Goal: Task Accomplishment & Management: Complete application form

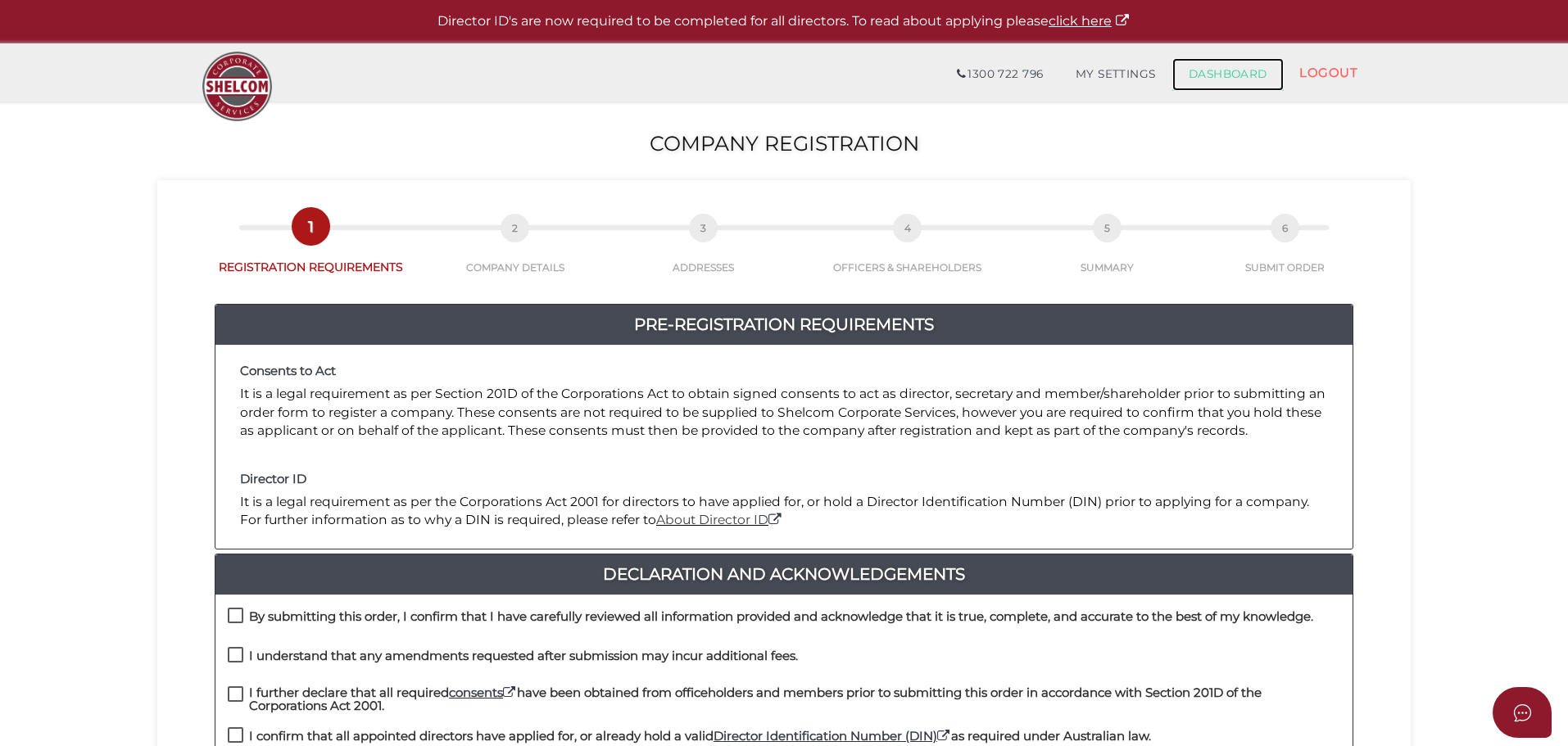
click at [1200, 75] on link "DASHBOARD" at bounding box center [1228, 75] width 112 height 33
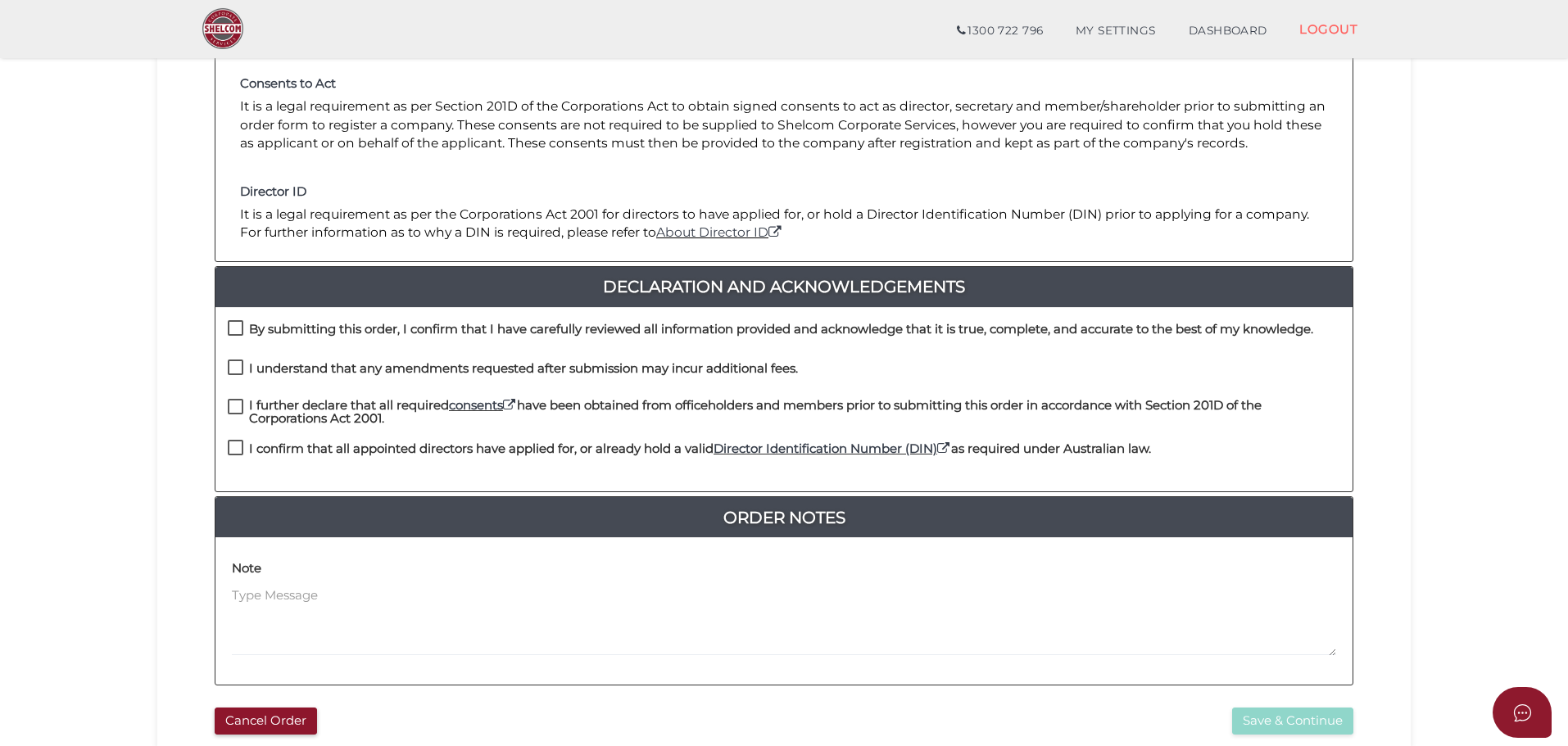
scroll to position [246, 0]
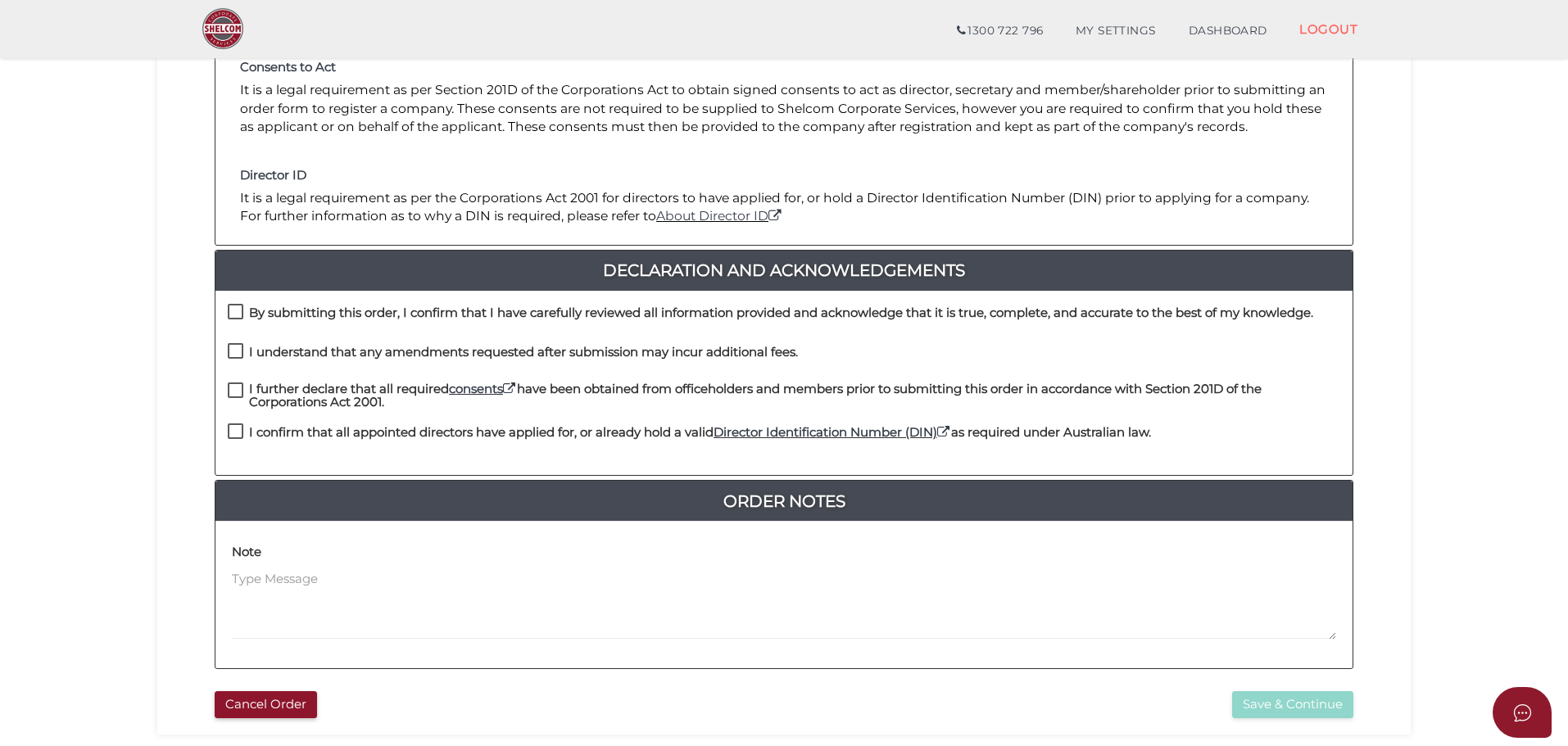
click at [237, 312] on label "By submitting this order, I confirm that I have carefully reviewed all informat…" at bounding box center [770, 316] width 1085 height 20
checkbox input "true"
click at [237, 349] on label "I understand that any amendments requested after submission may incur additiona…" at bounding box center [512, 356] width 570 height 20
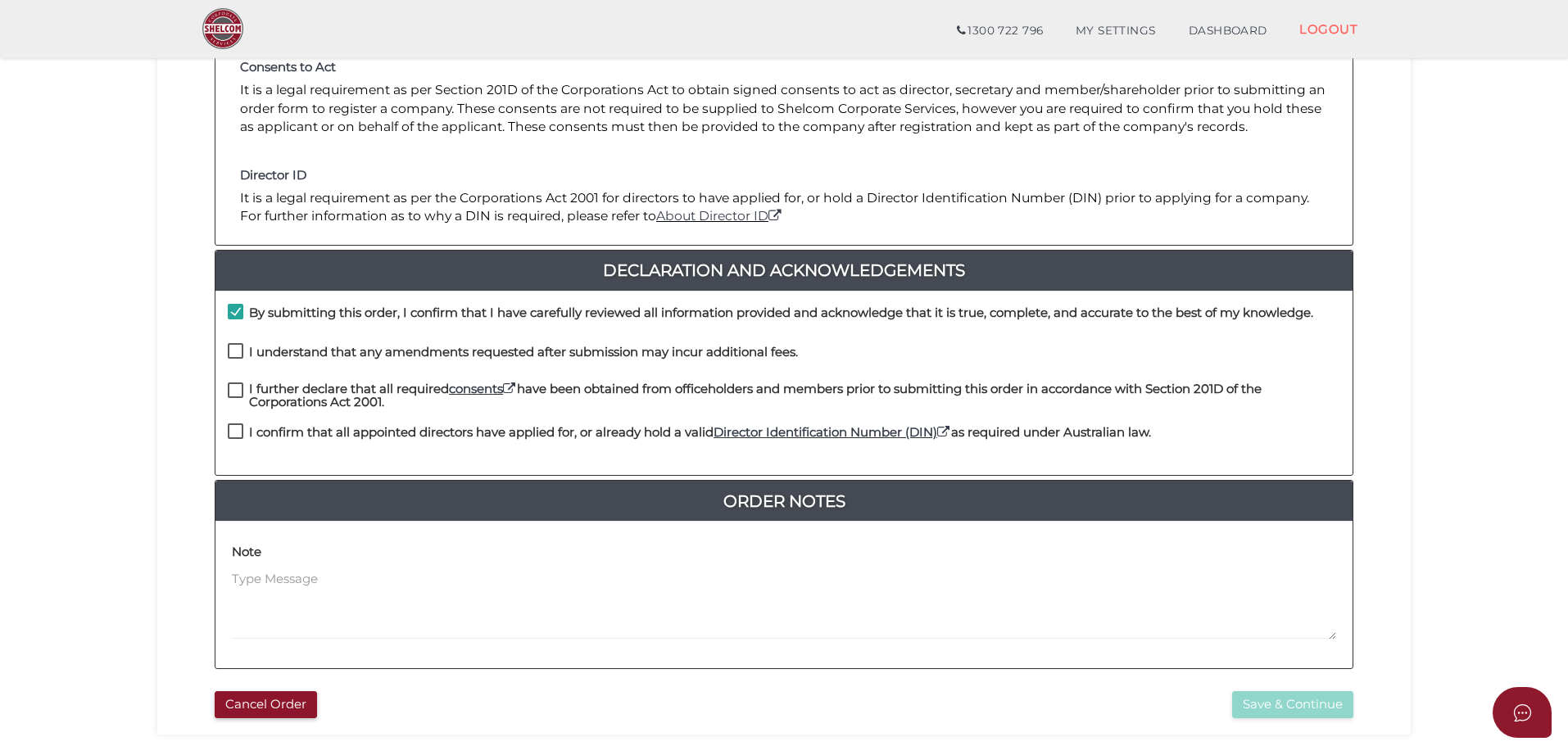
checkbox input "true"
click at [235, 389] on label "I further declare that all required consents have been obtained from officehold…" at bounding box center [784, 392] width 1112 height 20
checkbox input "true"
click at [231, 430] on label "I confirm that all appointed directors have applied for, or already hold a vali…" at bounding box center [689, 436] width 923 height 20
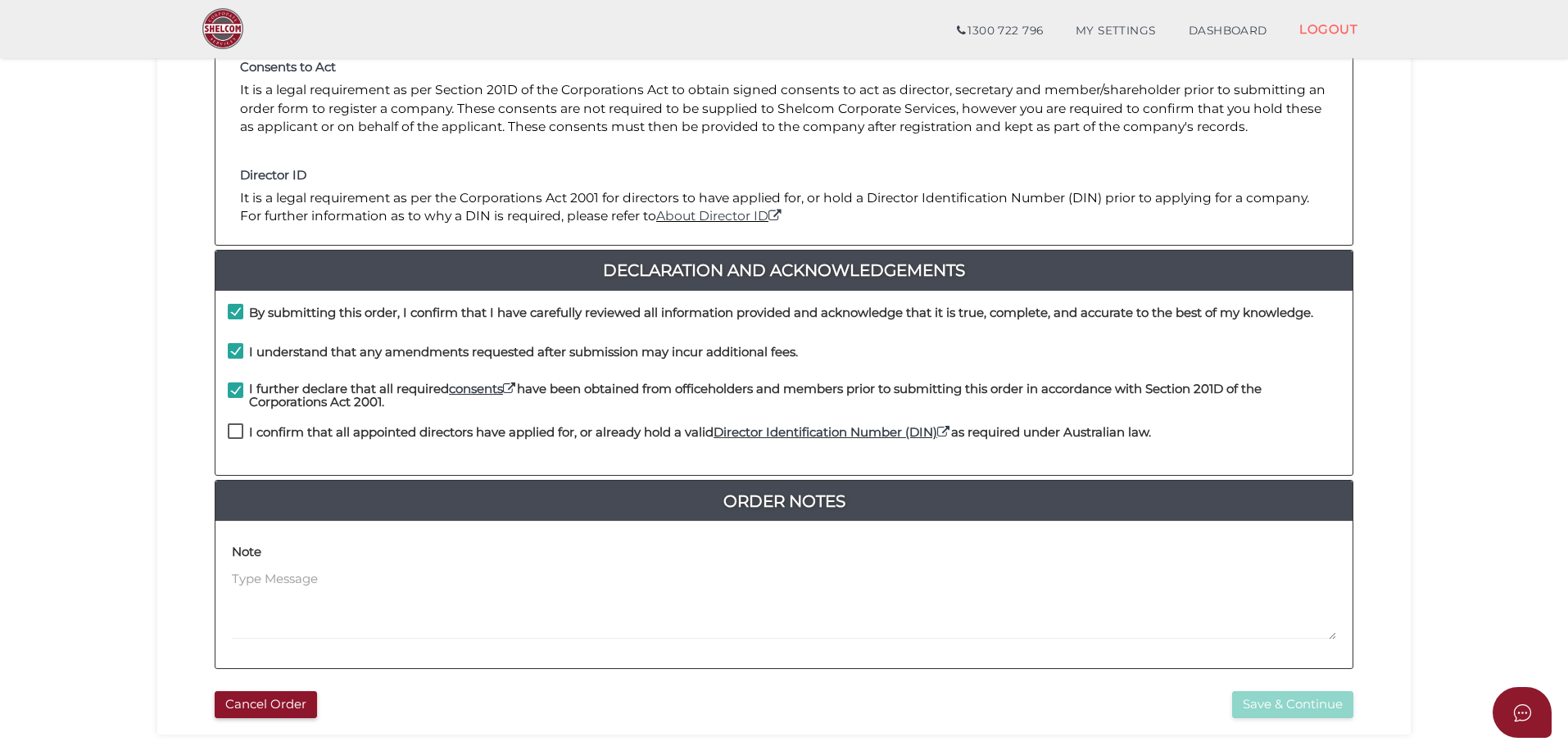
checkbox input "true"
click at [1289, 698] on button "Save & Continue" at bounding box center [1293, 704] width 121 height 27
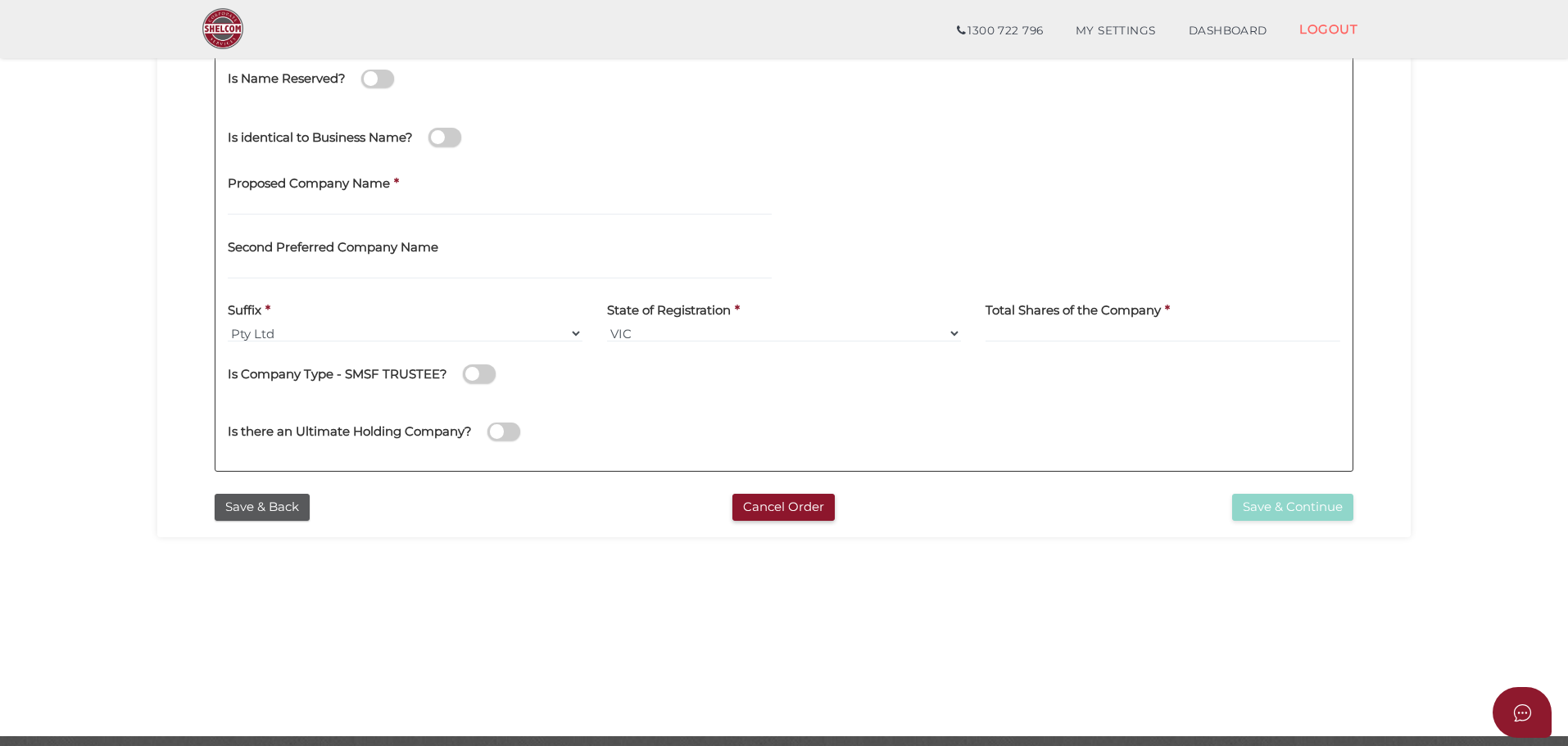
scroll to position [328, 0]
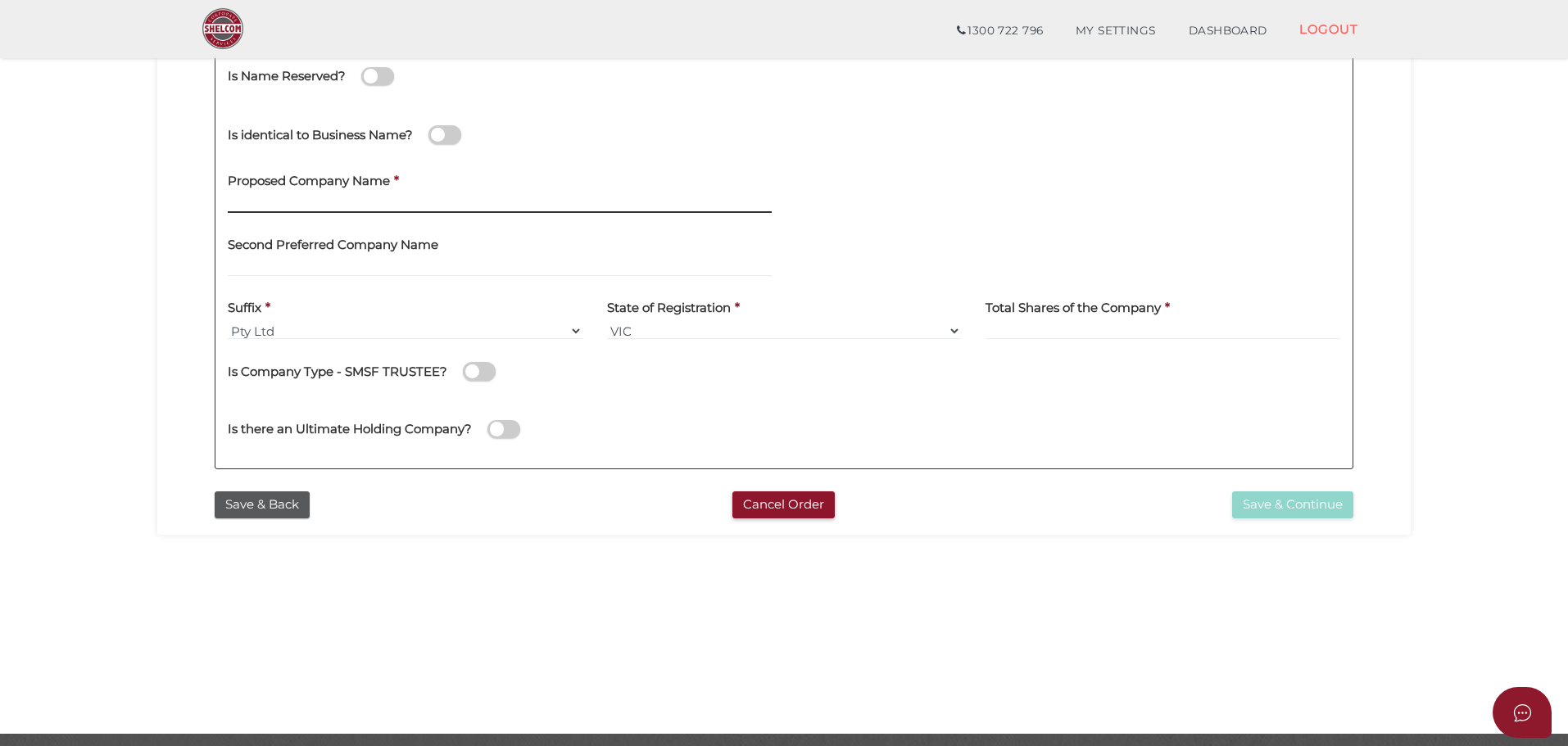
click at [306, 205] on input "text" at bounding box center [499, 204] width 544 height 18
type input "Goldsmith Ingrouille"
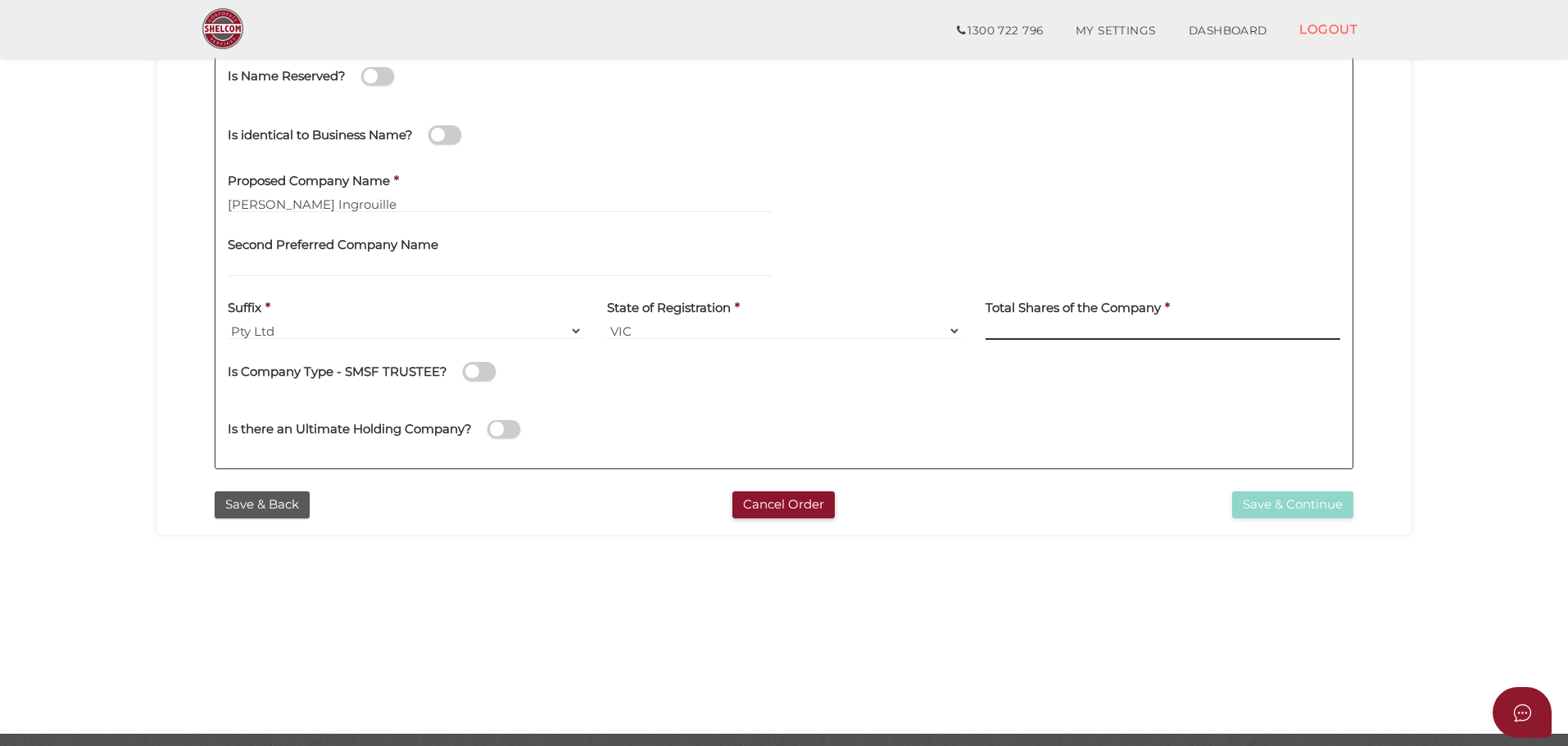
click at [1040, 329] on input at bounding box center [1163, 330] width 355 height 18
type input "200"
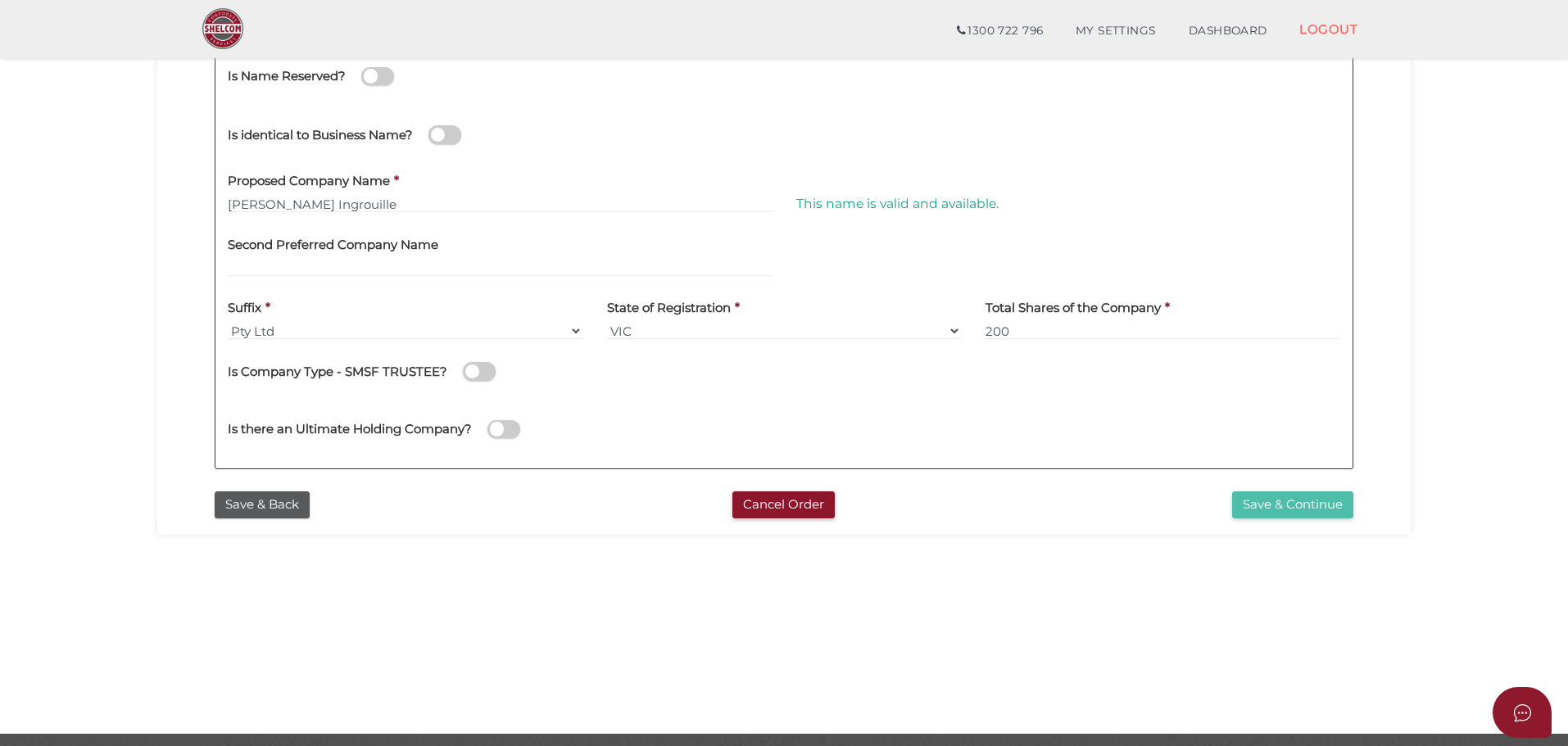
click at [1300, 501] on button "Save & Continue" at bounding box center [1293, 505] width 121 height 27
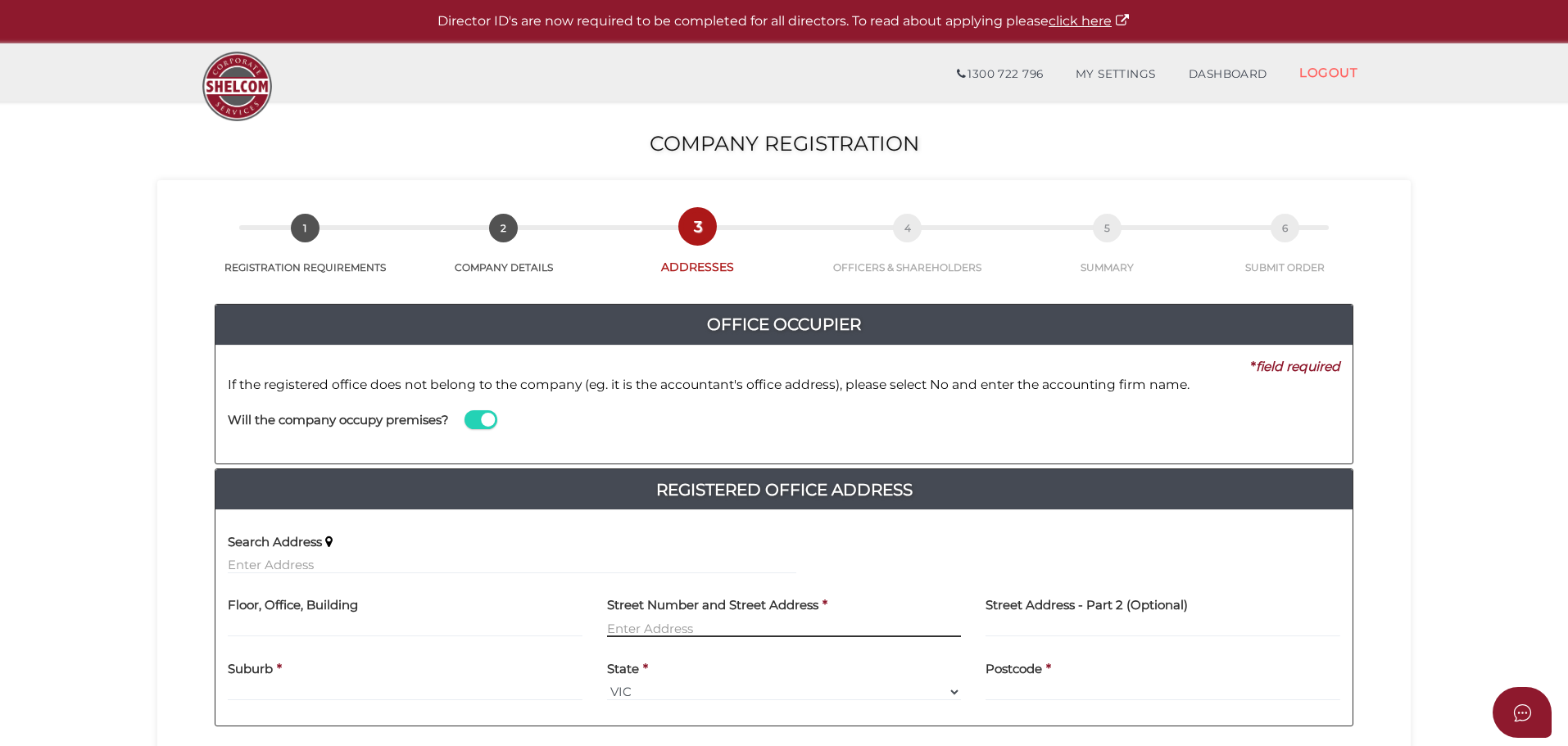
click at [777, 623] on input "text" at bounding box center [784, 628] width 355 height 18
type input "23 Batchelor Court"
click at [342, 689] on div "Suburb *" at bounding box center [404, 675] width 355 height 51
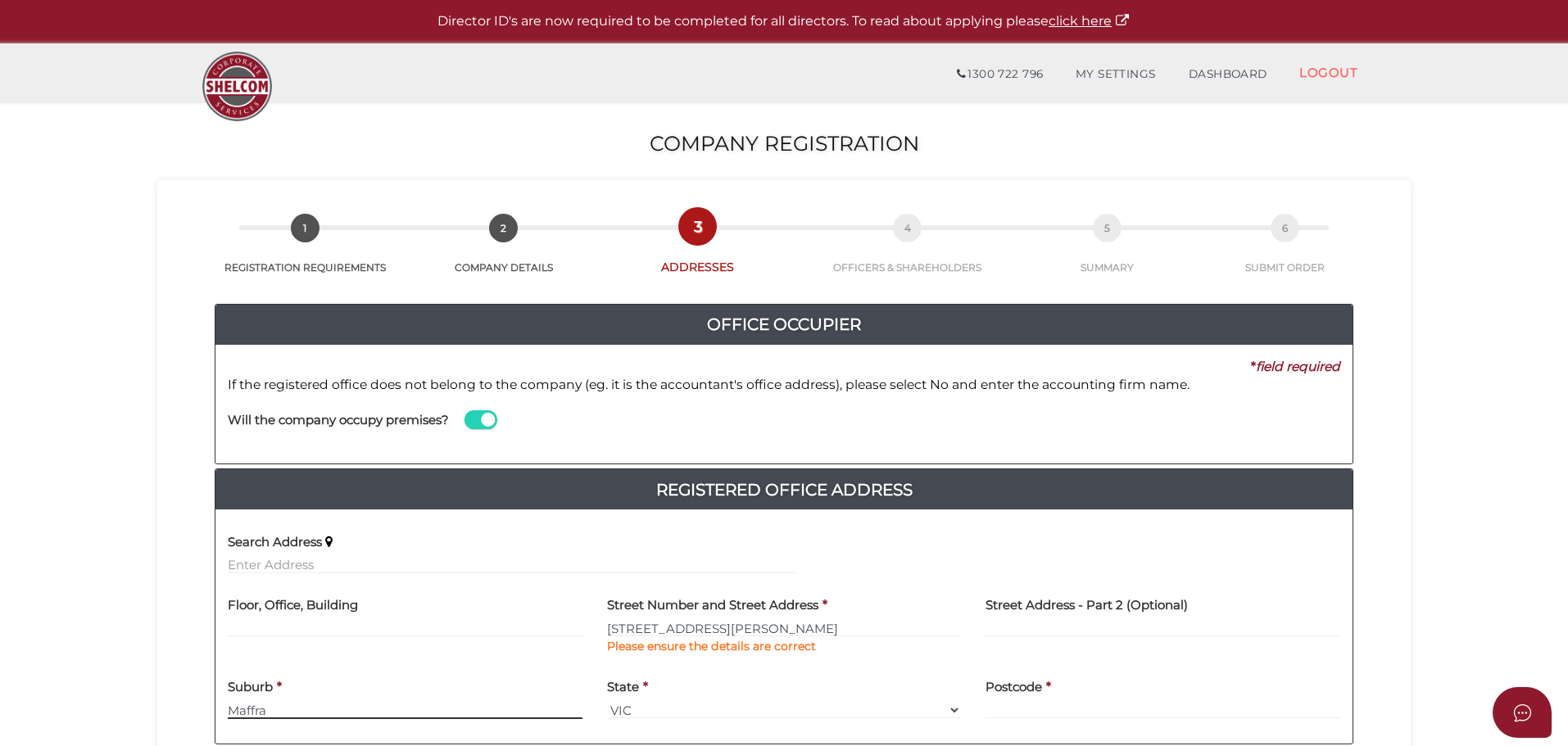
type input "Maffra"
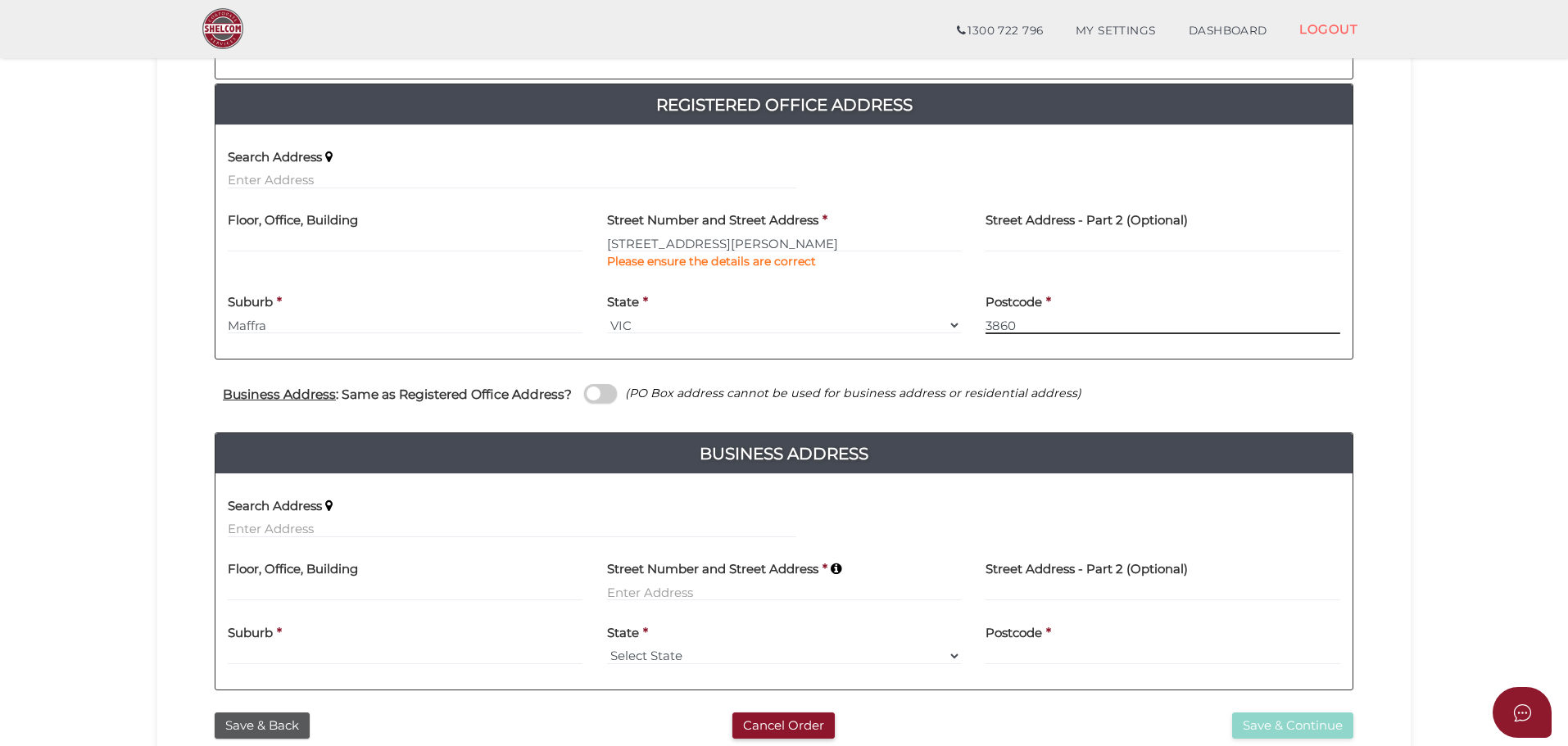
scroll to position [328, 0]
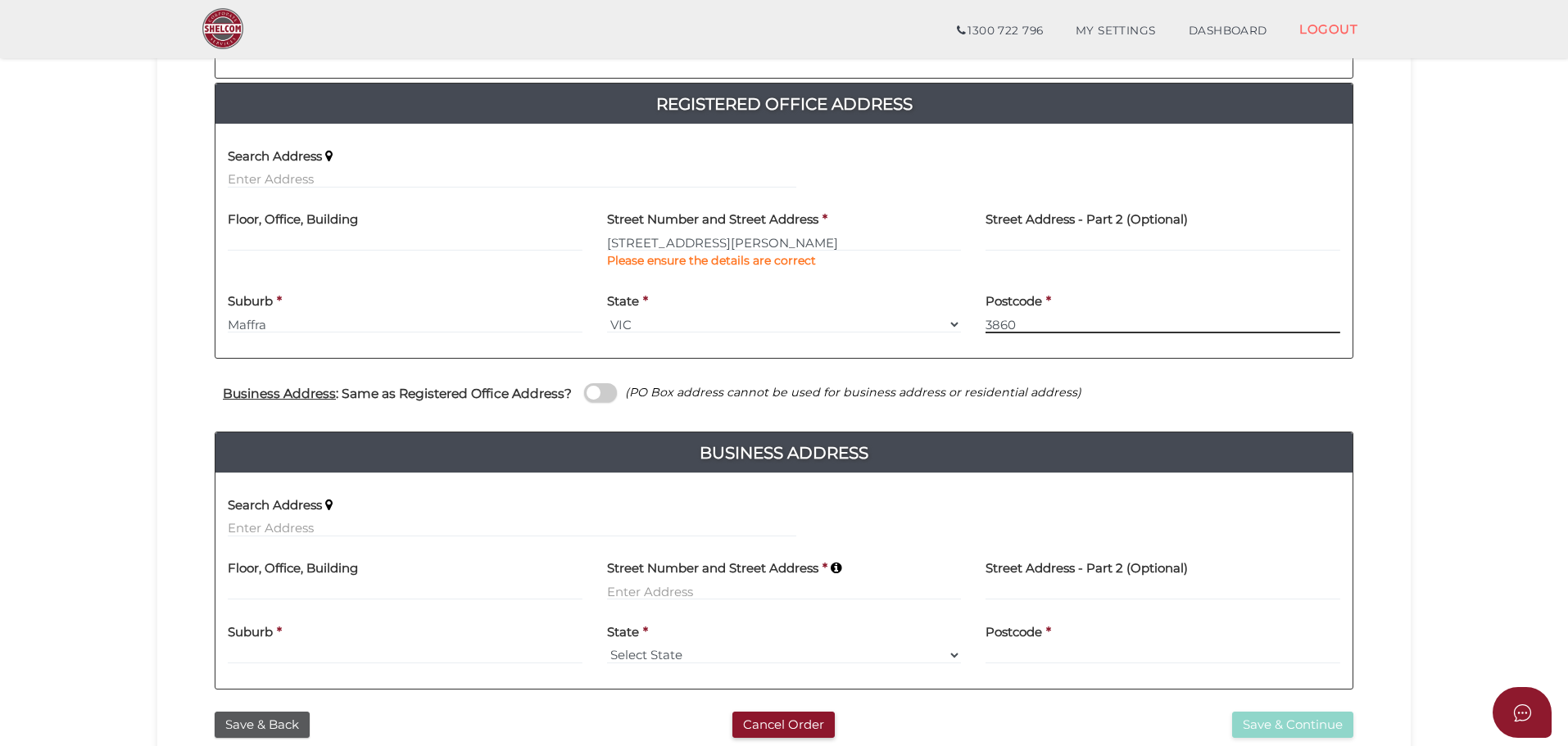
type input "3860"
click at [725, 588] on input at bounding box center [784, 591] width 355 height 18
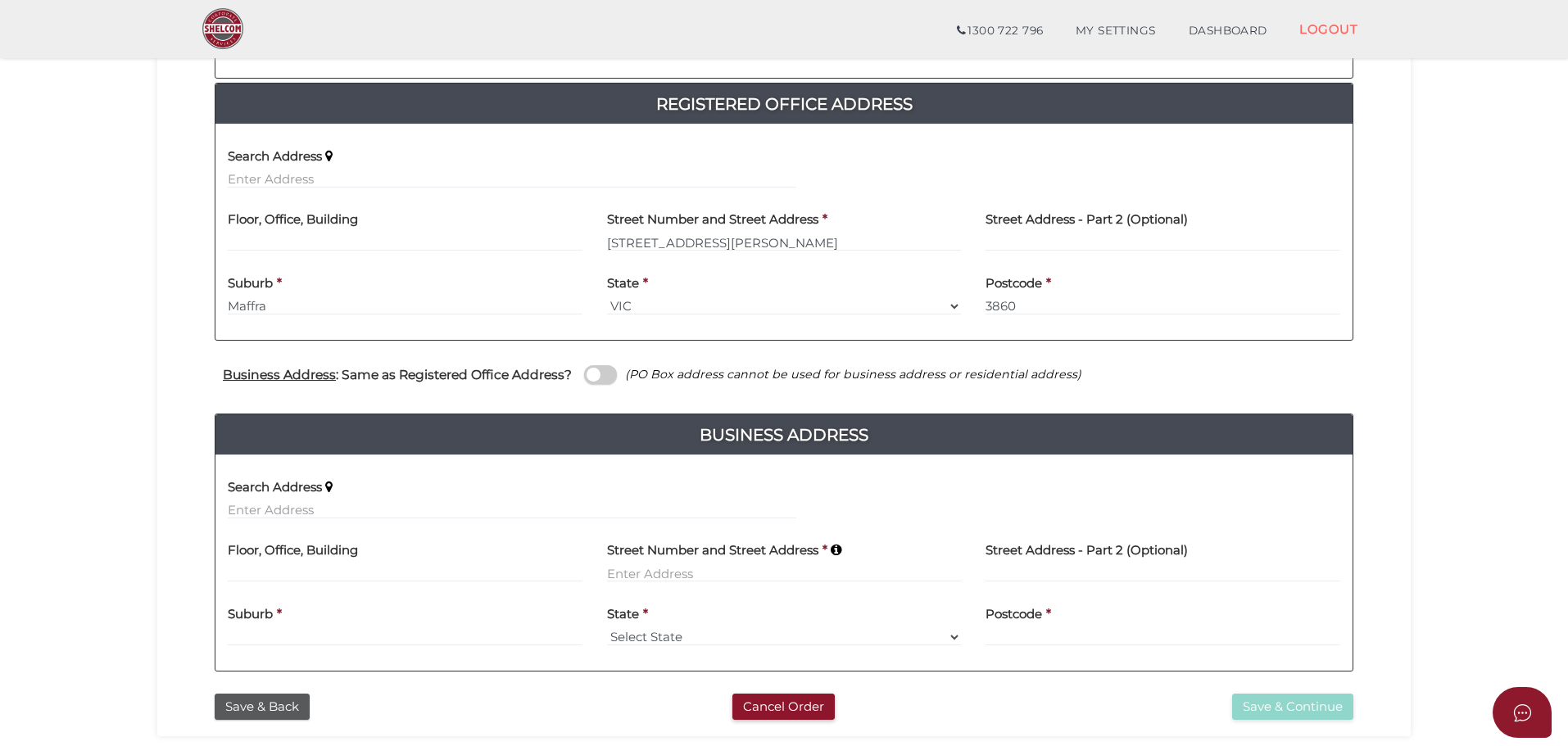
click at [606, 388] on div "Business Address : Same as Registered Office Address? (PO Box address cannot be…" at bounding box center [784, 377] width 1164 height 32
click at [608, 371] on span at bounding box center [601, 375] width 33 height 19
click at [0, 0] on input "checkbox" at bounding box center [0, 0] width 0 height 0
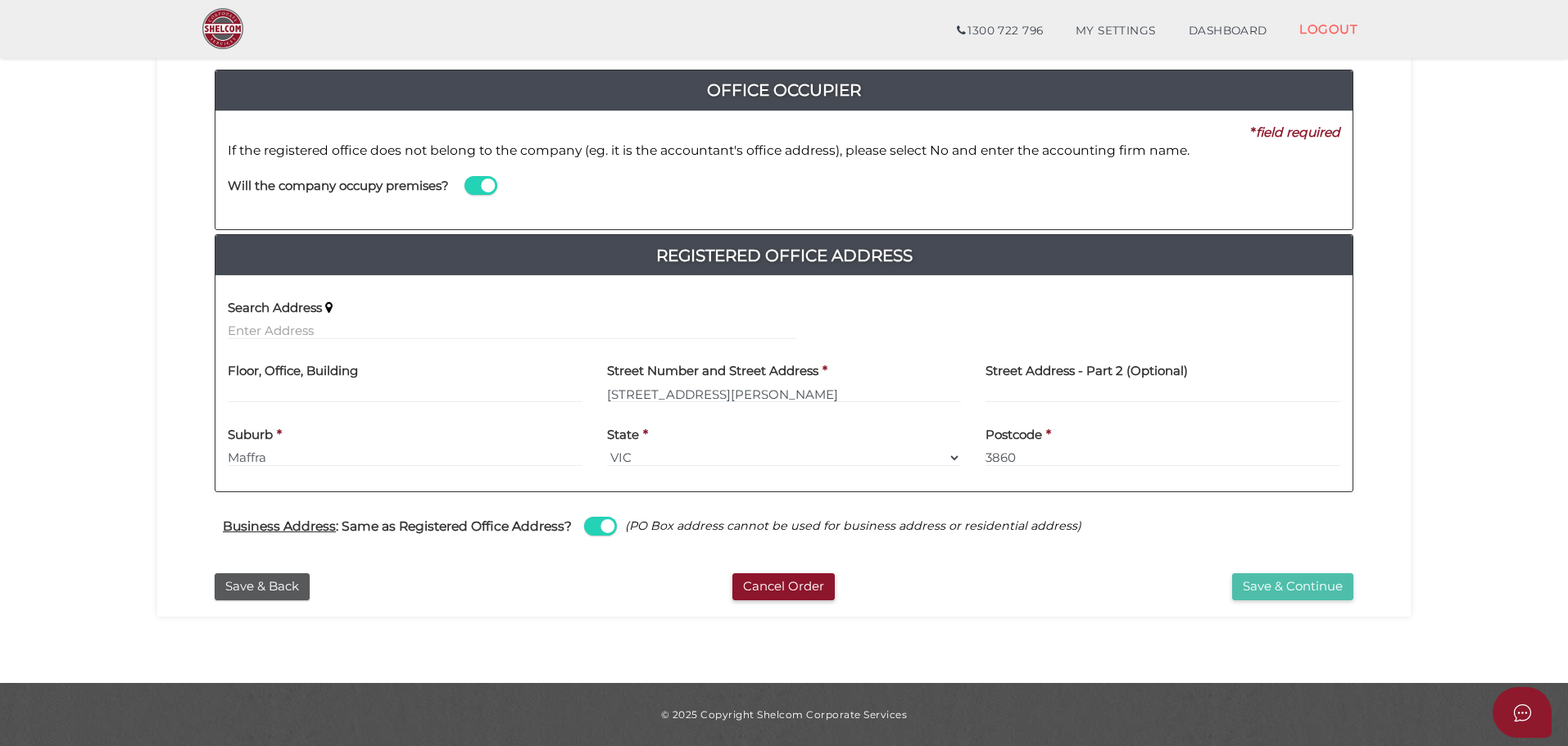
click at [1307, 587] on button "Save & Continue" at bounding box center [1293, 587] width 121 height 27
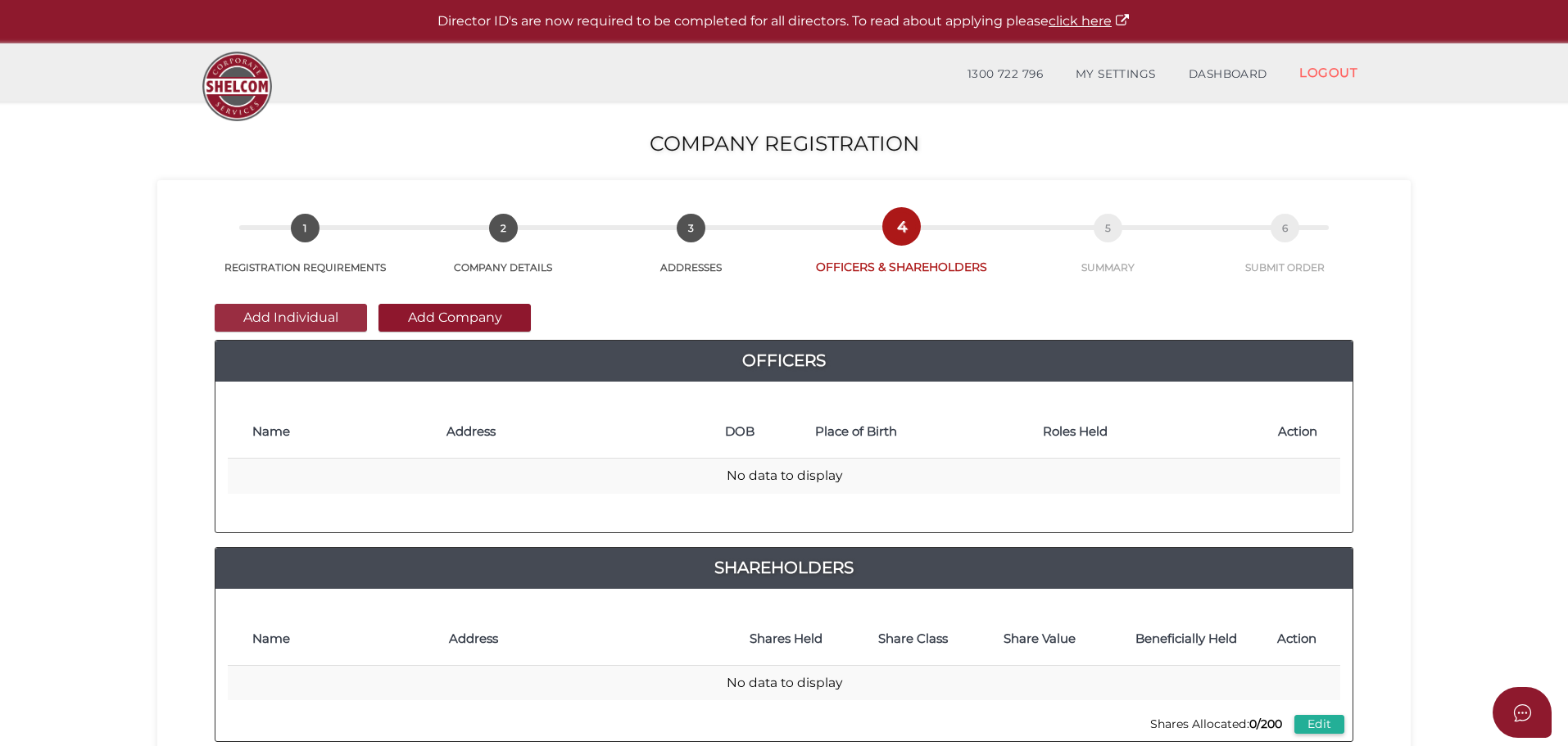
click at [296, 312] on button "Add Individual" at bounding box center [290, 318] width 153 height 28
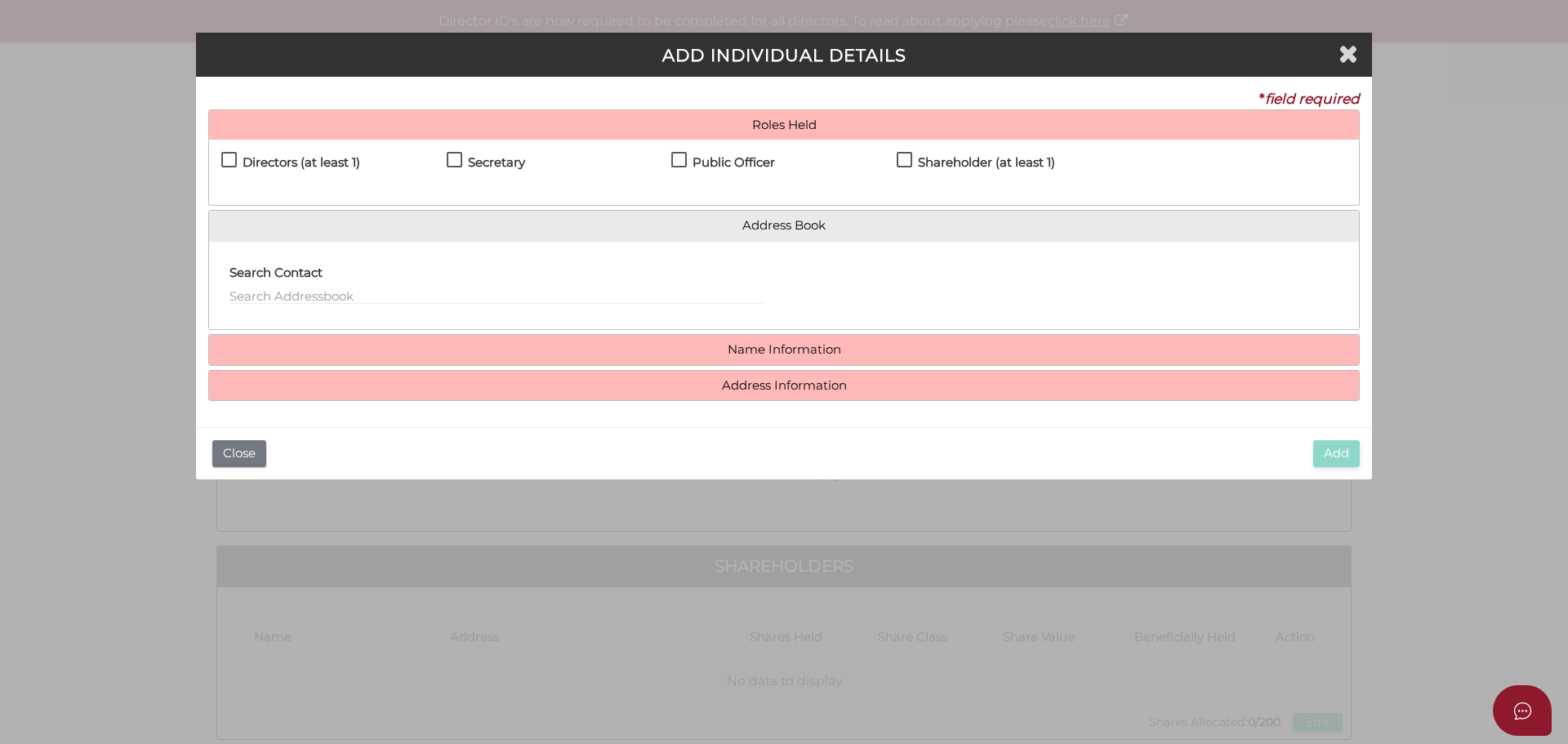
click at [226, 158] on label "Directors (at least 1)" at bounding box center [291, 166] width 139 height 20
checkbox input "true"
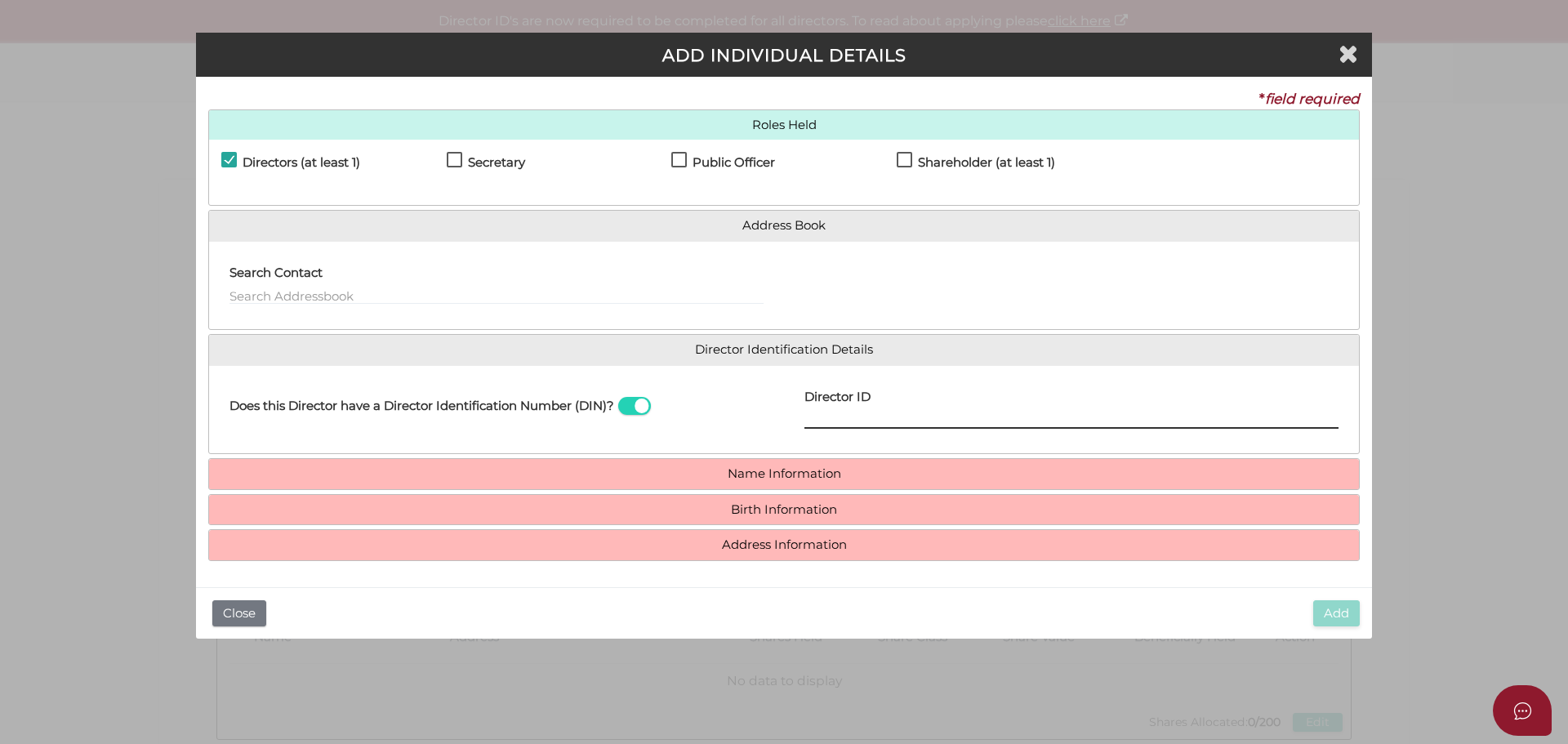
click at [820, 415] on input "Director ID" at bounding box center [1071, 420] width 534 height 18
click at [453, 168] on label "Secretary" at bounding box center [486, 166] width 78 height 20
checkbox input "true"
click at [683, 158] on label "Public Officer" at bounding box center [723, 166] width 103 height 20
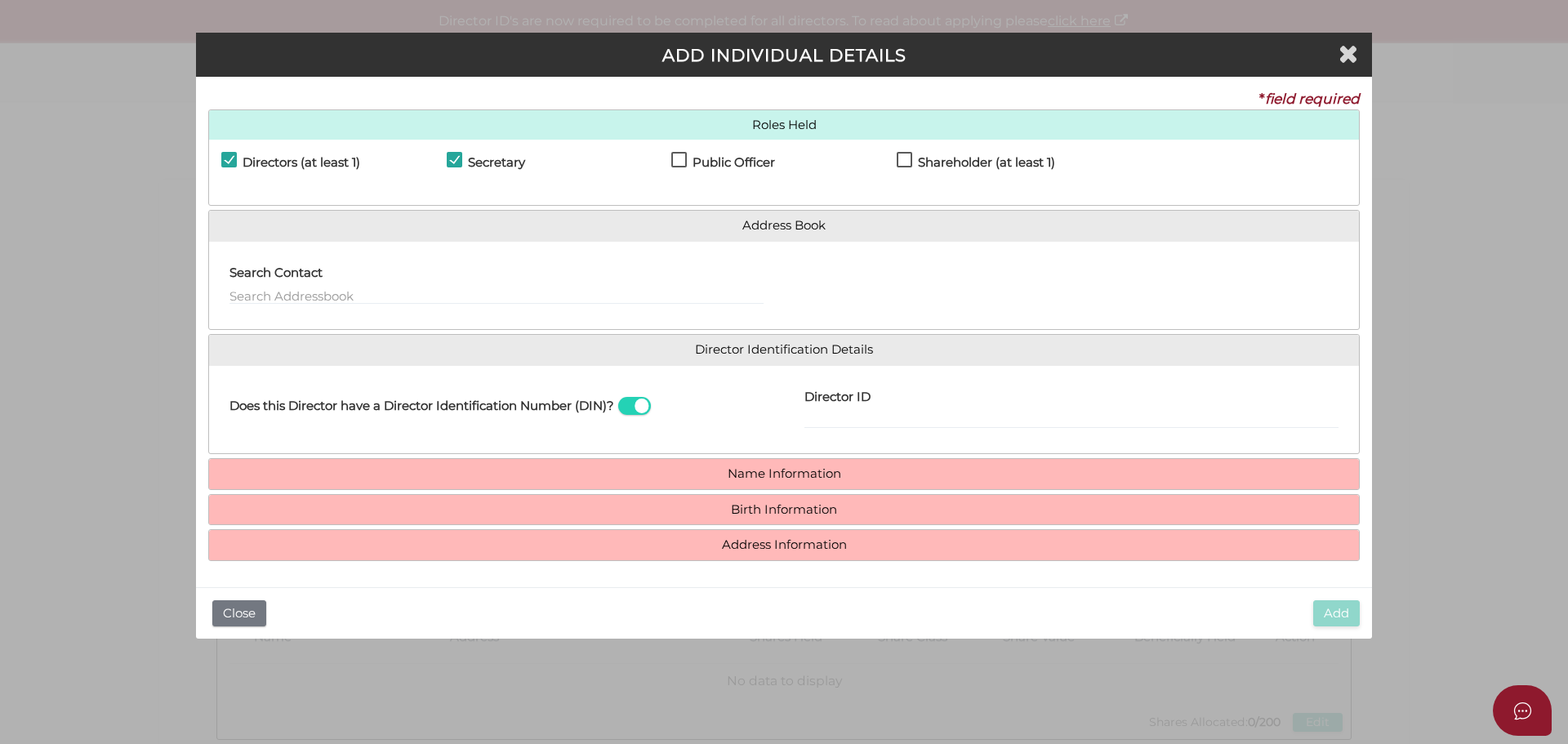
checkbox input "true"
click at [841, 424] on input "Director ID" at bounding box center [1071, 420] width 534 height 18
click at [843, 415] on input "Director ID" at bounding box center [1071, 420] width 534 height 18
click at [915, 416] on input "Director ID" at bounding box center [1071, 420] width 534 height 18
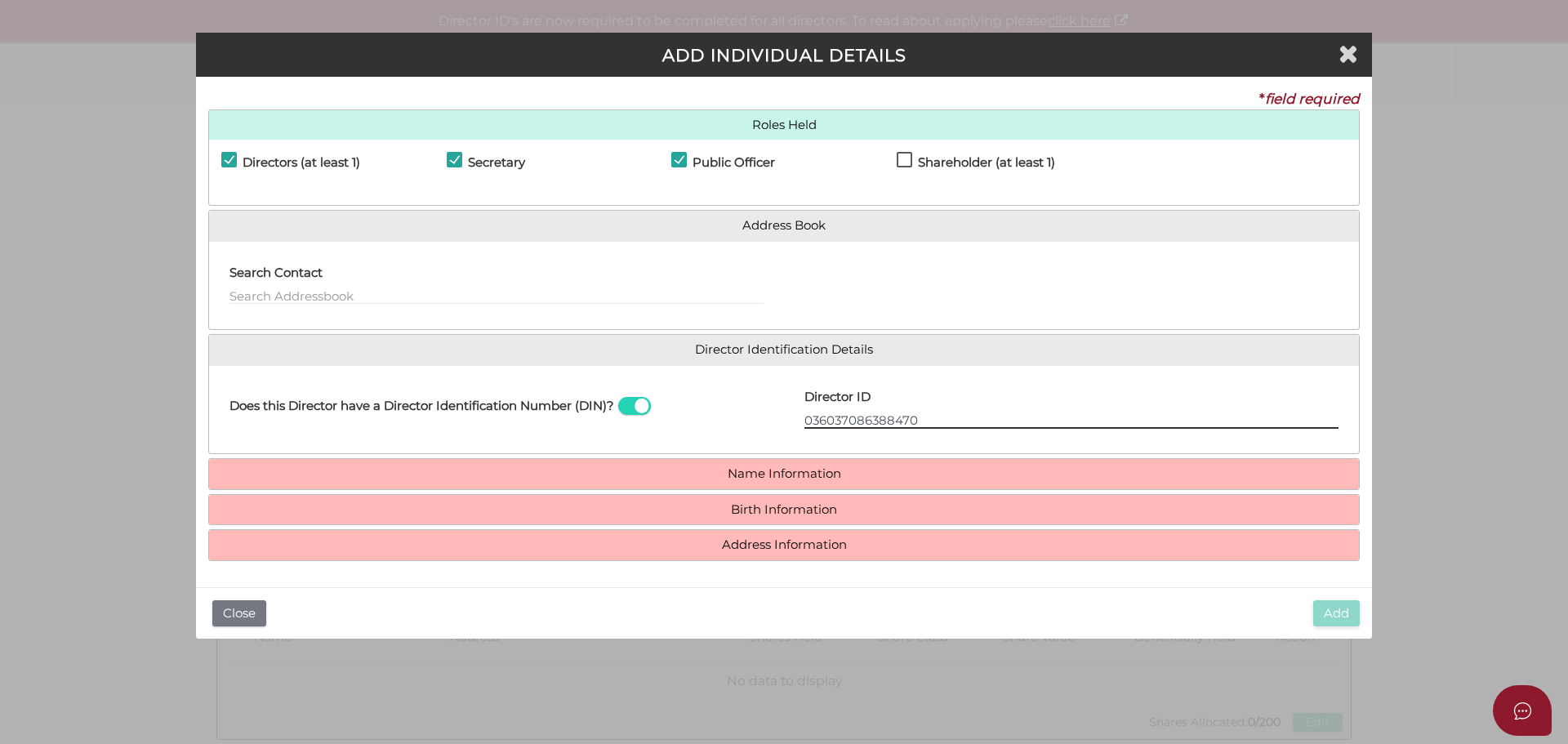
type input "036037086388470"
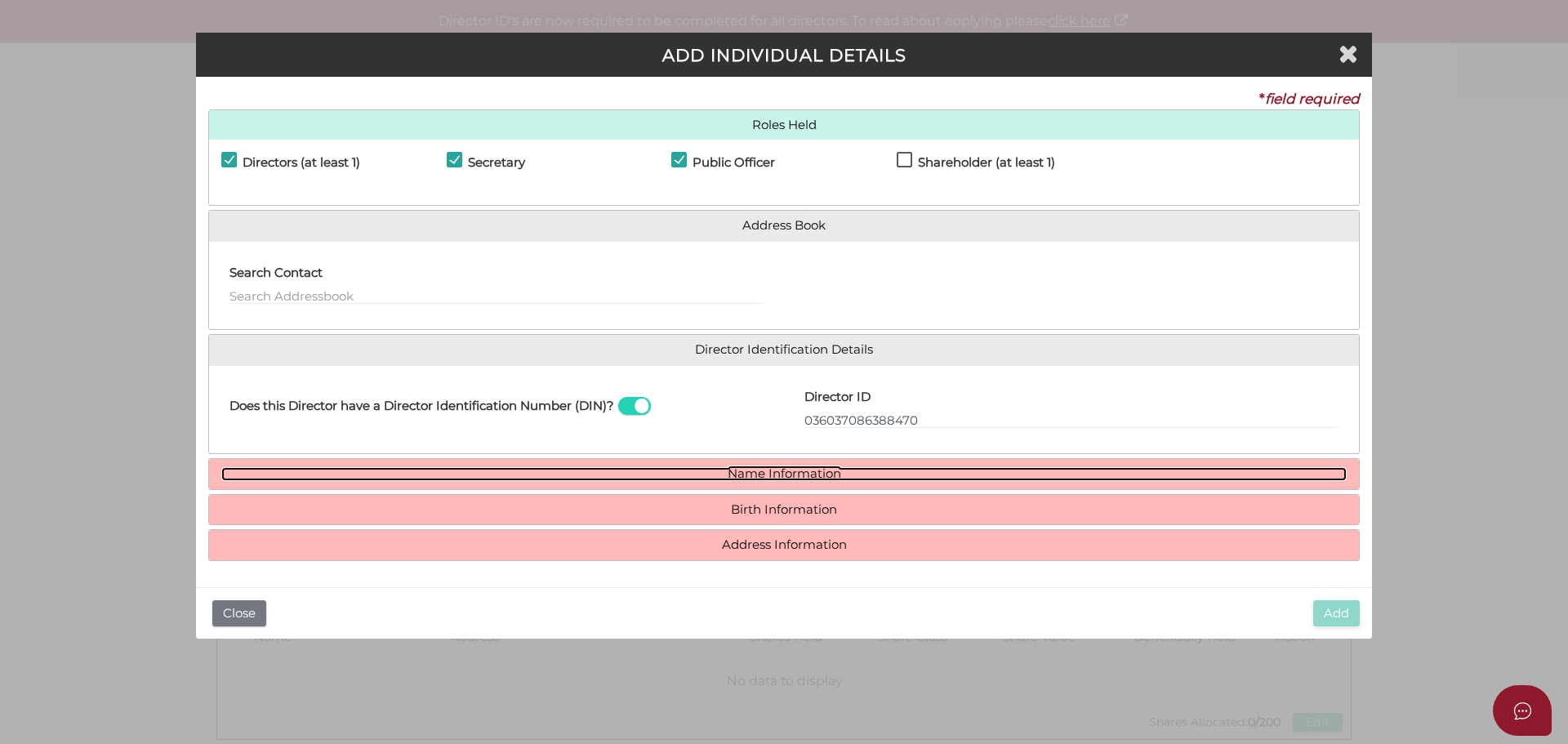
click at [768, 469] on link "Name Information" at bounding box center [784, 475] width 1125 height 14
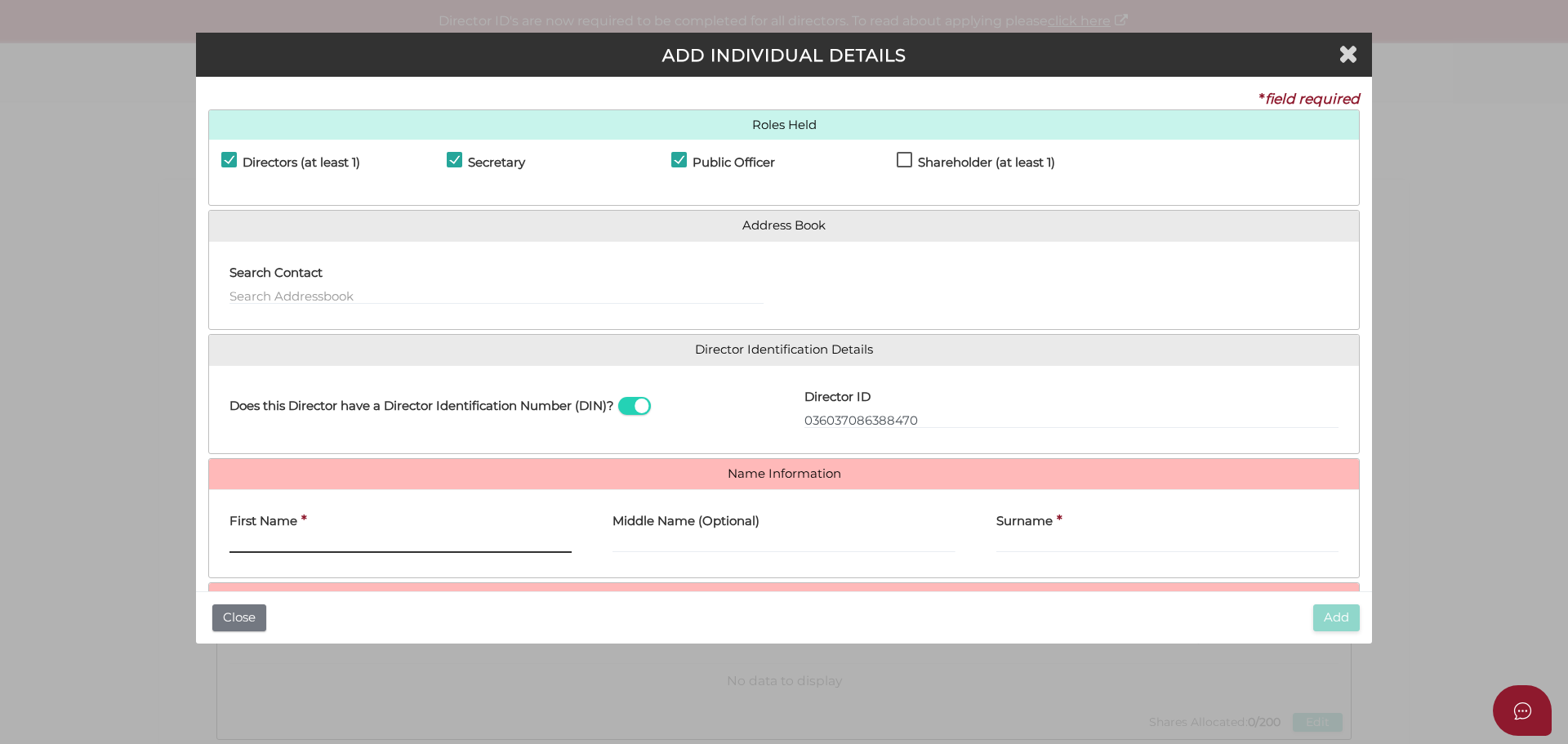
click at [346, 544] on input "First Name" at bounding box center [400, 544] width 342 height 18
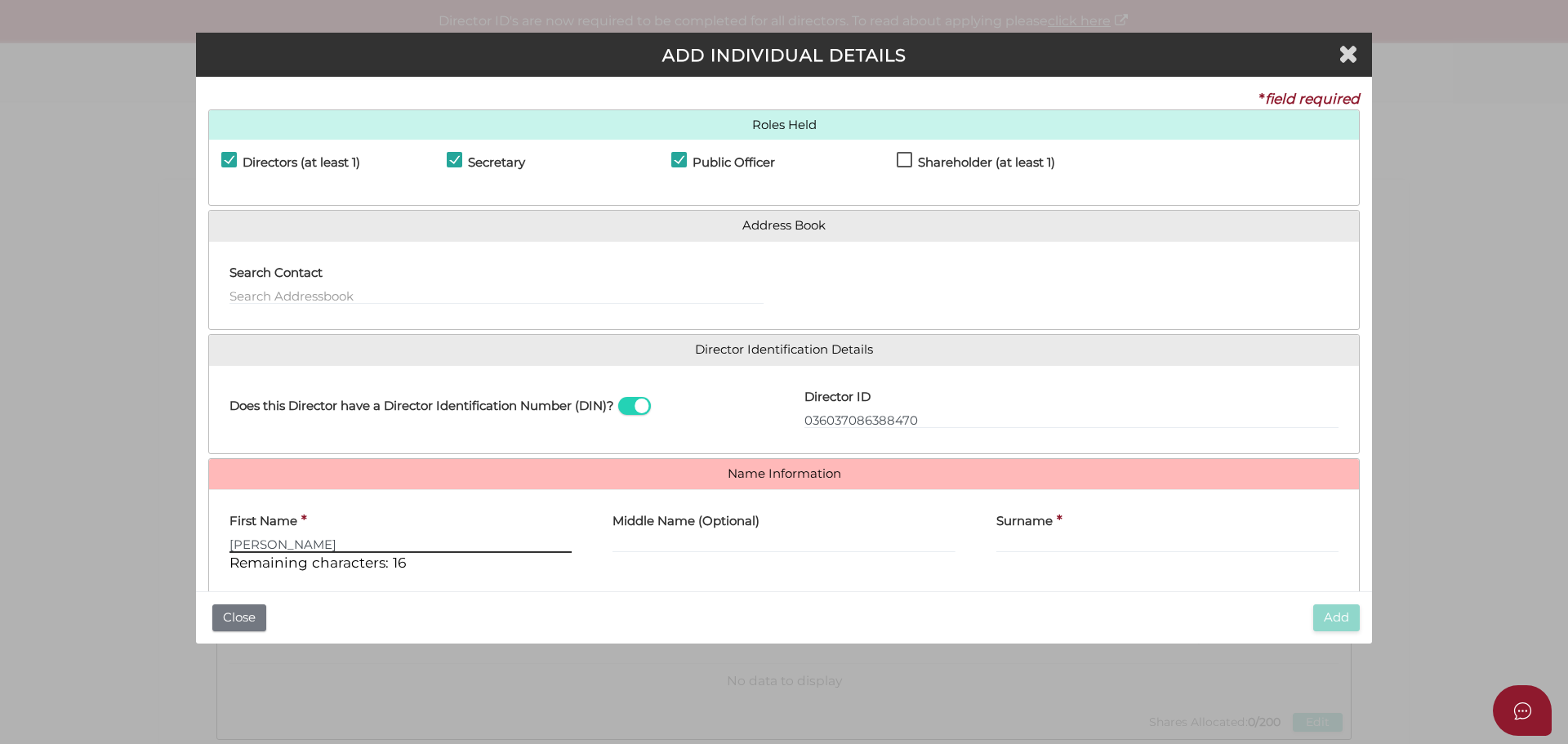
type input "Luke"
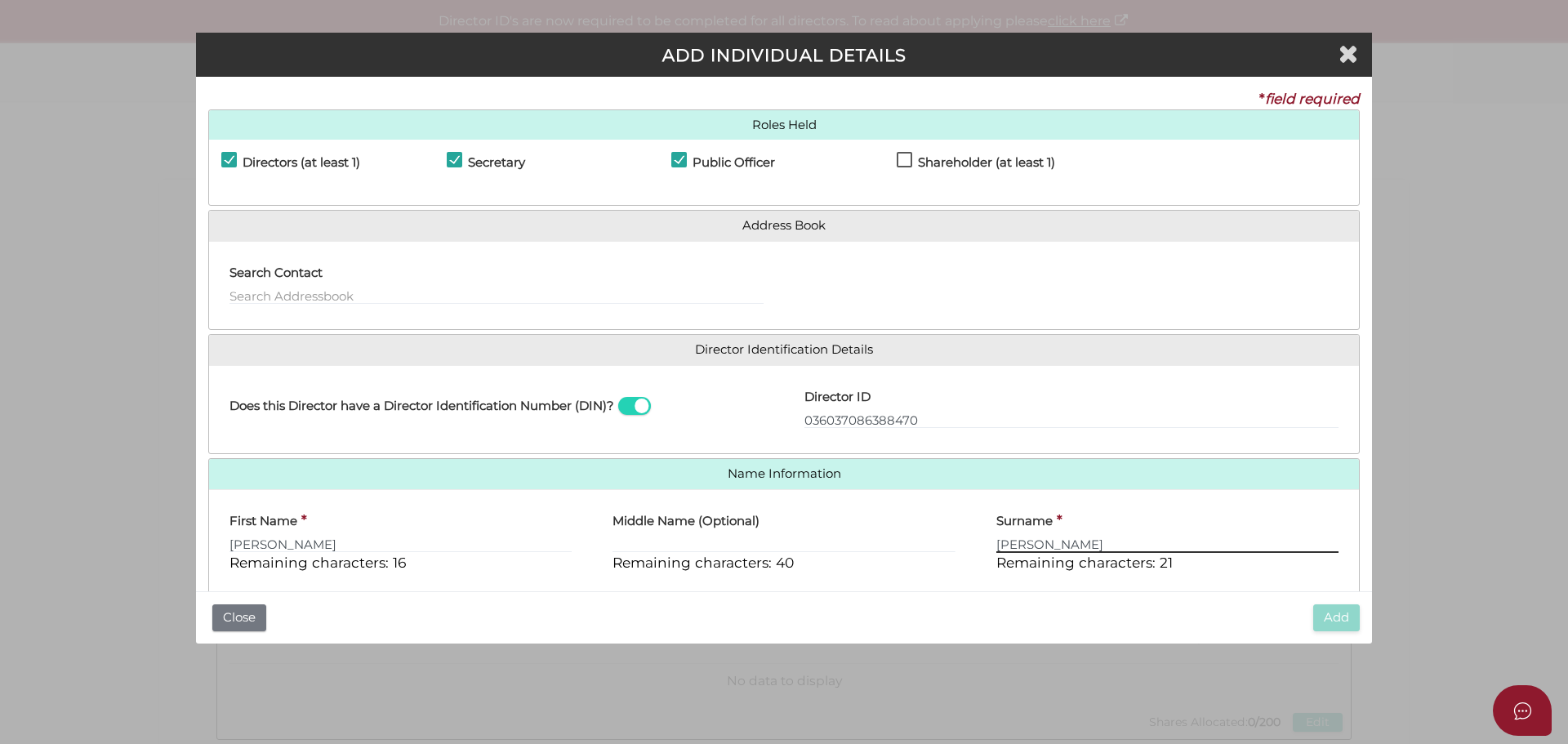
type input "Goldsmith"
click at [707, 538] on input "Middle Name (Optional)" at bounding box center [784, 544] width 342 height 18
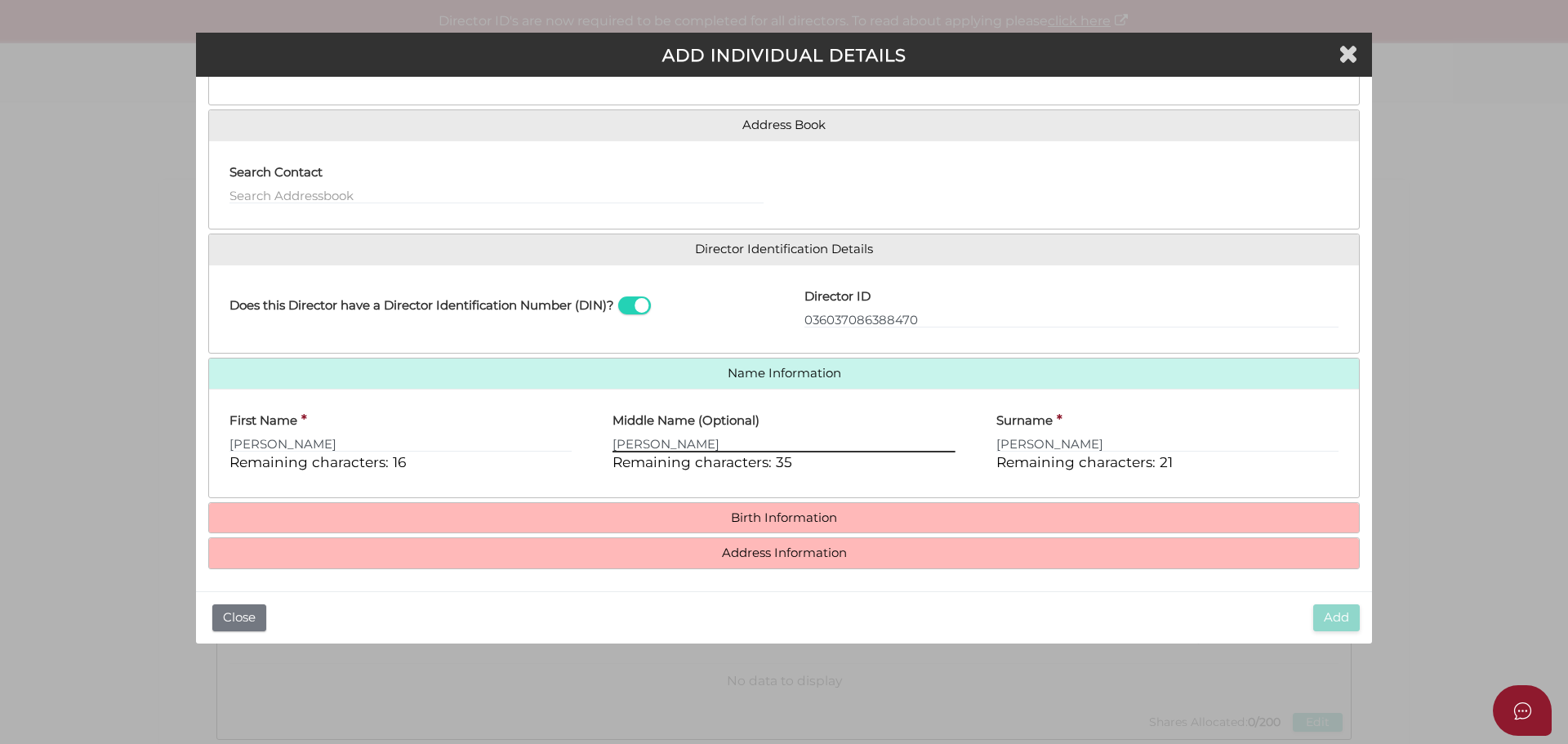
scroll to position [104, 0]
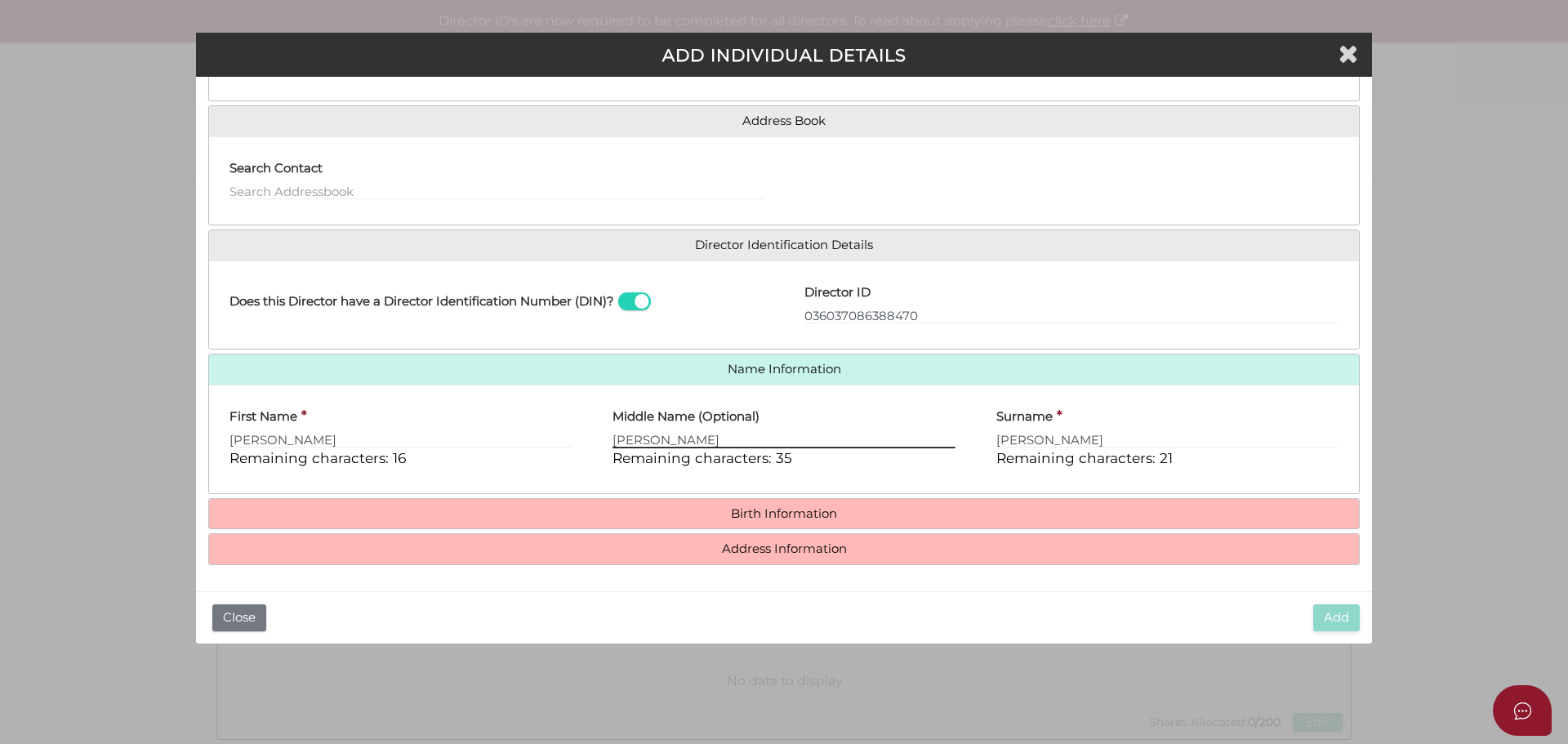
type input "Peter"
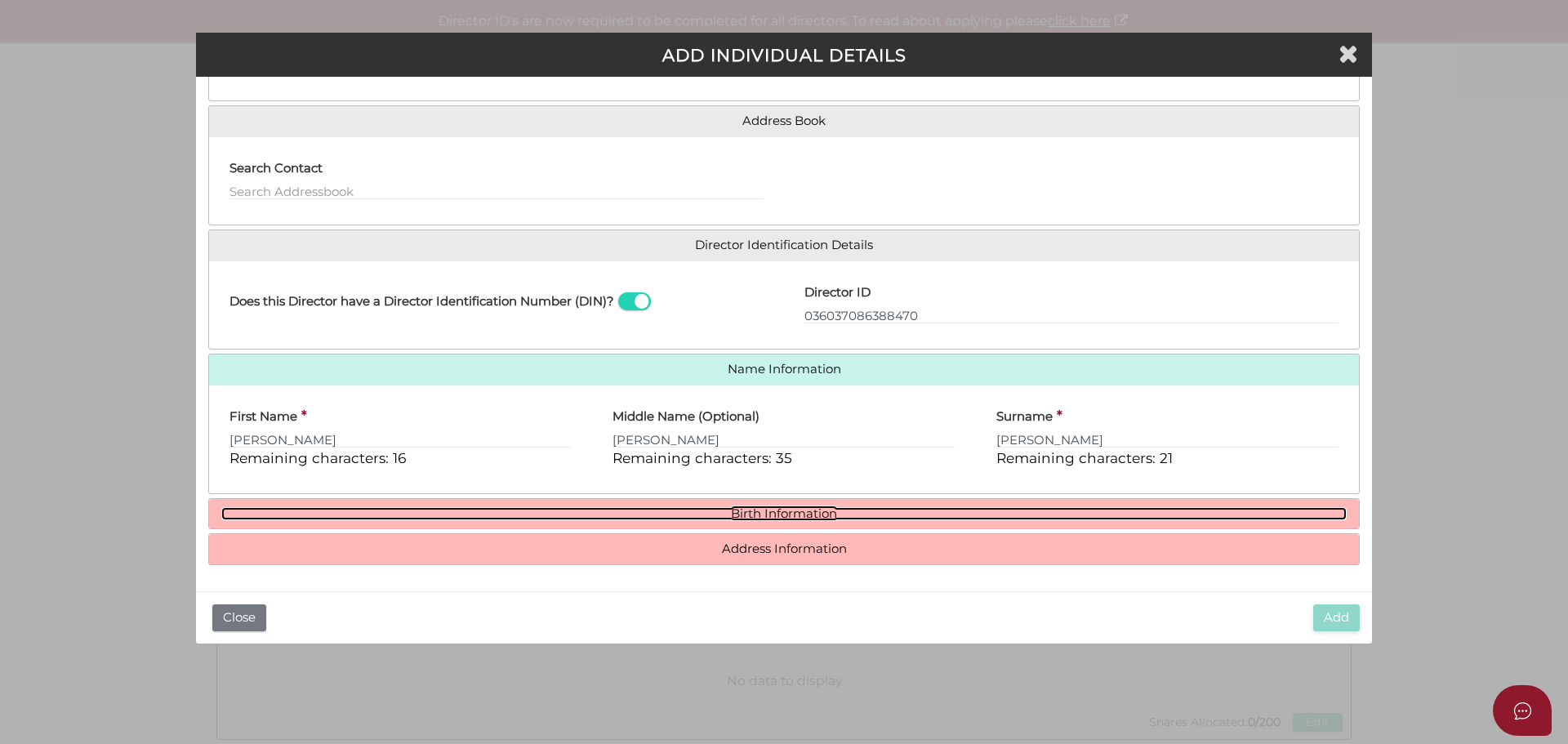
click at [791, 511] on link "Birth Information" at bounding box center [784, 515] width 1125 height 14
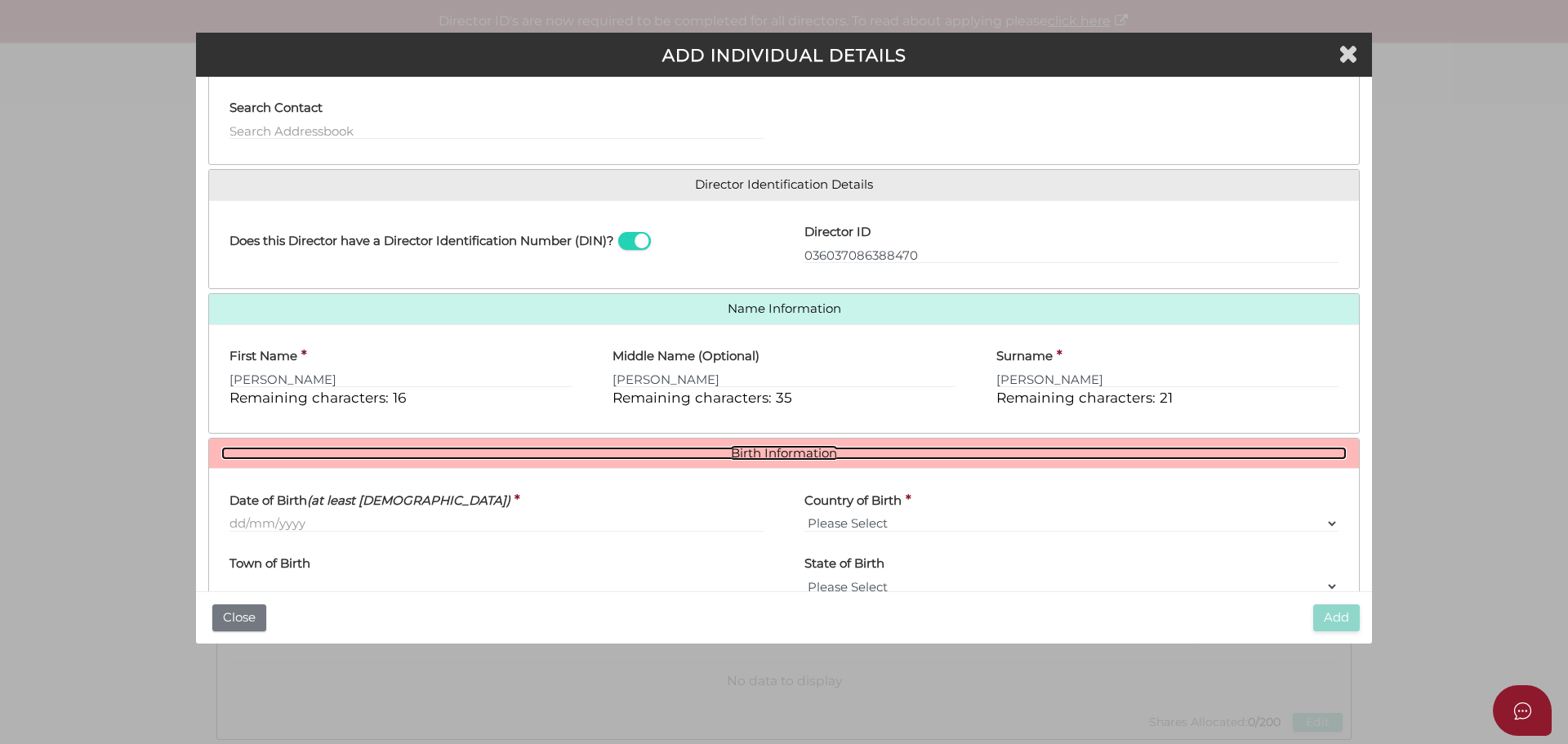
scroll to position [256, 0]
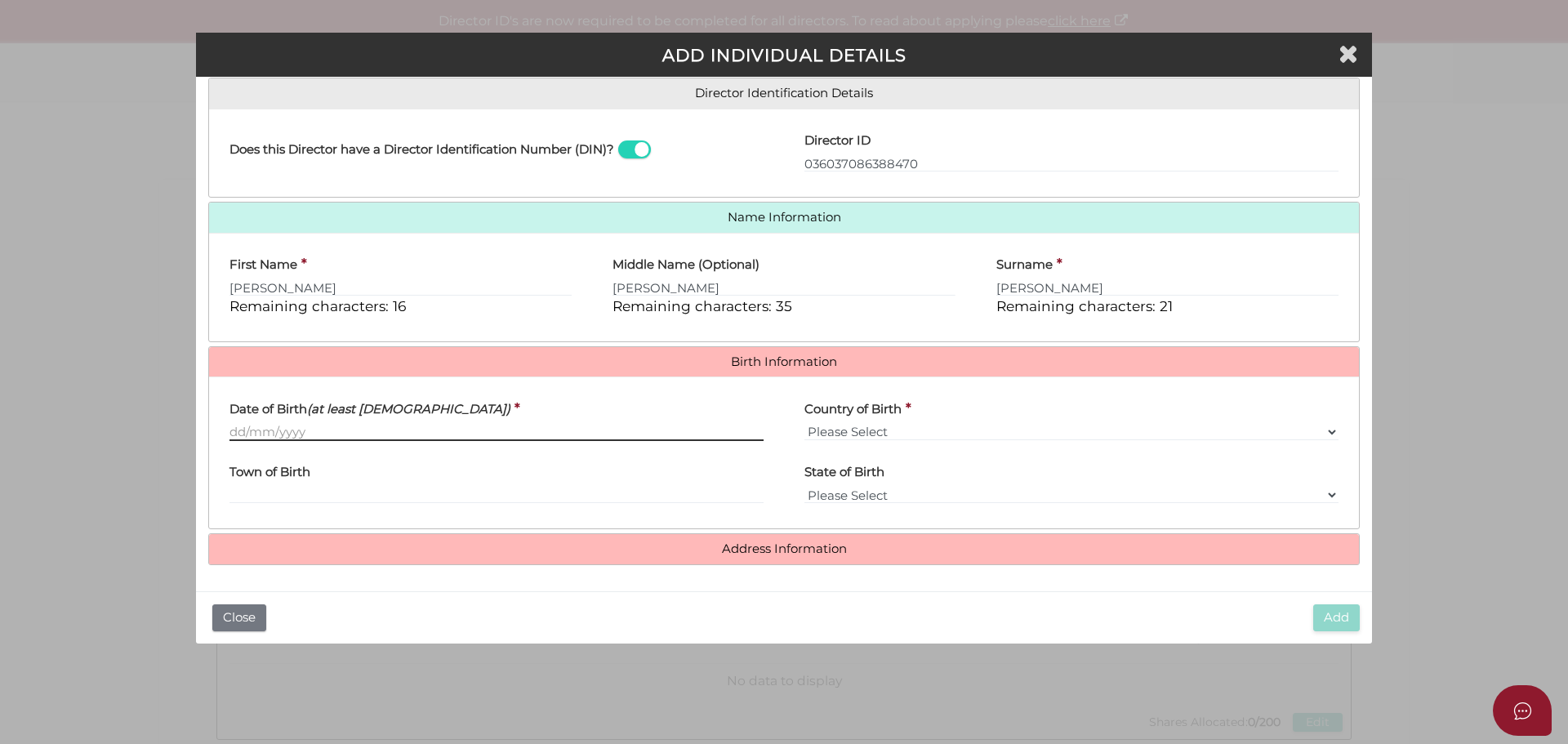
click at [230, 433] on input "Date of Birth (at least 18 years old)" at bounding box center [496, 432] width 534 height 18
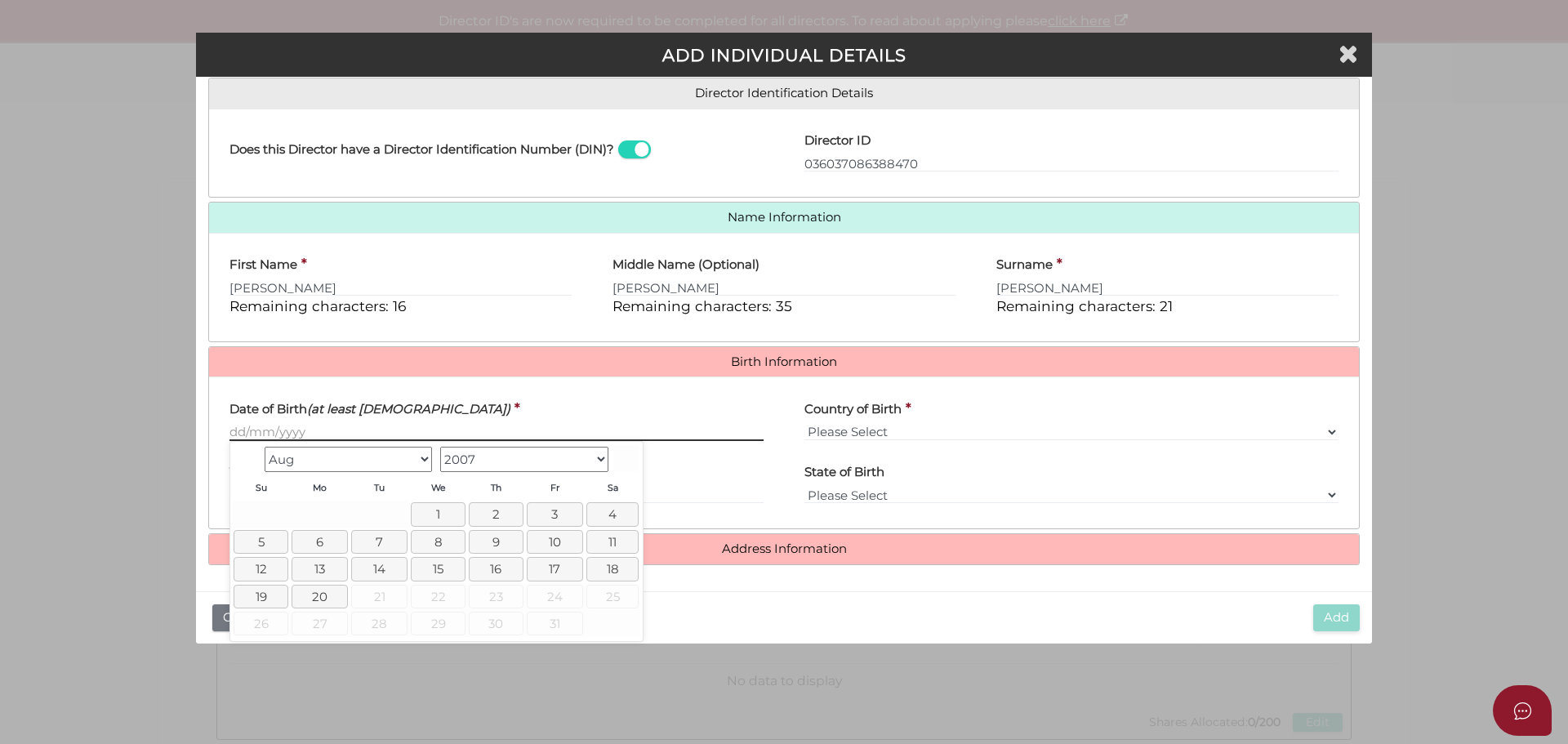
click at [275, 429] on input "Date of Birth (at least 18 years old)" at bounding box center [496, 432] width 534 height 18
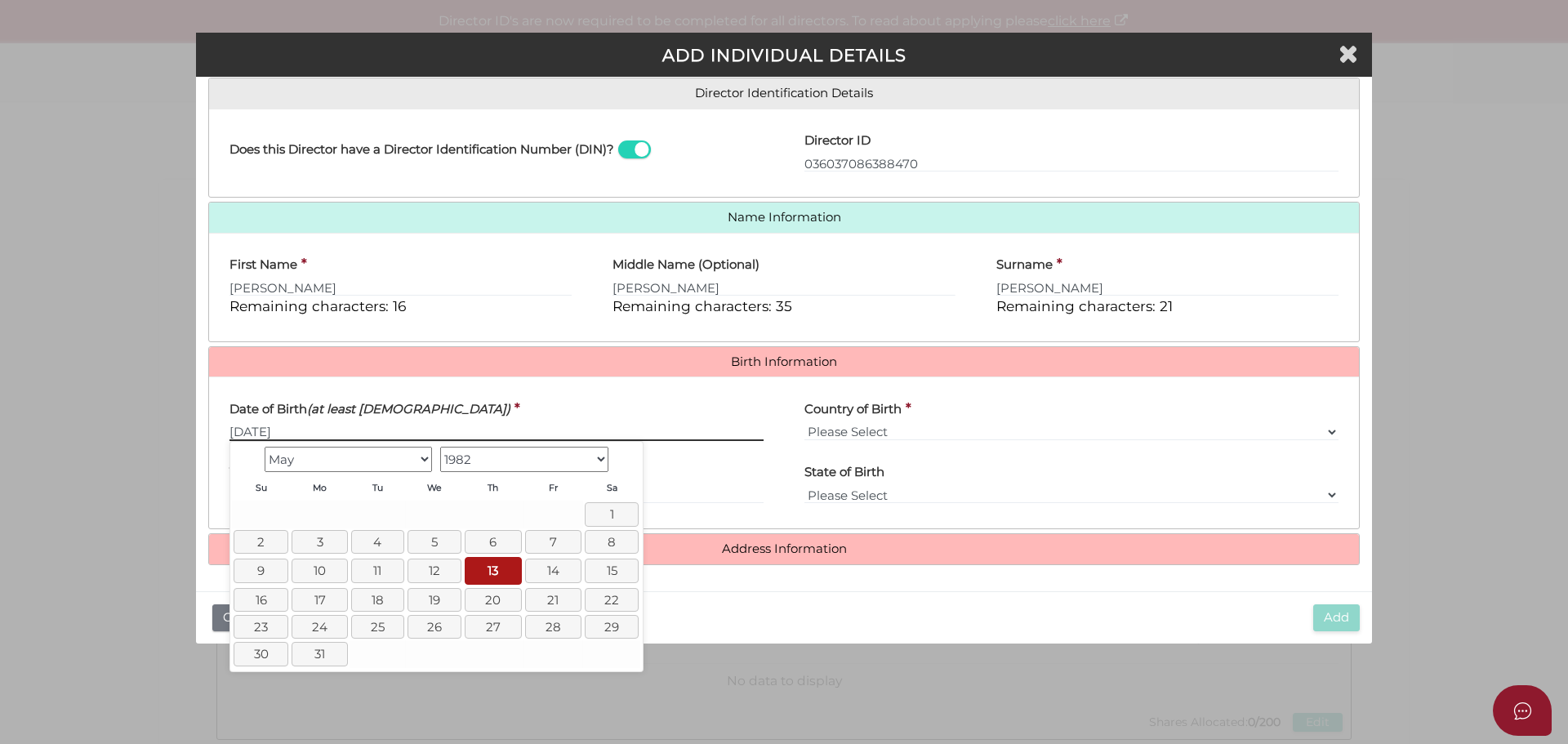
type input "[DATE]"
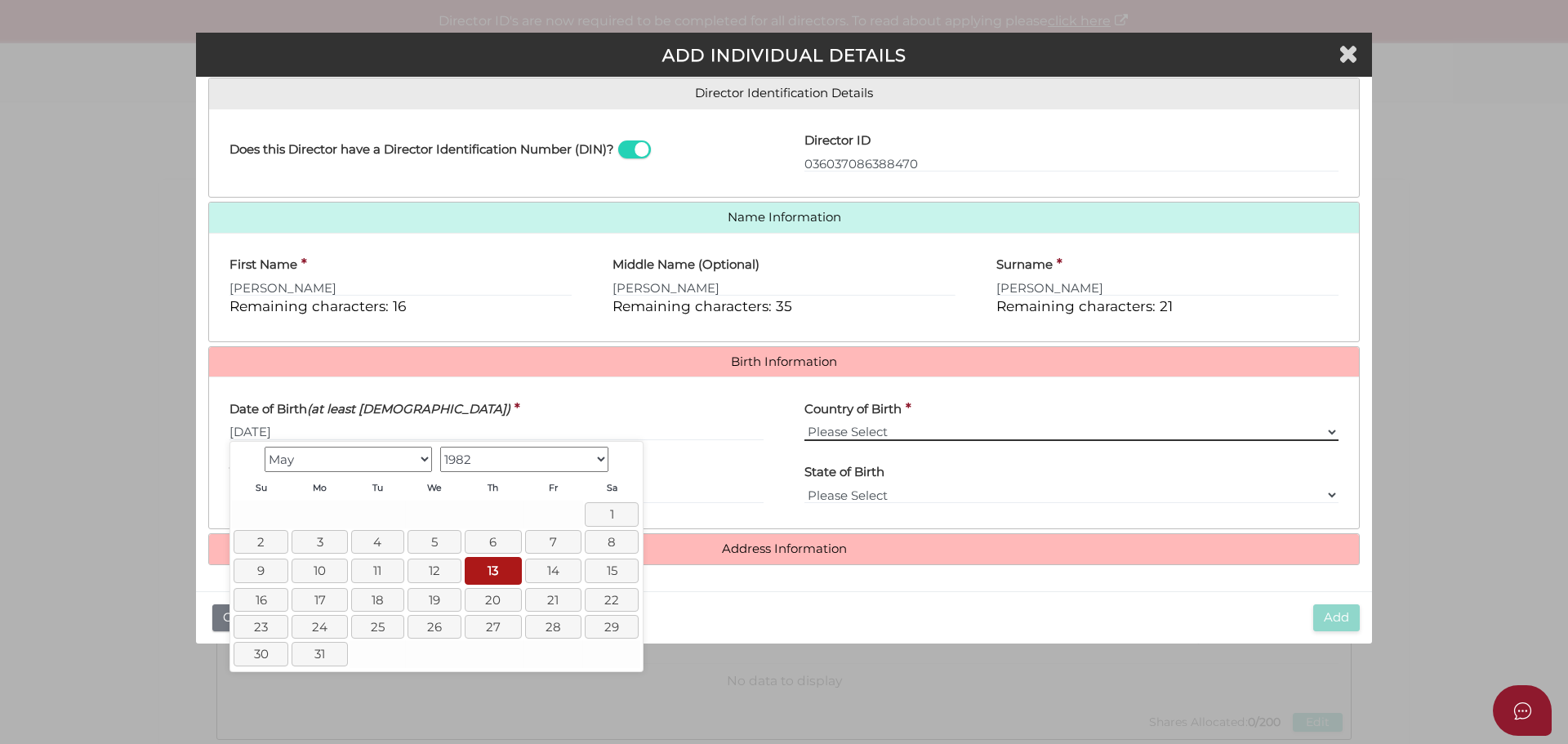
click at [875, 432] on select "Please Select v Australia Afghanistan Albania Algeria American Samoa Andorra An…" at bounding box center [1071, 432] width 534 height 18
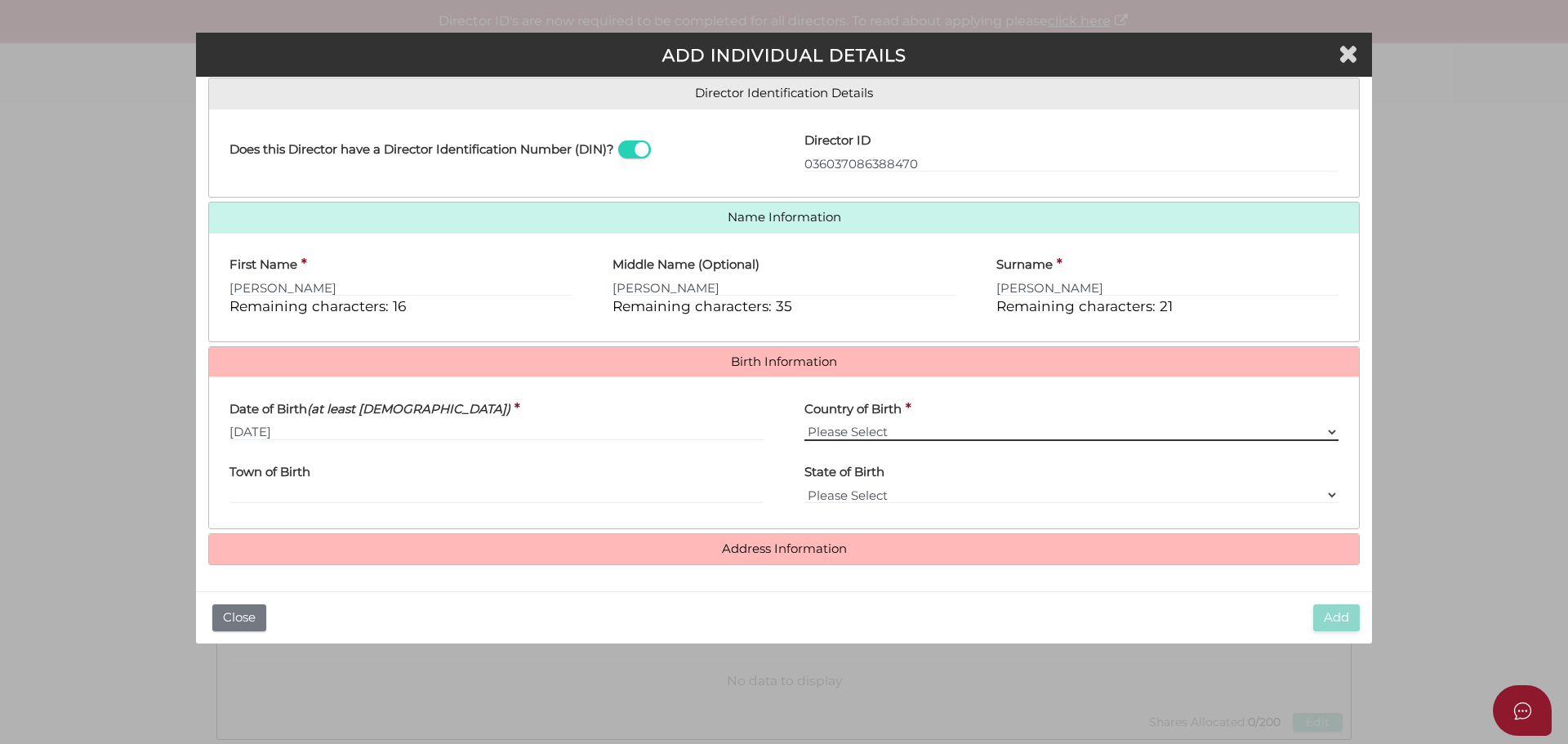
select select "[GEOGRAPHIC_DATA]"
click at [804, 423] on select "Please Select v Australia Afghanistan Albania Algeria American Samoa Andorra An…" at bounding box center [1071, 432] width 534 height 18
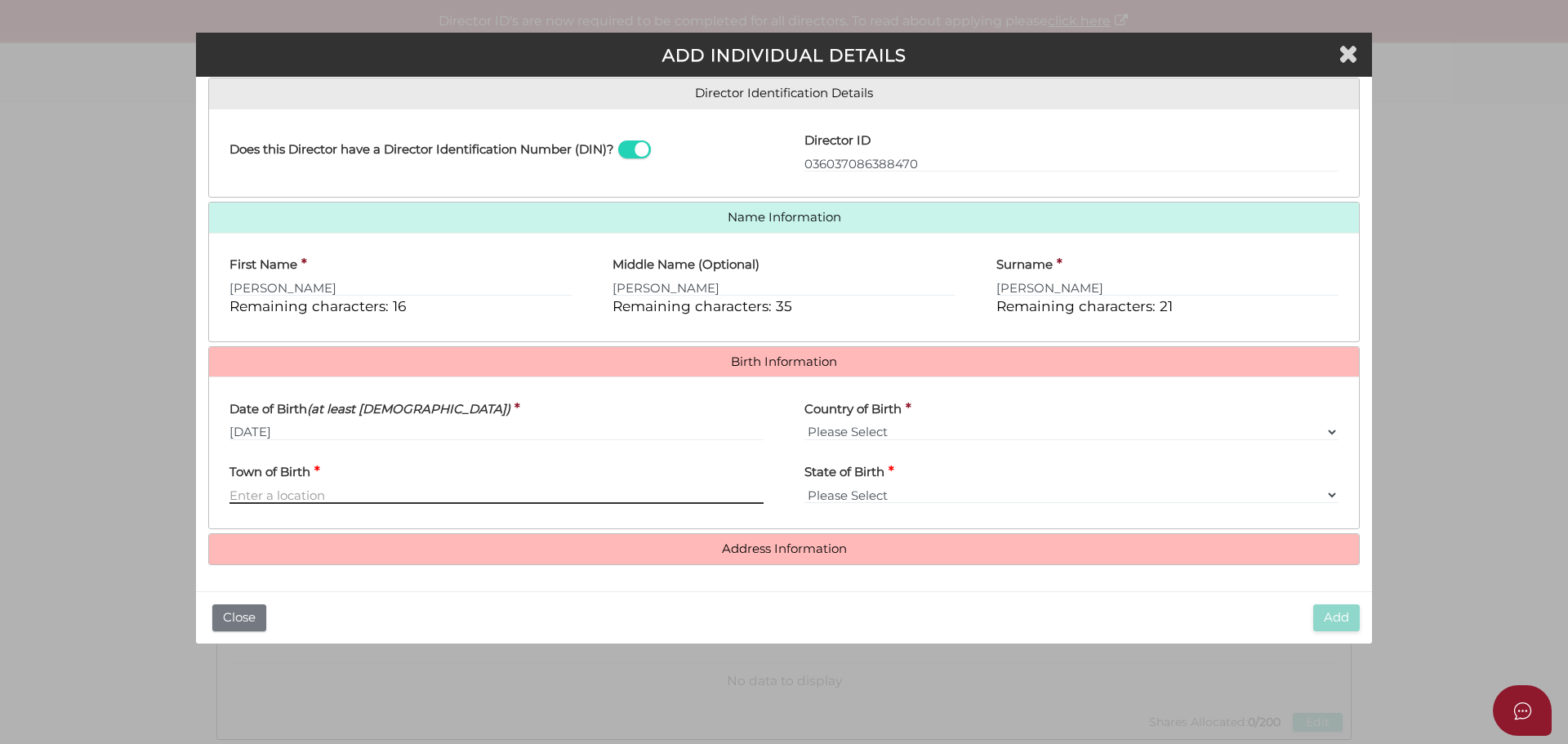
click at [360, 495] on input "Town of Birth" at bounding box center [496, 495] width 534 height 18
type input "Nowra"
select select "[GEOGRAPHIC_DATA]"
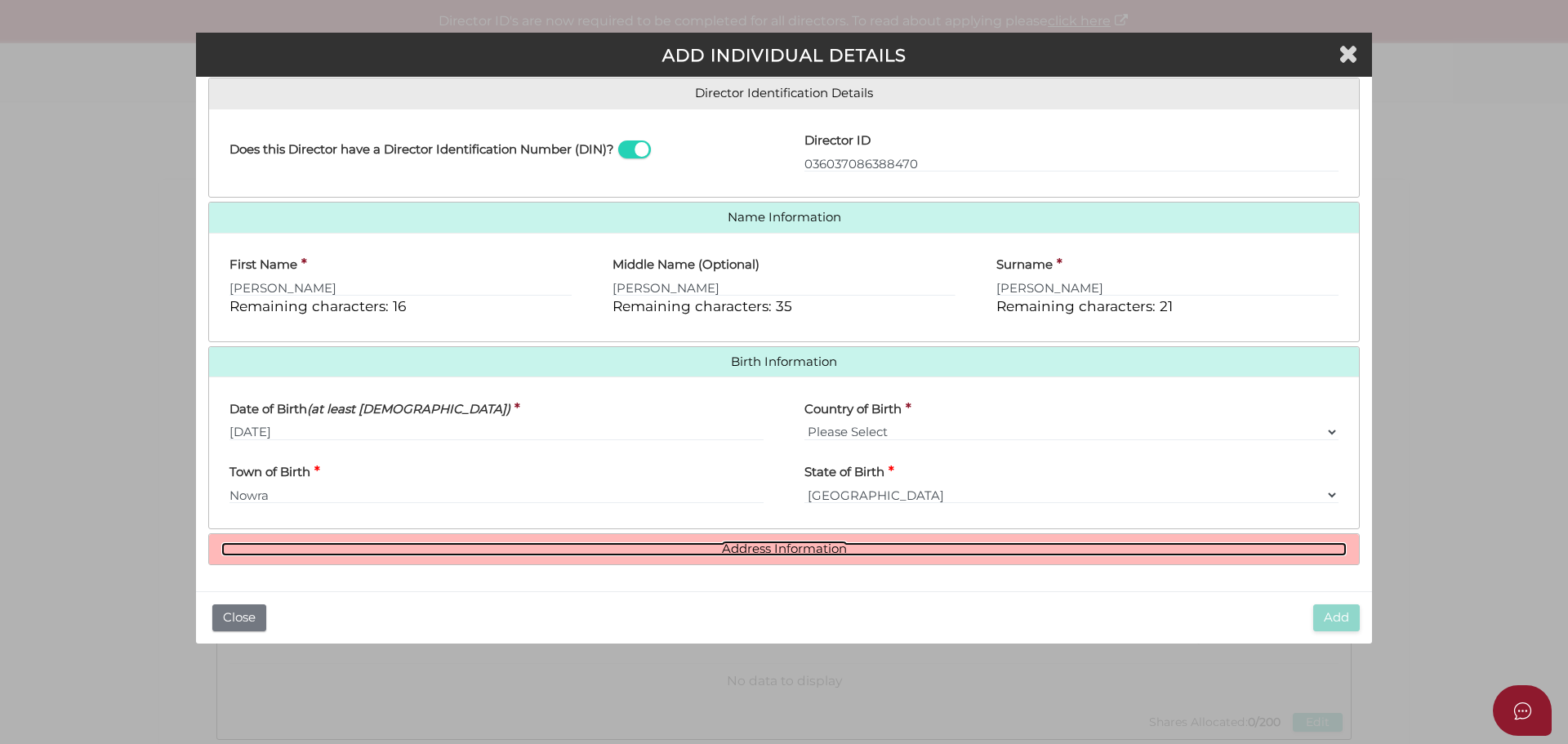
click at [813, 543] on link "Address Information" at bounding box center [784, 549] width 1125 height 14
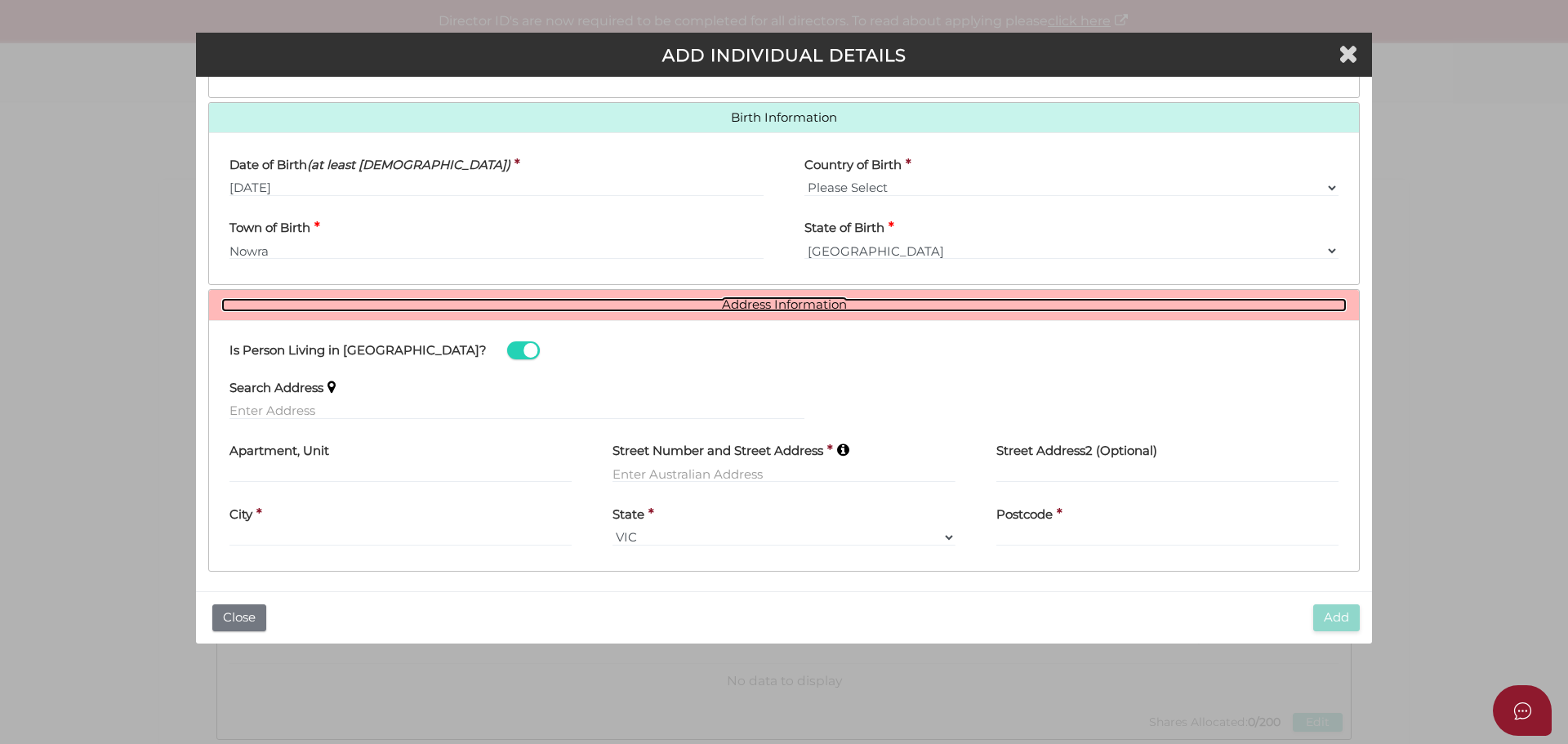
scroll to position [508, 0]
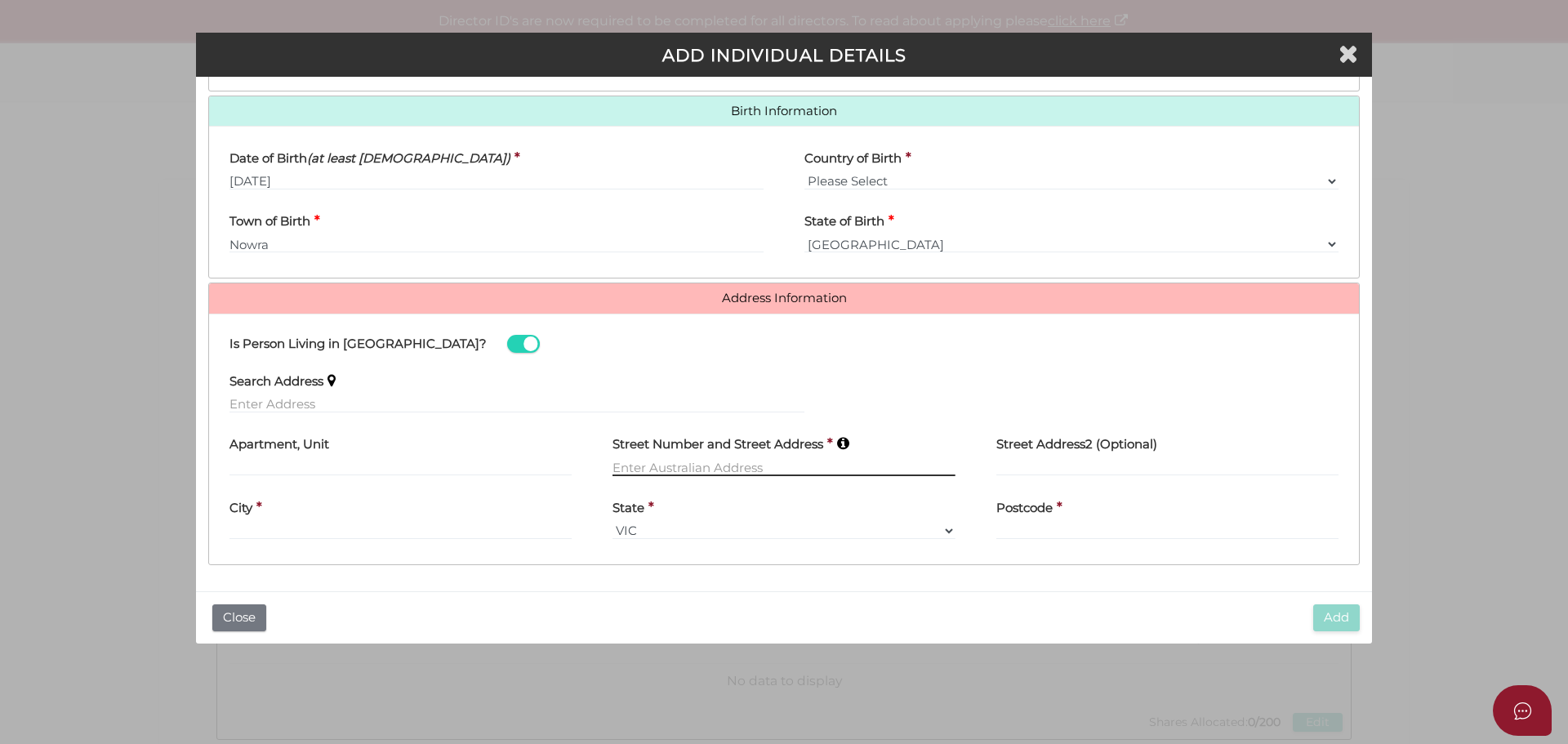
click at [711, 463] on input "text" at bounding box center [784, 467] width 342 height 18
type input "[STREET_ADDRESS][PERSON_NAME]"
click at [347, 530] on div "City *" at bounding box center [400, 514] width 342 height 51
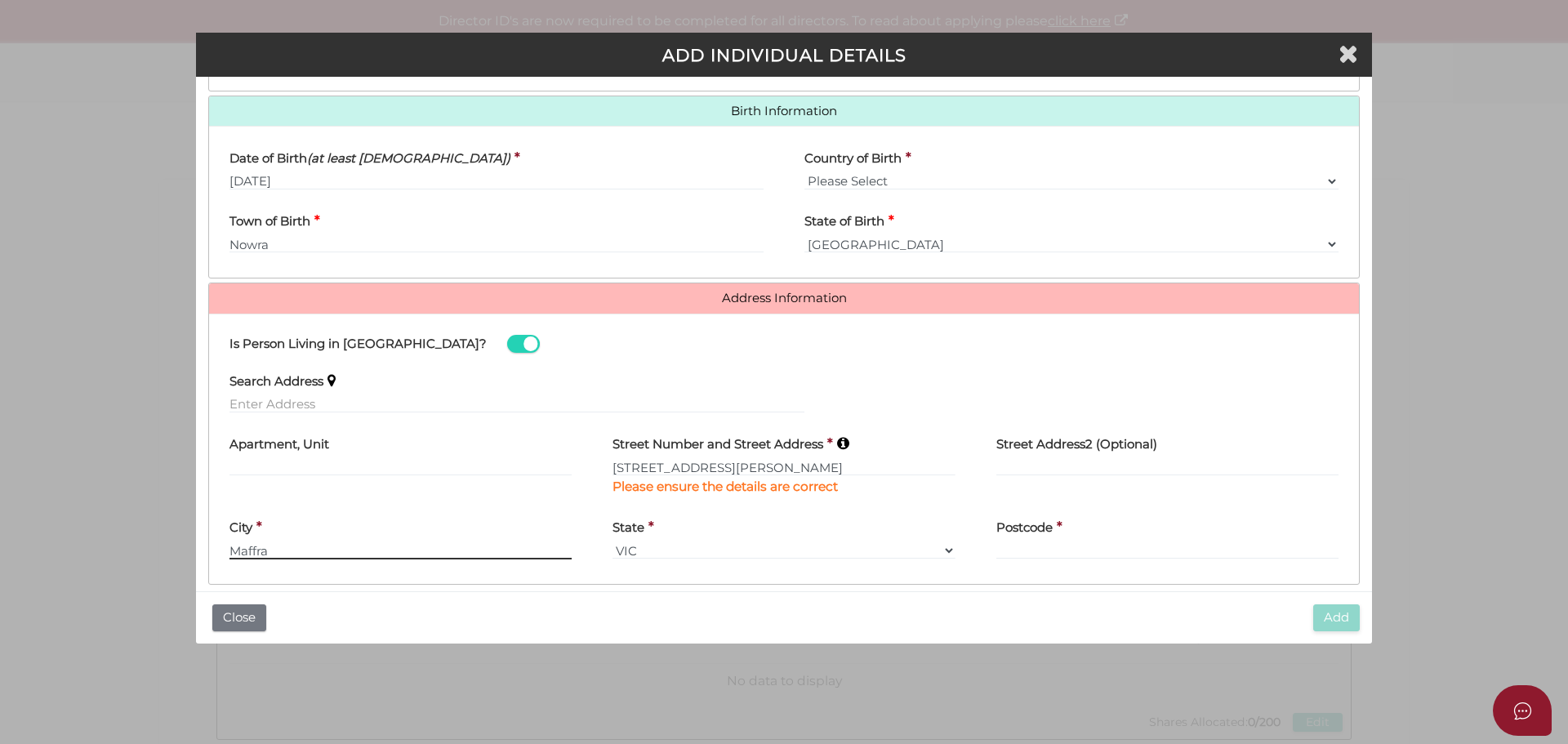
type input "Maffra"
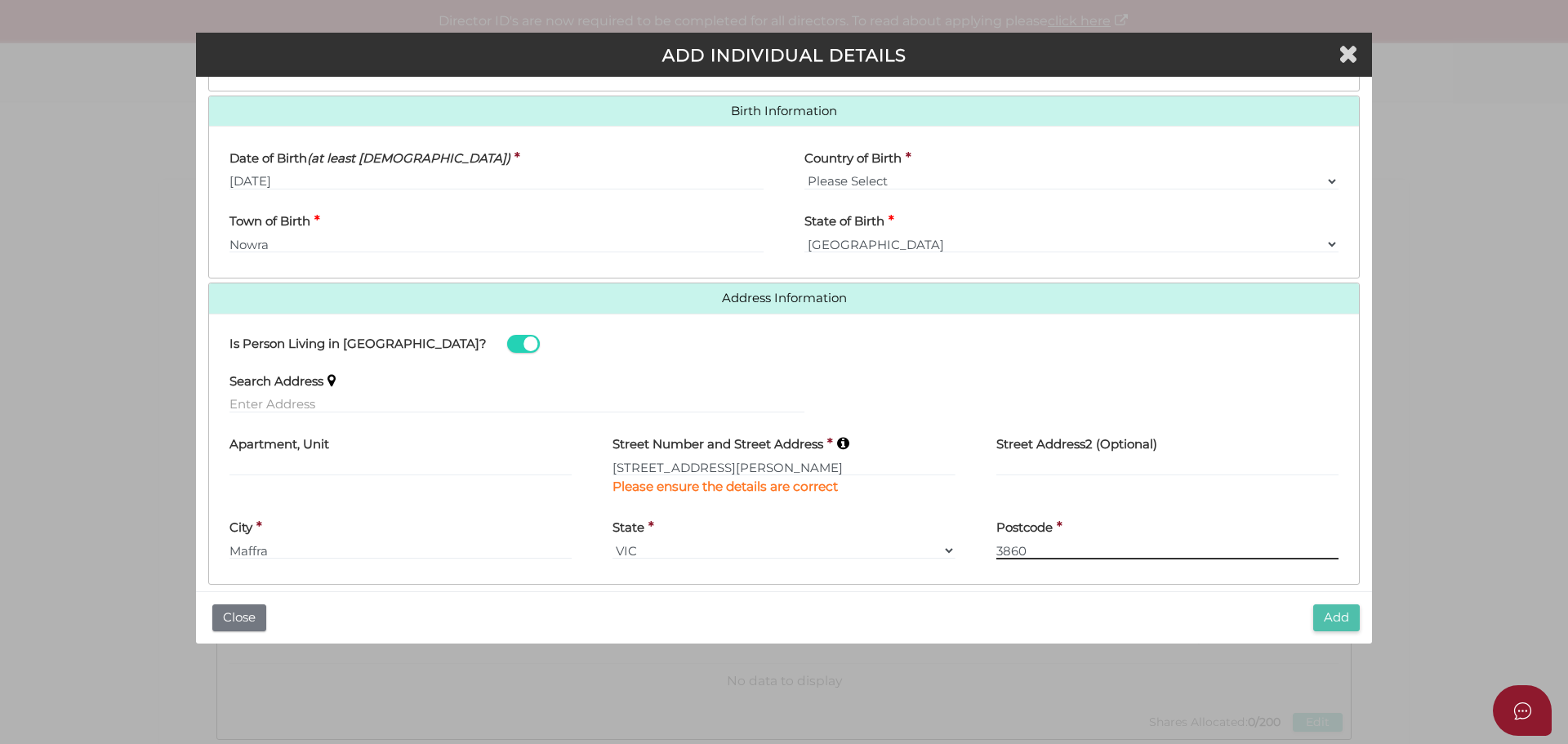
type input "3860"
click at [1343, 615] on button "Add" at bounding box center [1336, 618] width 47 height 27
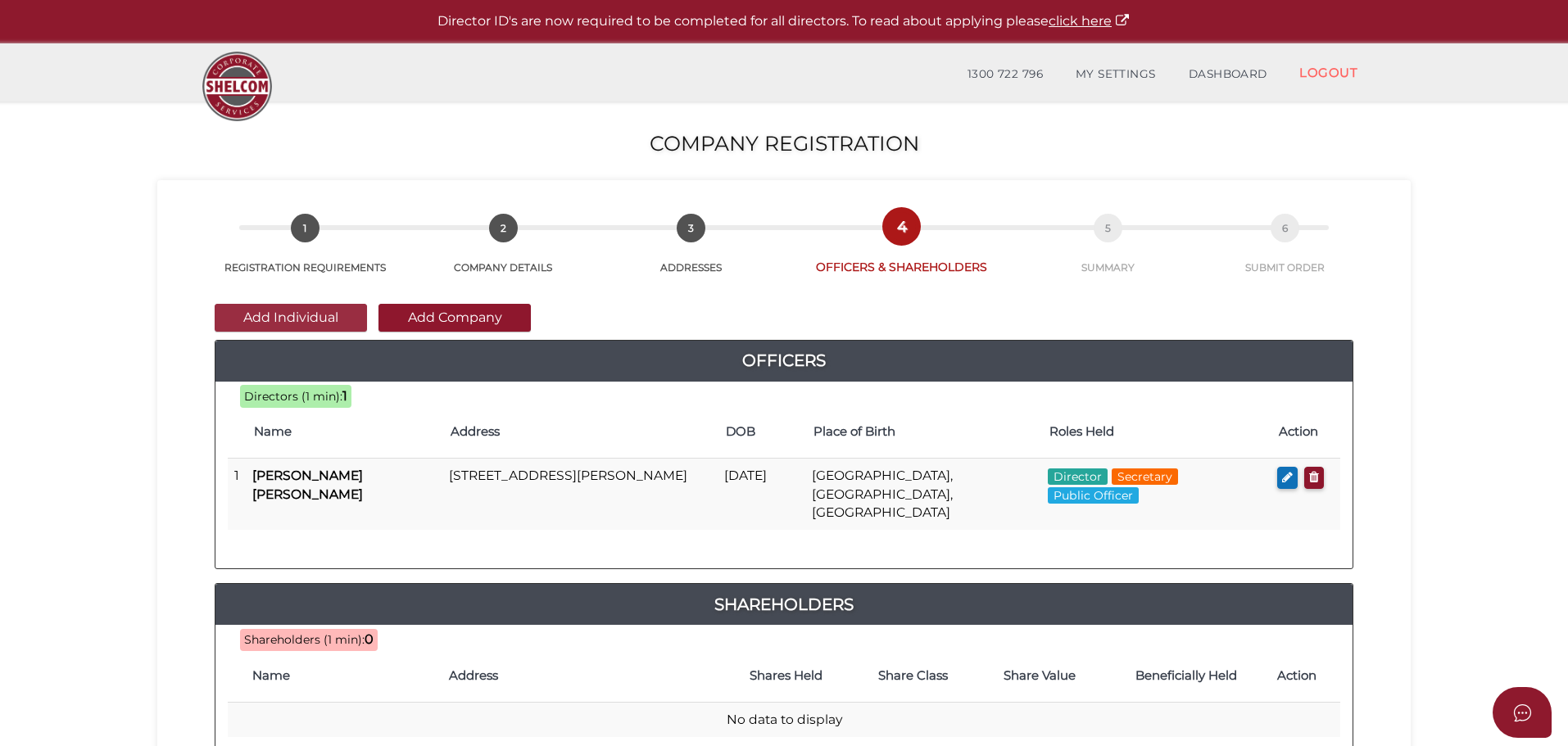
click at [294, 312] on button "Add Individual" at bounding box center [290, 318] width 153 height 28
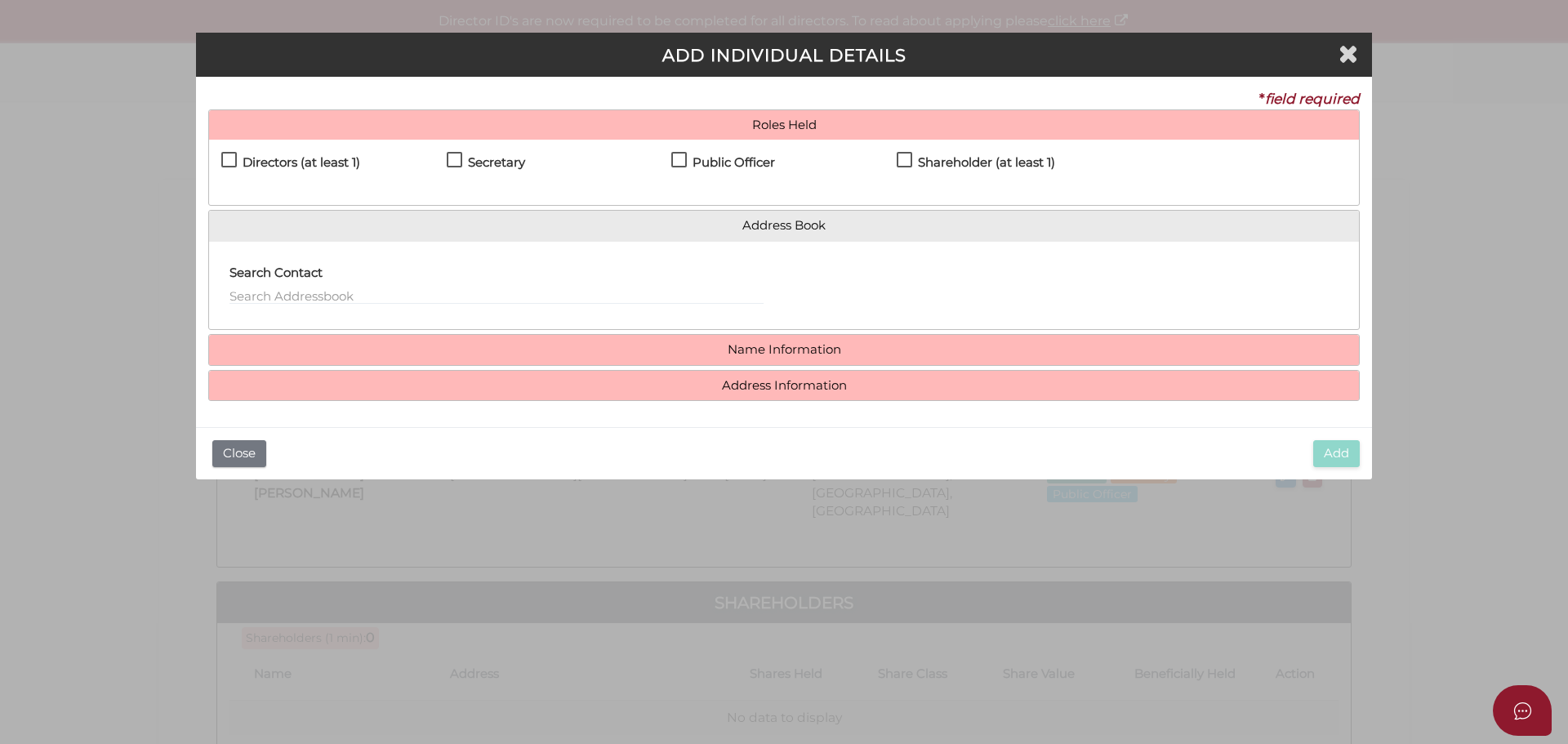
click at [231, 157] on label "Directors (at least 1)" at bounding box center [291, 166] width 139 height 20
checkbox input "true"
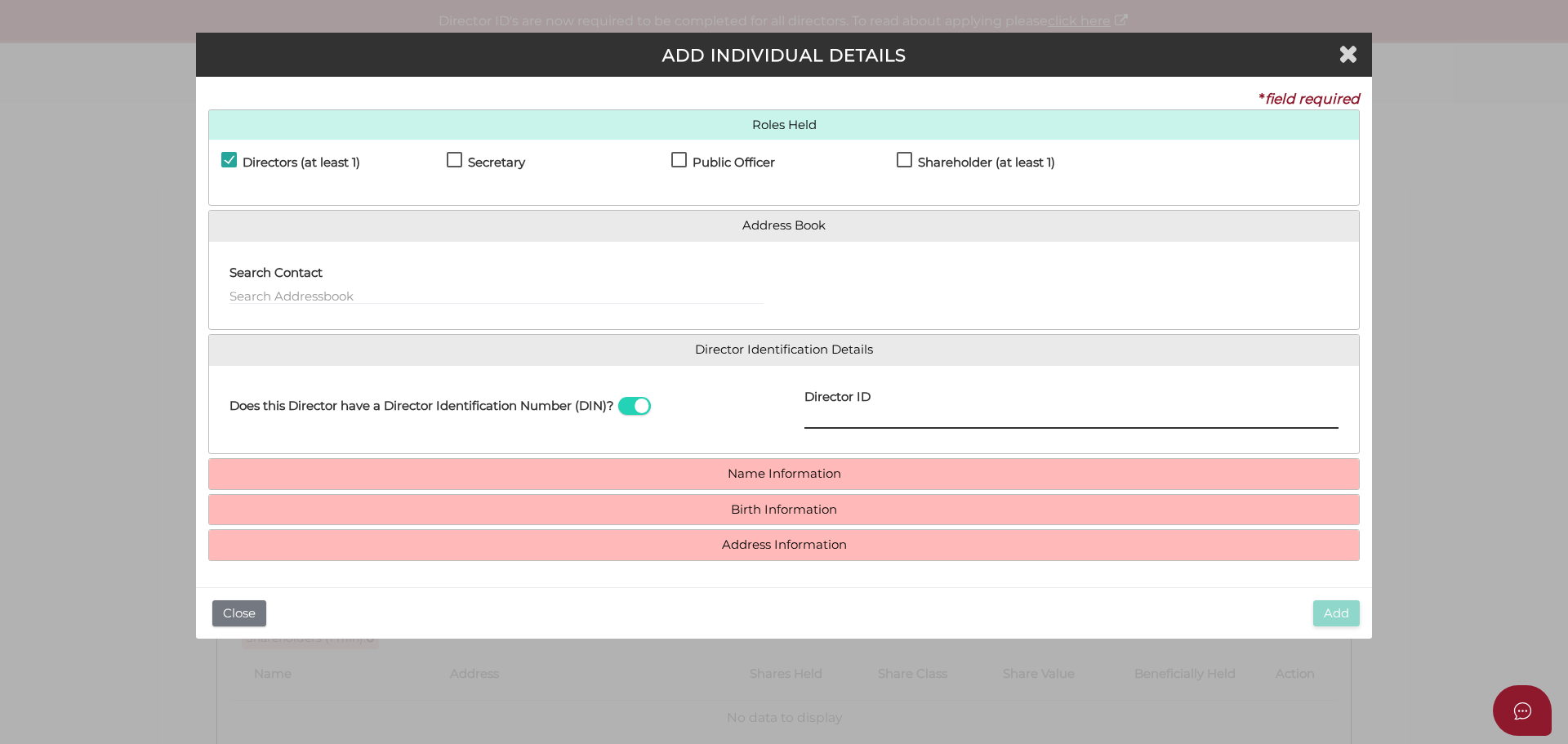
click at [871, 419] on input "Director ID" at bounding box center [1071, 420] width 534 height 18
click at [868, 415] on input "Director ID" at bounding box center [1071, 420] width 534 height 18
click at [843, 416] on input "036" at bounding box center [1071, 420] width 534 height 18
type input "036445628153846"
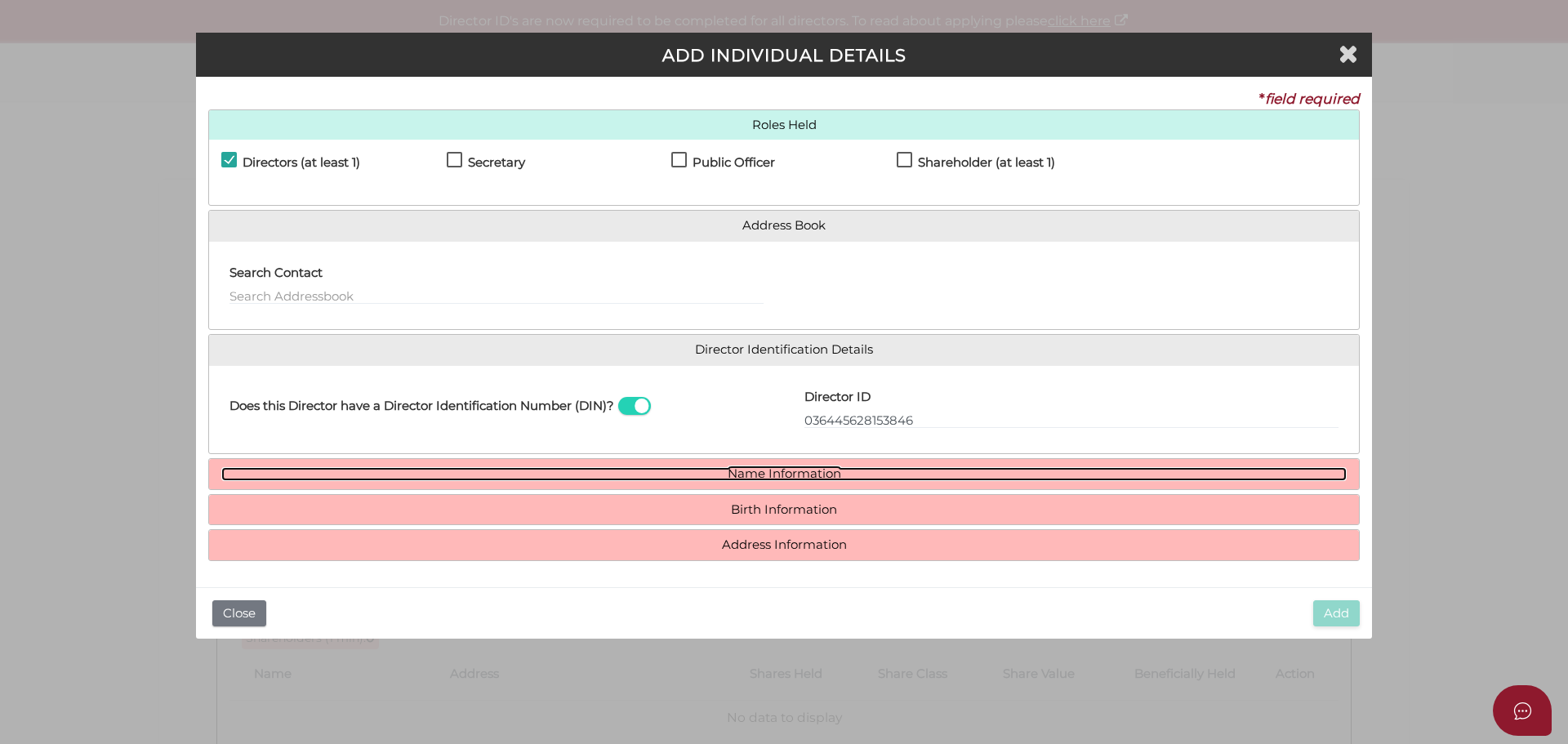
click at [801, 473] on link "Name Information" at bounding box center [784, 475] width 1125 height 14
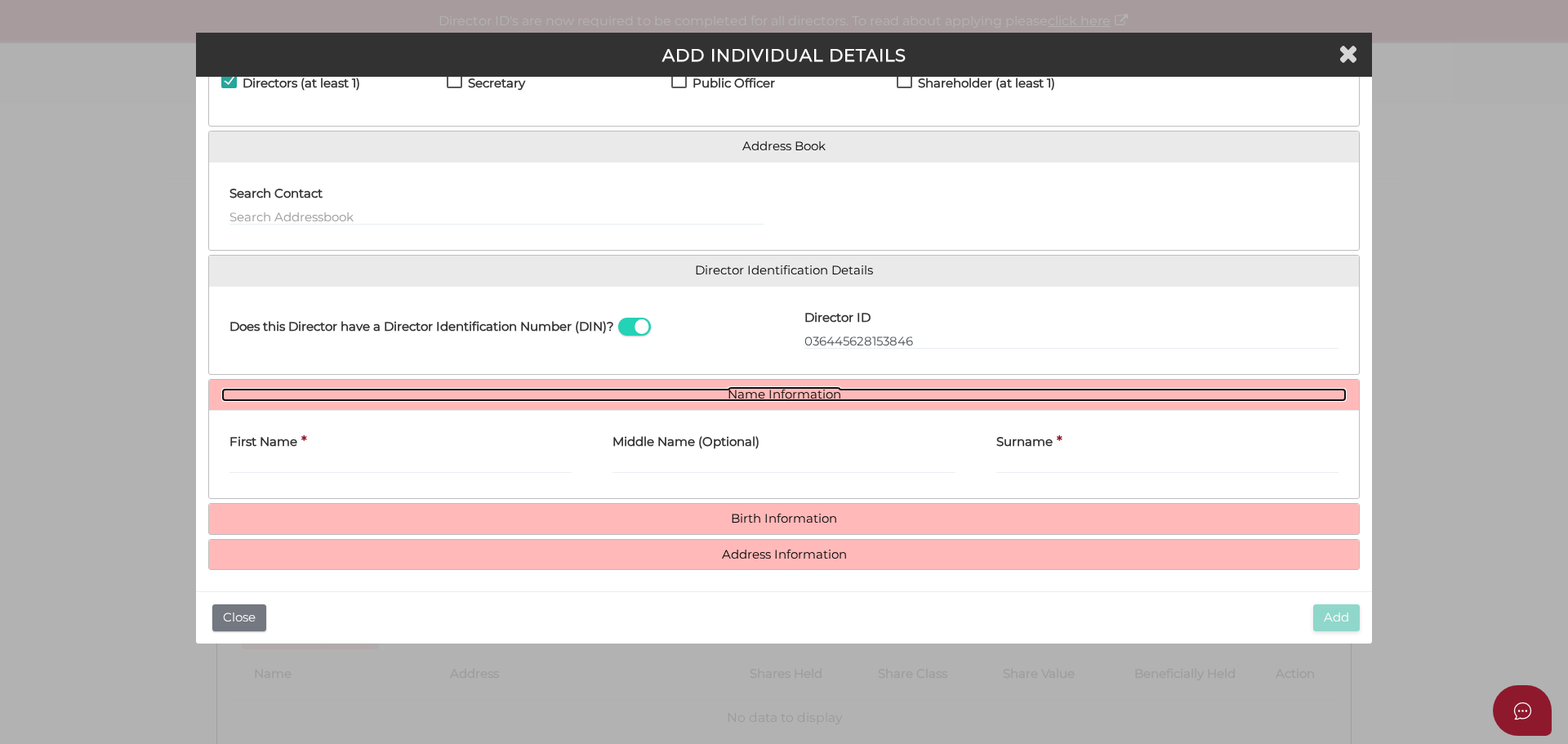
scroll to position [84, 0]
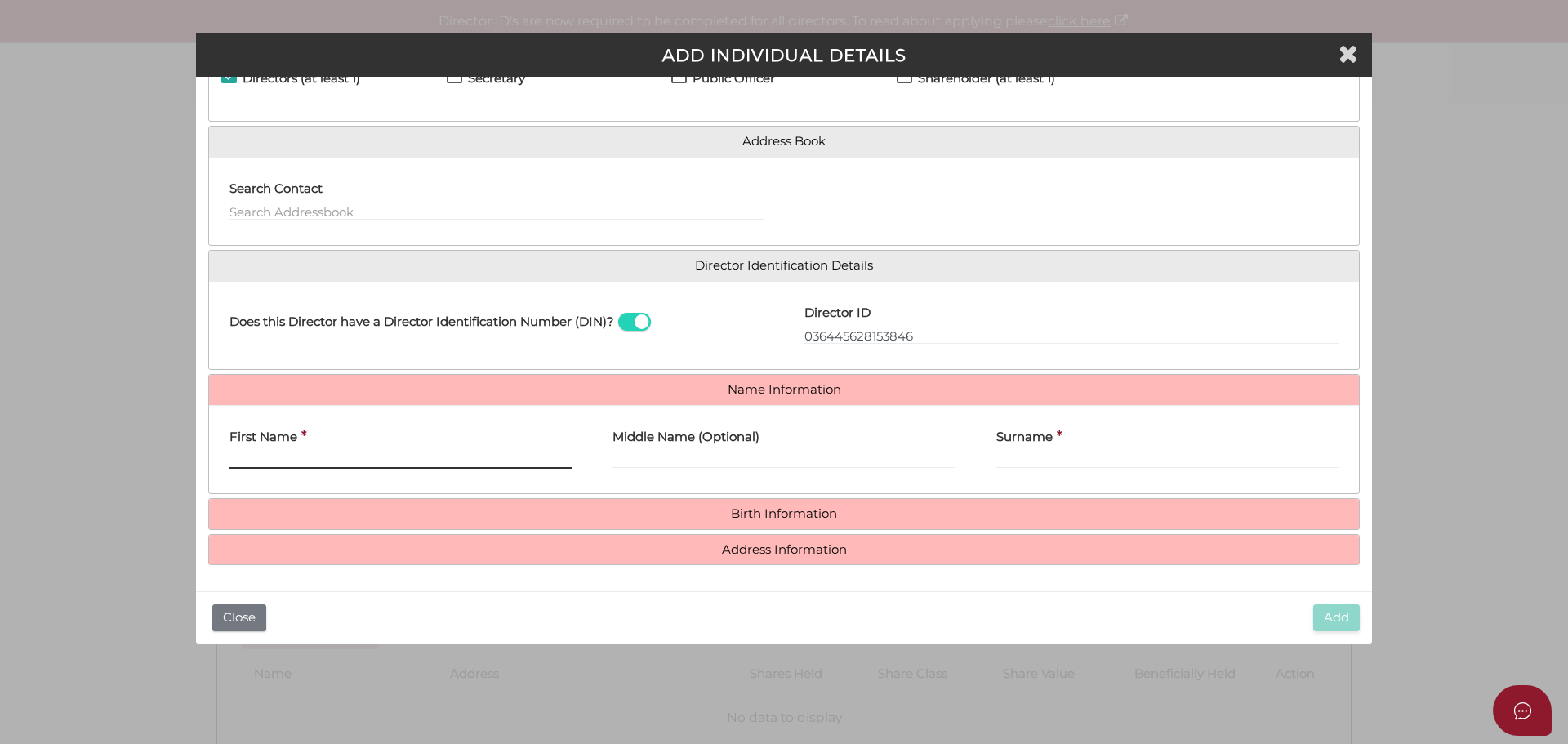
click at [368, 455] on input "First Name" at bounding box center [400, 460] width 342 height 18
type input "T"
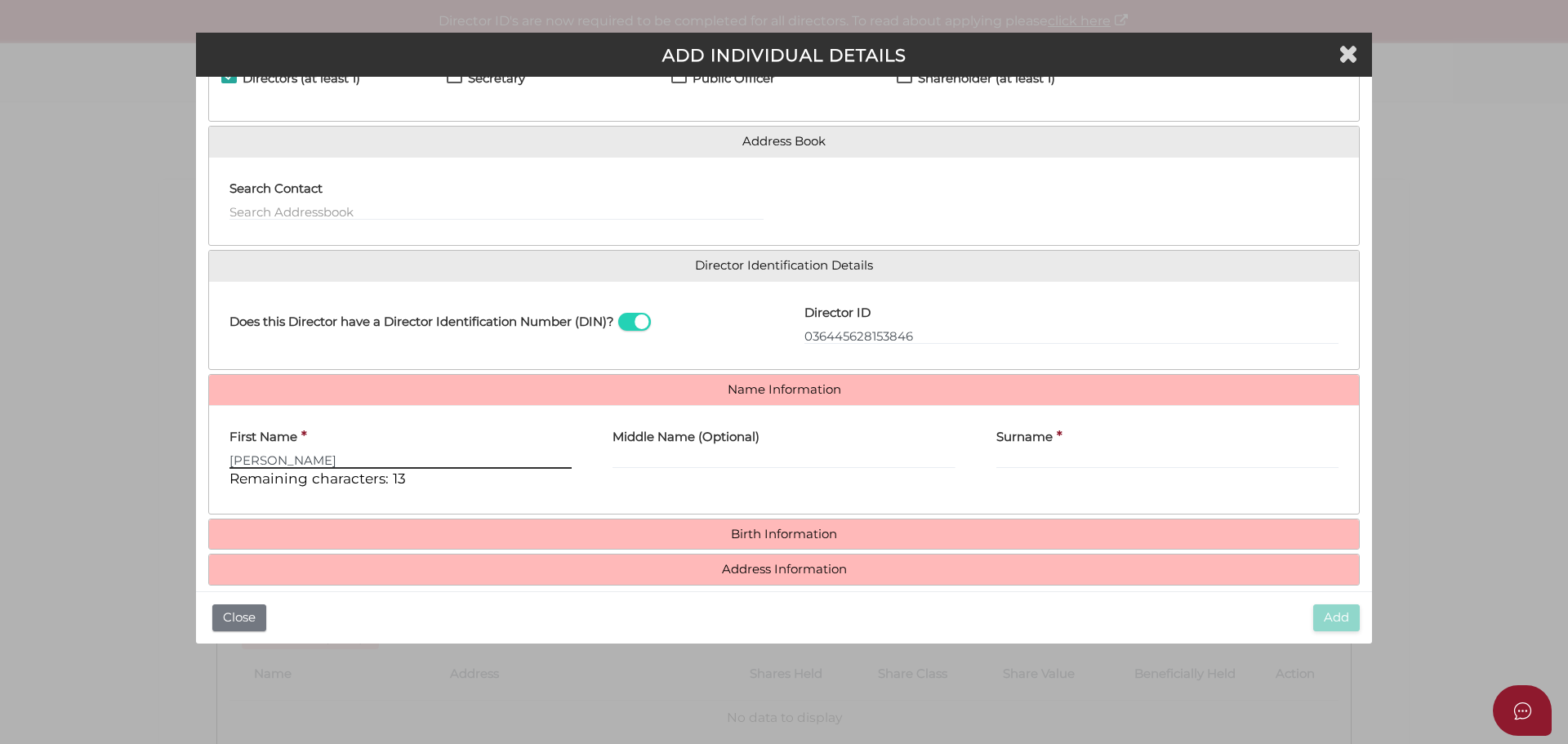
type input "Rebecca"
type input "Jane"
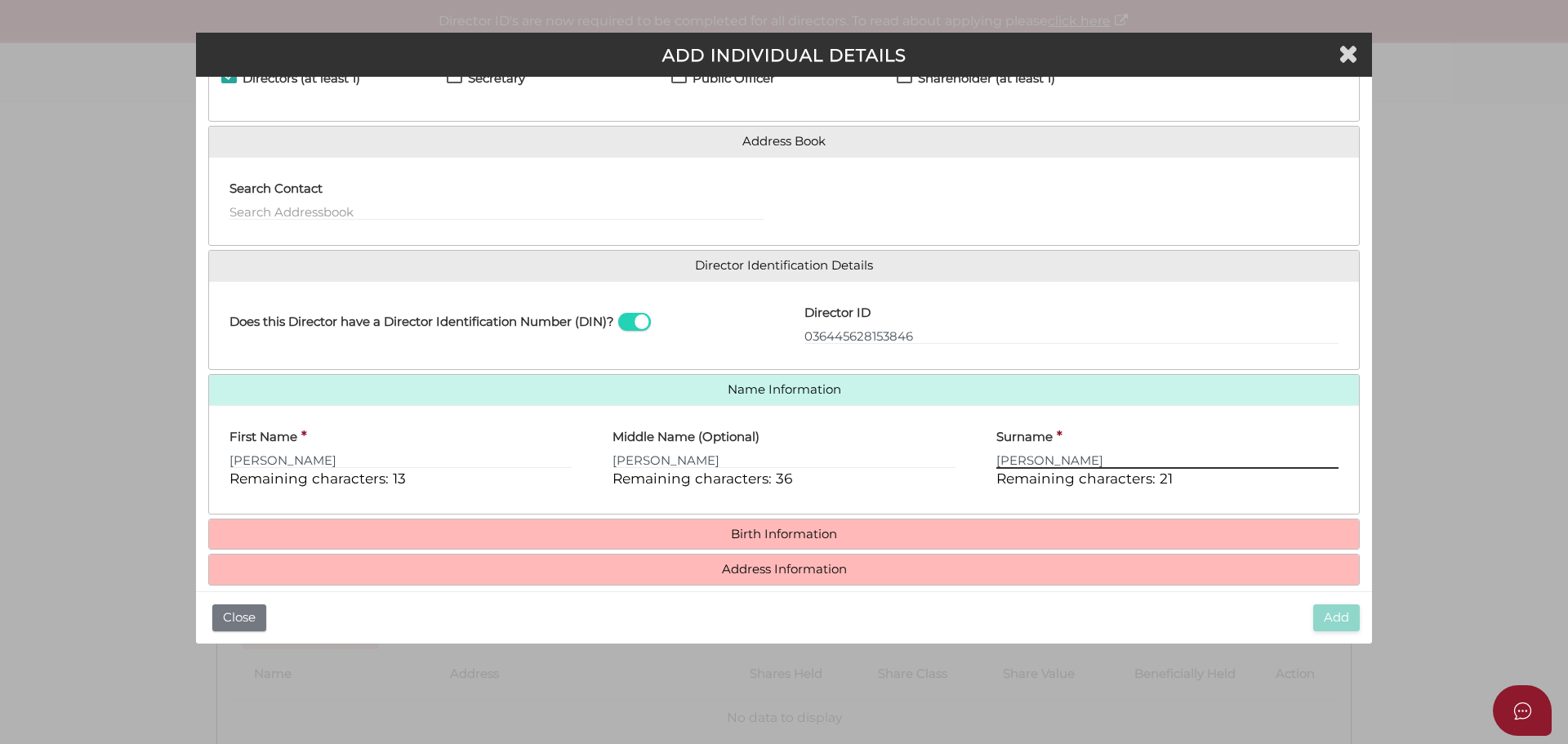
type input "Considine"
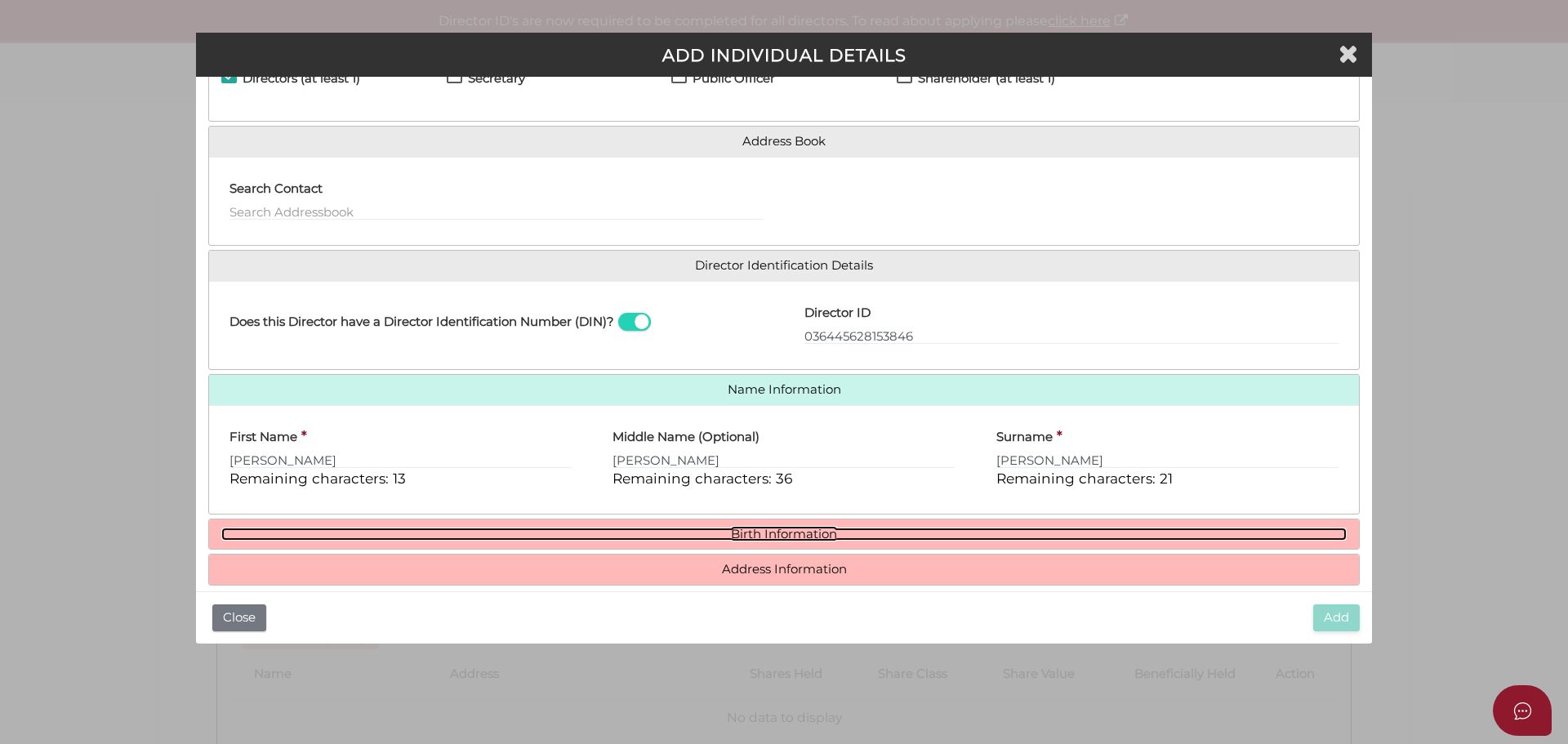
click at [779, 536] on link "Birth Information" at bounding box center [784, 535] width 1125 height 14
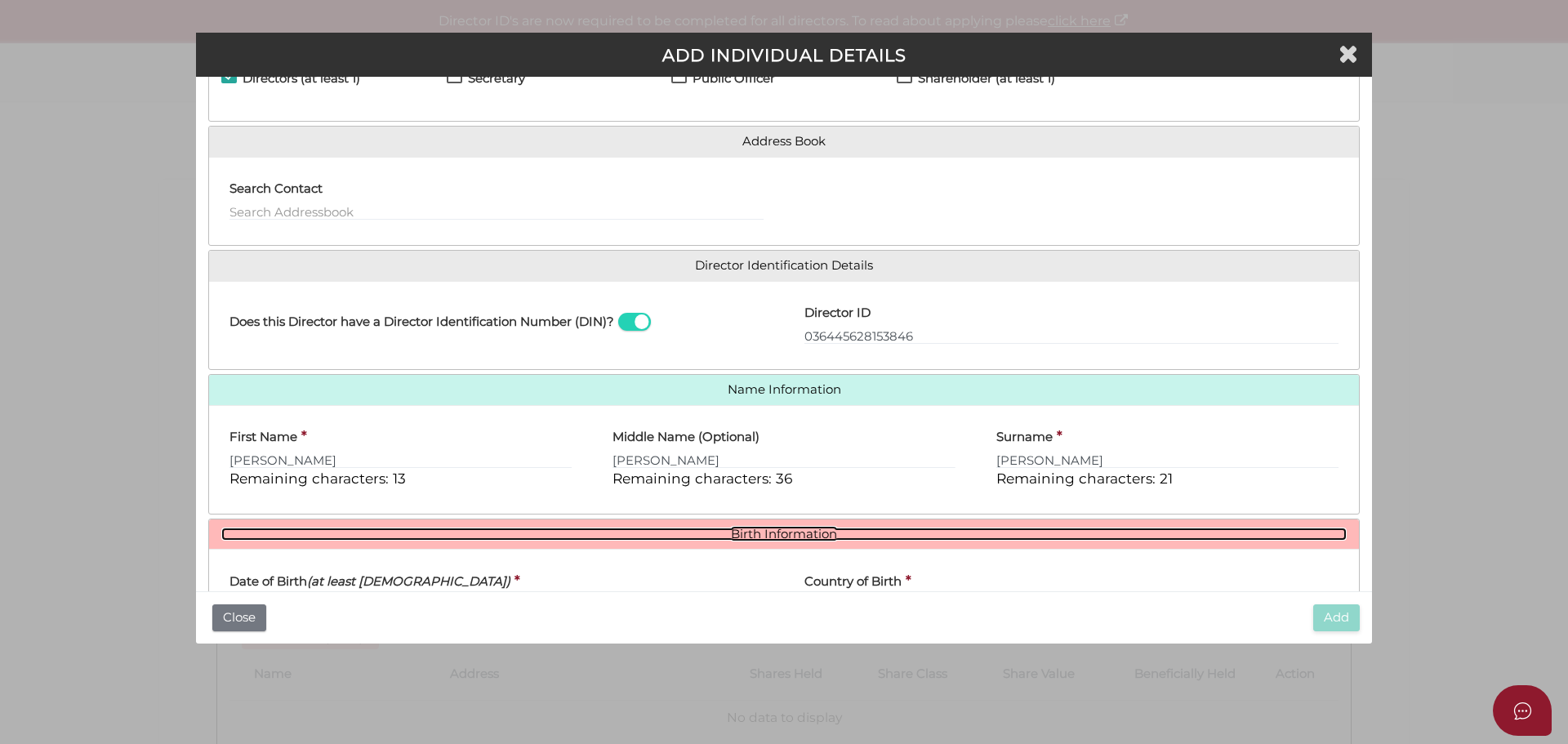
scroll to position [256, 0]
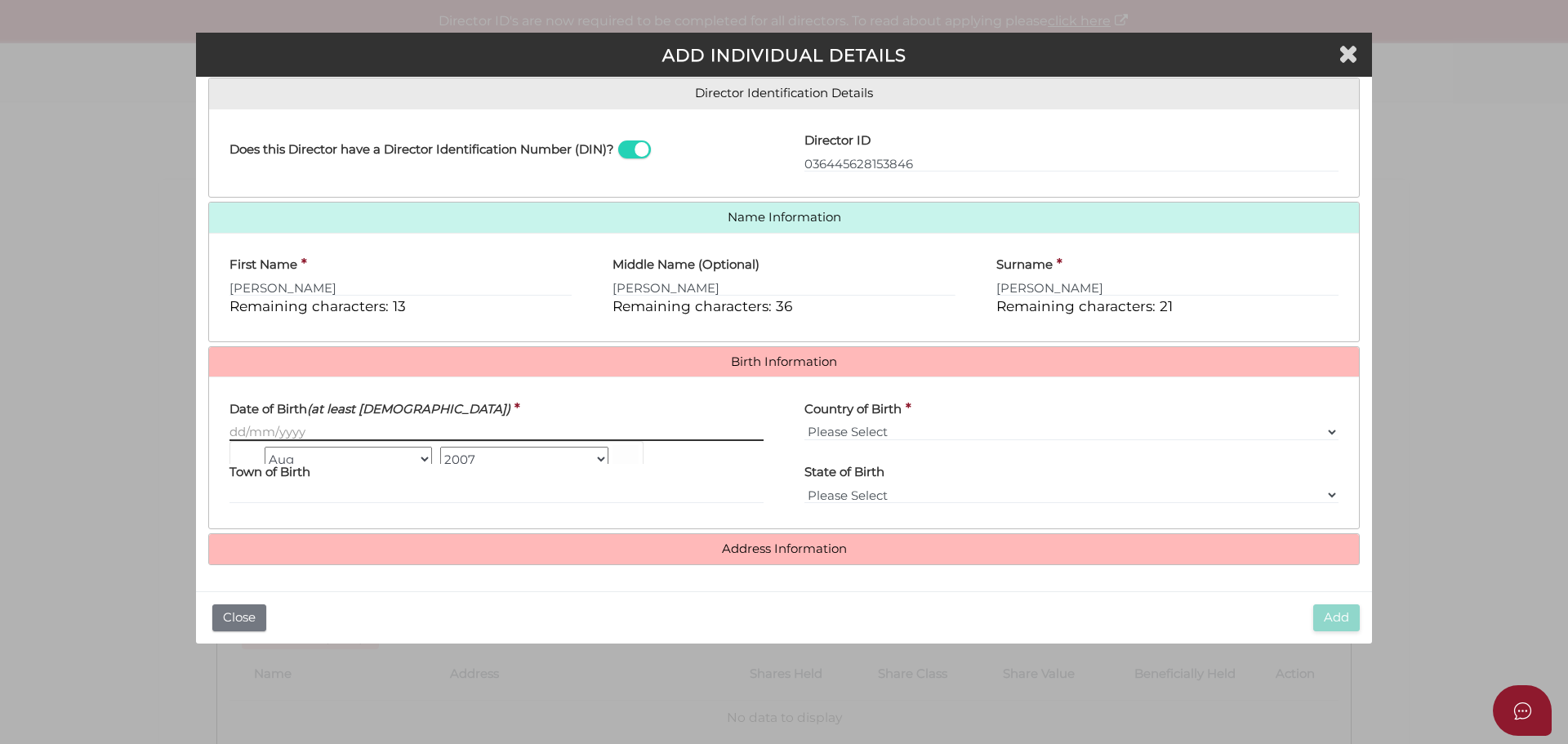
click at [234, 431] on input "Date of Birth (at least 18 years old)" at bounding box center [496, 432] width 534 height 18
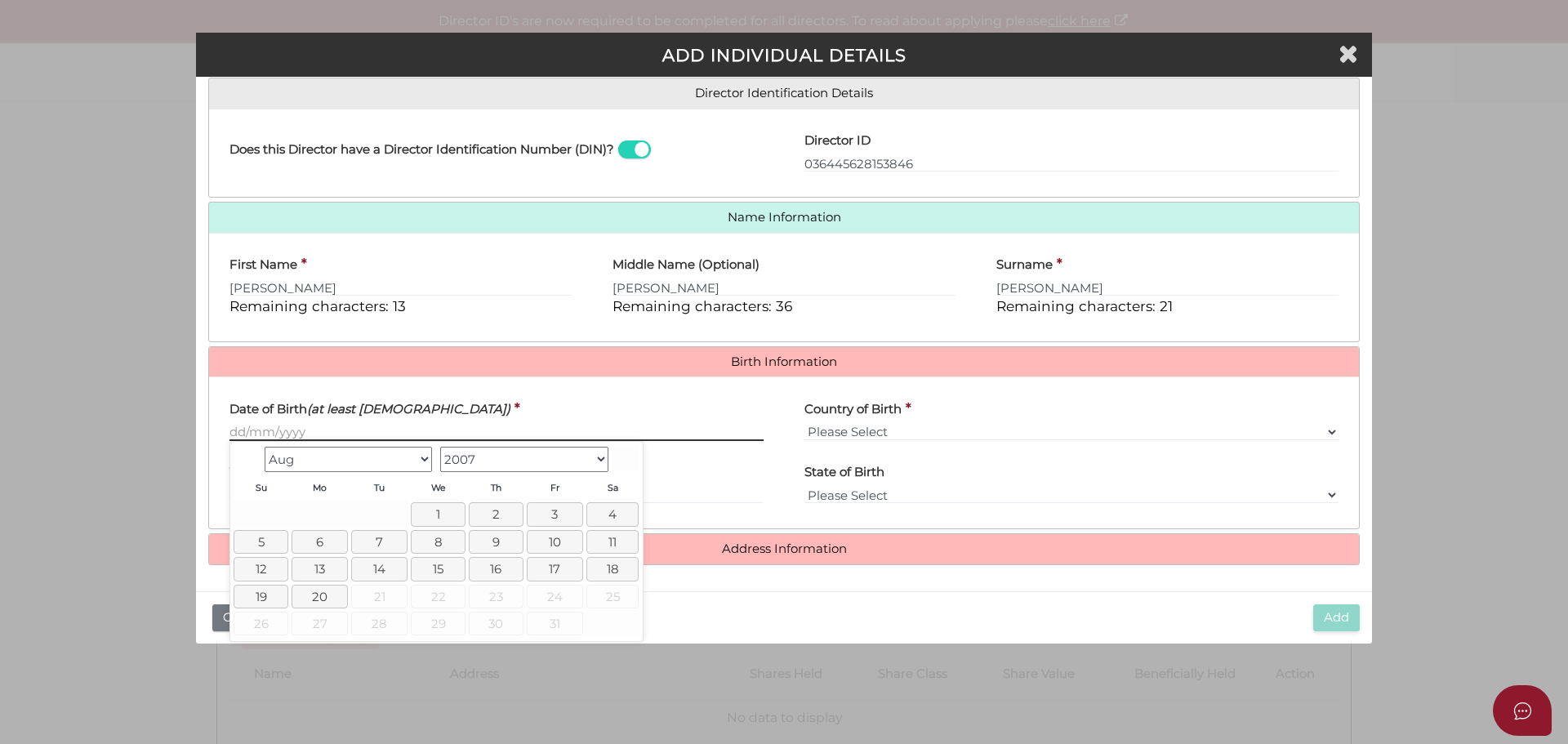
click at [229, 431] on input "Date of Birth (at least 18 years old)" at bounding box center [496, 432] width 534 height 18
type input "[DATE]"
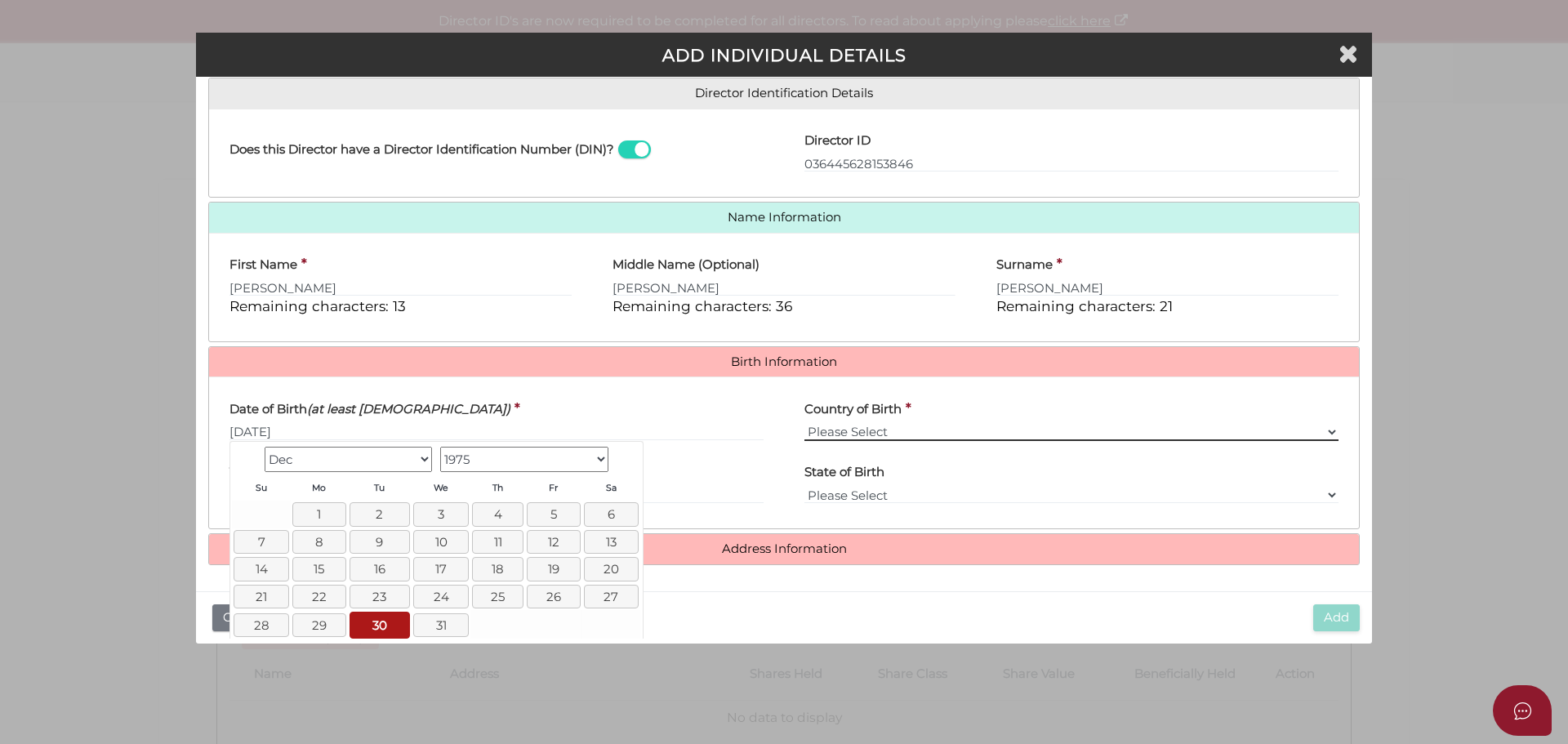
click at [883, 435] on select "Please Select v Australia Afghanistan Albania Algeria American Samoa Andorra An…" at bounding box center [1071, 432] width 534 height 18
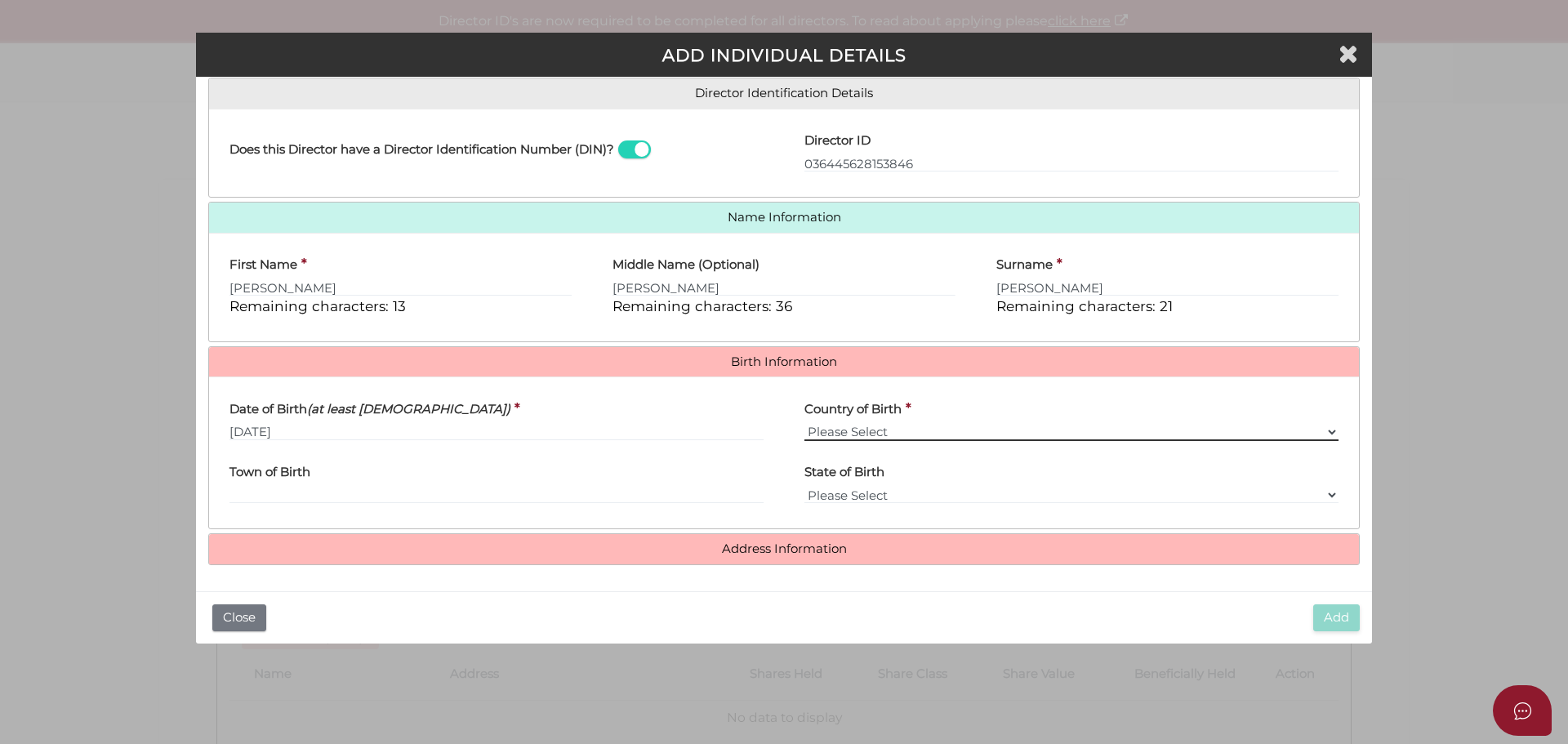
select select "[GEOGRAPHIC_DATA]"
click at [804, 423] on select "Please Select v Australia Afghanistan Albania Algeria American Samoa Andorra An…" at bounding box center [1071, 432] width 534 height 18
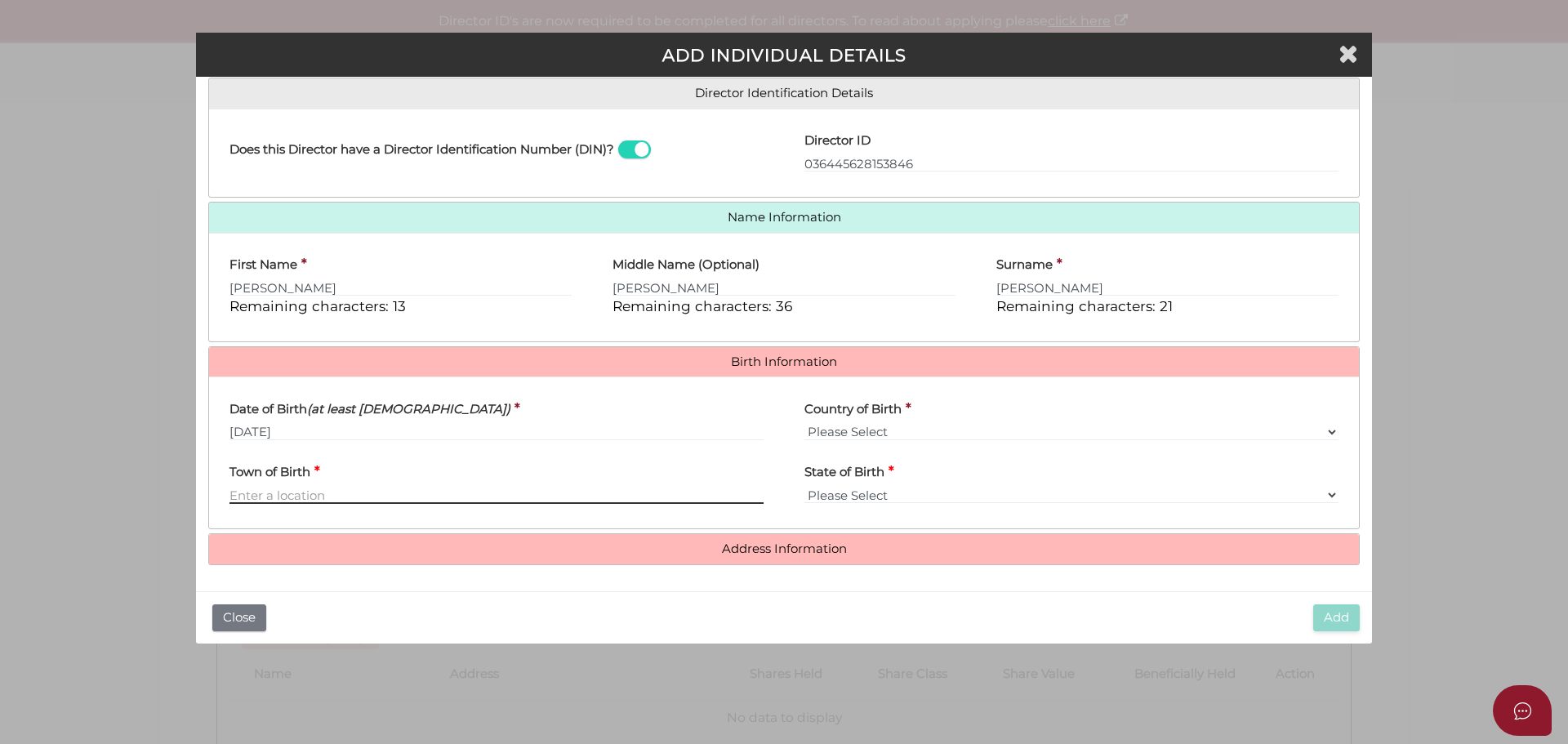
click at [288, 499] on input "Town of Birth" at bounding box center [496, 495] width 534 height 18
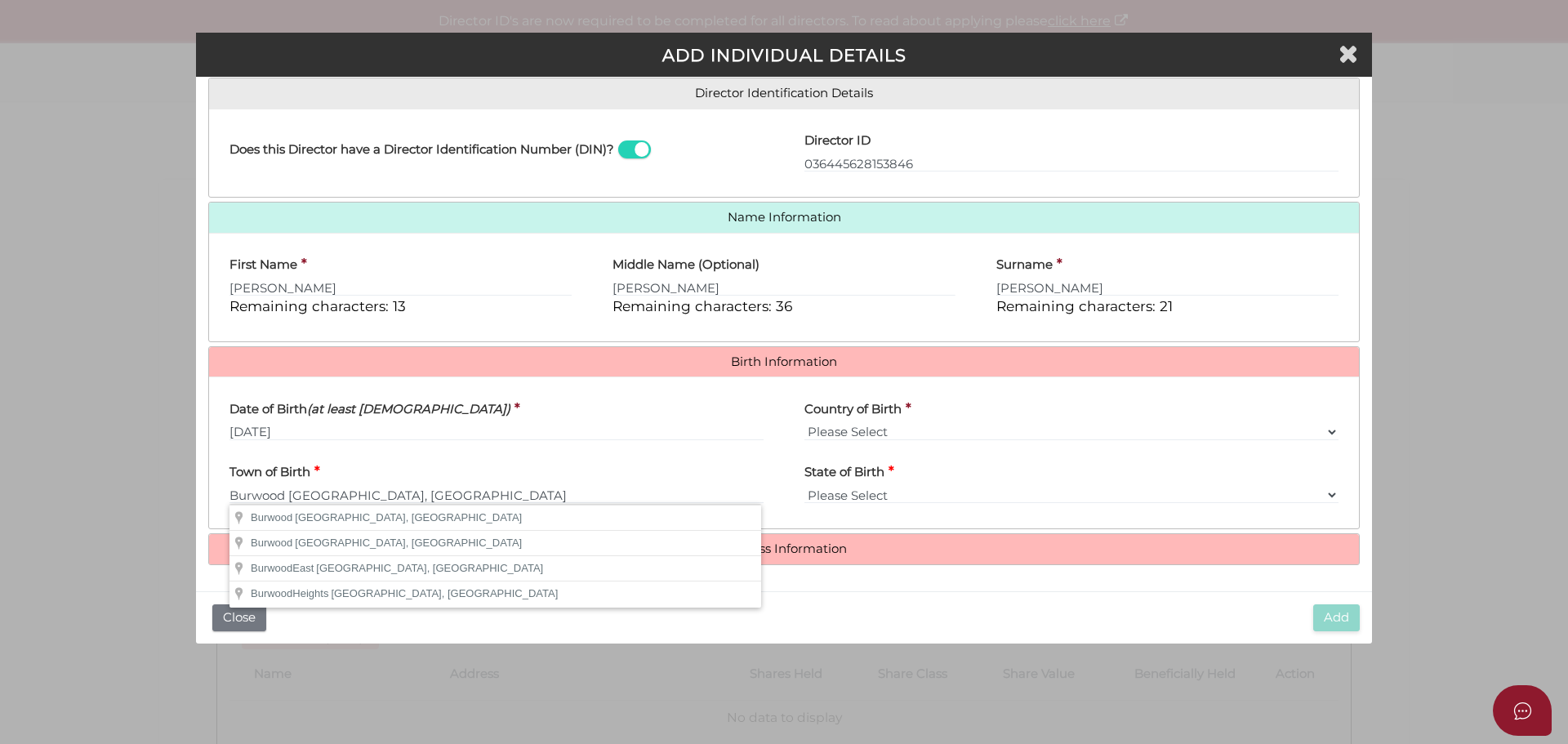
type input "Burwood"
select select "VIC"
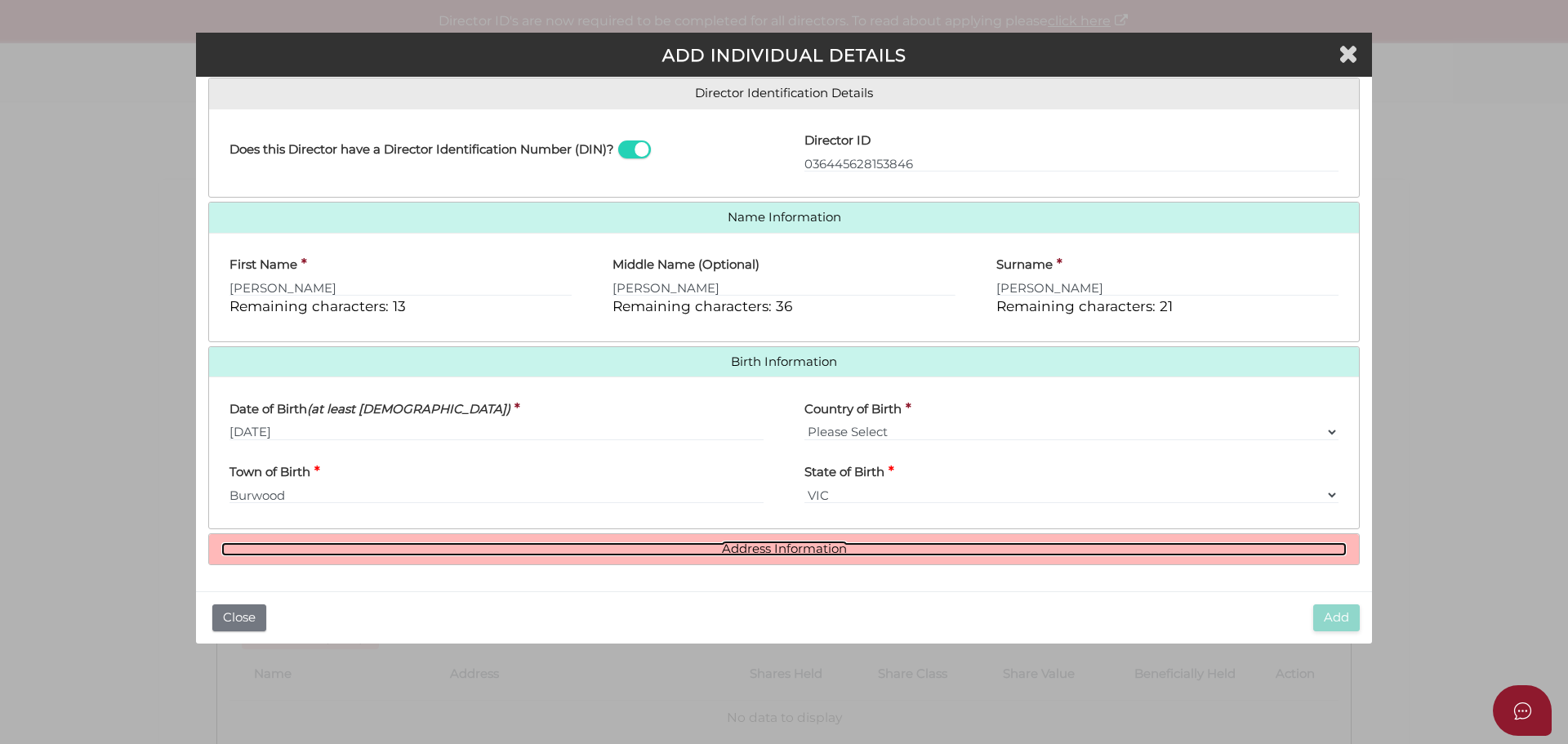
click at [782, 548] on link "Address Information" at bounding box center [784, 549] width 1125 height 14
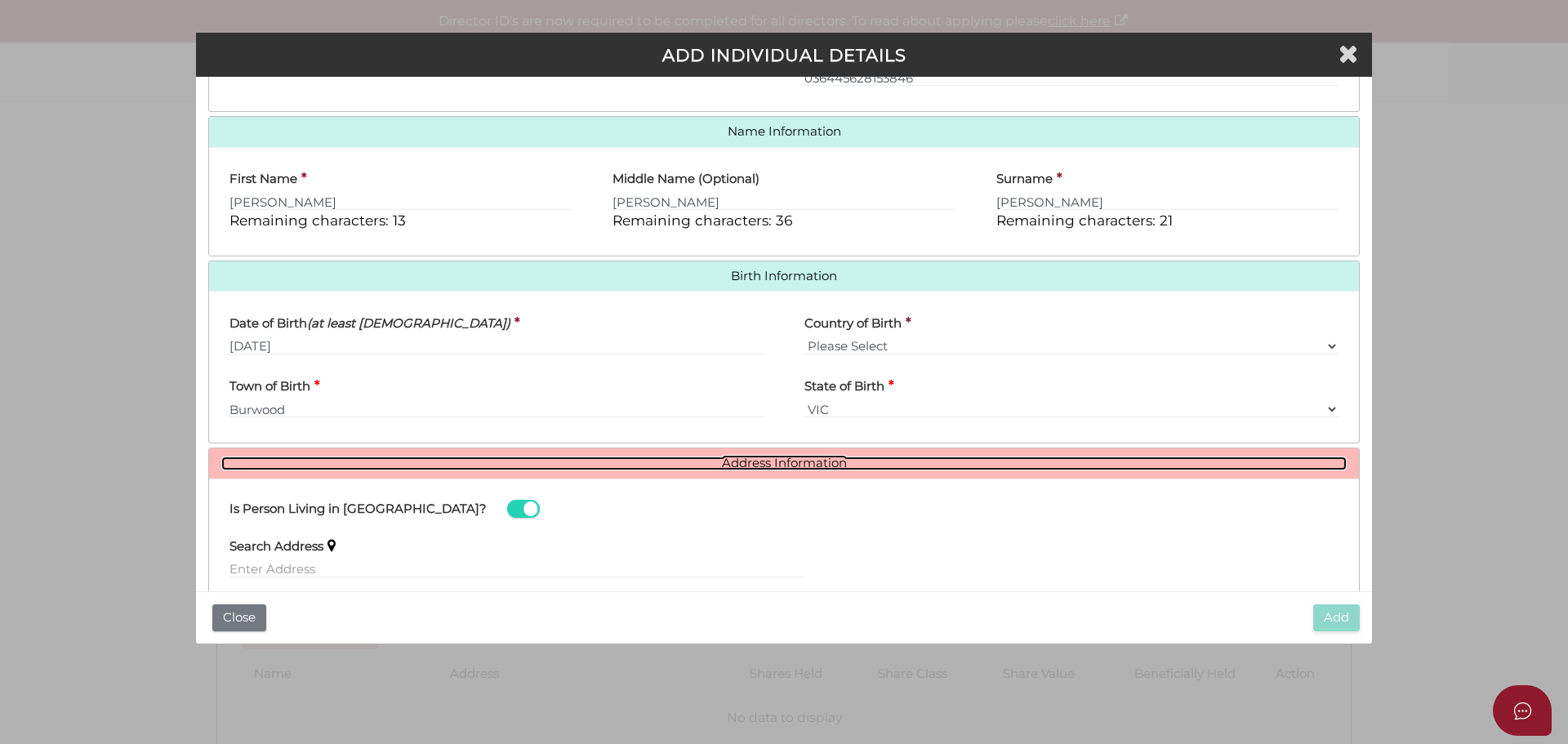
scroll to position [508, 0]
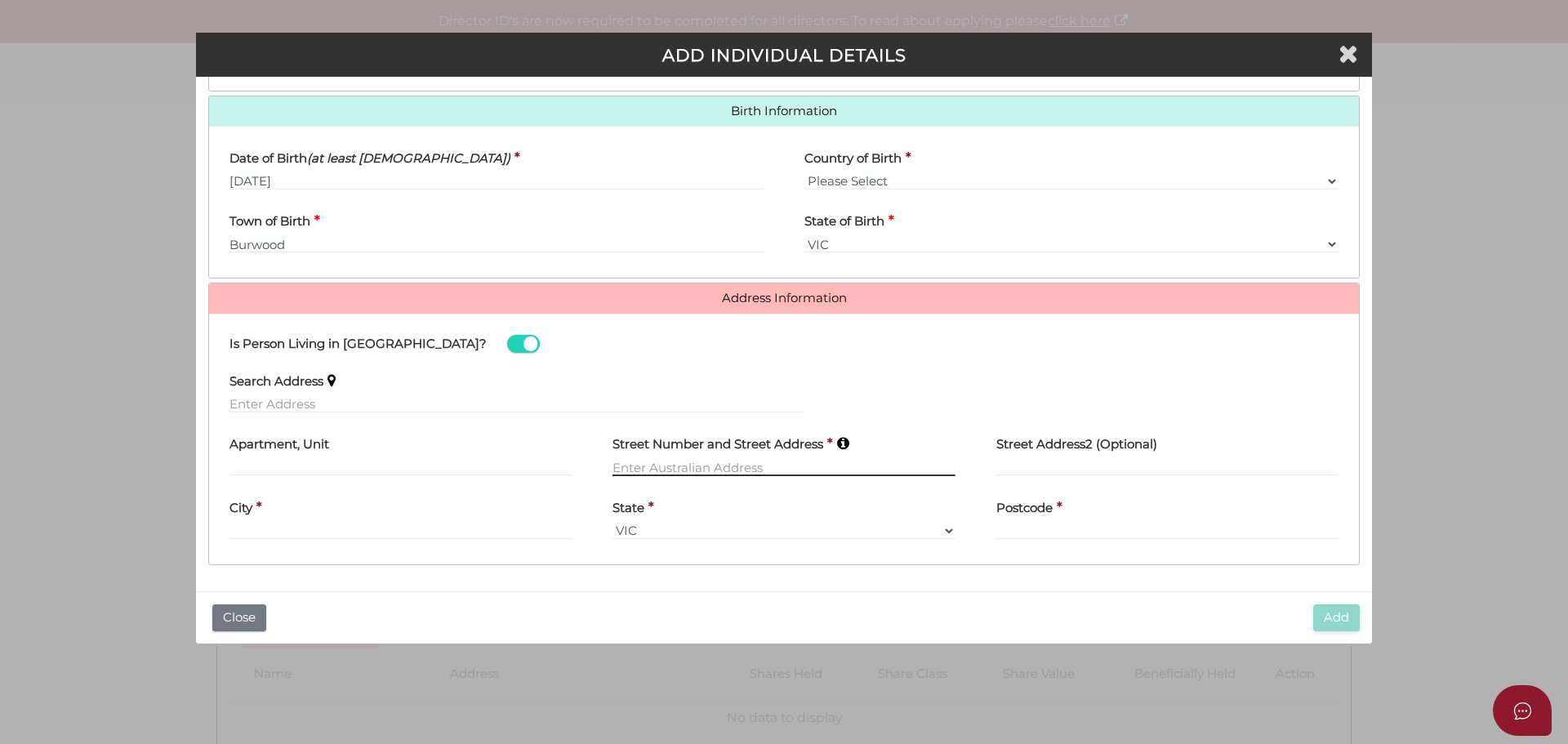
click at [724, 465] on input "text" at bounding box center [784, 467] width 342 height 18
type input "[STREET_ADDRESS][PERSON_NAME]"
click at [400, 533] on div "City *" at bounding box center [400, 514] width 342 height 51
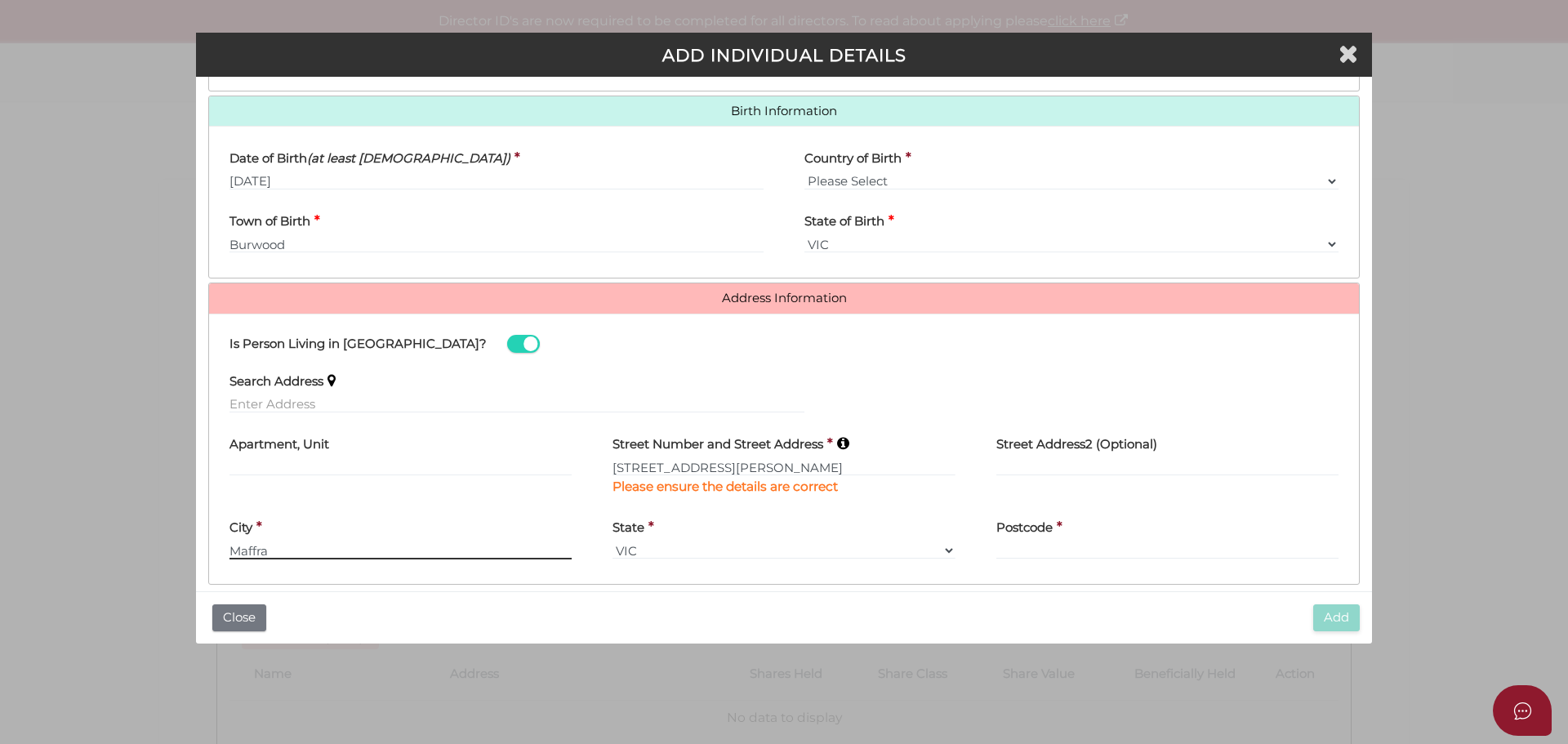
type input "Maffra"
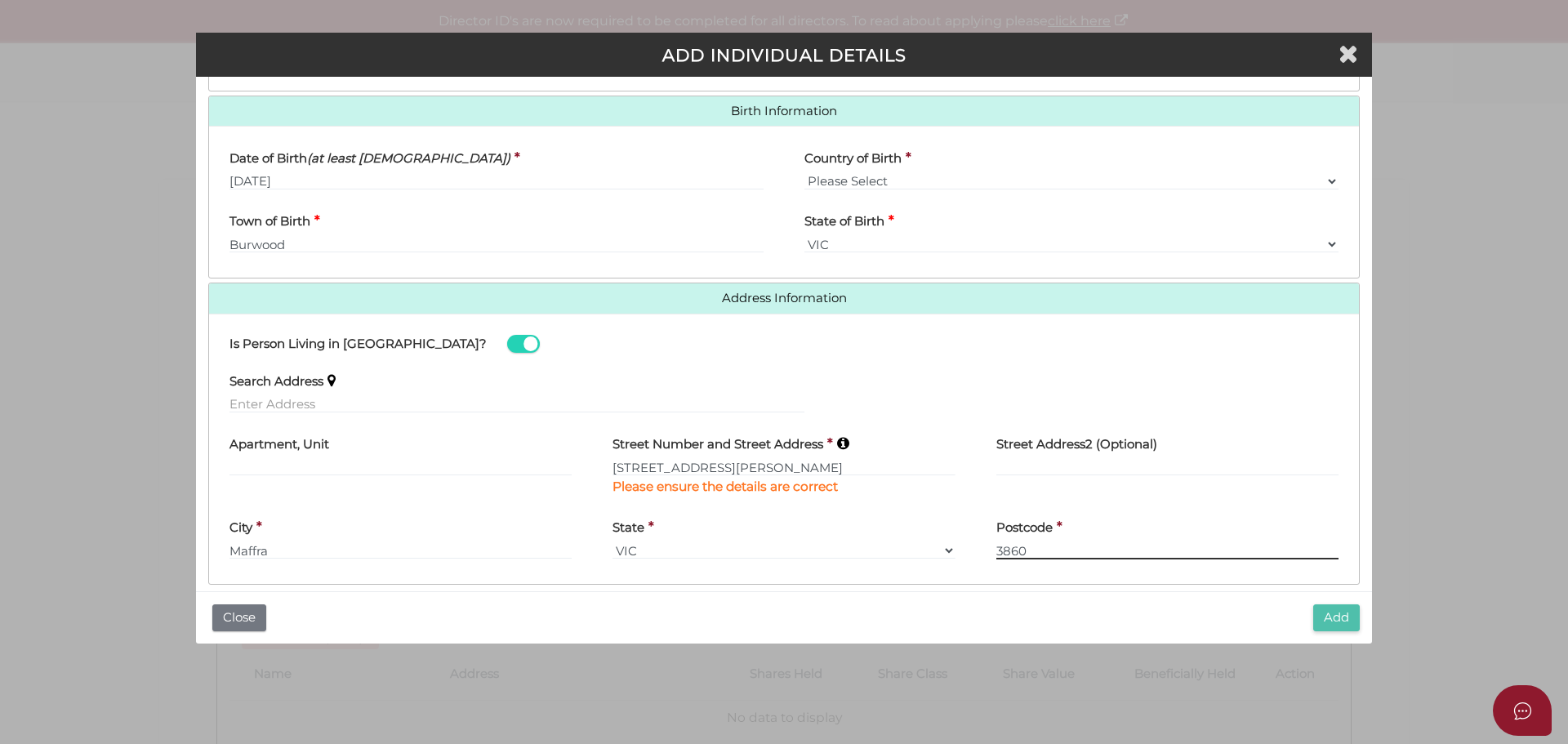
type input "3860"
click at [1338, 621] on button "Add" at bounding box center [1336, 618] width 47 height 27
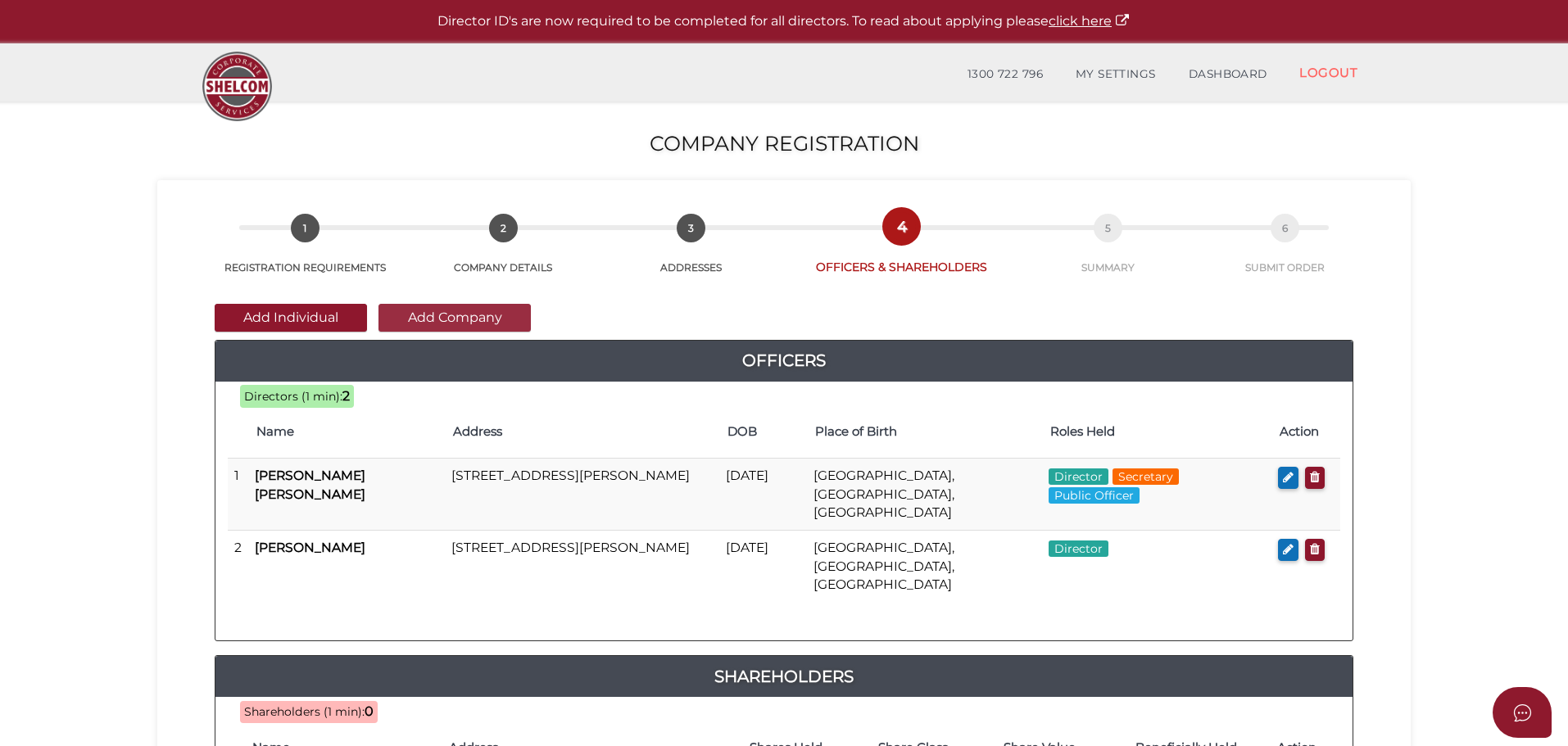
click at [489, 314] on button "Add Company" at bounding box center [454, 318] width 153 height 28
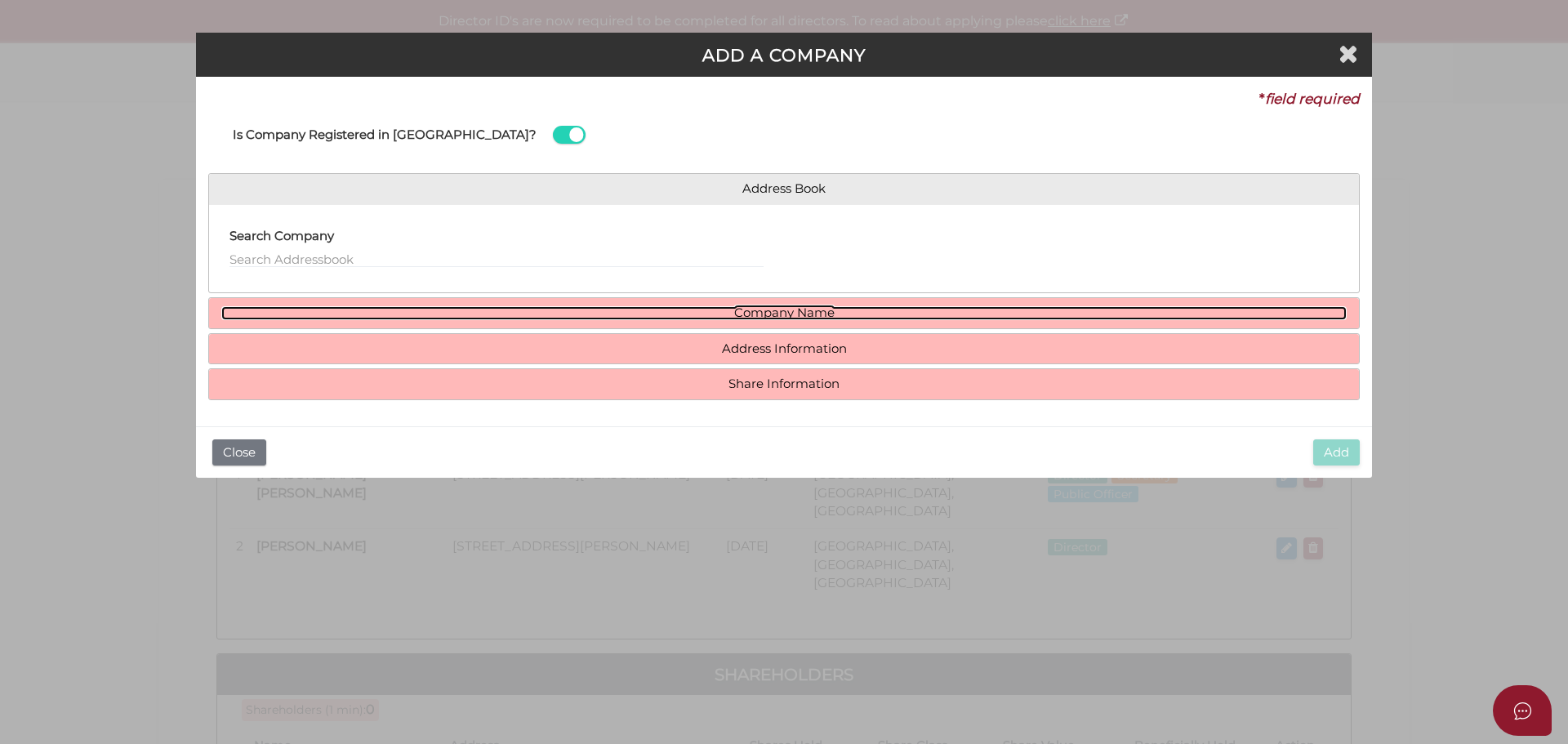
click at [795, 310] on link "Company Name" at bounding box center [784, 313] width 1125 height 14
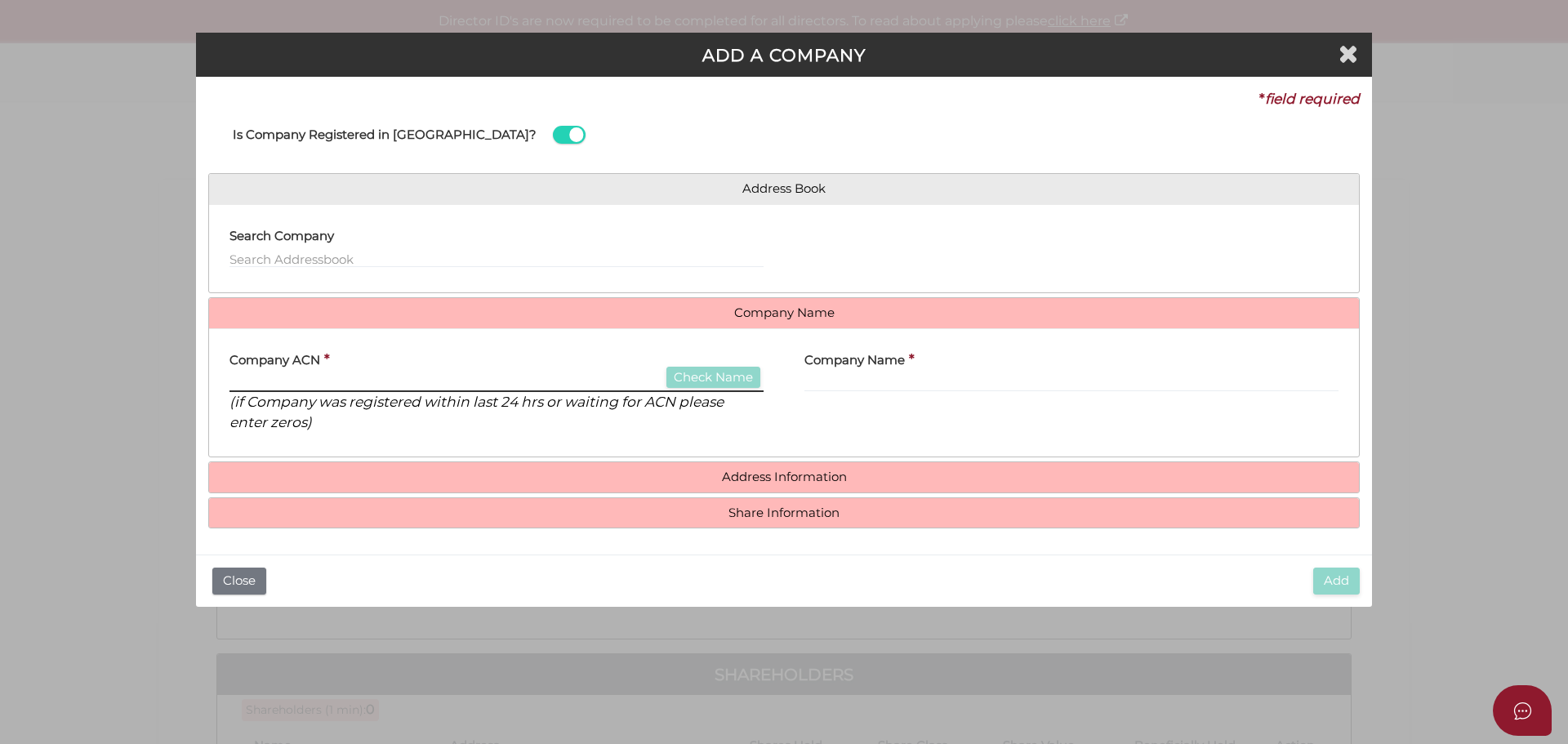
click at [241, 381] on input "text" at bounding box center [496, 383] width 534 height 18
click at [245, 379] on input "text" at bounding box center [496, 383] width 534 height 18
type input "636314344"
click at [723, 375] on button "Check Name" at bounding box center [713, 377] width 94 height 22
type input "CONSIDINE INVESTMENTS PTY LTD"
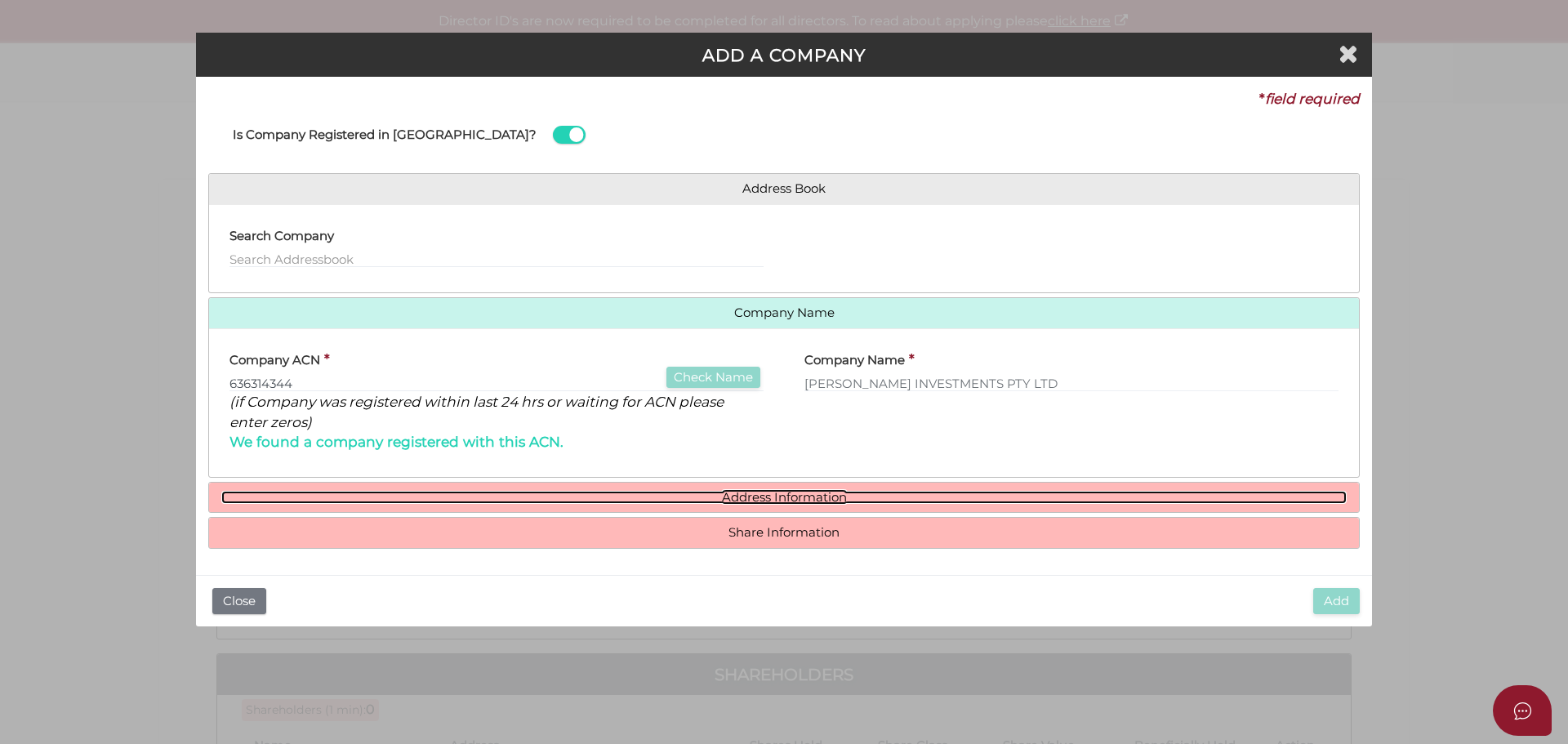
click at [781, 496] on link "Address Information" at bounding box center [784, 498] width 1125 height 14
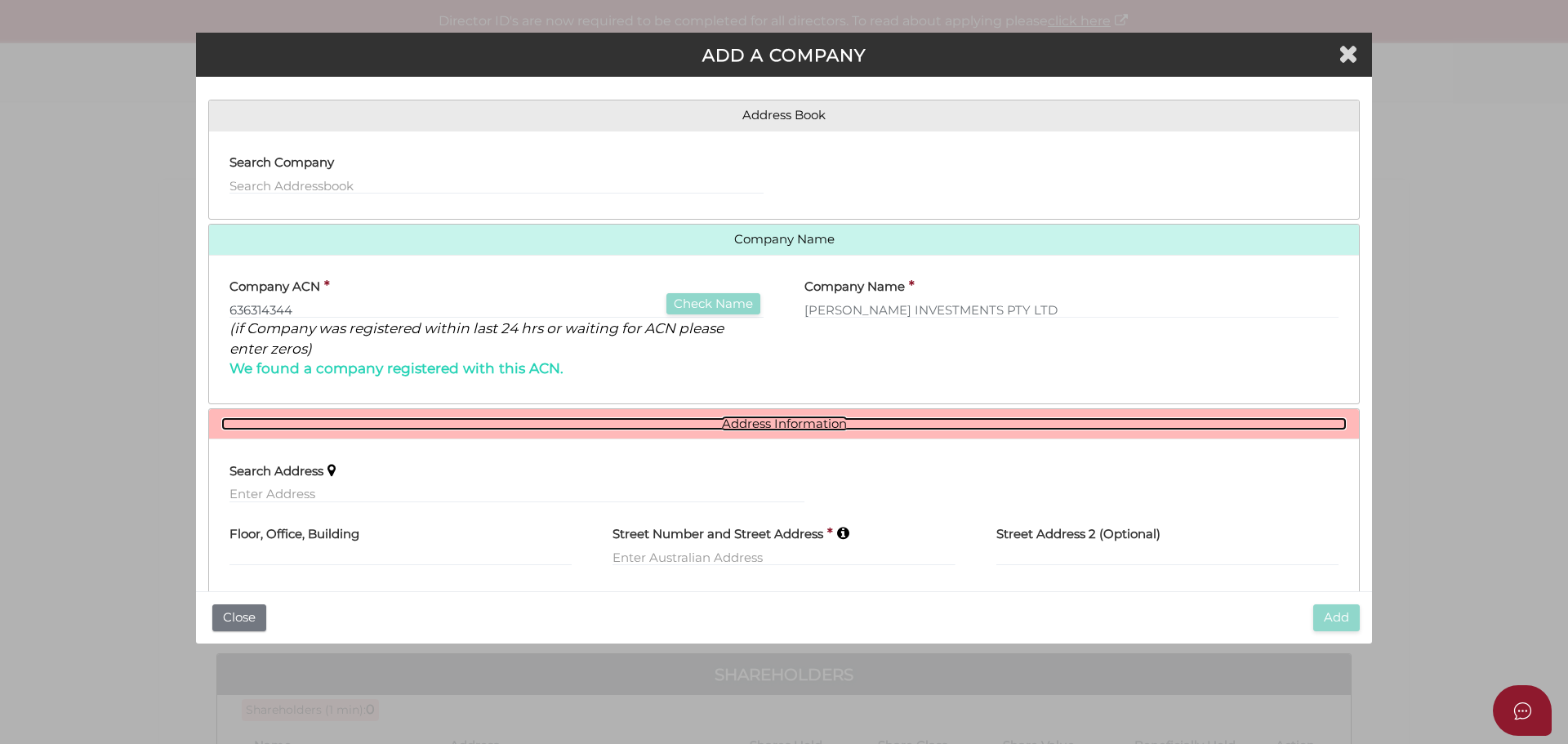
scroll to position [198, 0]
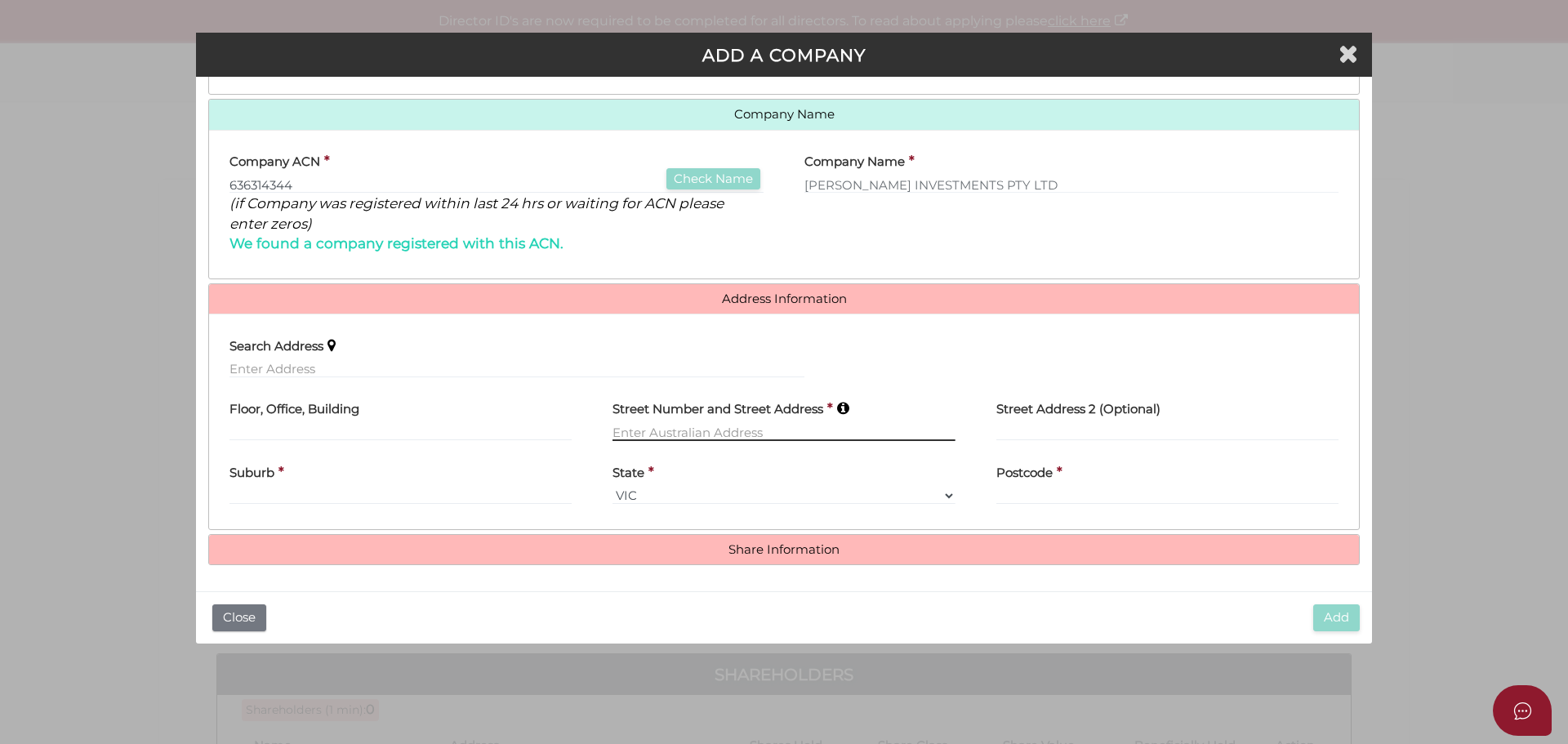
click at [702, 433] on input "text" at bounding box center [784, 432] width 342 height 18
type input "23 Batchelor Court"
click at [390, 489] on div "Suburb *" at bounding box center [400, 479] width 342 height 51
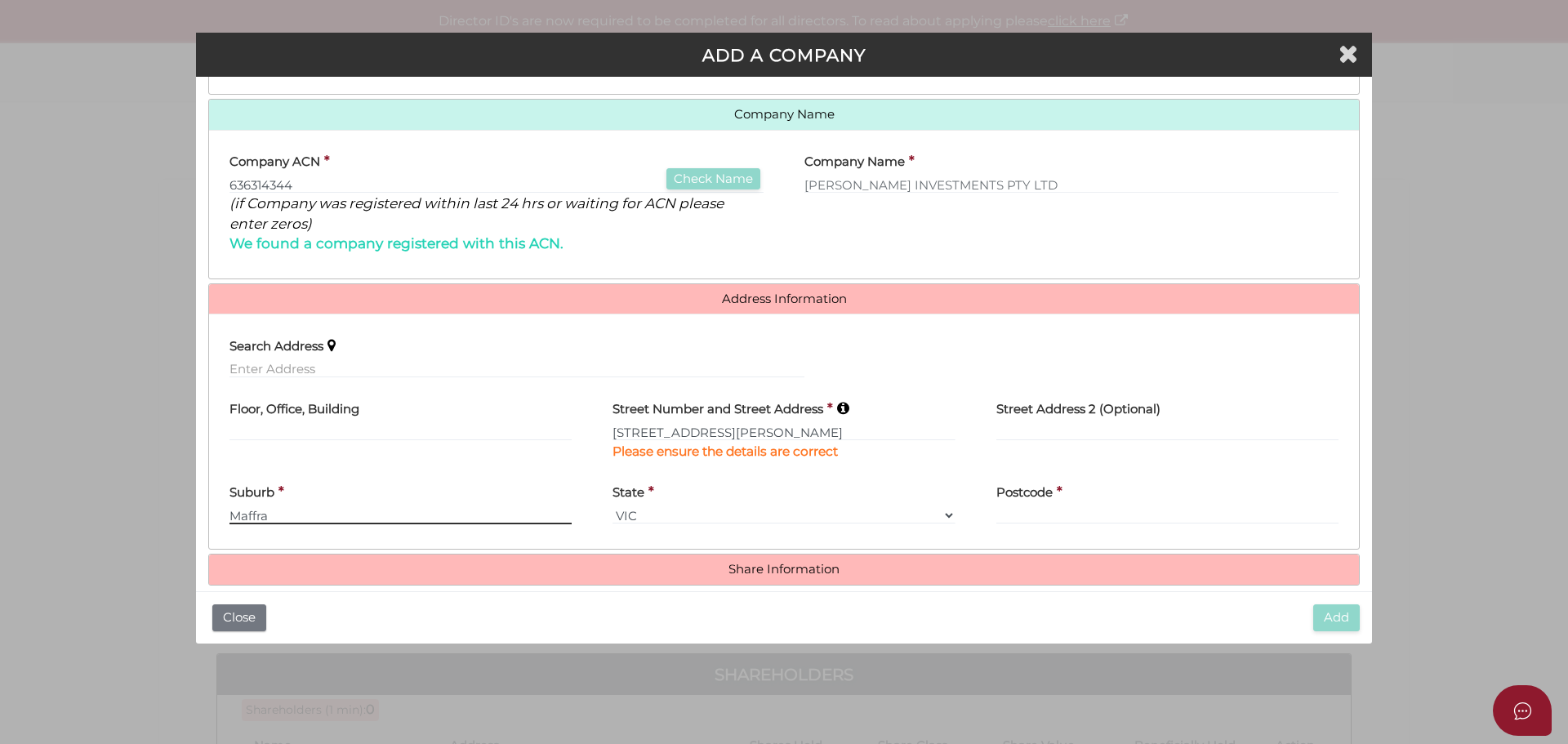
type input "Maffra"
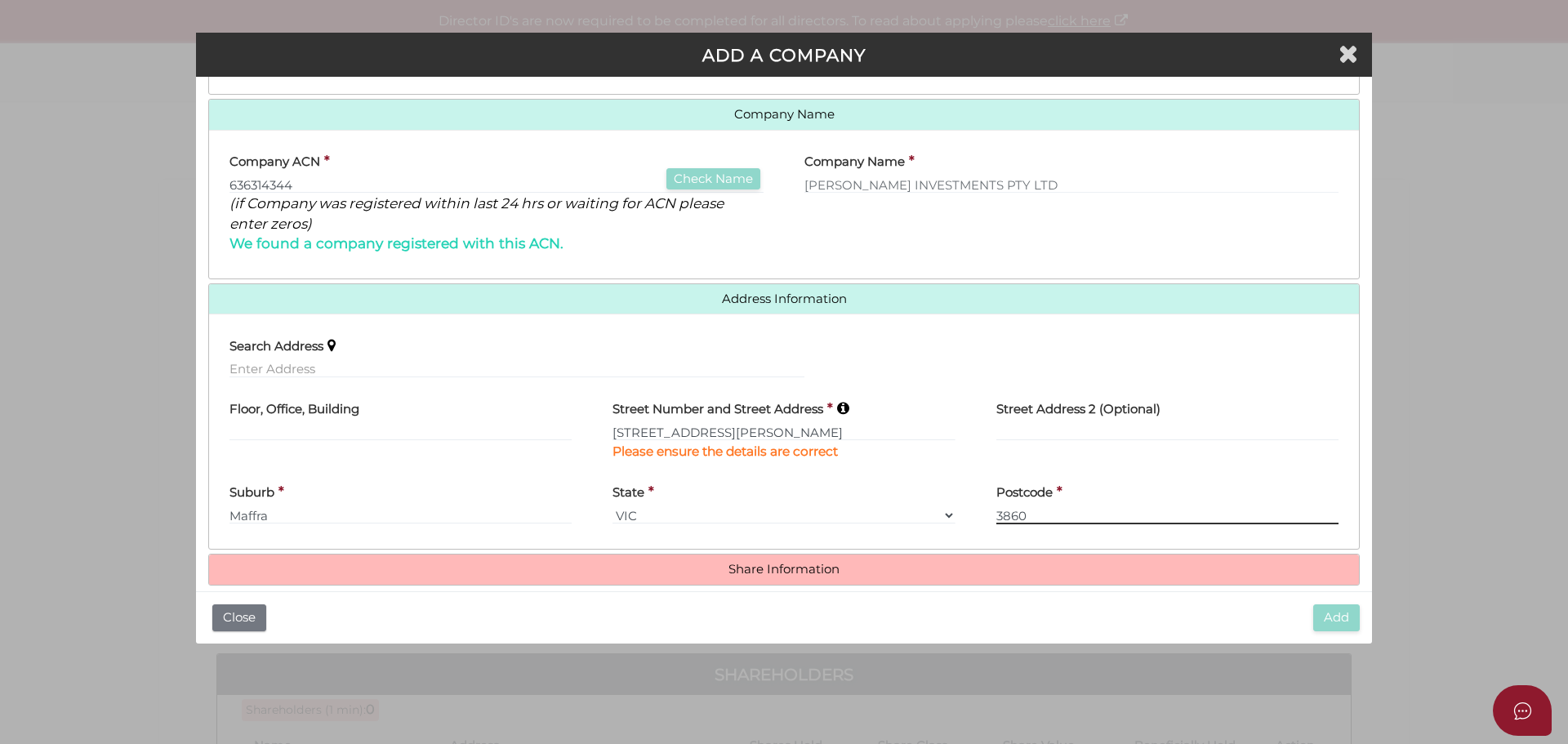
scroll to position [219, 0]
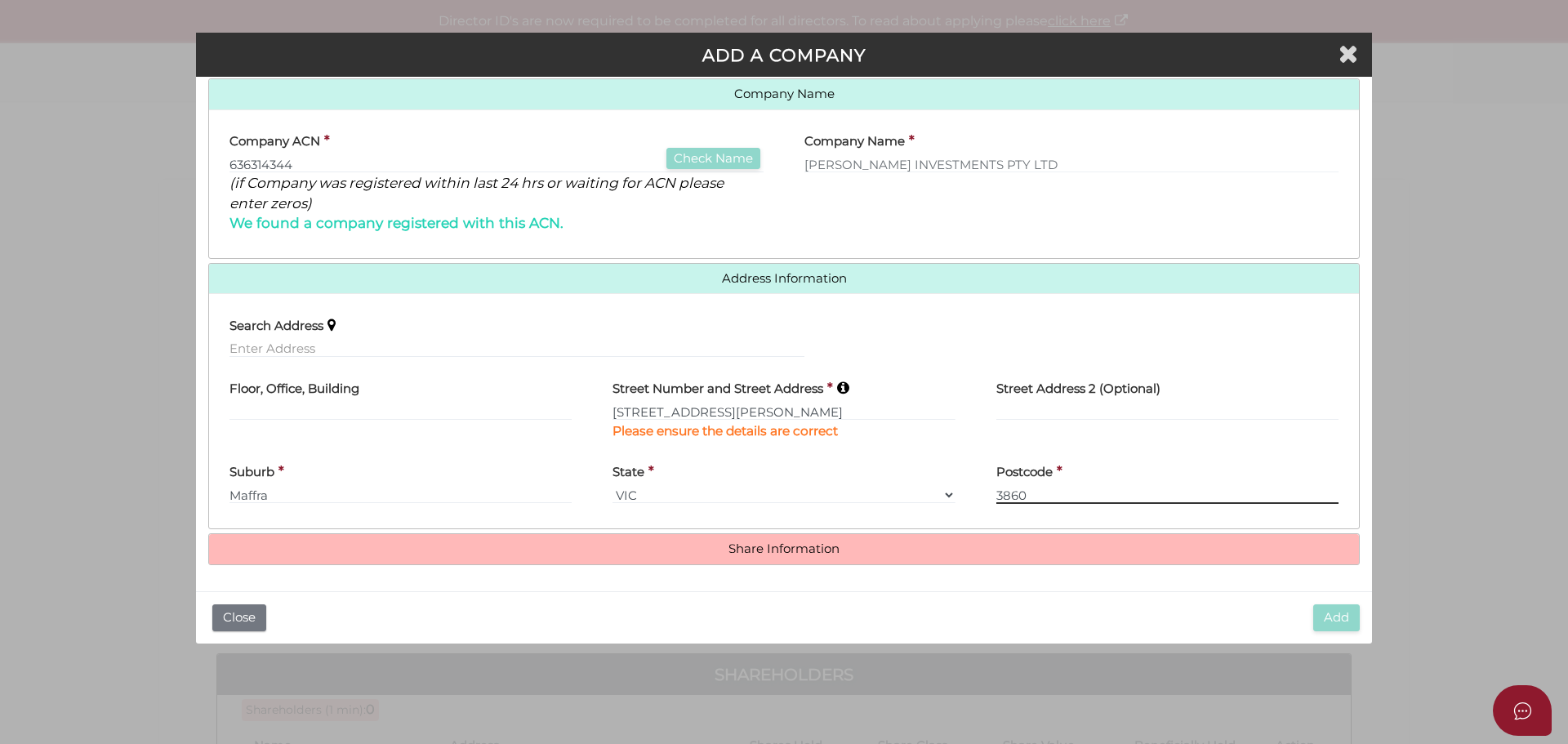
type input "3860"
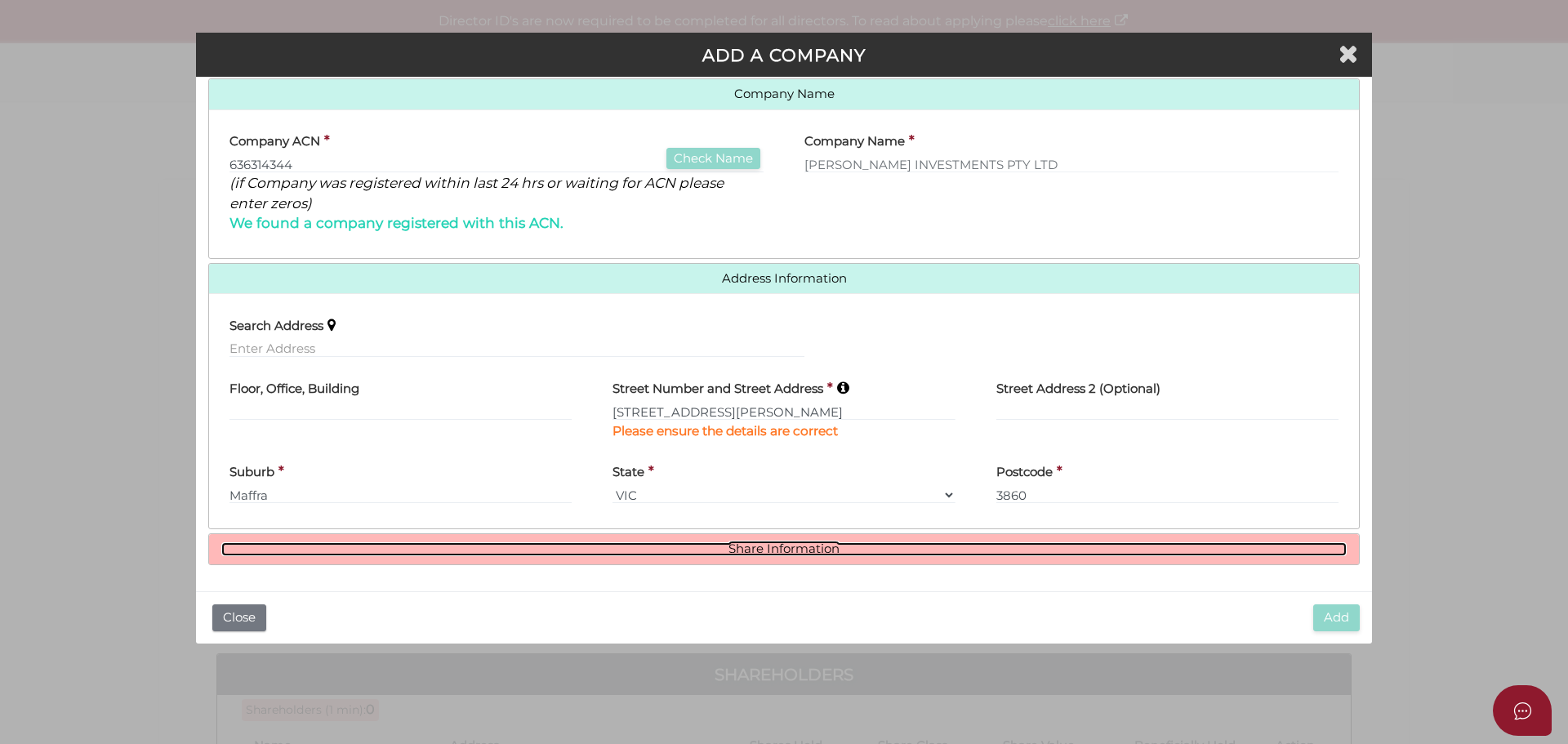
click at [816, 550] on link "Share Information" at bounding box center [784, 549] width 1125 height 14
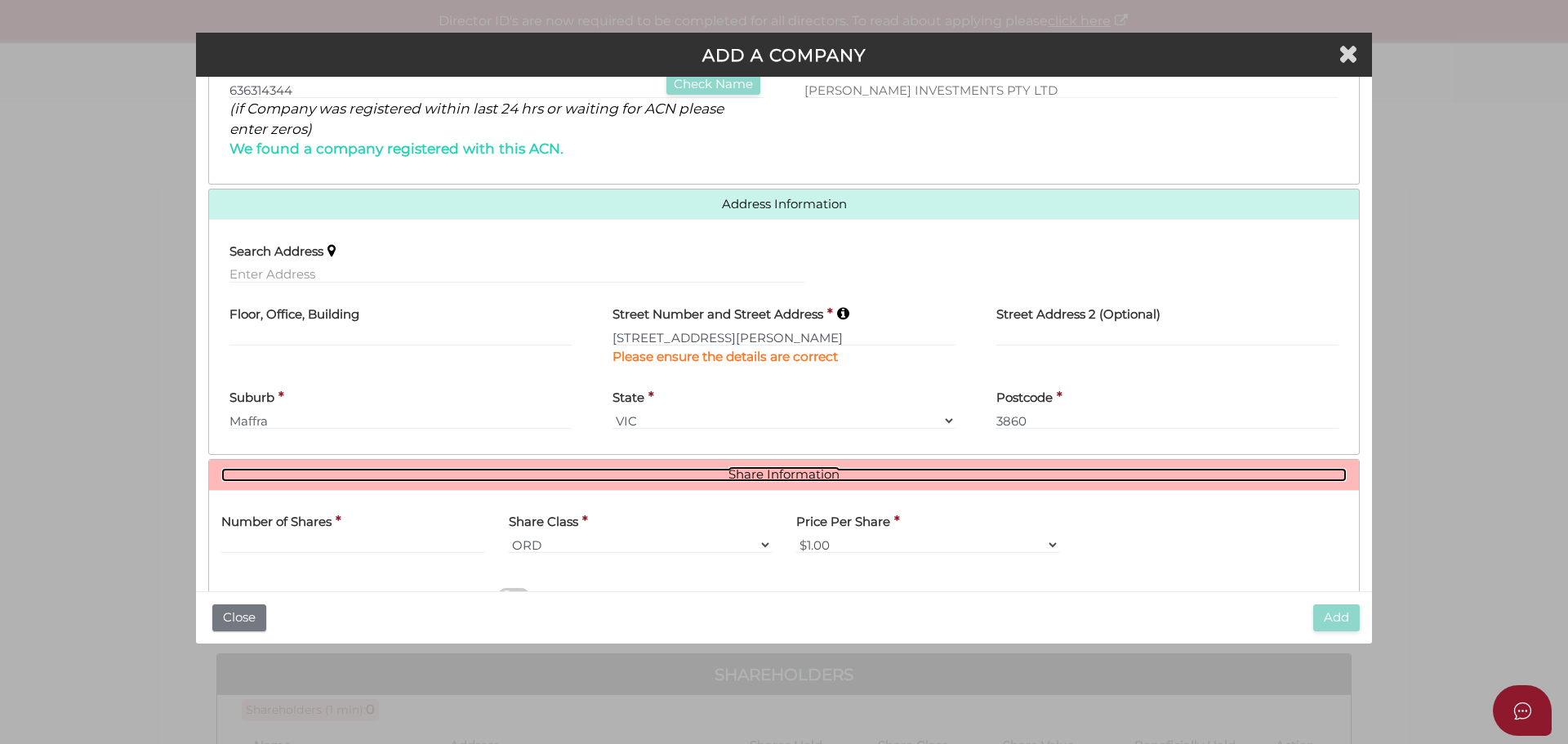
scroll to position [418, 0]
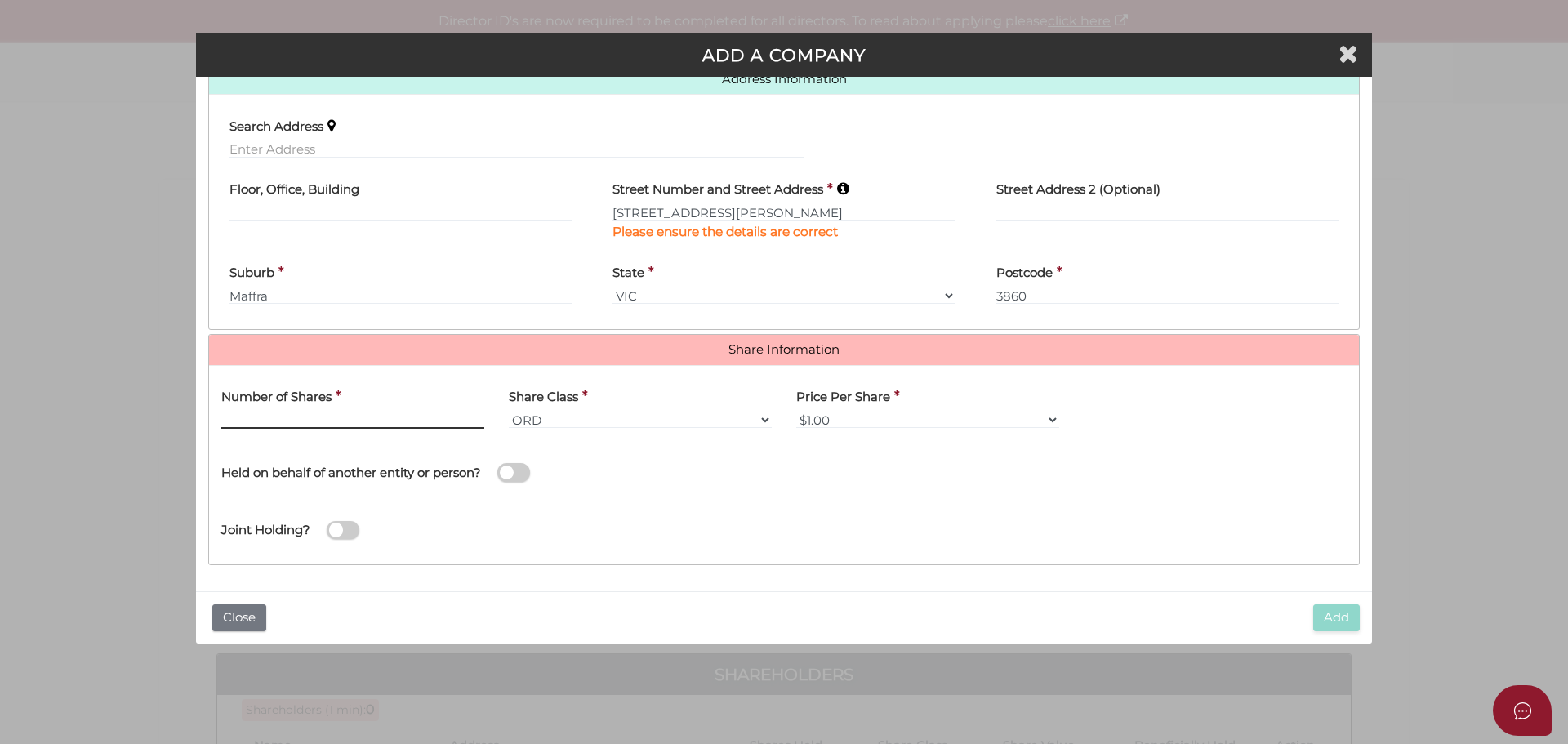
click at [370, 414] on input "text" at bounding box center [353, 420] width 263 height 18
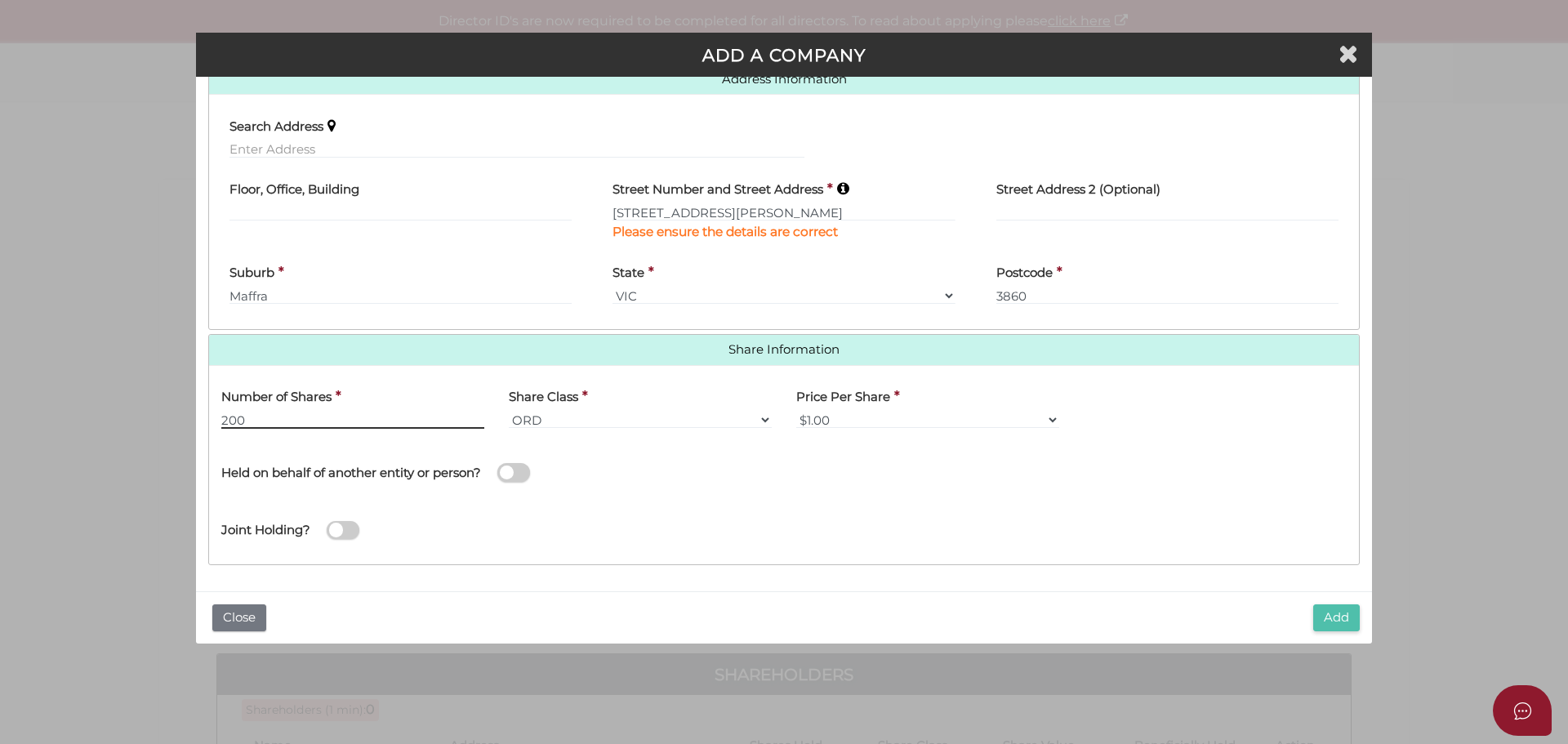
type input "200"
click at [1327, 623] on button "Add" at bounding box center [1336, 618] width 47 height 27
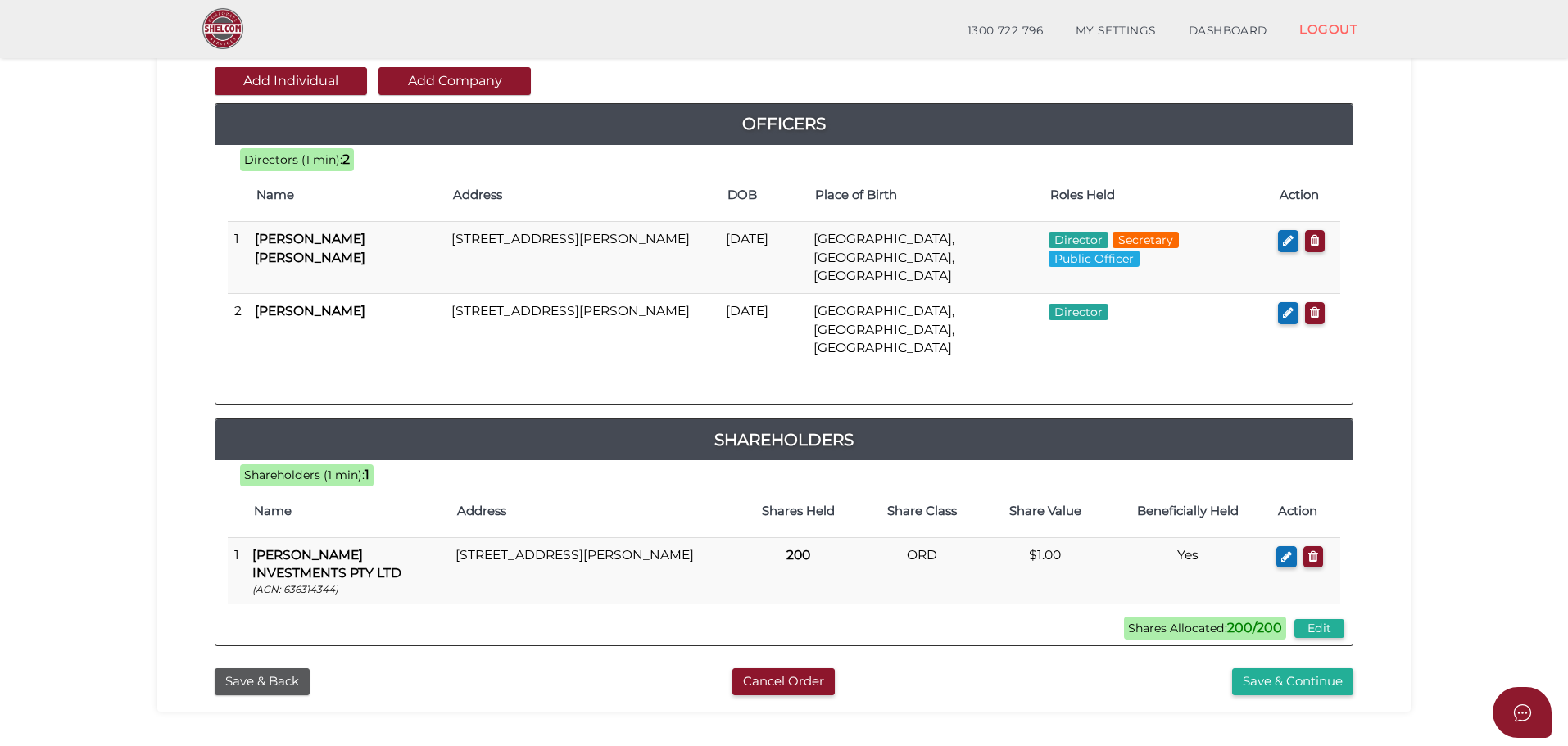
scroll to position [378, 0]
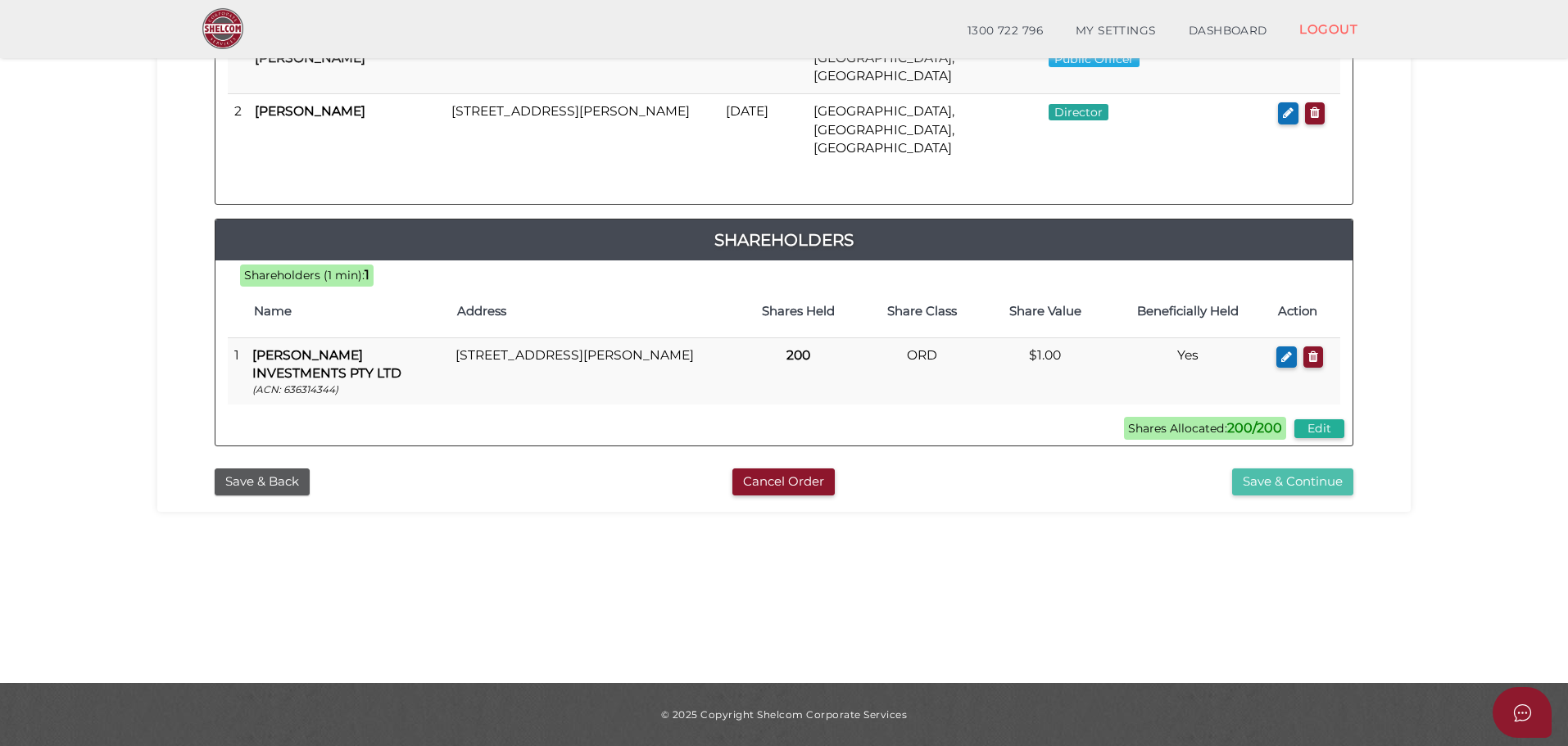
click at [1297, 469] on button "Save & Continue" at bounding box center [1293, 482] width 121 height 27
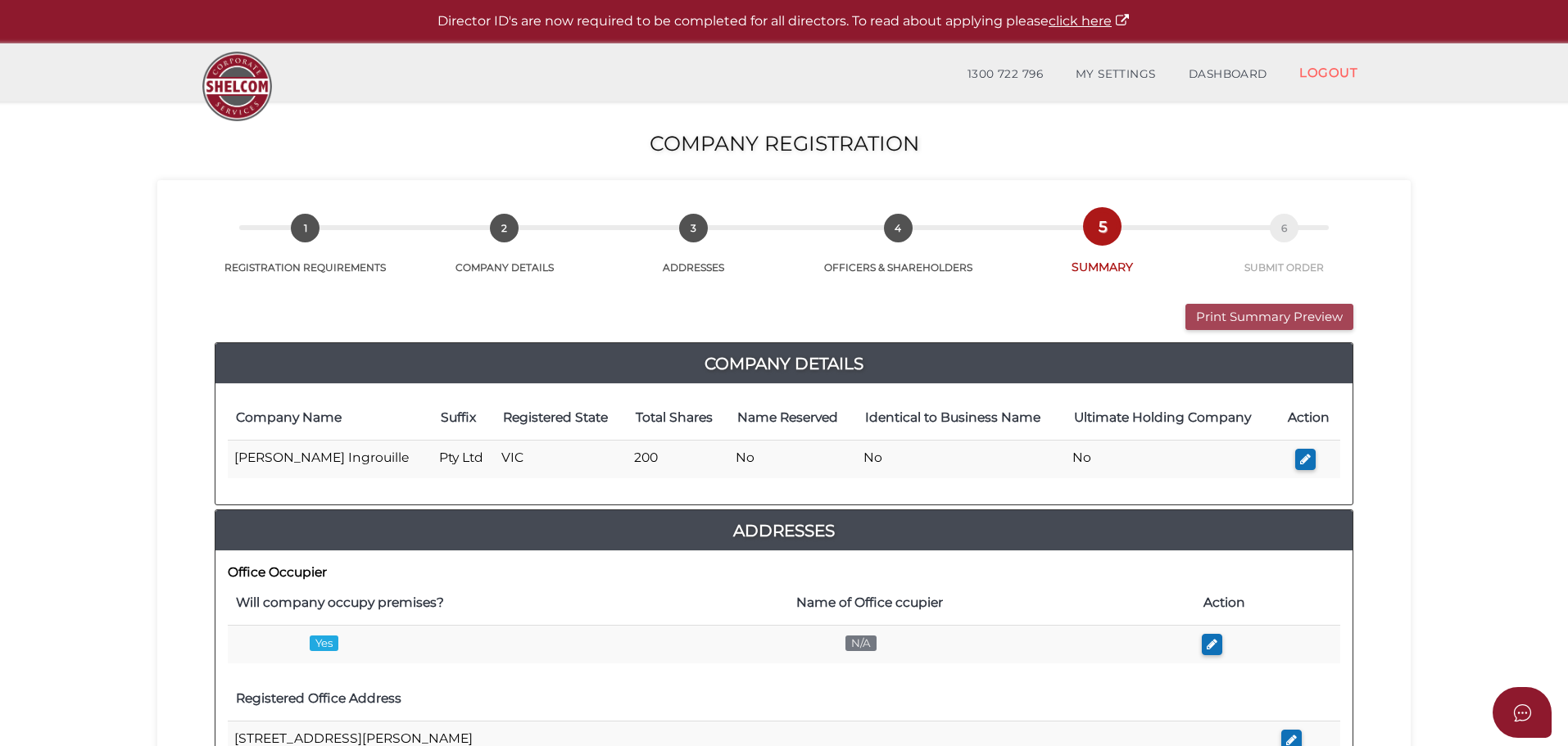
click at [1313, 318] on button "Print Summary Preview" at bounding box center [1269, 317] width 168 height 27
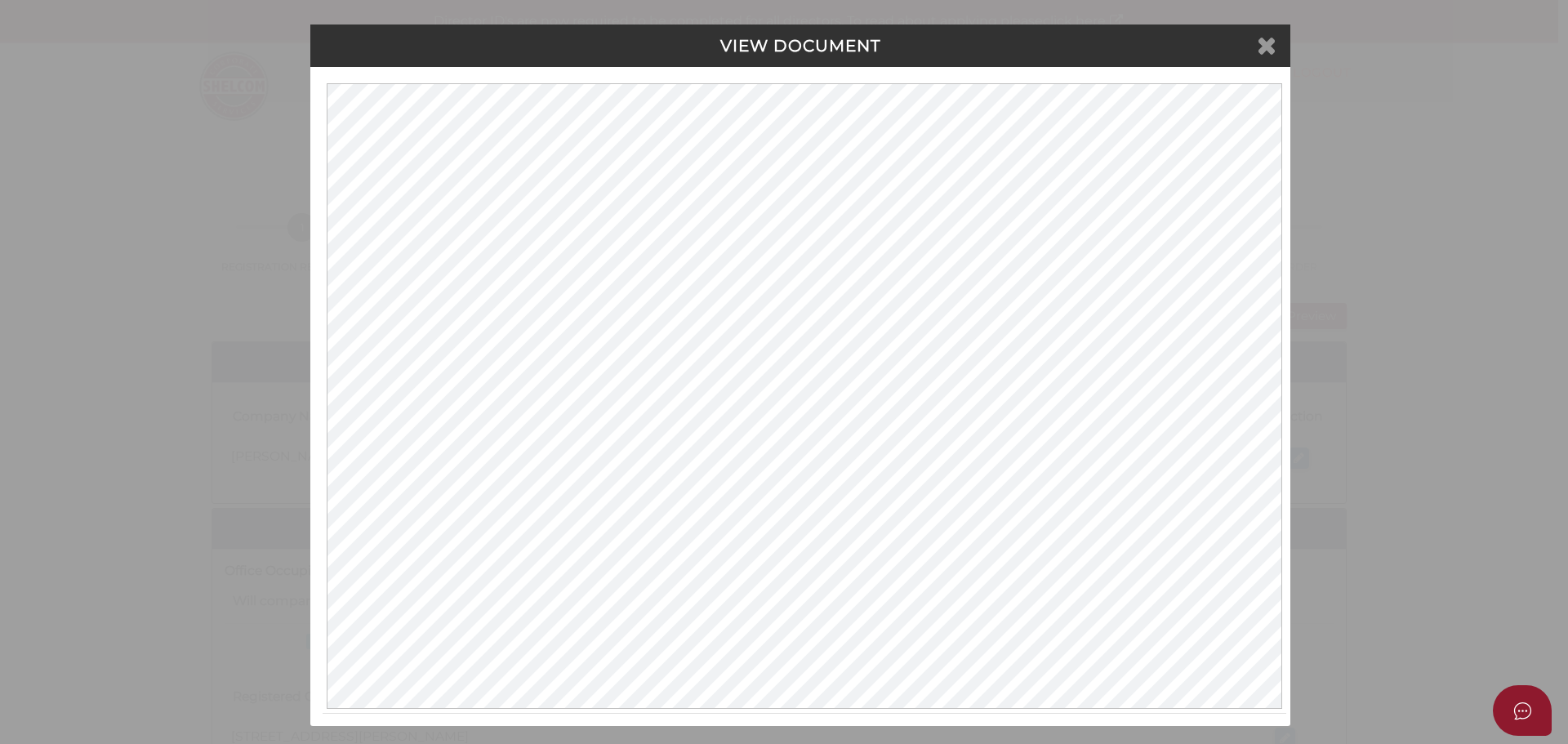
click at [1258, 46] on icon at bounding box center [1267, 45] width 20 height 24
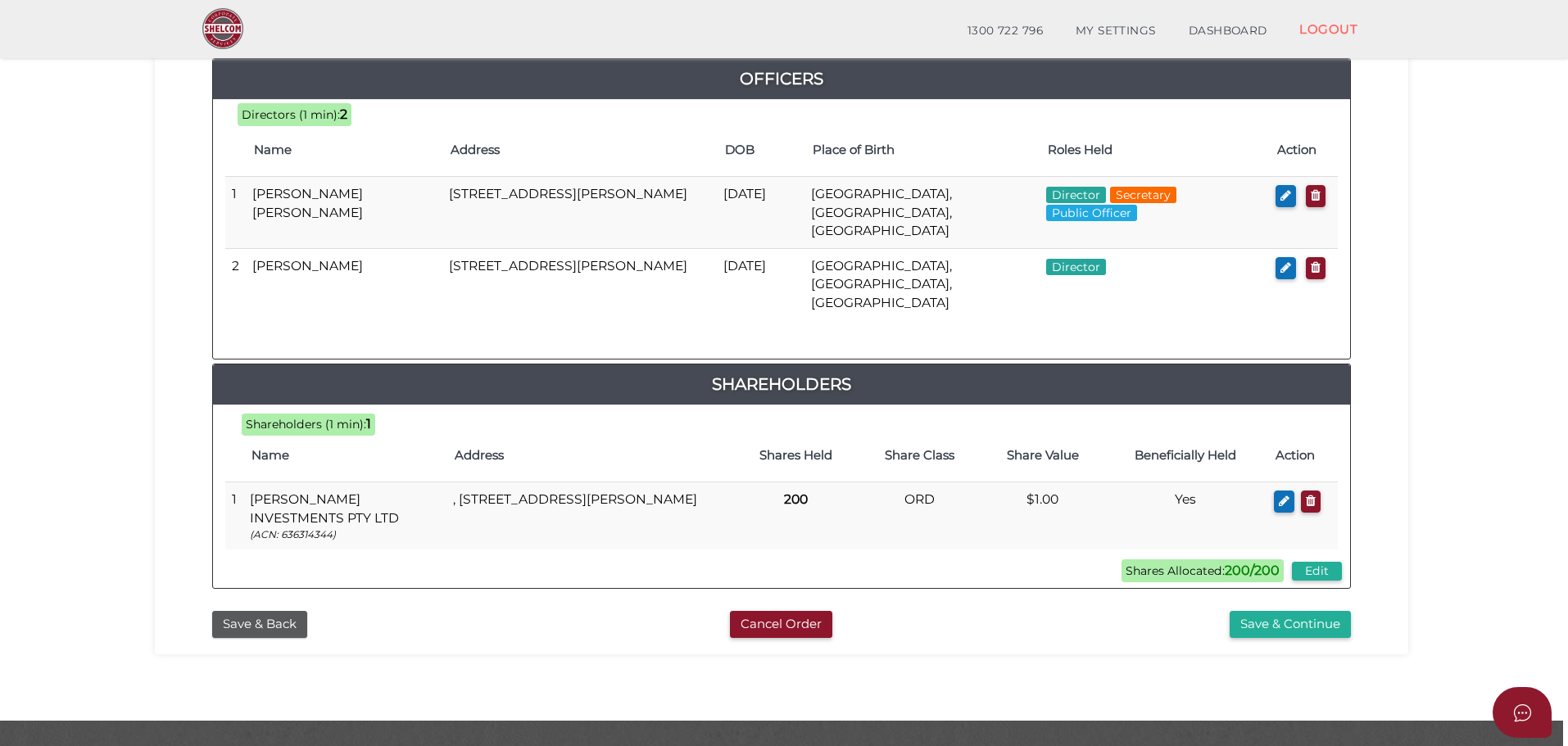
scroll to position [771, 0]
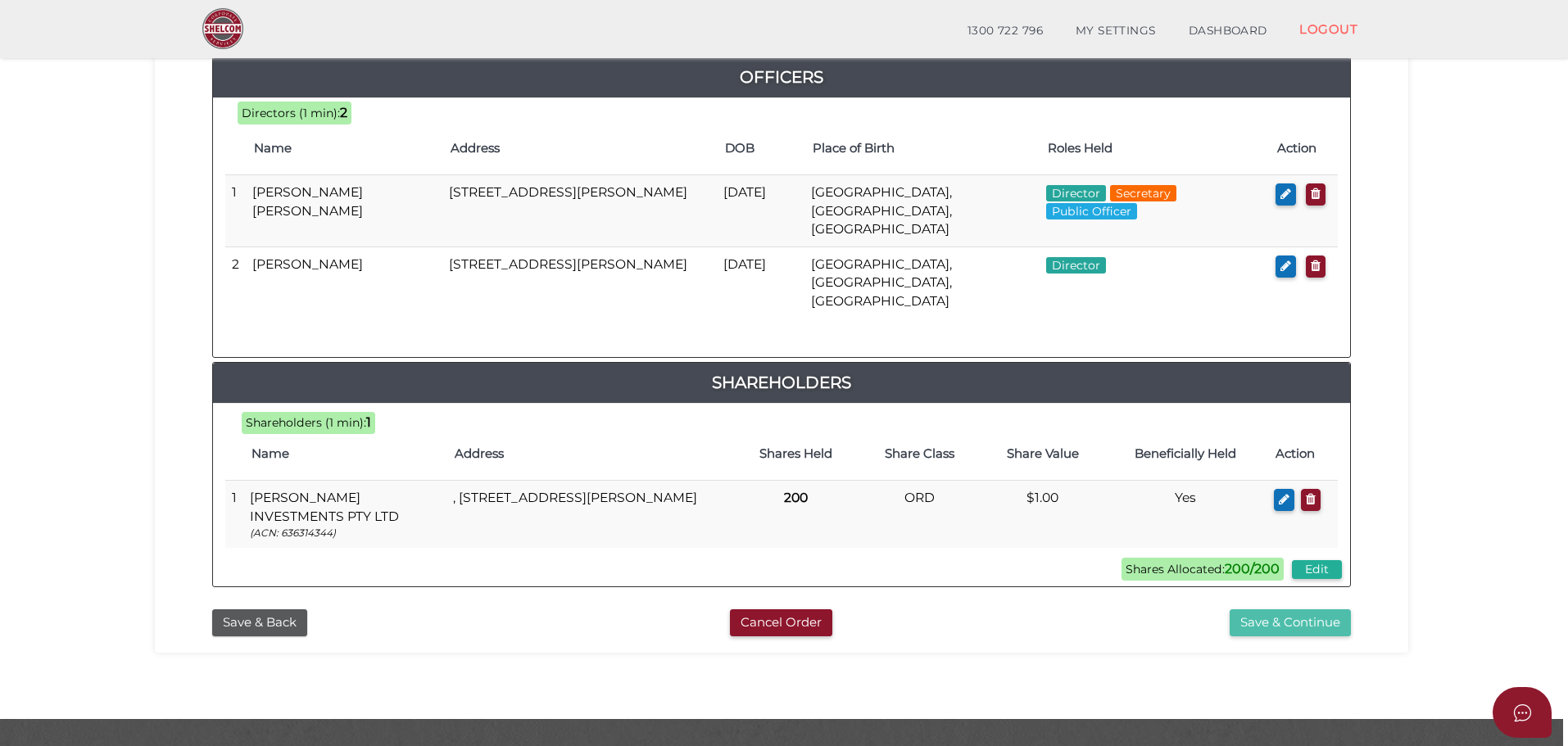
click at [1322, 609] on button "Save & Continue" at bounding box center [1290, 622] width 121 height 27
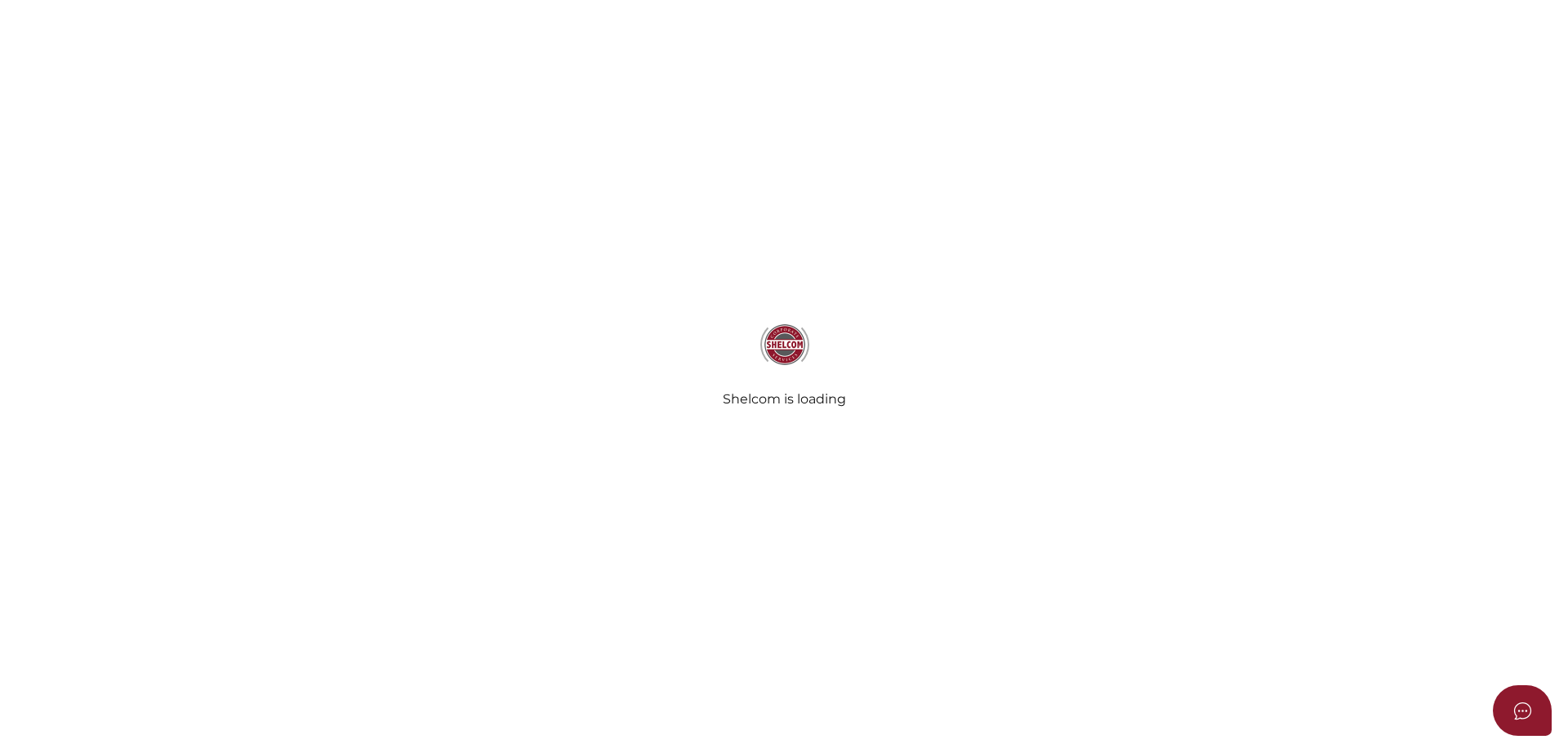
select select "Comb Binding"
select select "No"
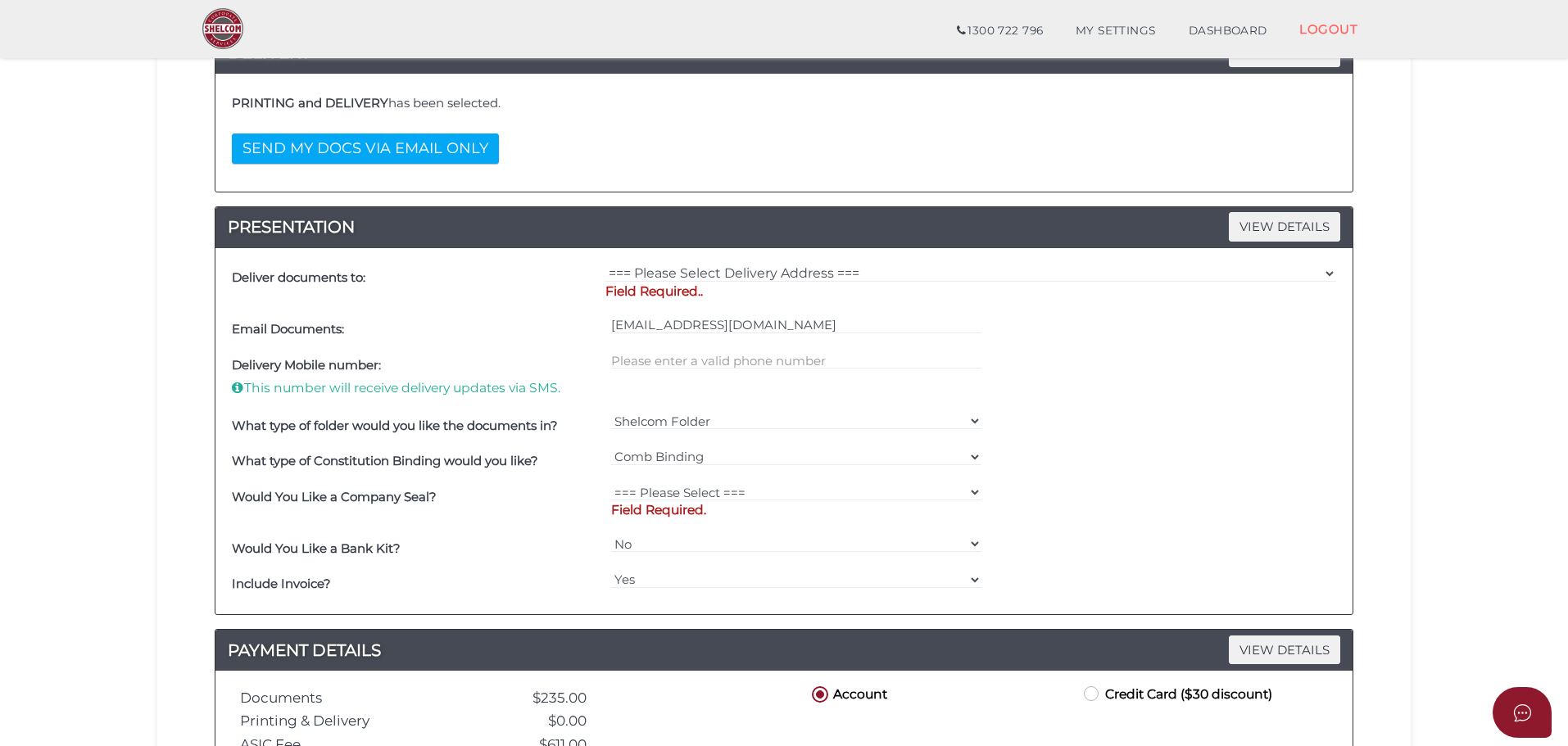
scroll to position [328, 0]
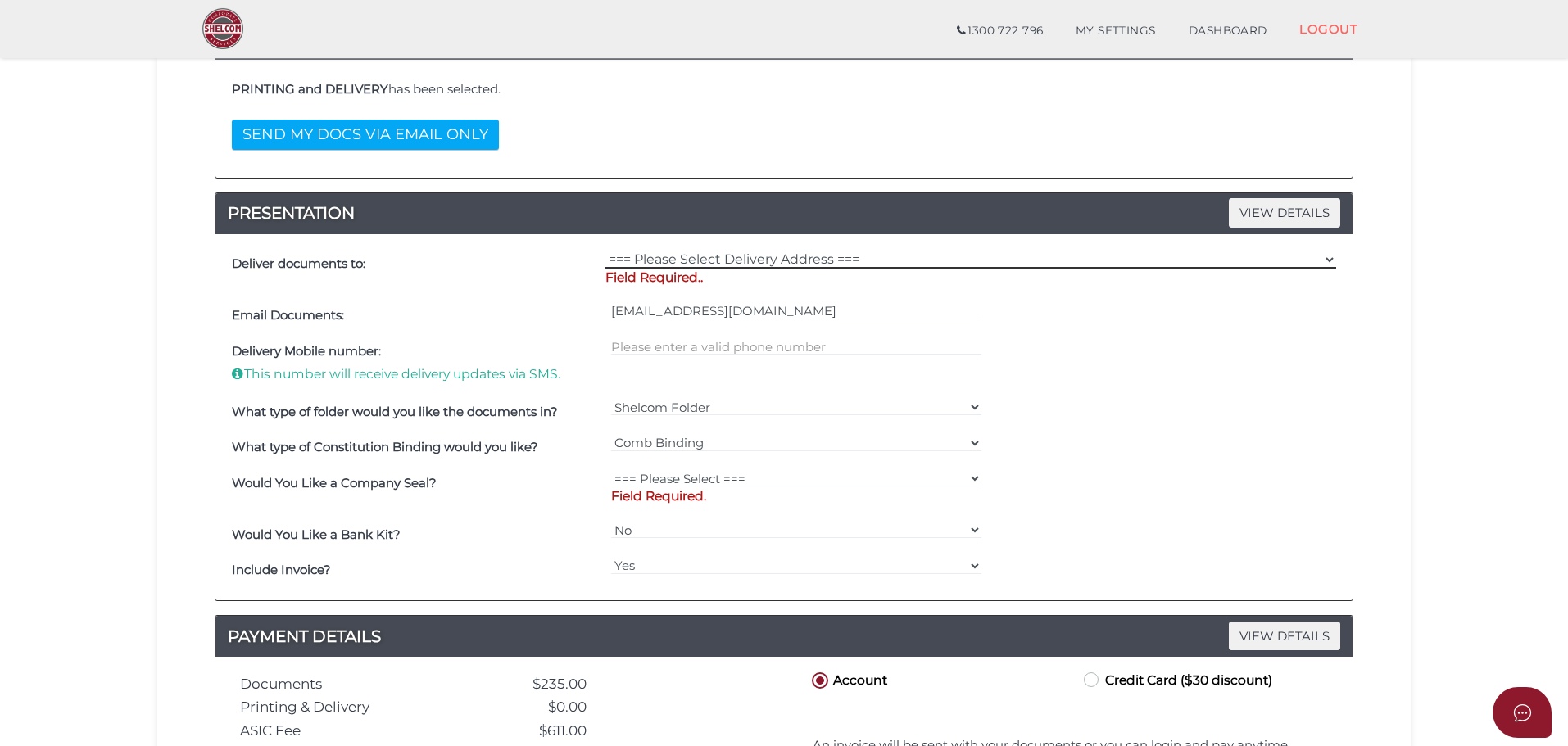
click at [757, 256] on select "=== Please Select Delivery Address === (User Address - [PERSON_NAME]) [STREET_A…" at bounding box center [971, 260] width 730 height 18
select select "0"
click at [606, 251] on select "=== Please Select Delivery Address === (User Address - [PERSON_NAME]) [STREET_A…" at bounding box center [971, 260] width 730 height 18
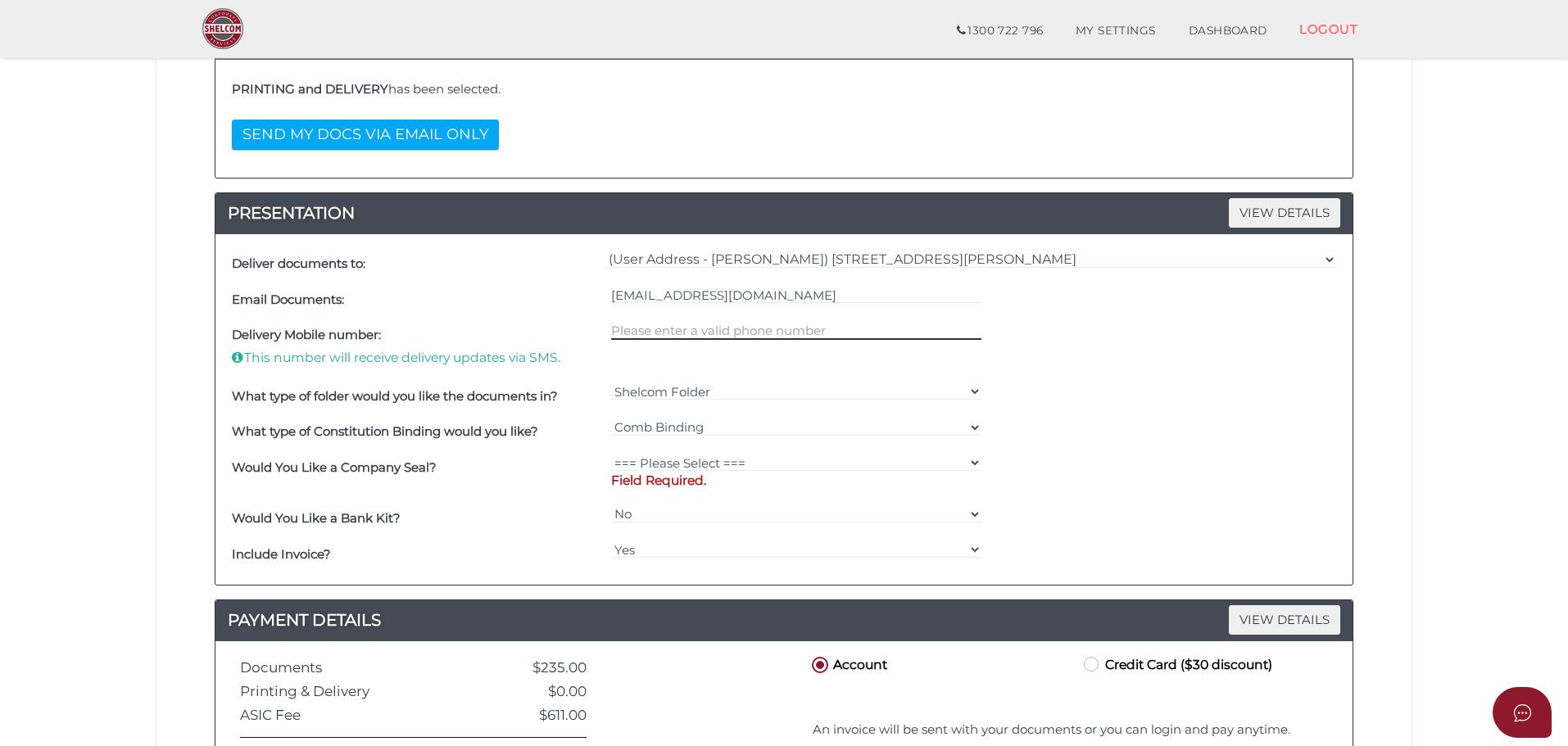
click at [716, 326] on input "text" at bounding box center [797, 330] width 371 height 18
type input "0439355325"
click at [698, 459] on select "=== Please Select === Fold Seal $50 No Seal" at bounding box center [797, 463] width 371 height 18
select select "0"
click at [611, 454] on select "=== Please Select === Fold Seal $50 No Seal" at bounding box center [797, 463] width 371 height 18
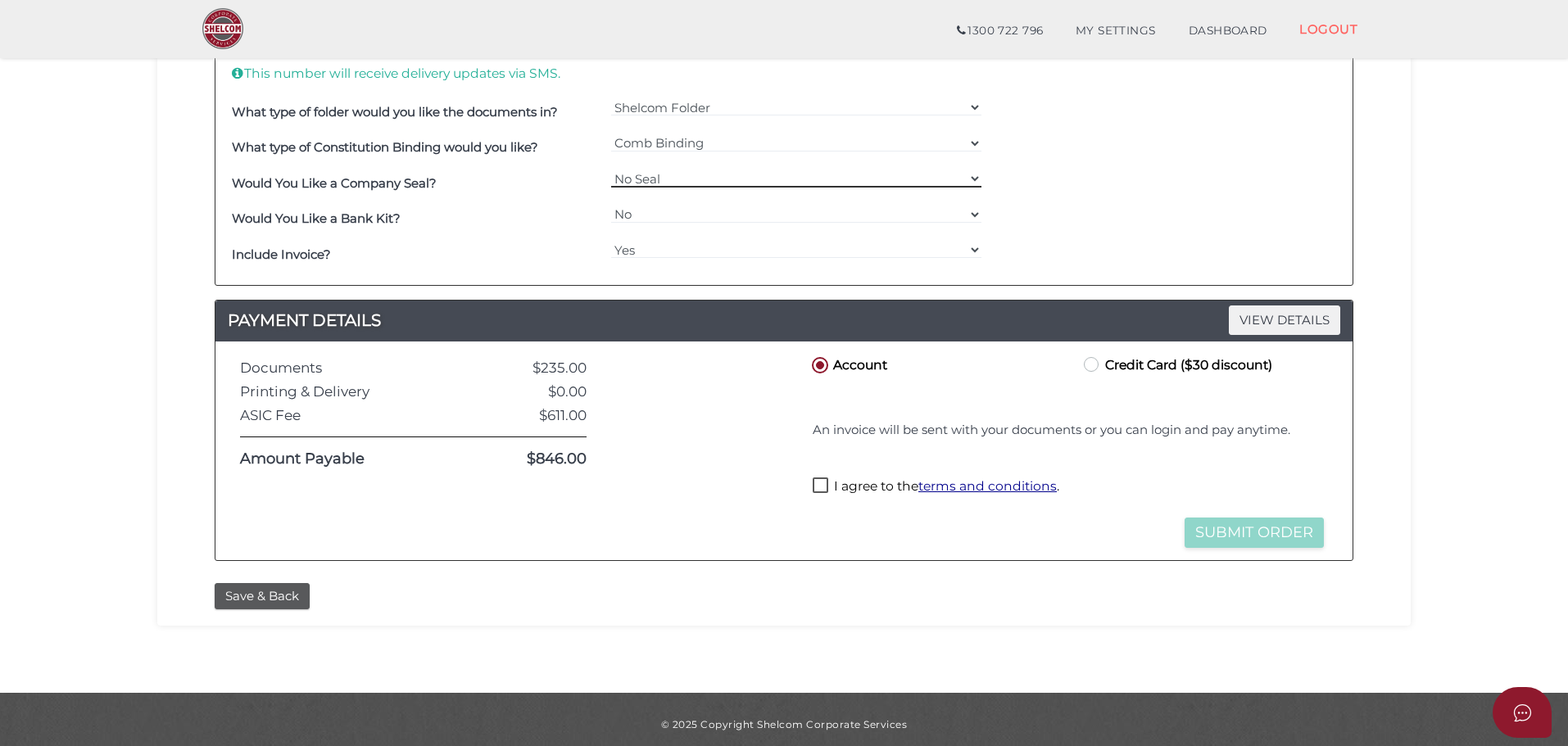
scroll to position [621, 0]
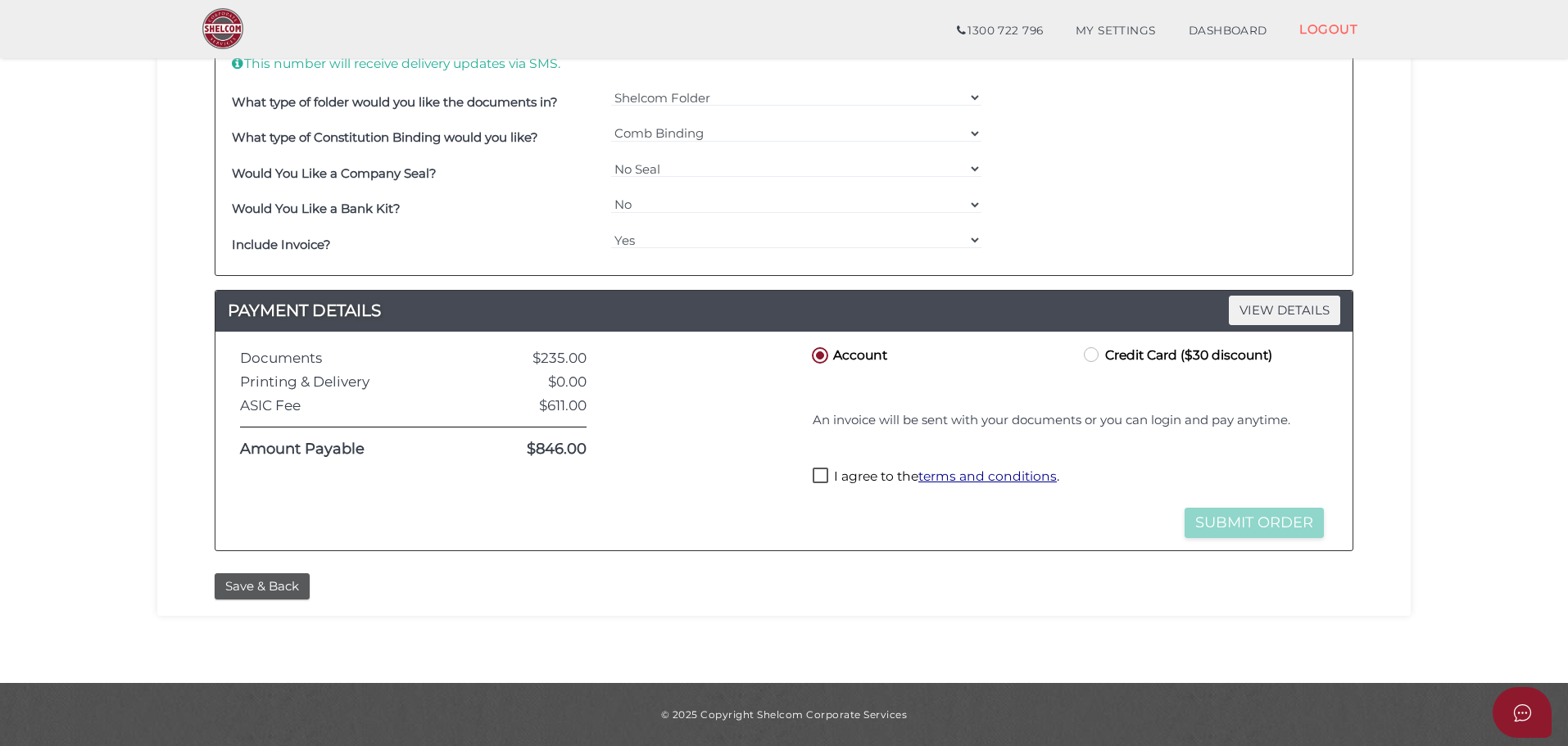
click at [1438, 298] on section "Company Registration 79a5739f3722bea5e20efa04e76753bc 1 REGISTRATION REQUIREMEN…" at bounding box center [784, 52] width 1568 height 1262
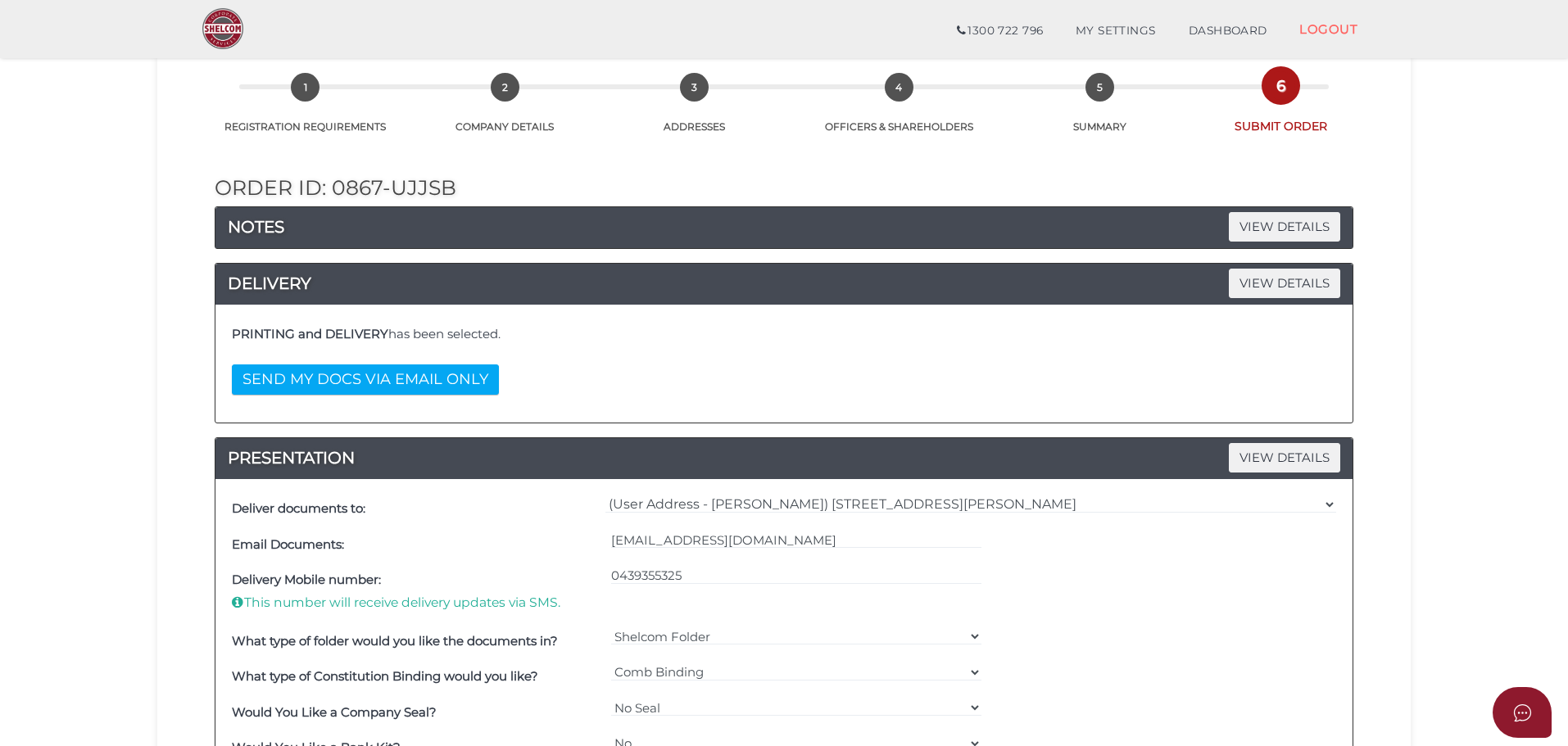
scroll to position [0, 0]
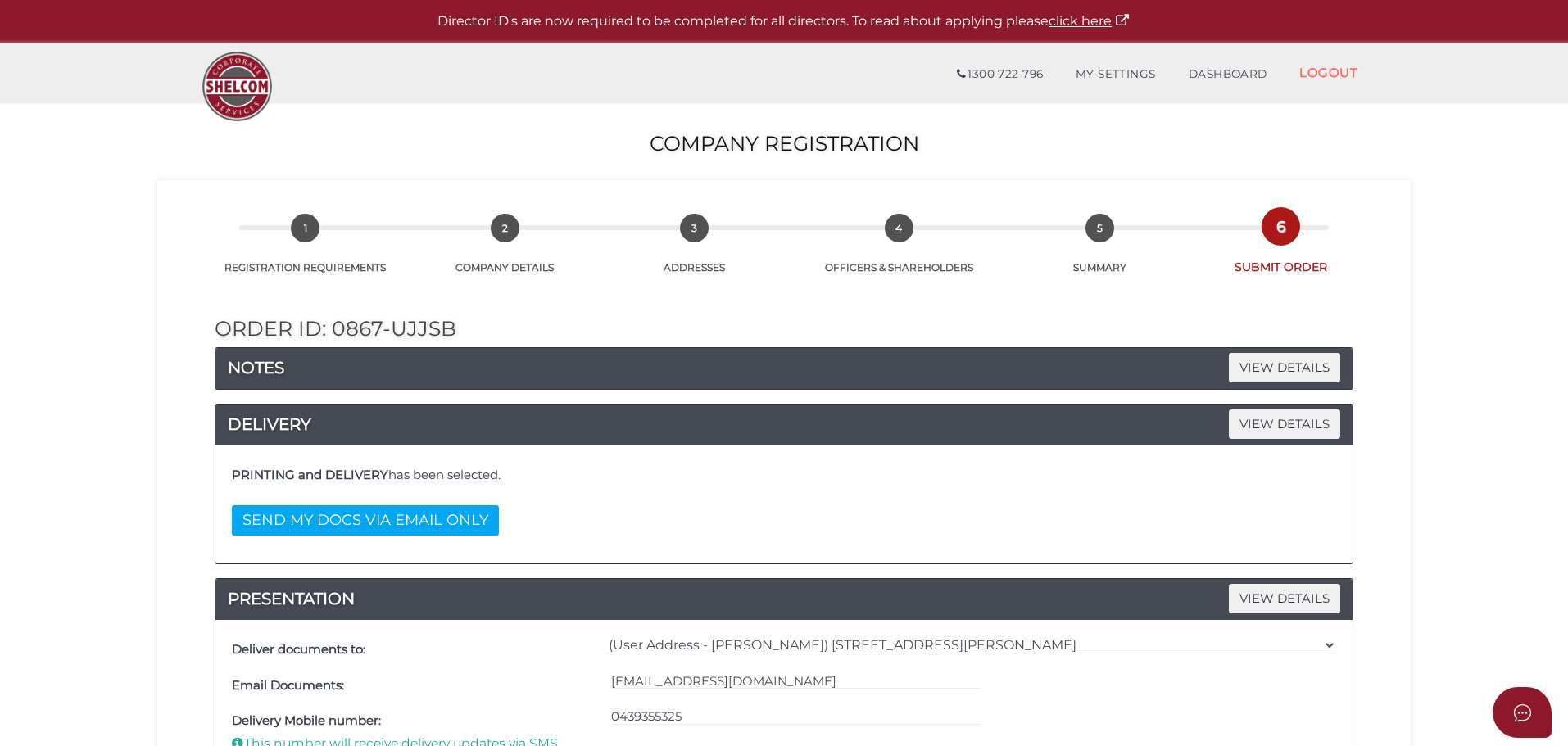
click at [1482, 473] on section "Company Registration 79a5739f3722bea5e20efa04e76753bc 1 REGISTRATION REQUIREMEN…" at bounding box center [784, 733] width 1568 height 1262
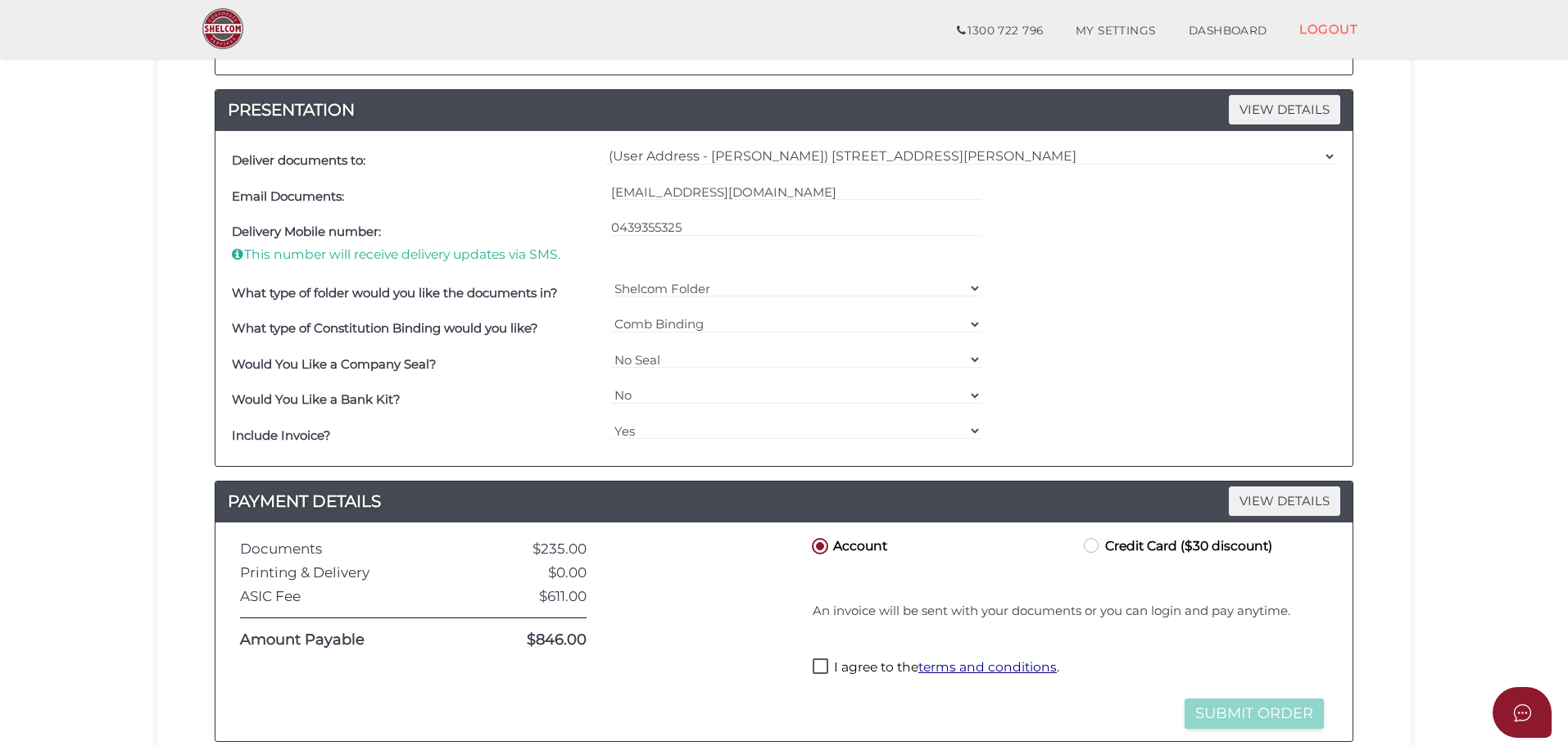
scroll to position [621, 0]
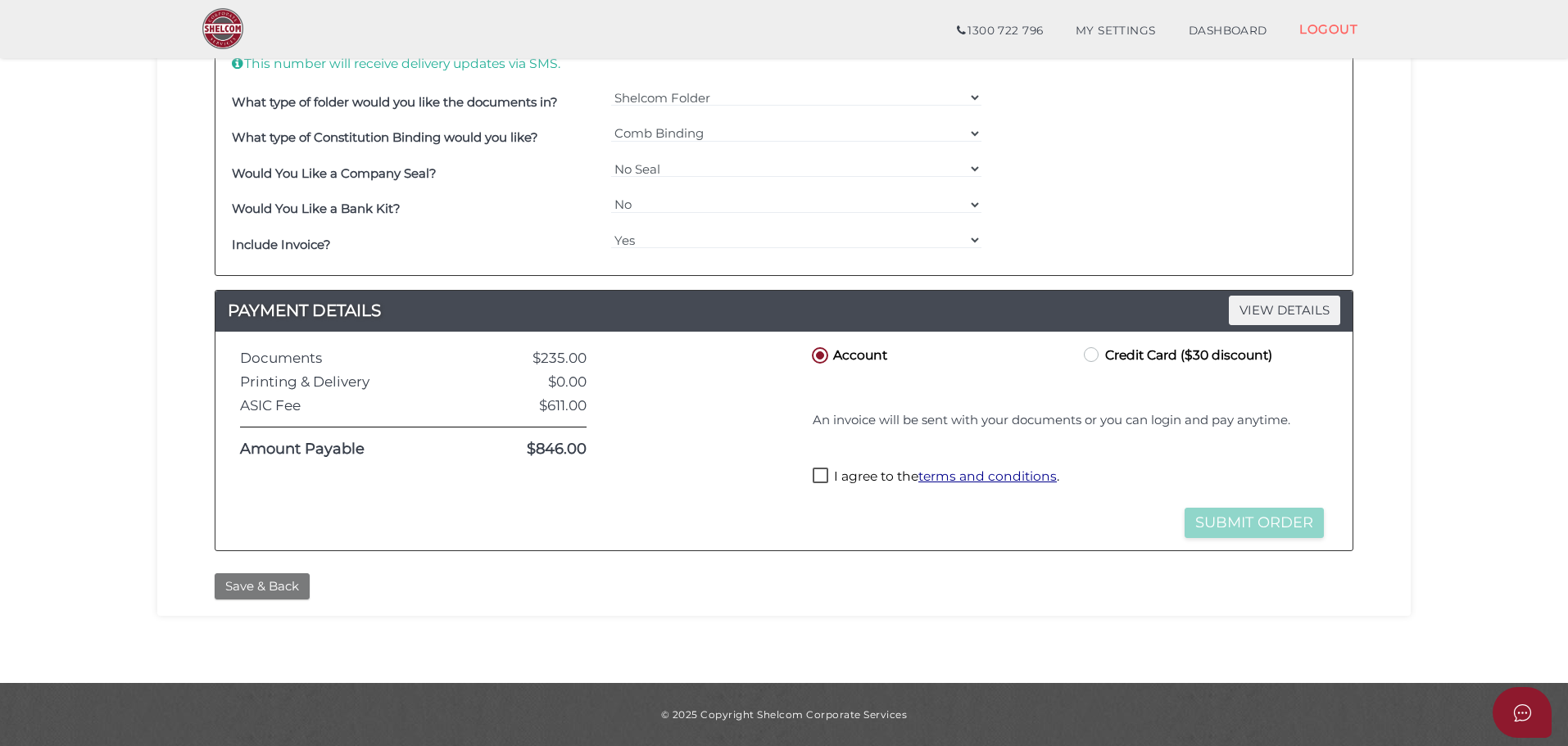
click at [286, 581] on button "Save & Back" at bounding box center [261, 587] width 95 height 27
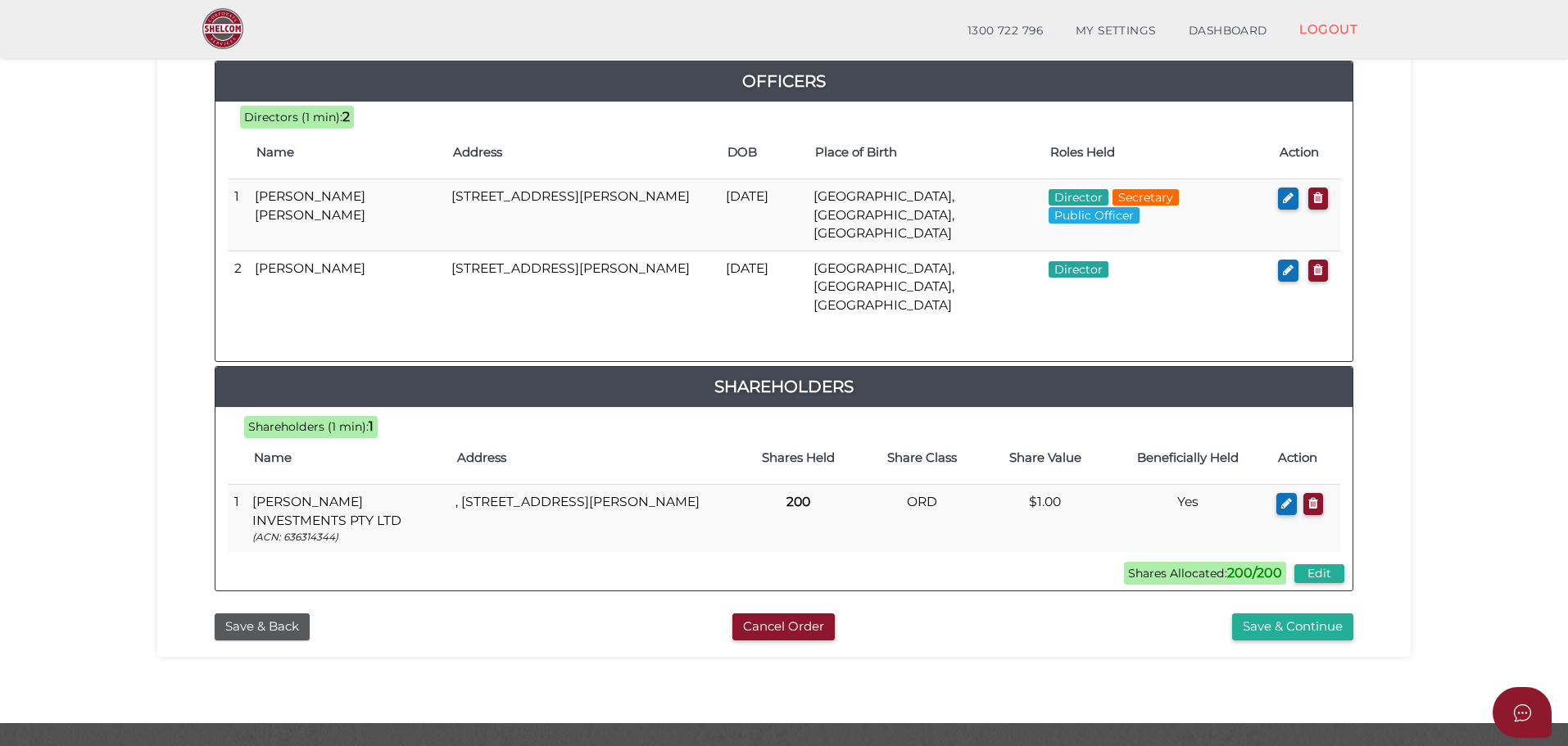
scroll to position [771, 0]
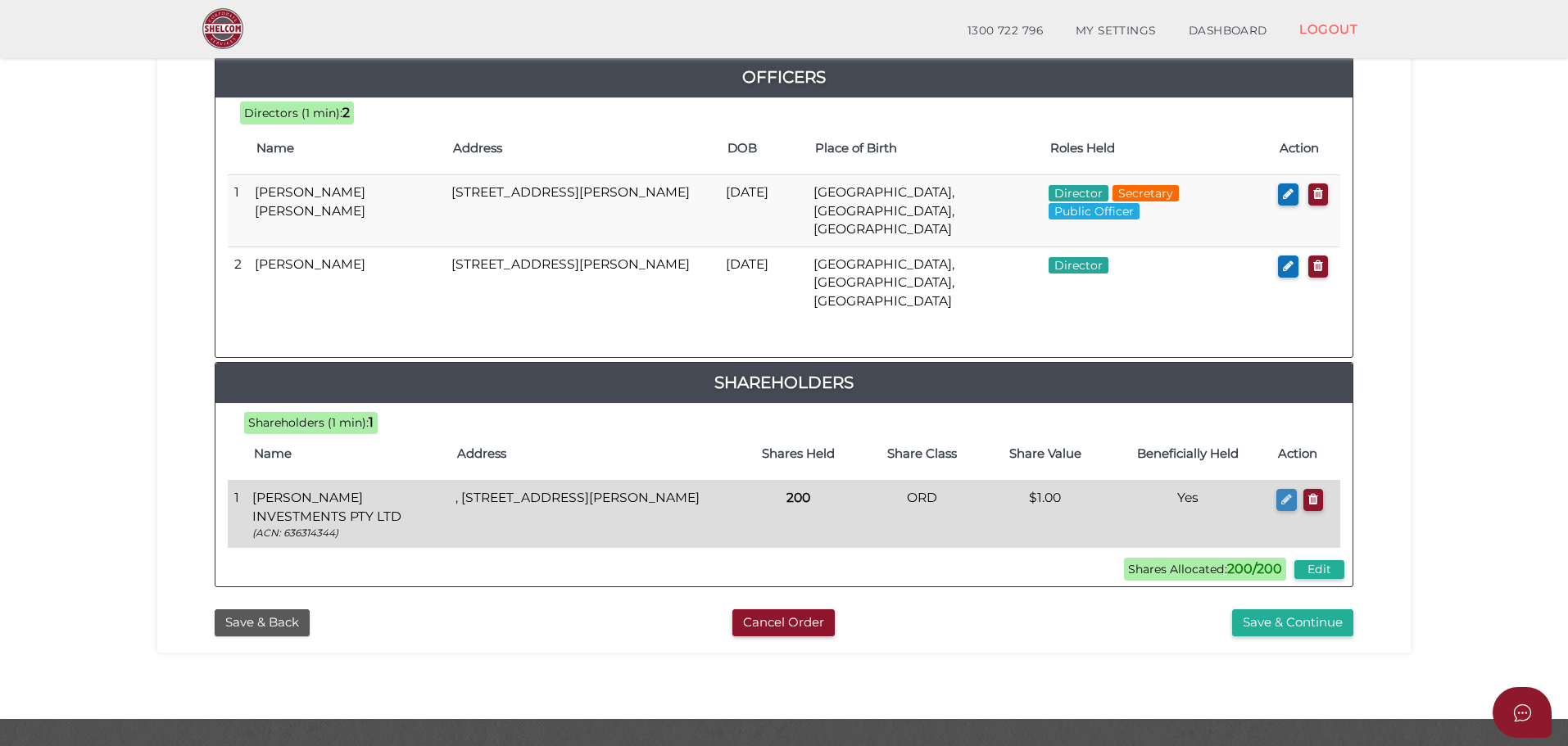
click at [1286, 493] on icon "button" at bounding box center [1286, 499] width 10 height 12
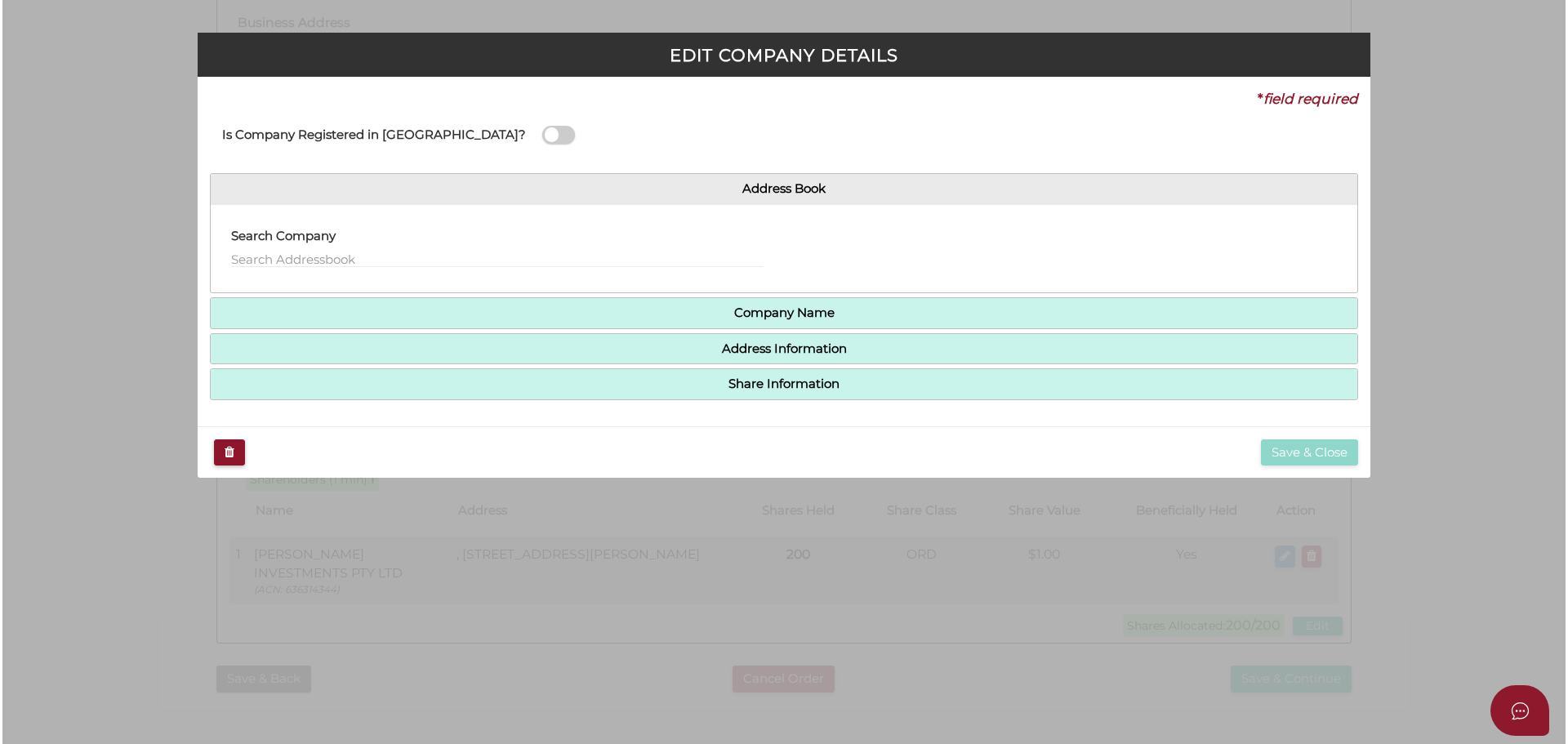
scroll to position [0, 0]
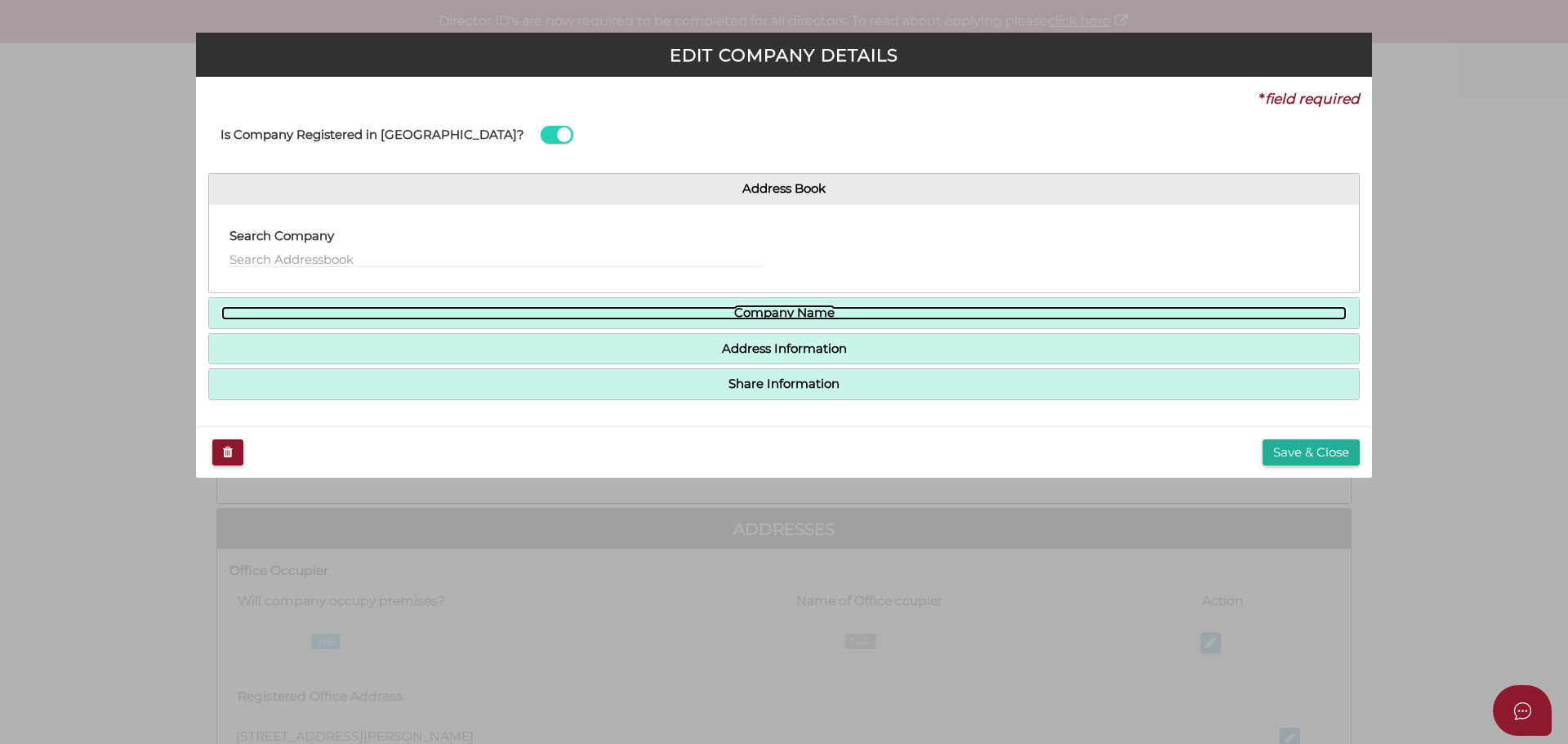
click at [798, 313] on link "Company Name" at bounding box center [784, 313] width 1125 height 14
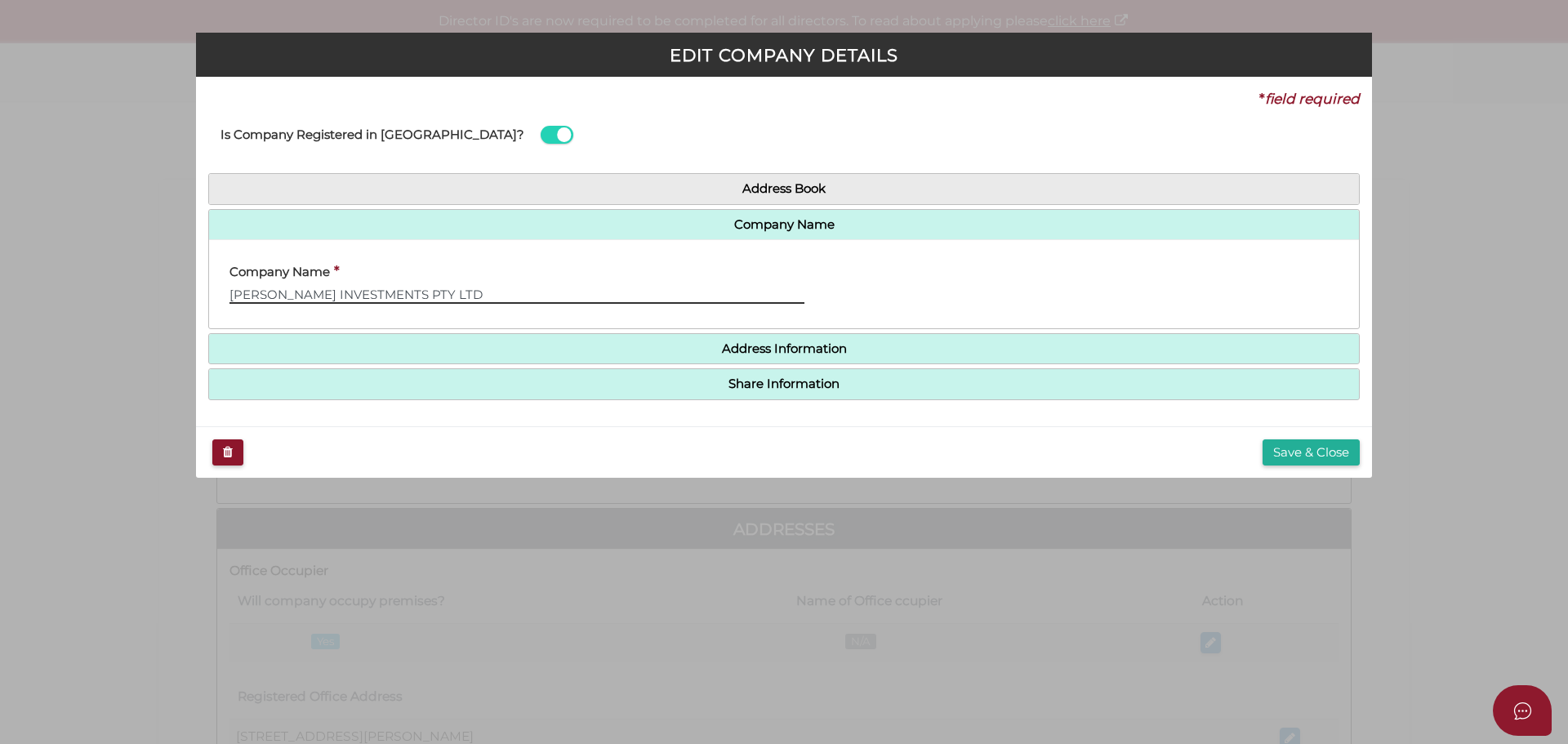
click at [482, 293] on input "[PERSON_NAME] INVESTMENTS PTY LTD" at bounding box center [517, 295] width 575 height 18
type input "C"
type input "M"
click at [370, 293] on input "Milcon Investments" at bounding box center [517, 295] width 575 height 18
type input "Milcon Investments Pty Ltd"
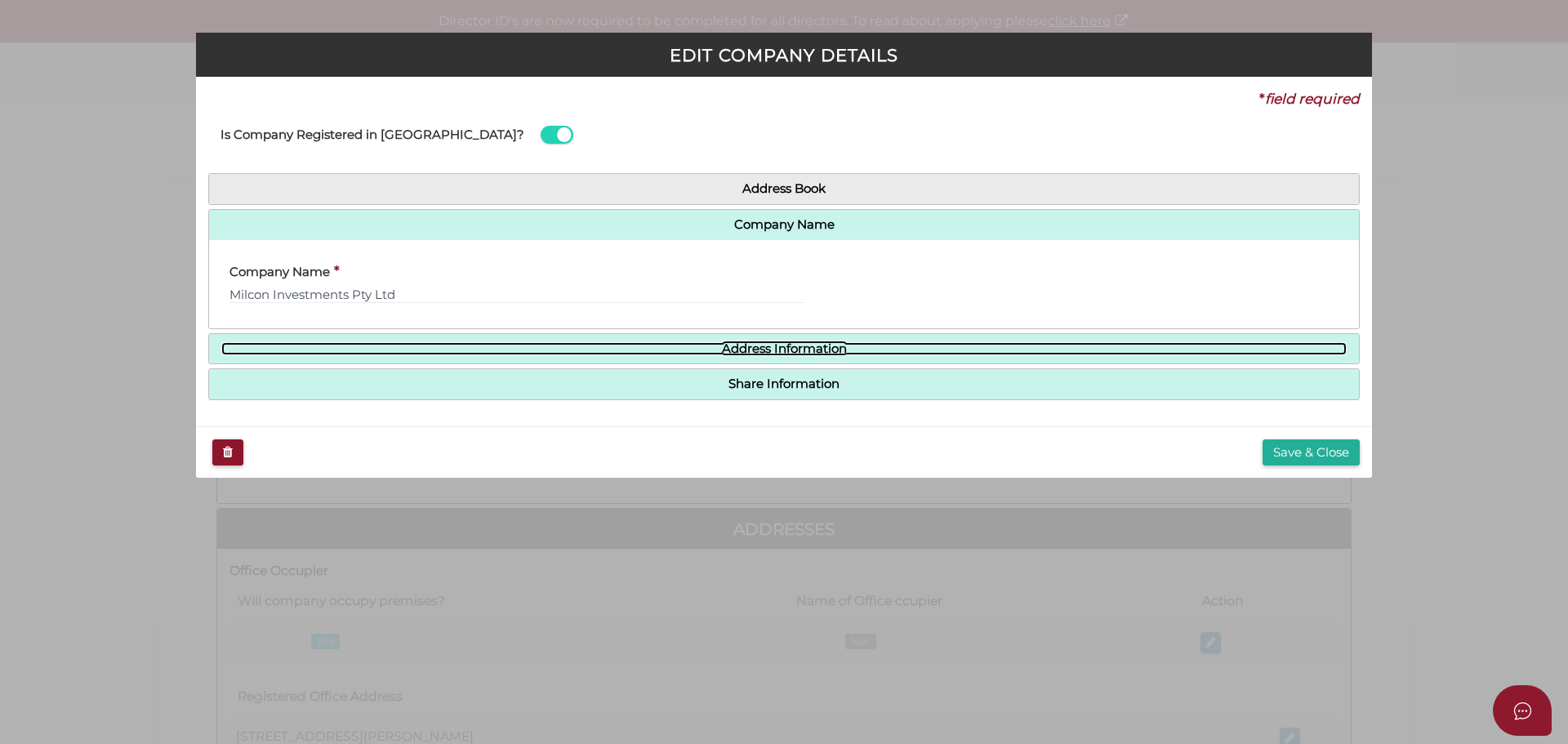
click at [810, 342] on link "Address Information" at bounding box center [784, 349] width 1125 height 14
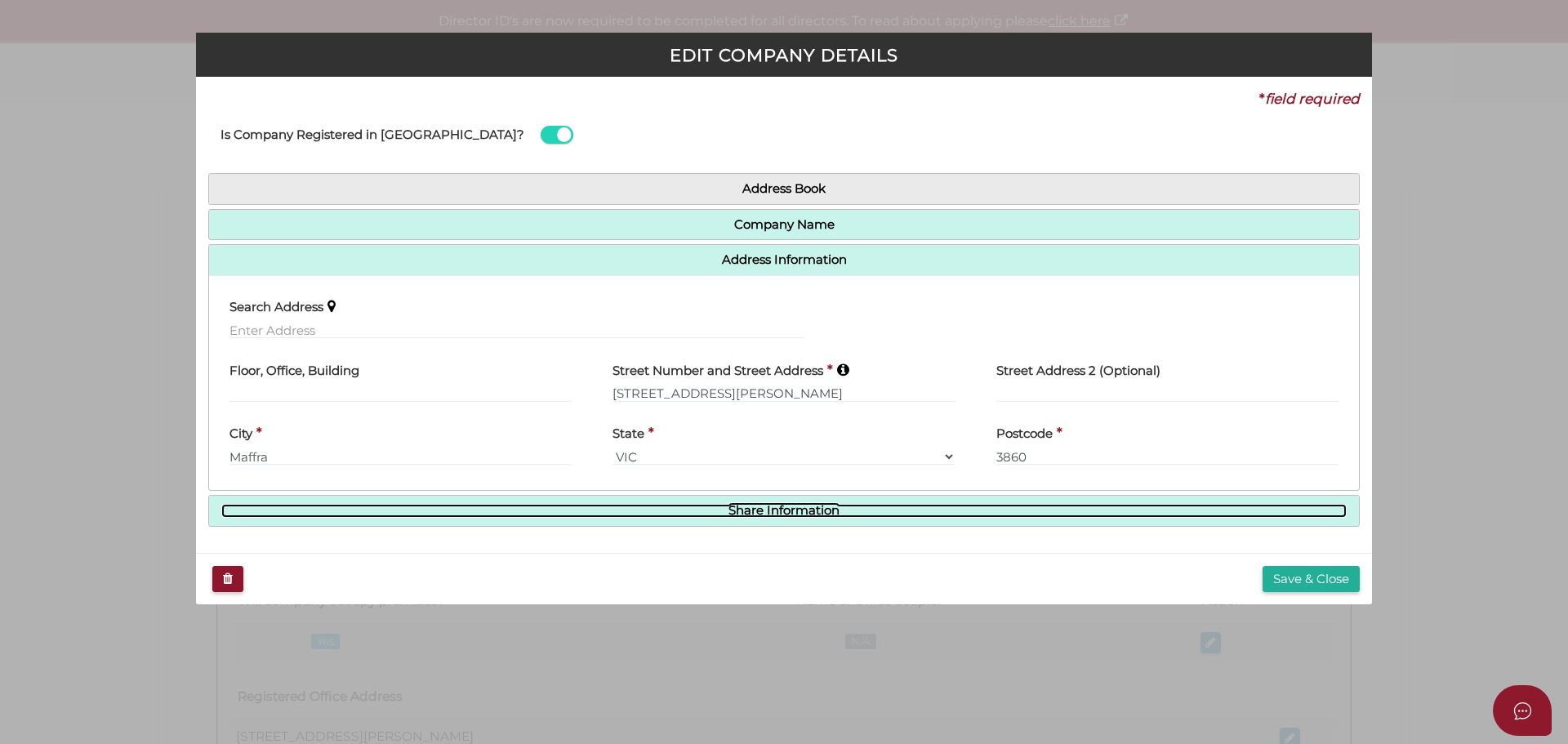
click at [776, 510] on link "Share Information" at bounding box center [784, 511] width 1125 height 14
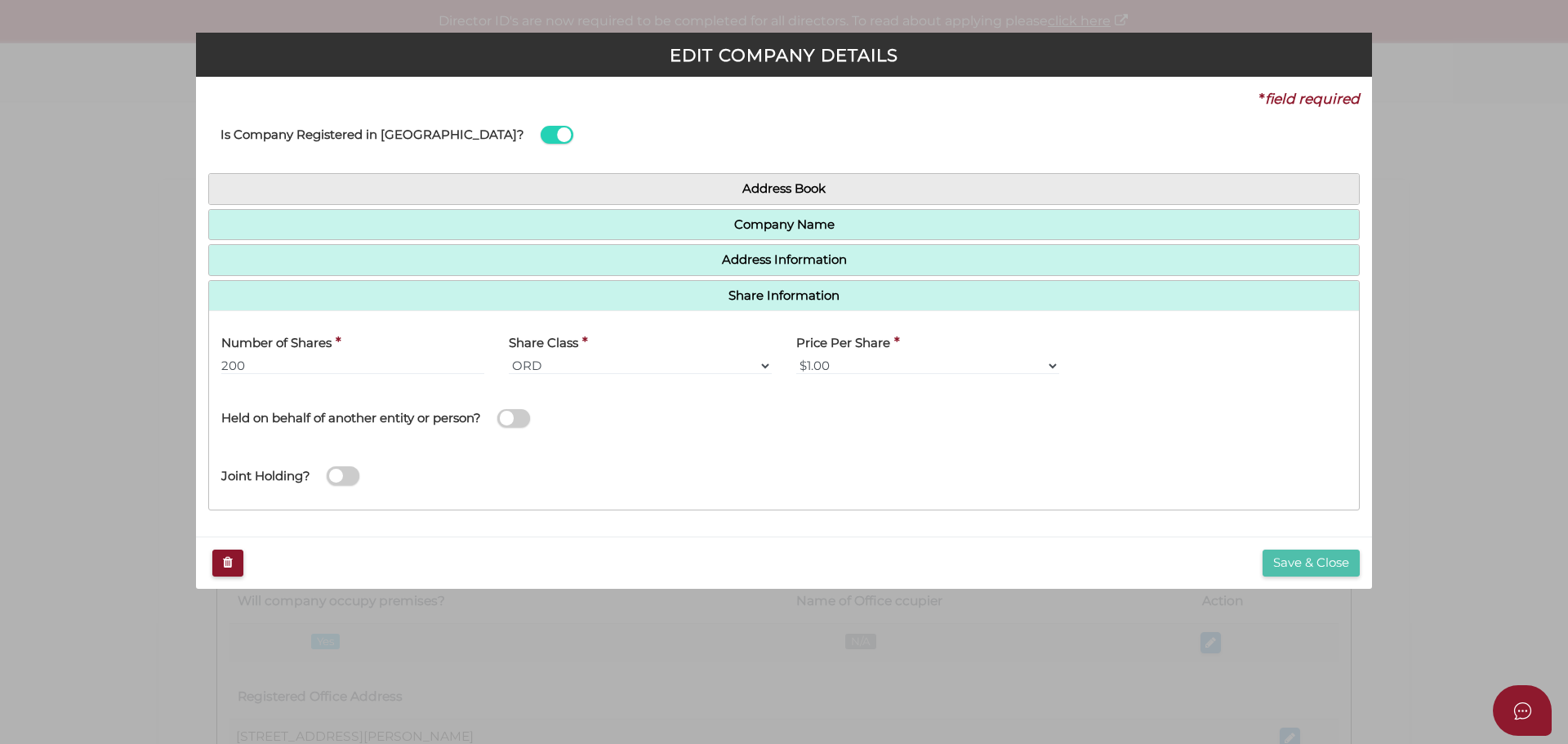
click at [1325, 567] on button "Save & Close" at bounding box center [1311, 563] width 97 height 27
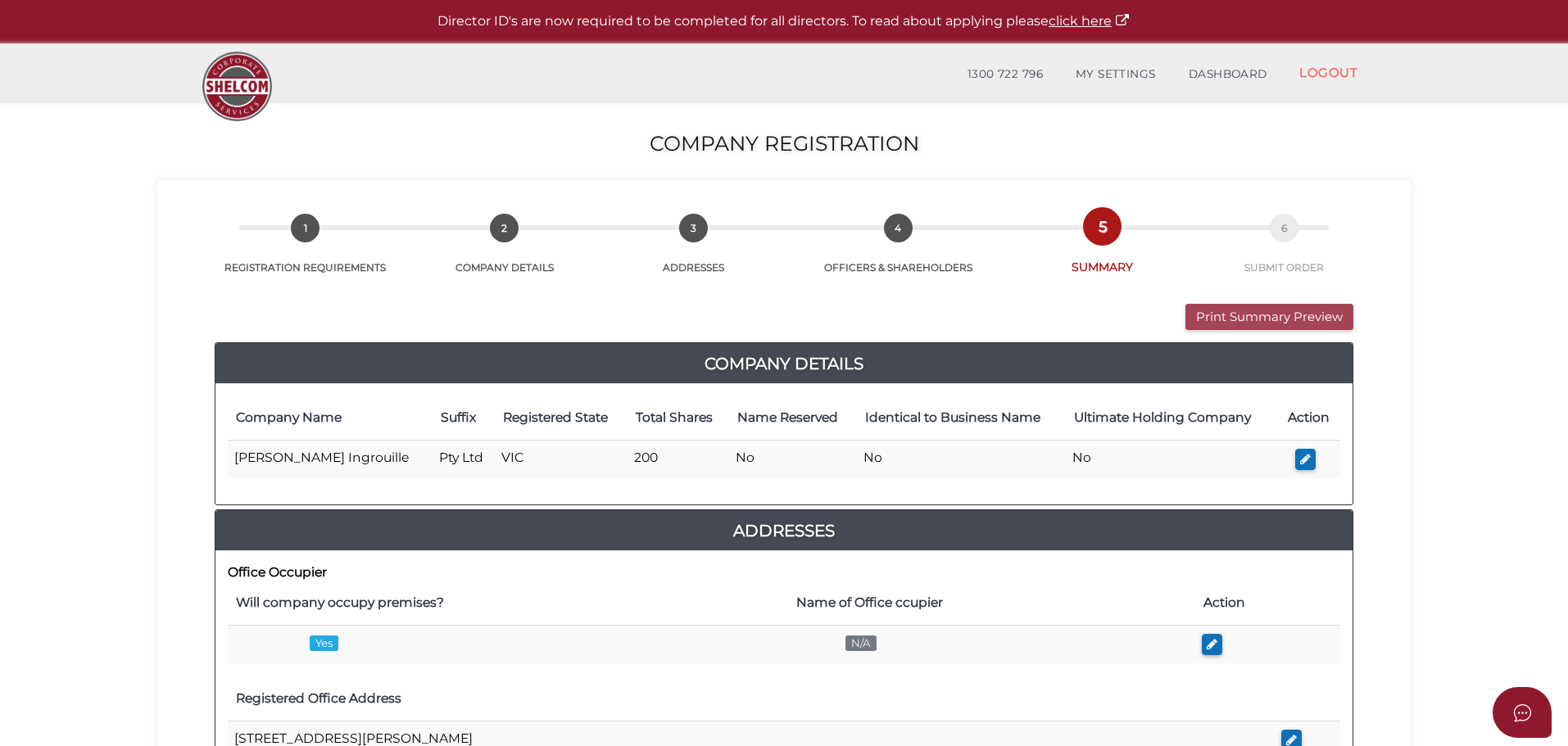
click at [1279, 325] on button "Print Summary Preview" at bounding box center [1269, 317] width 168 height 27
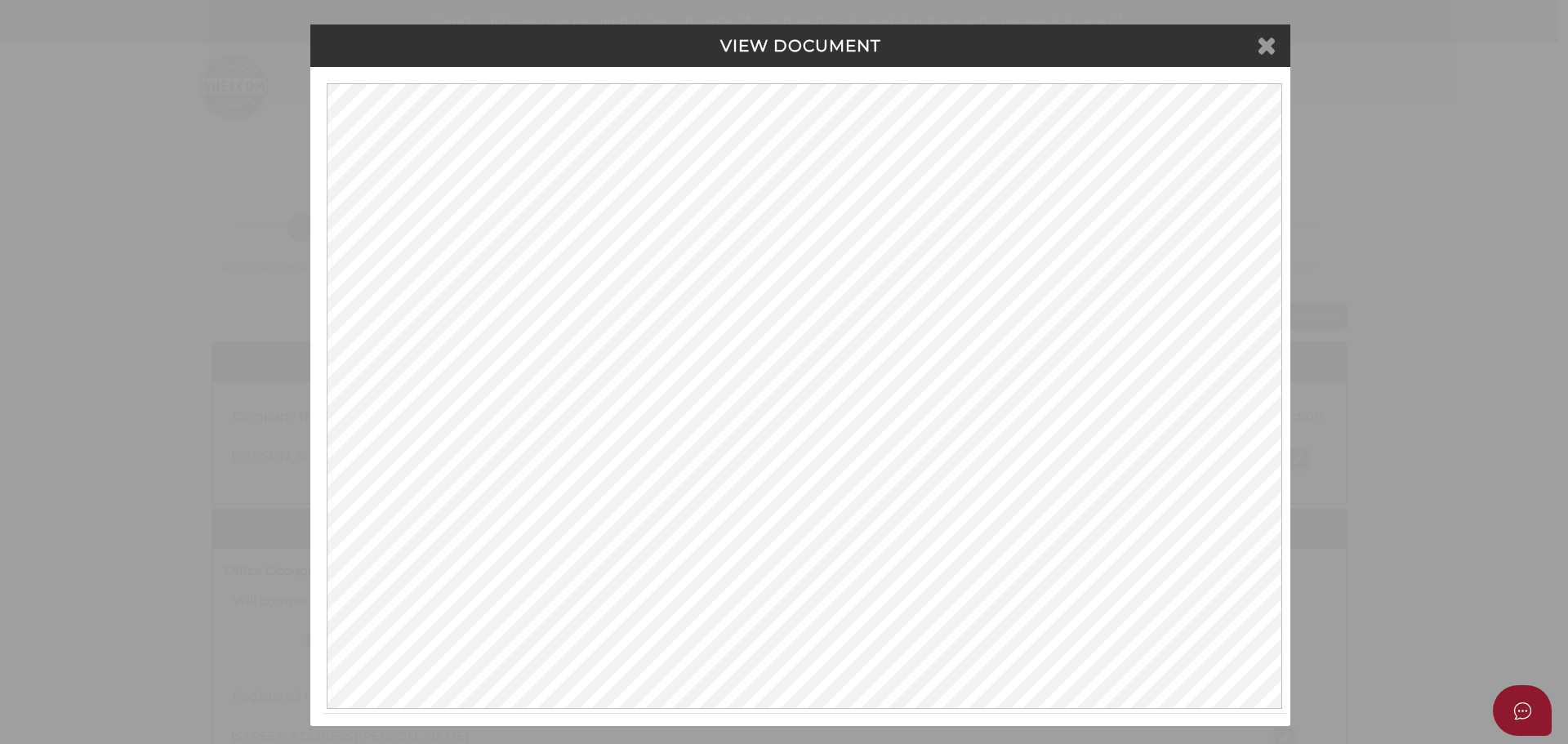
click at [1266, 48] on icon at bounding box center [1267, 45] width 20 height 24
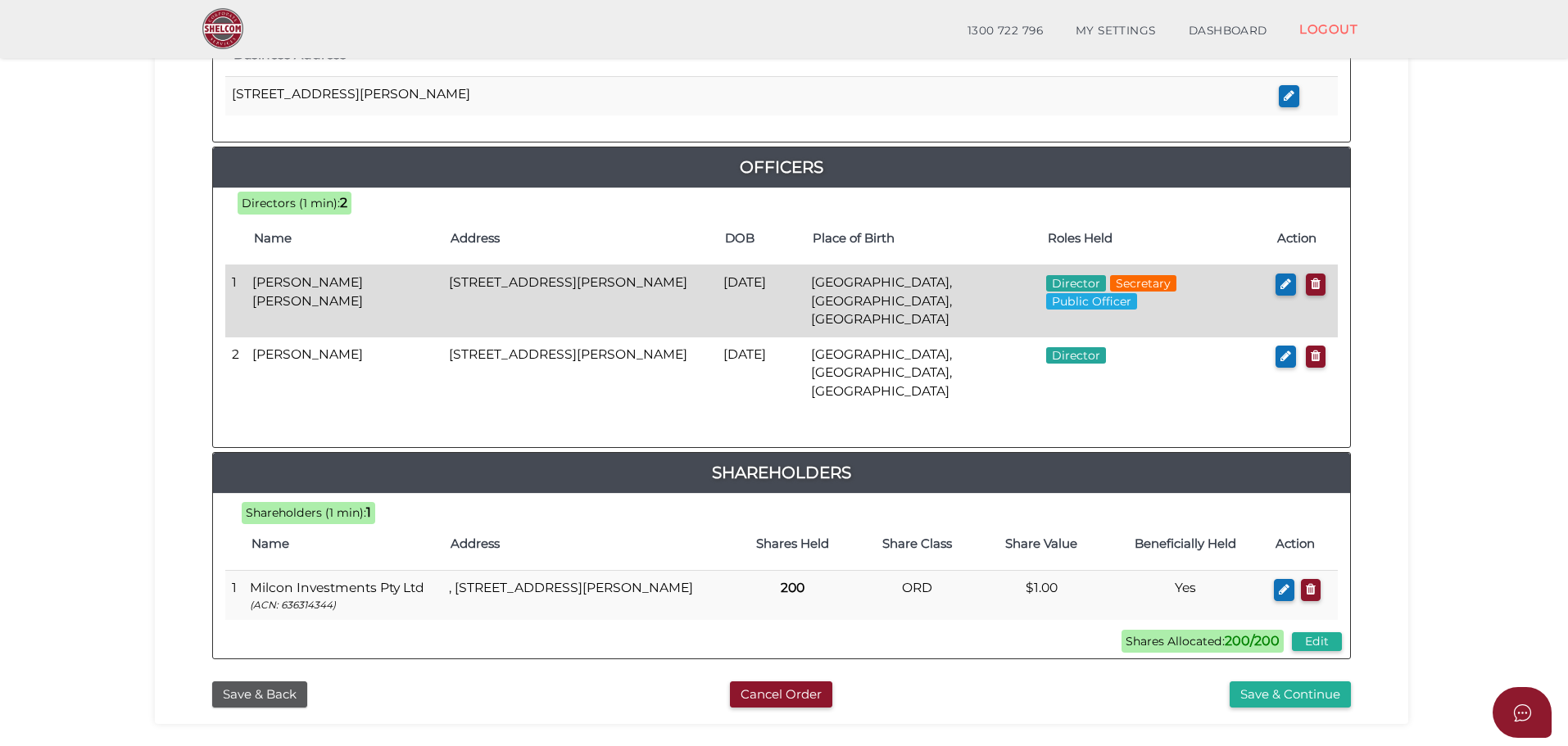
scroll to position [757, 0]
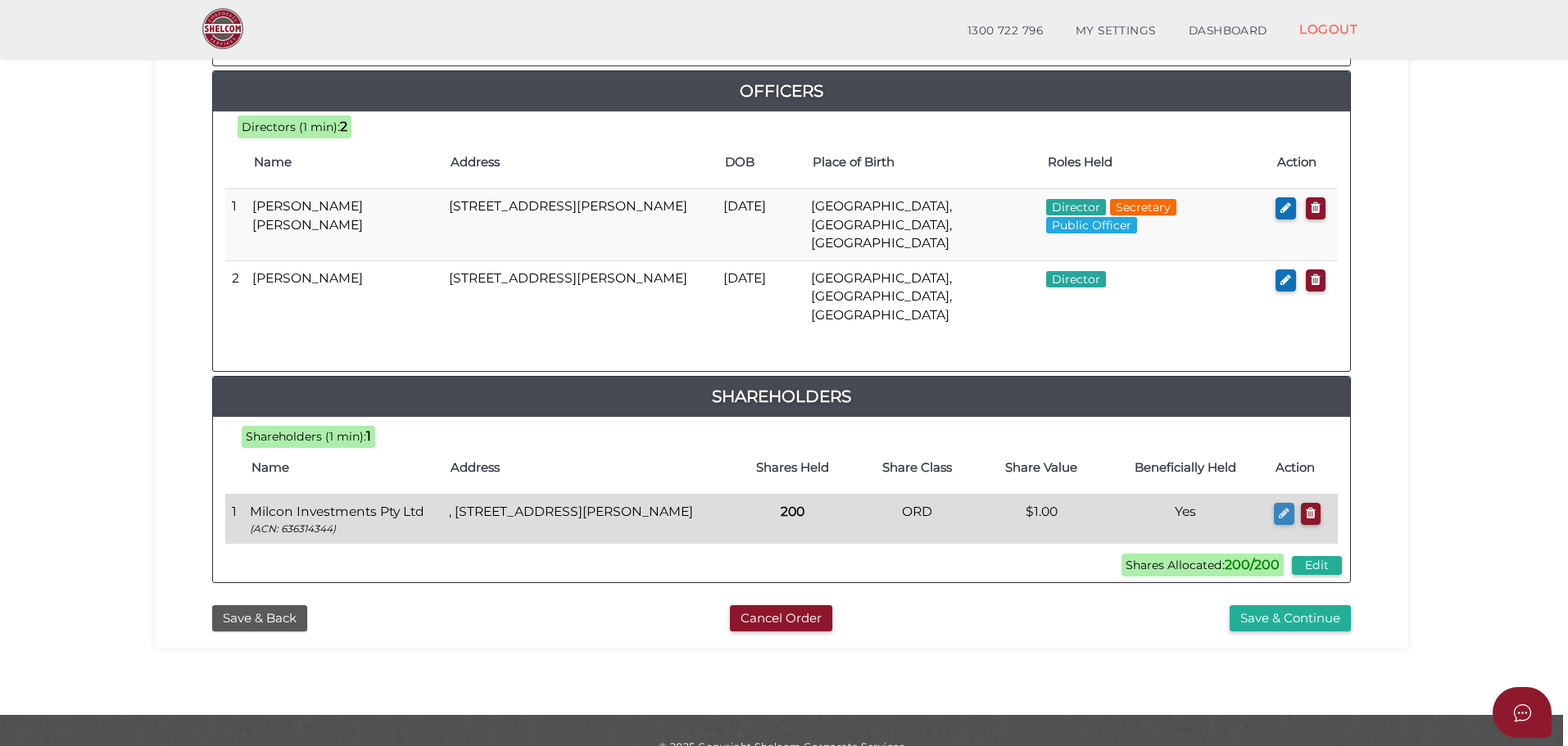
click at [1286, 507] on icon "button" at bounding box center [1284, 513] width 10 height 12
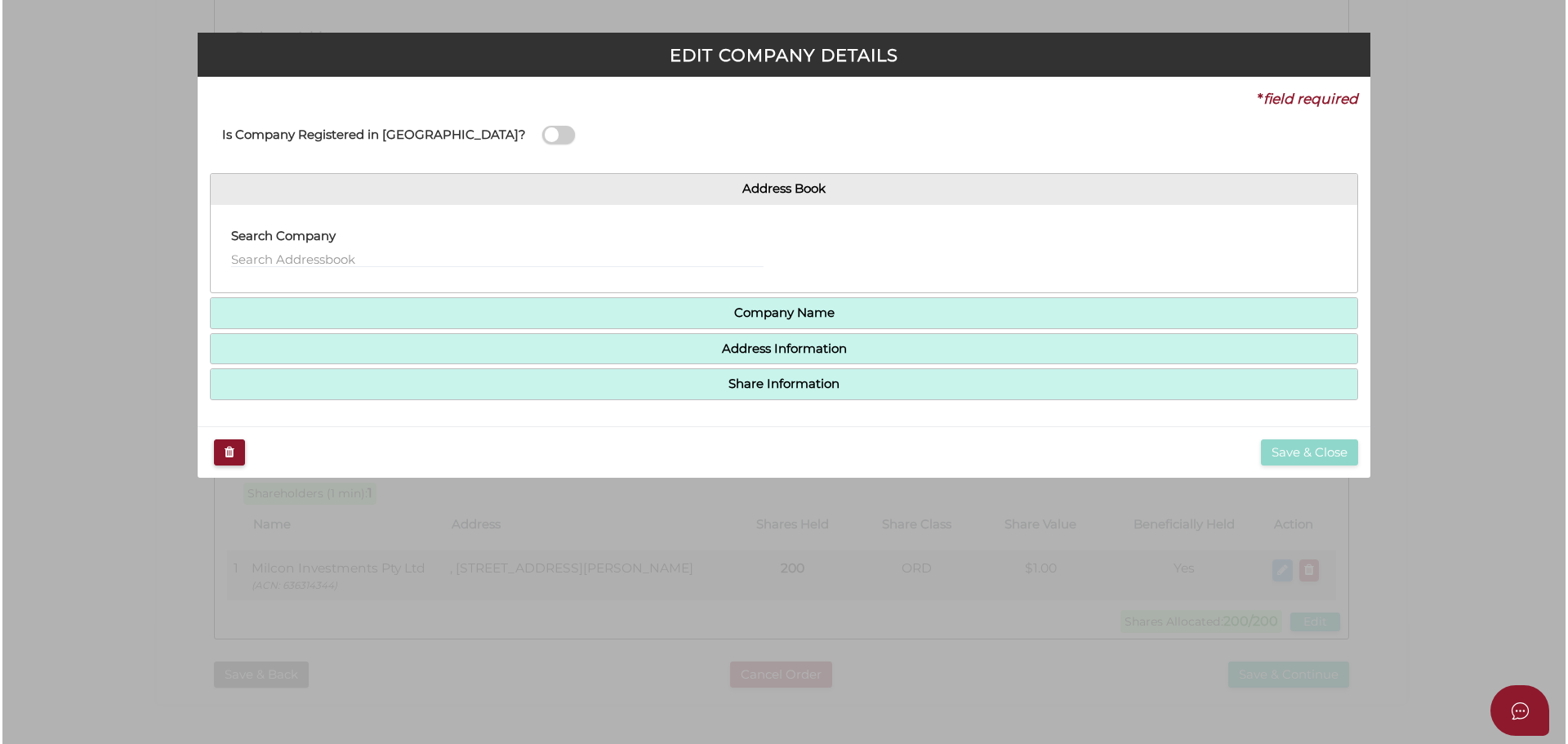
scroll to position [0, 0]
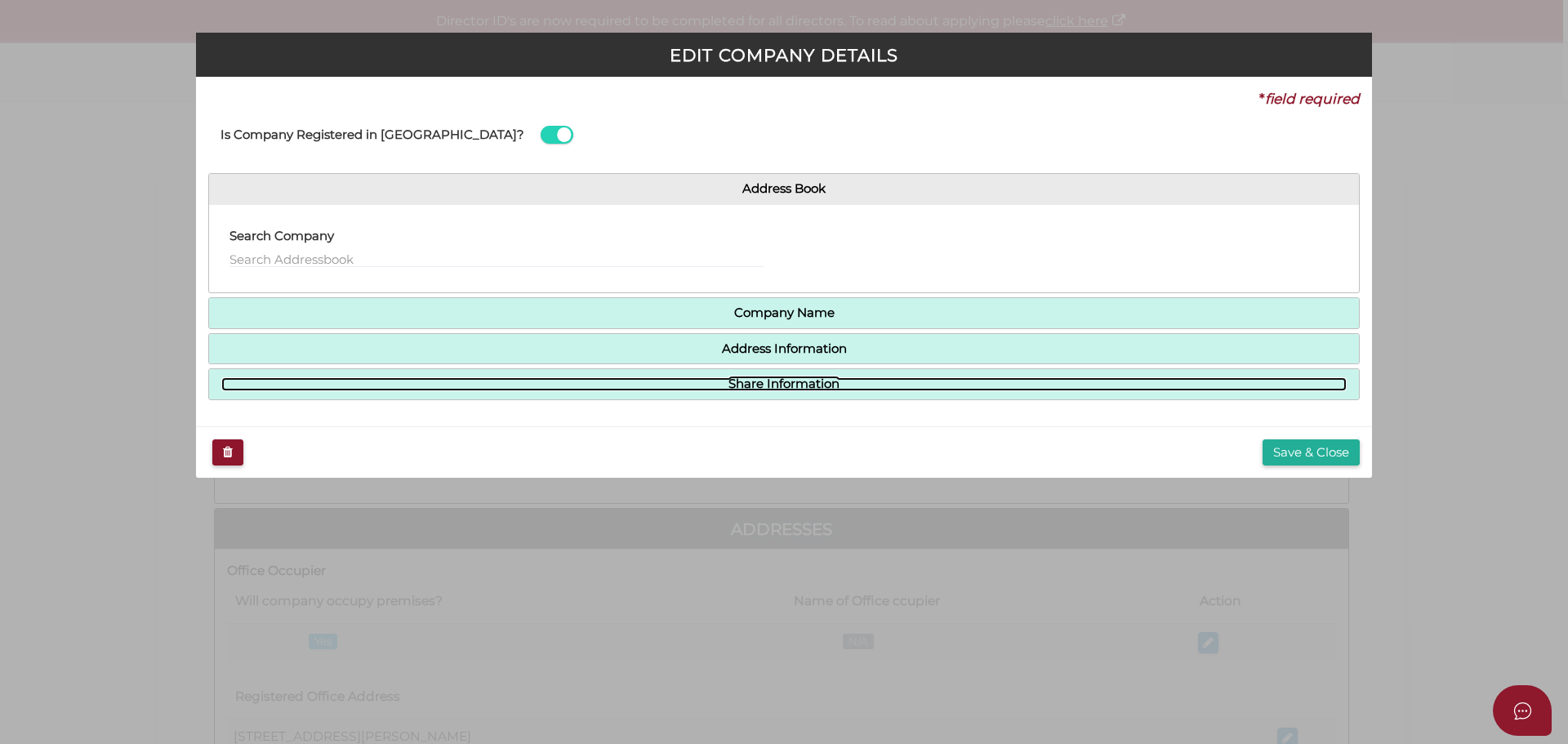
click at [818, 377] on link "Share Information" at bounding box center [784, 384] width 1125 height 14
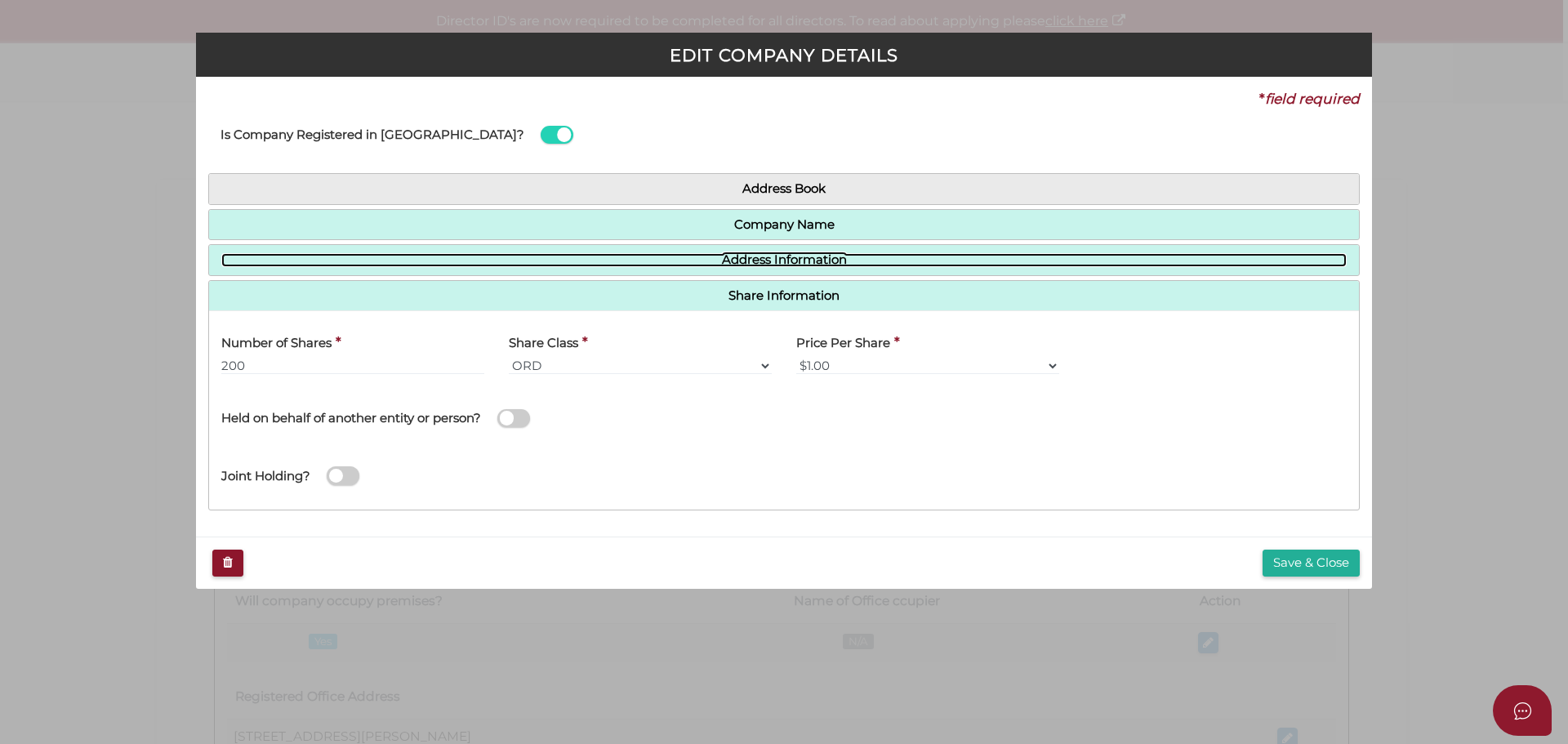
click at [809, 262] on link "Address Information" at bounding box center [784, 260] width 1125 height 14
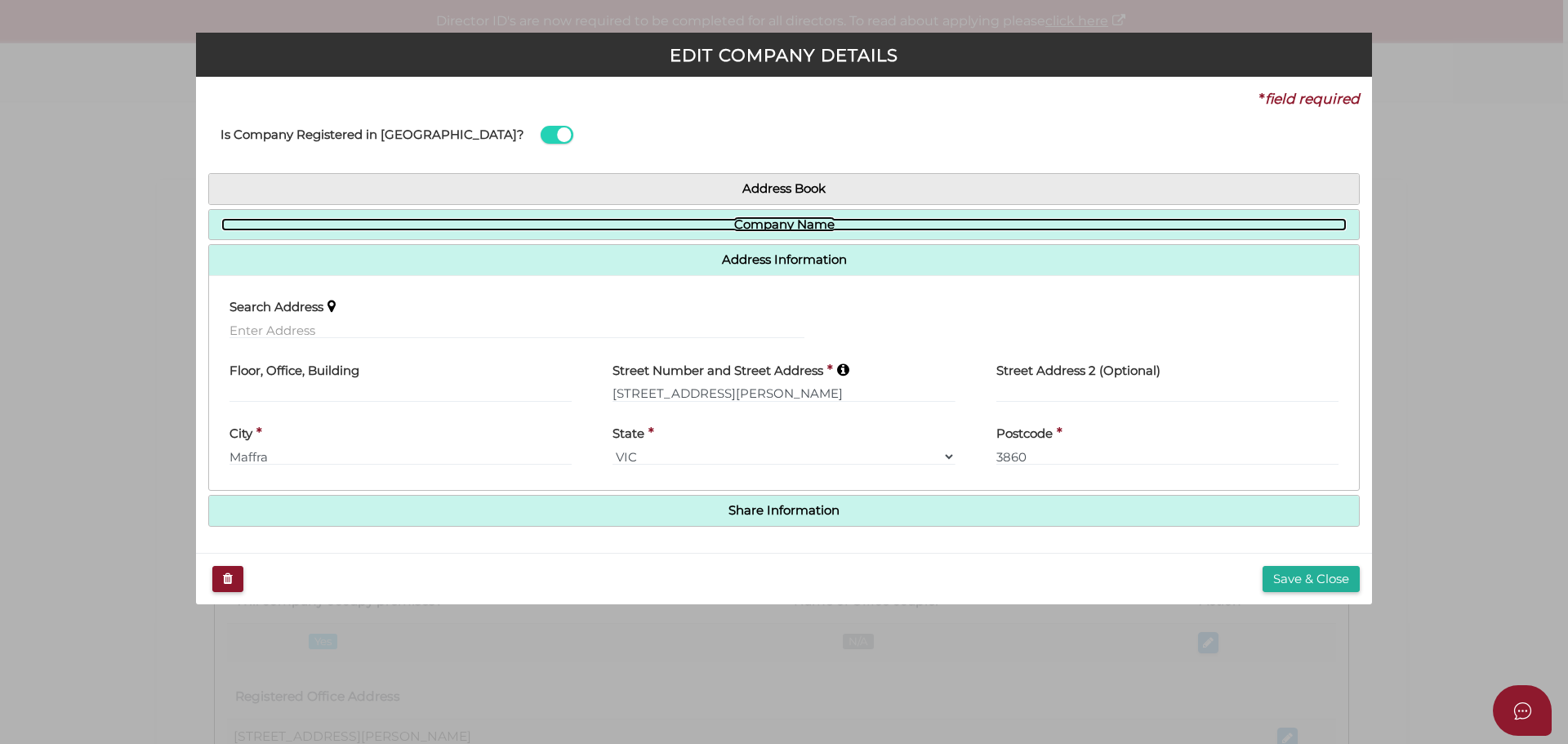
click at [791, 221] on link "Company Name" at bounding box center [784, 225] width 1125 height 14
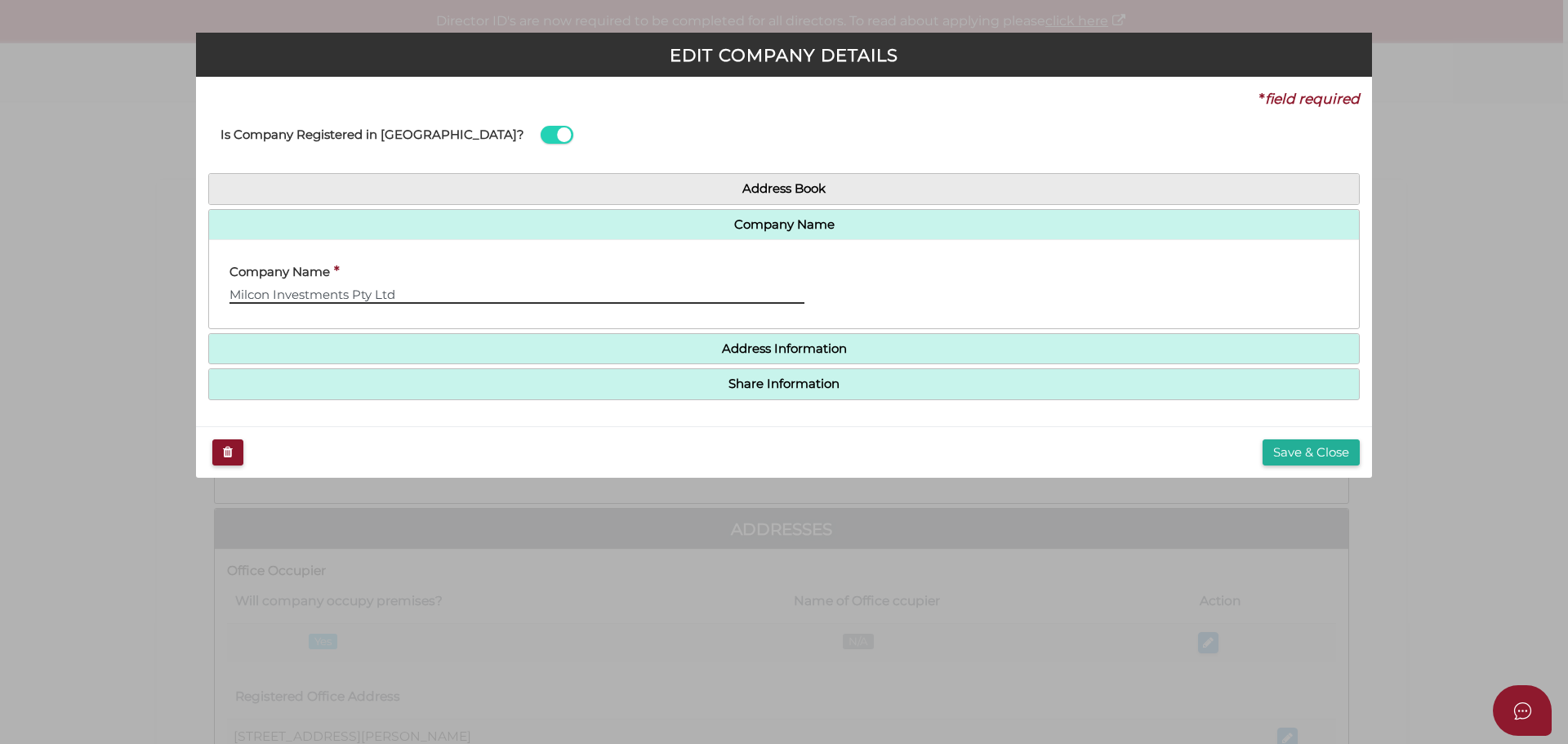
click at [425, 296] on input "Milcon Investments Pty Ltd" at bounding box center [517, 295] width 575 height 18
click at [229, 448] on icon "button" at bounding box center [228, 452] width 10 height 12
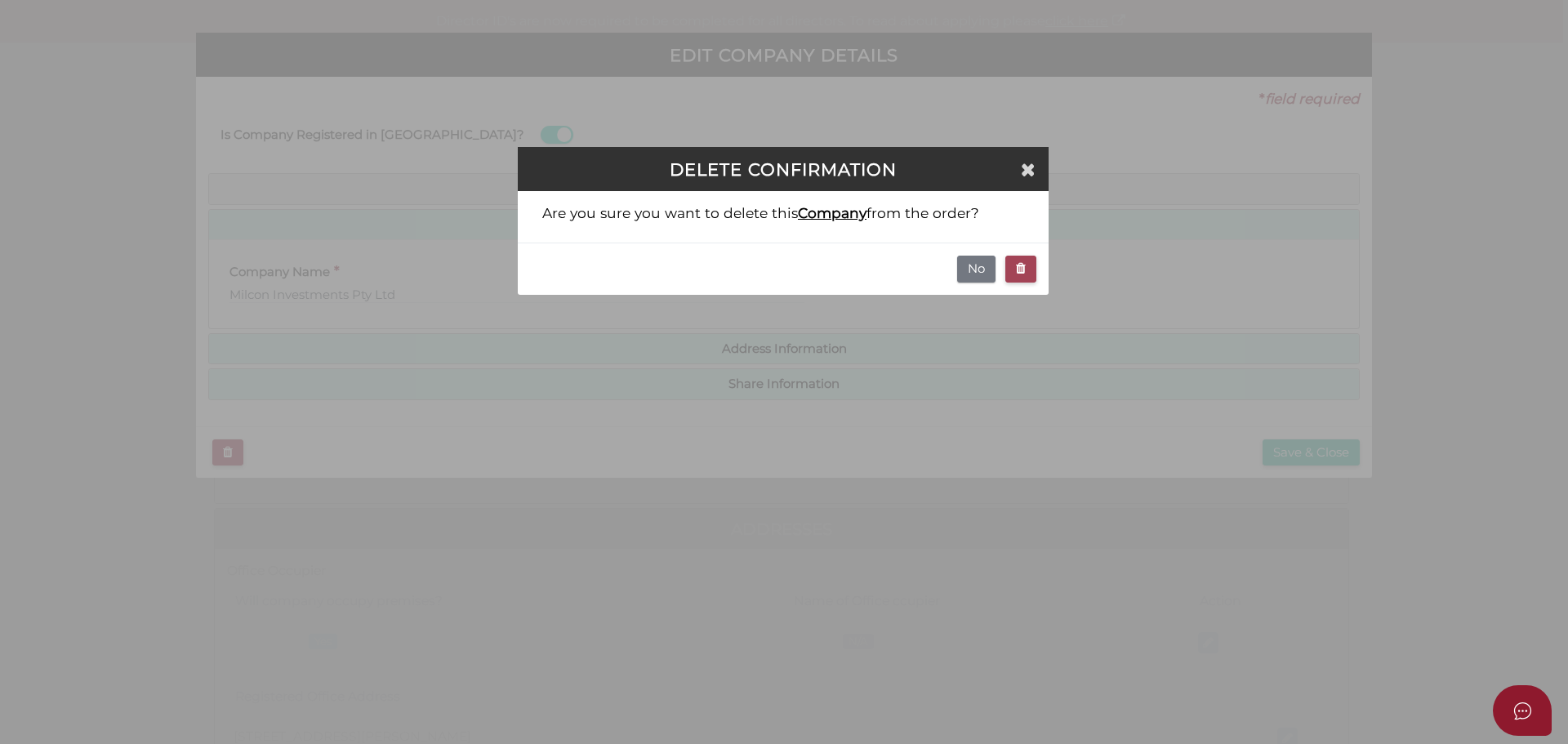
click at [1028, 265] on button "button" at bounding box center [1021, 269] width 31 height 27
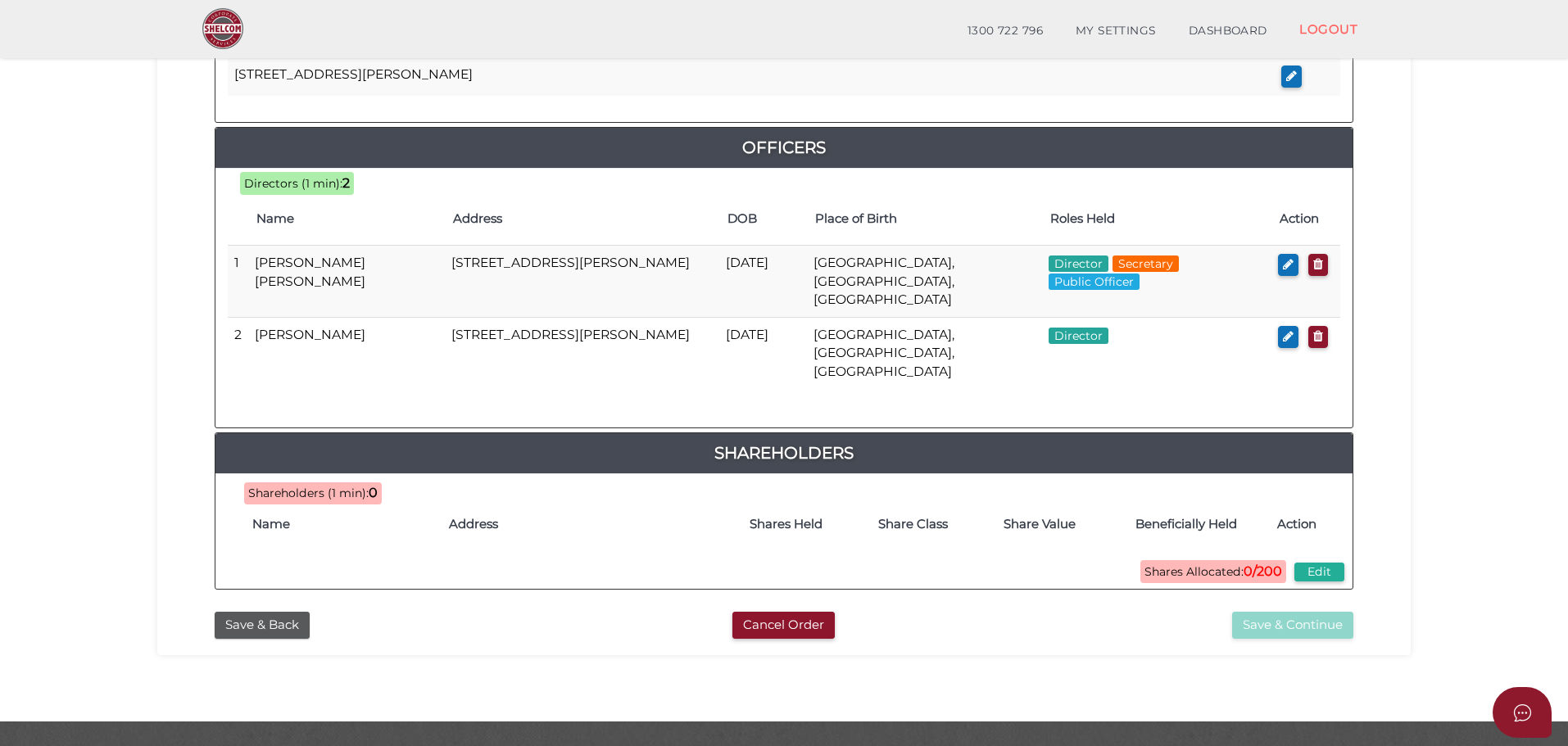
scroll to position [703, 0]
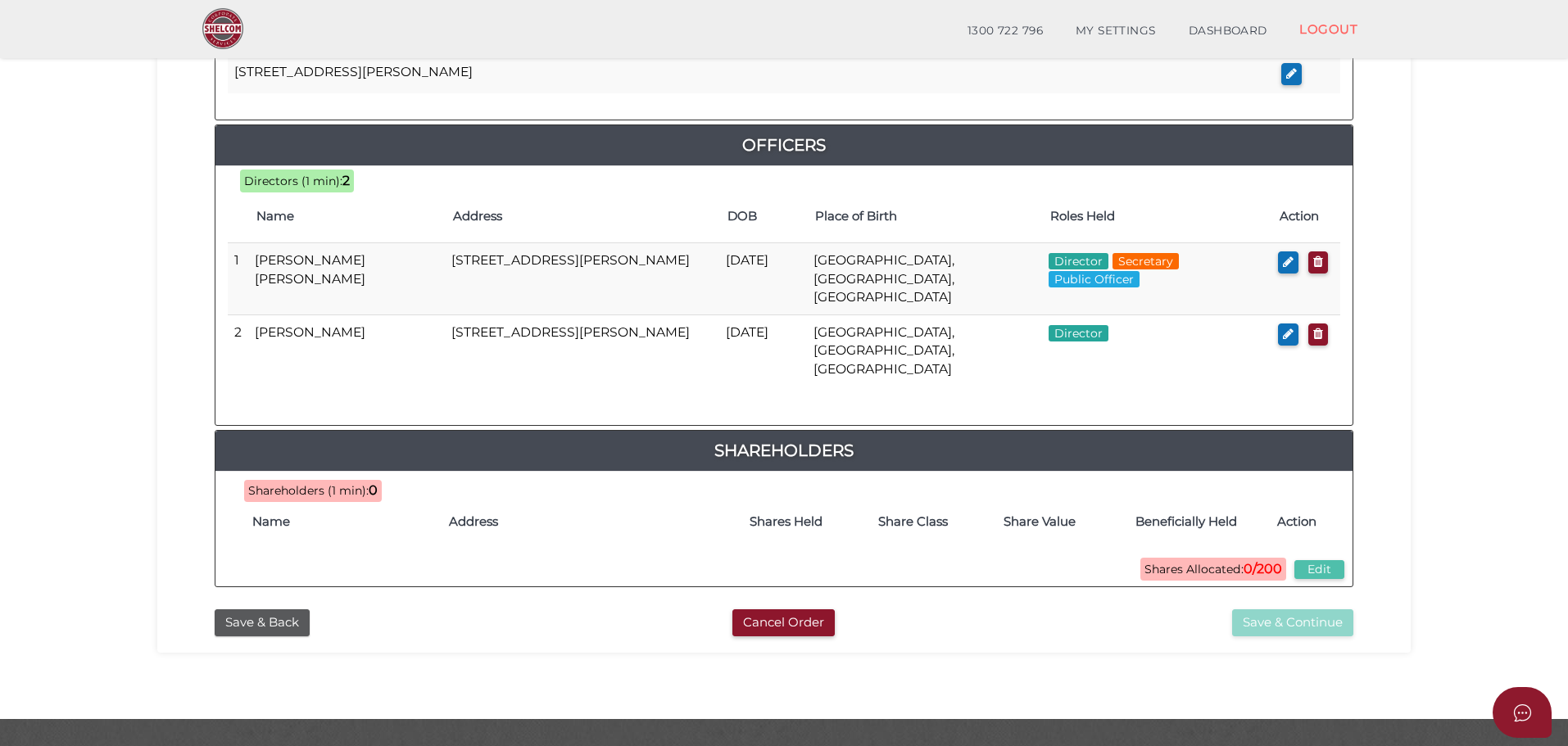
click at [1338, 560] on button "Edit" at bounding box center [1319, 570] width 50 height 19
type input "200"
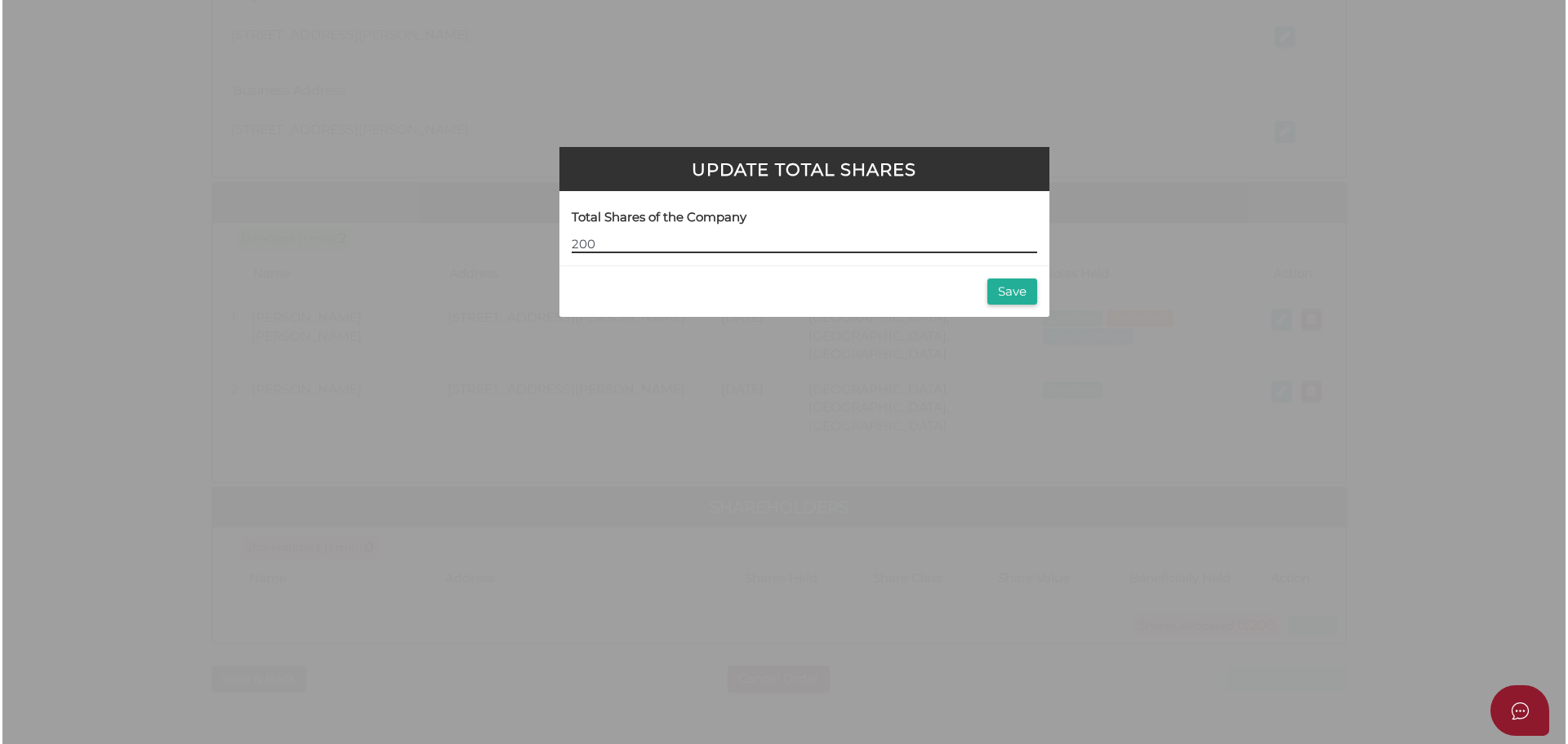
scroll to position [0, 0]
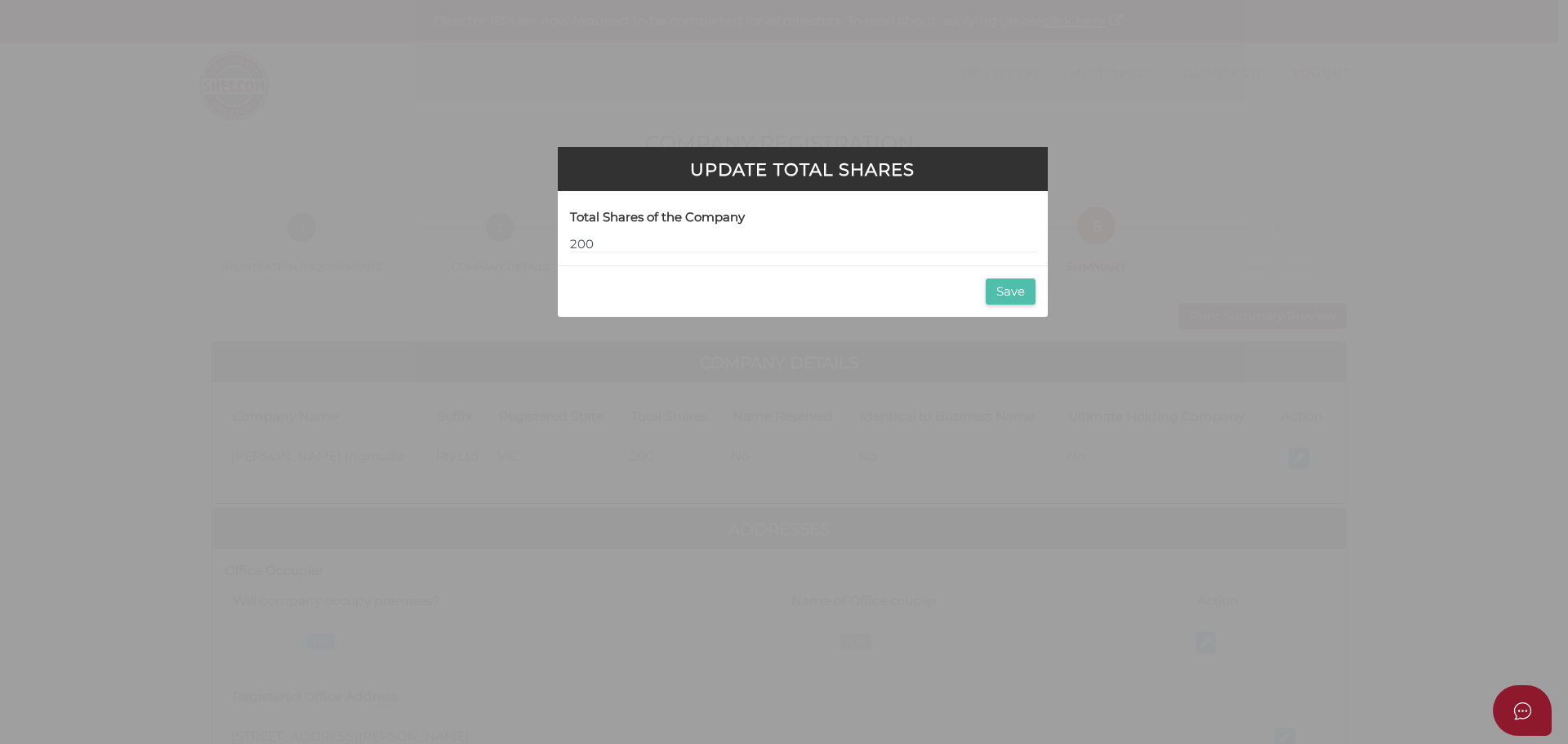
click at [1021, 293] on button "Save" at bounding box center [1010, 292] width 50 height 27
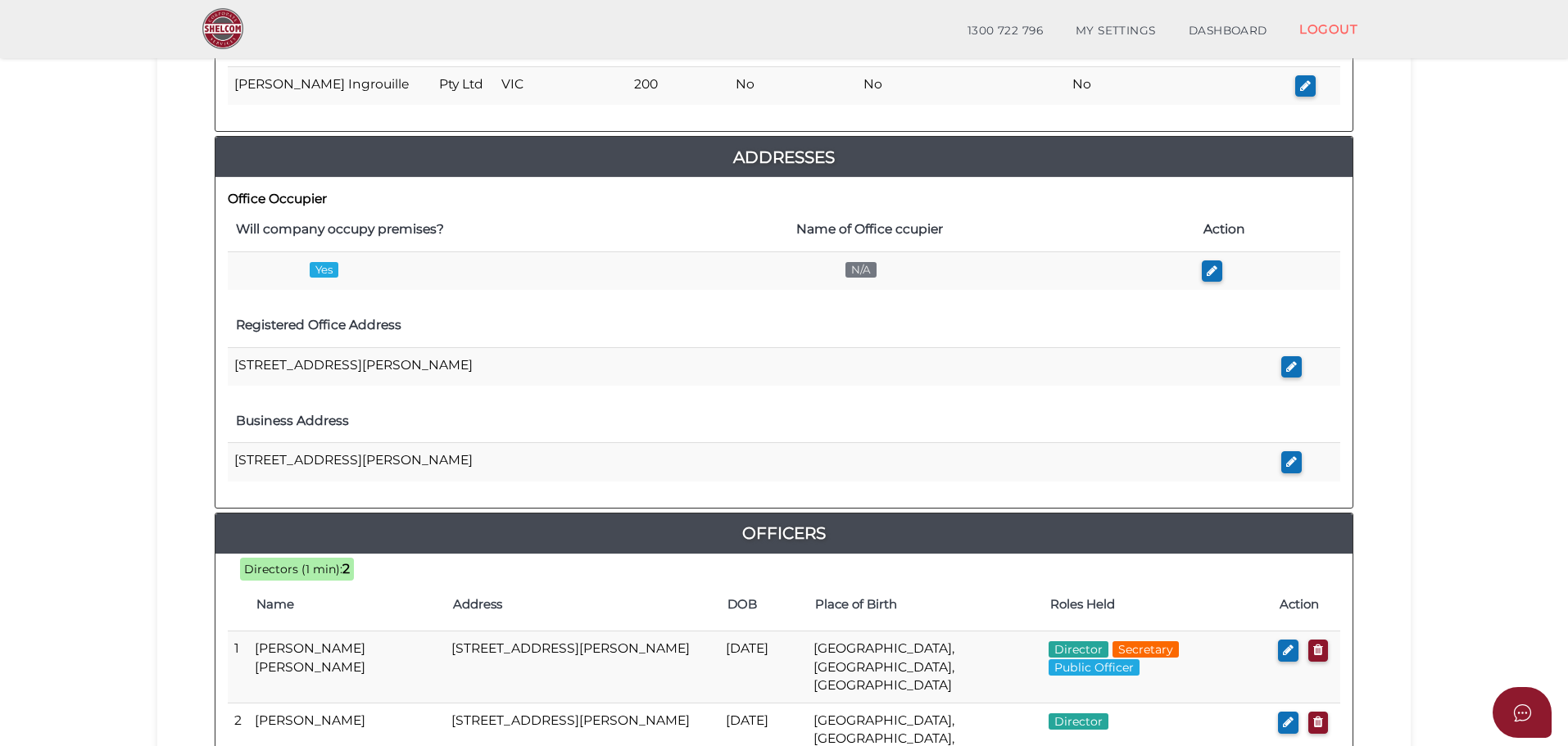
scroll to position [703, 0]
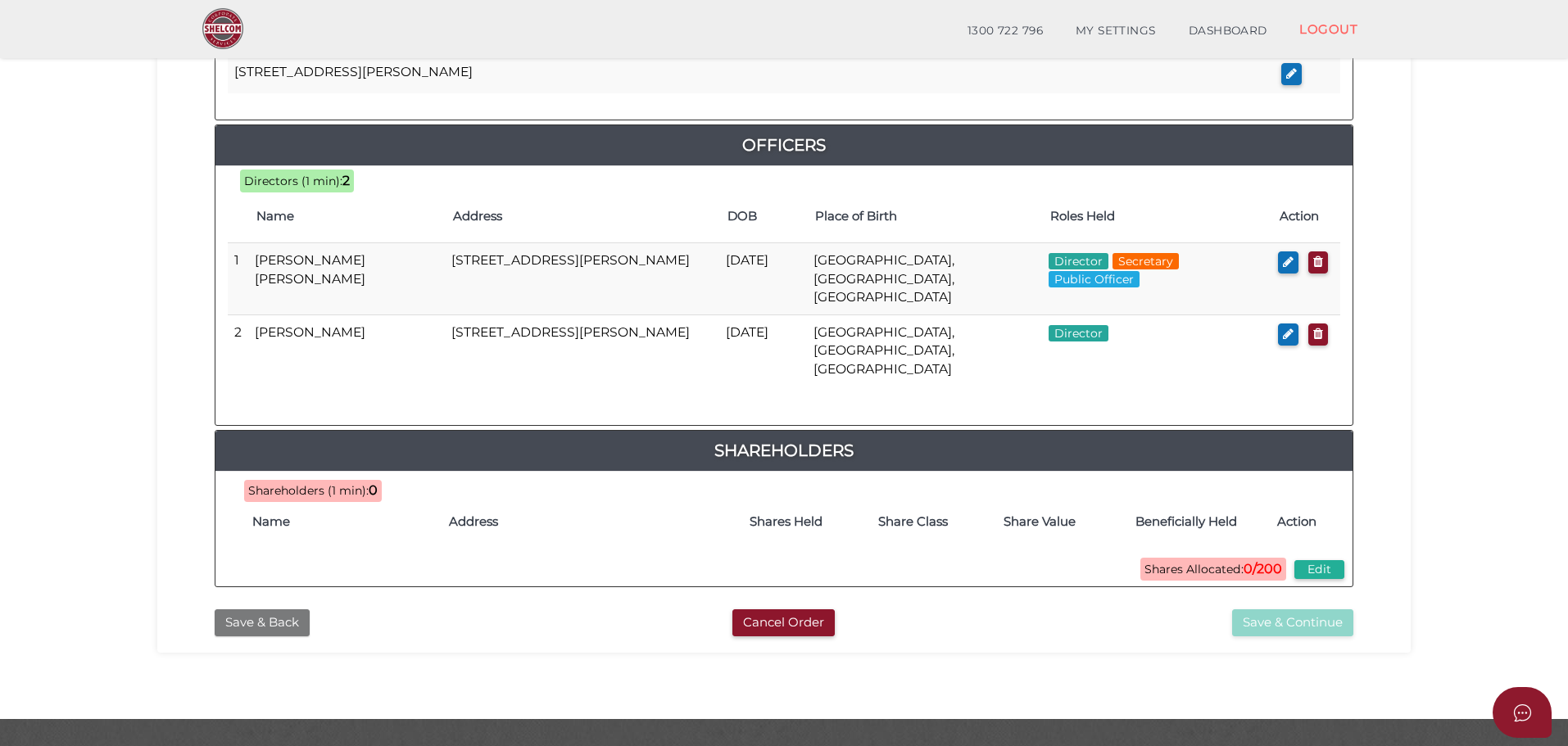
click at [272, 609] on button "Save & Back" at bounding box center [261, 622] width 95 height 27
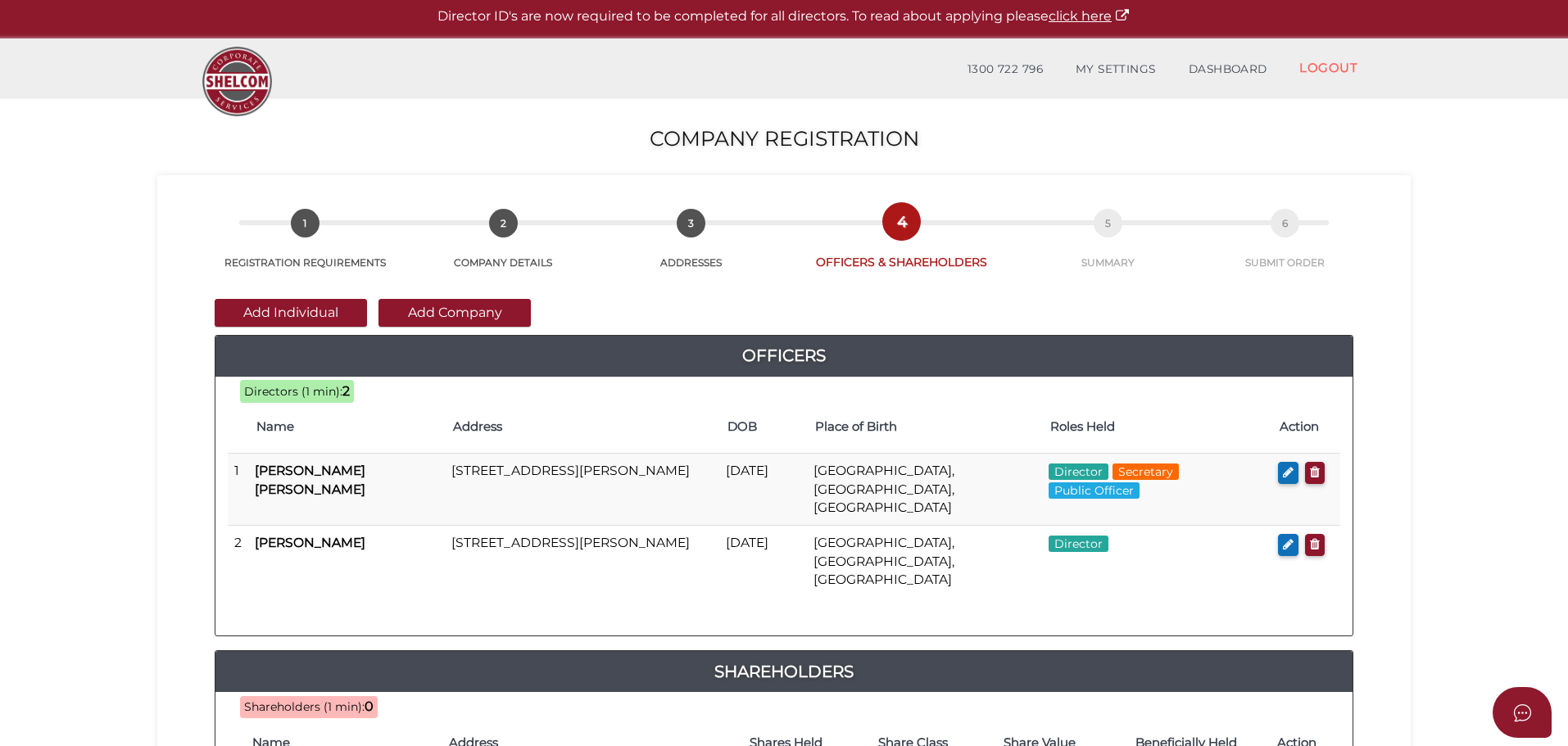
scroll to position [378, 0]
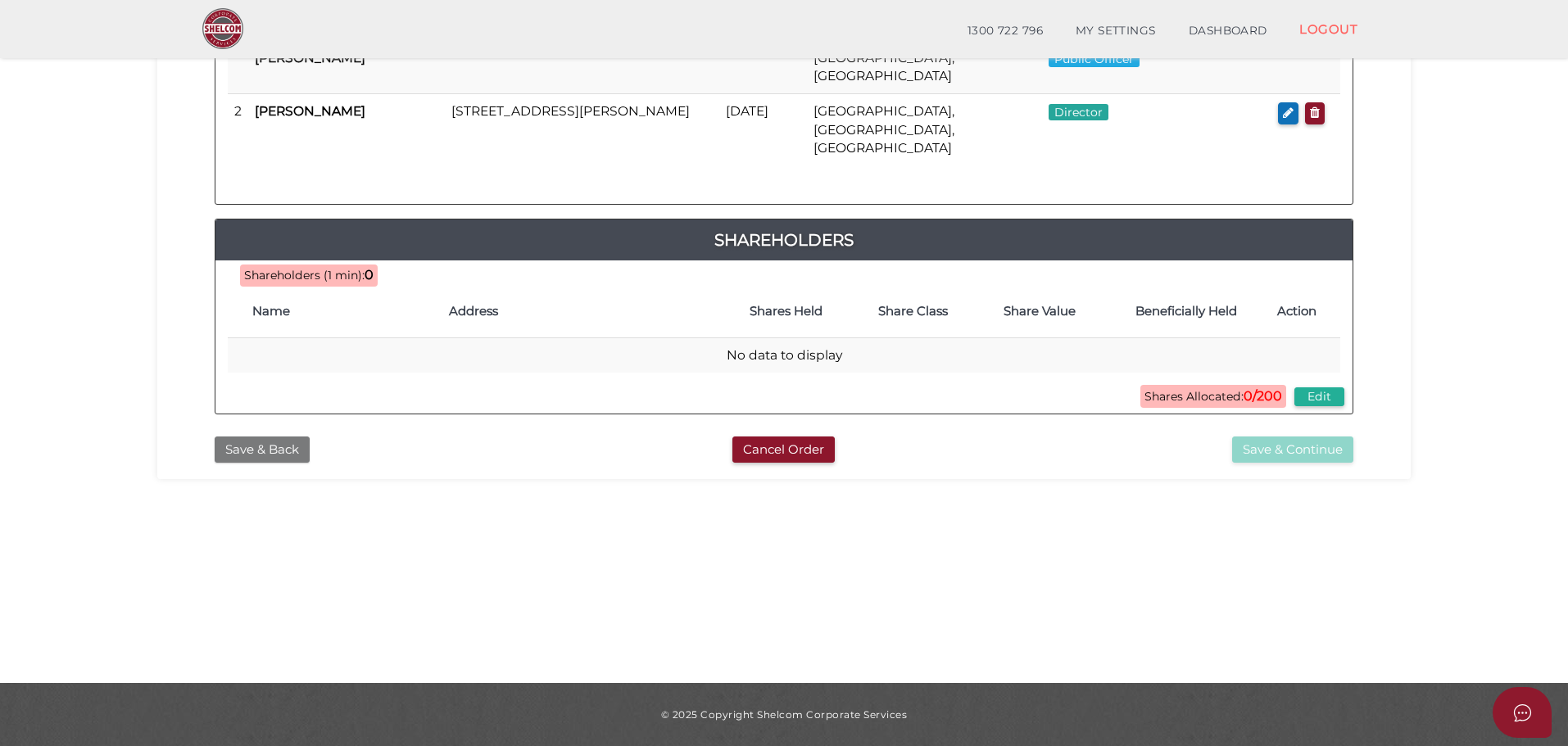
click at [257, 437] on button "Save & Back" at bounding box center [261, 450] width 95 height 27
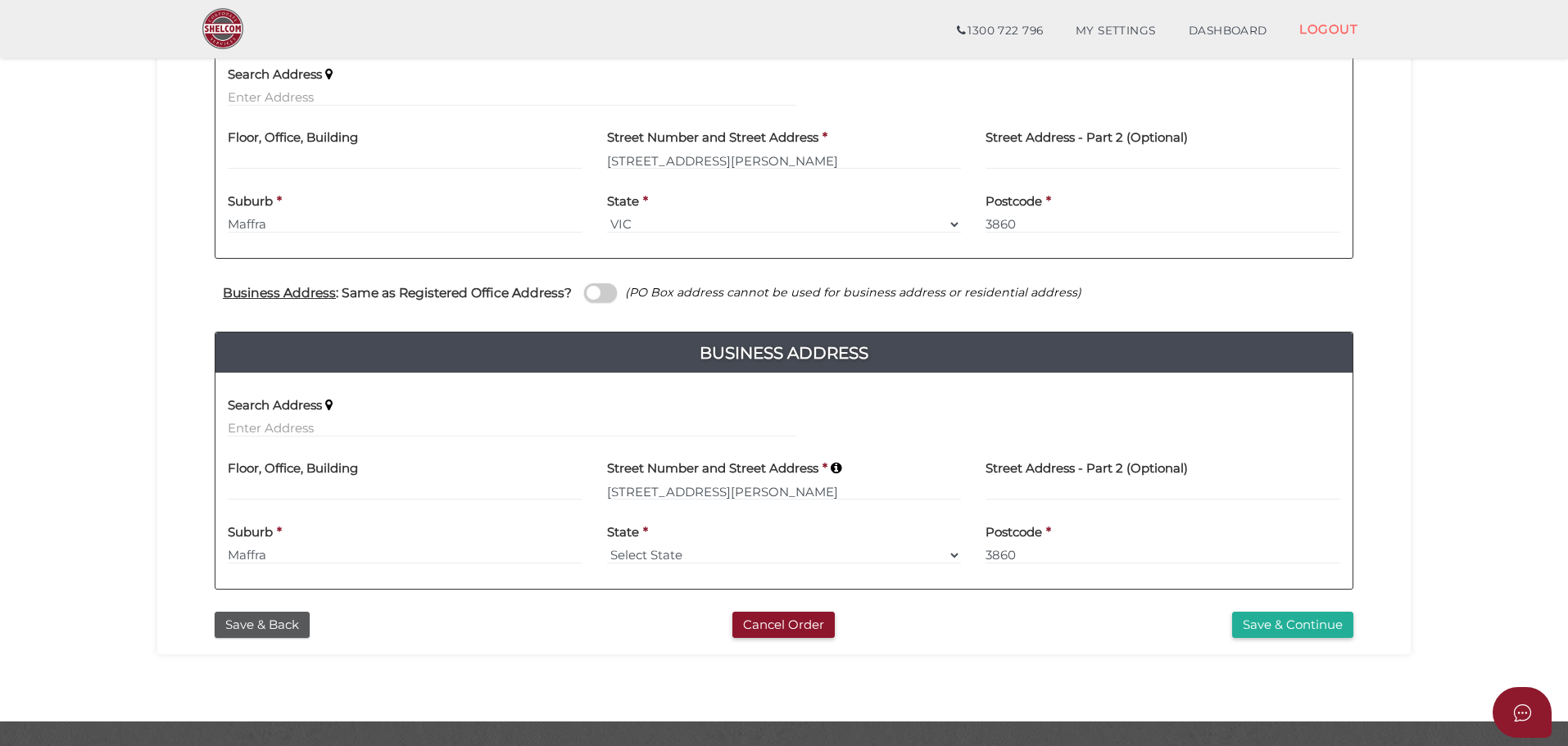
scroll to position [448, 0]
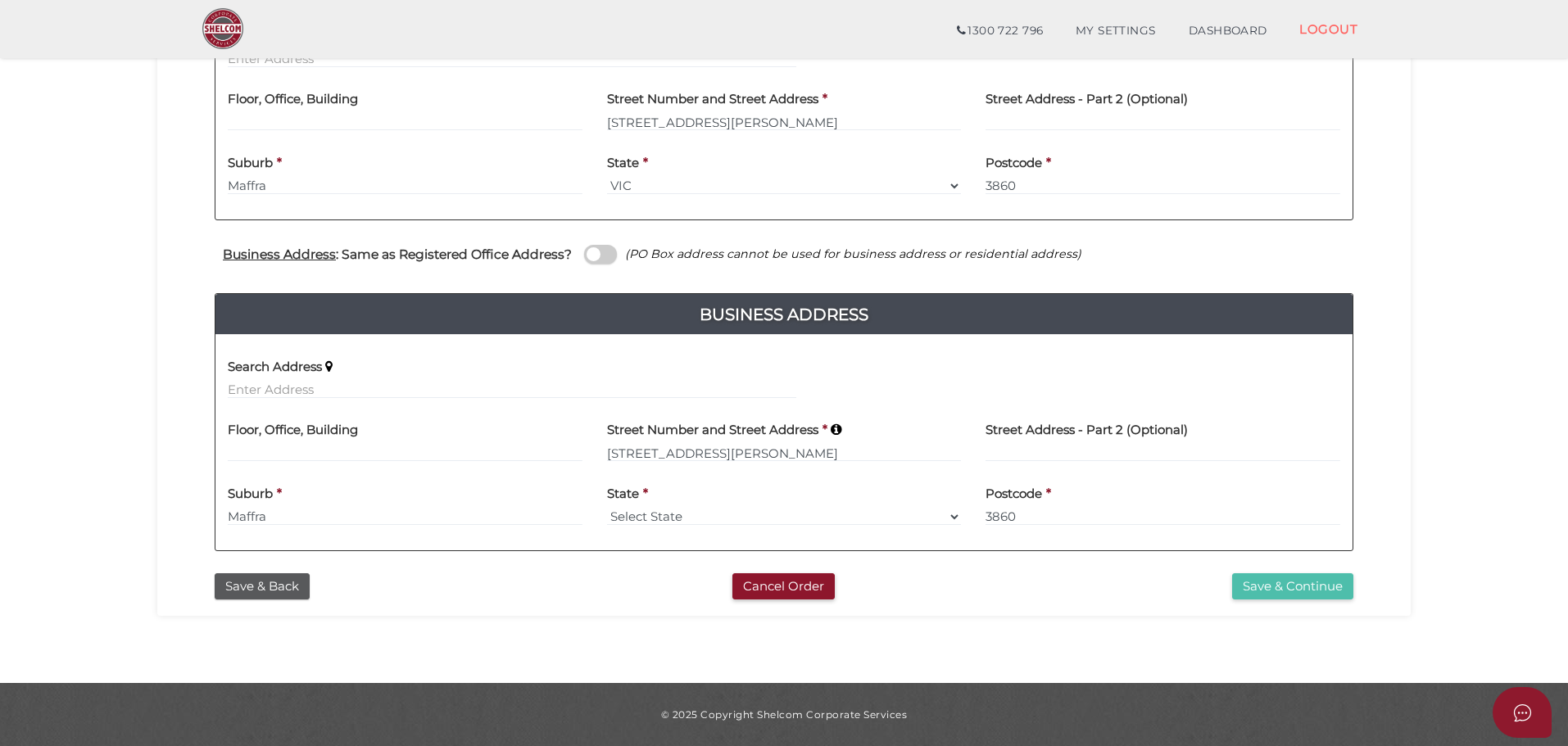
click at [1333, 591] on button "Save & Continue" at bounding box center [1293, 587] width 121 height 27
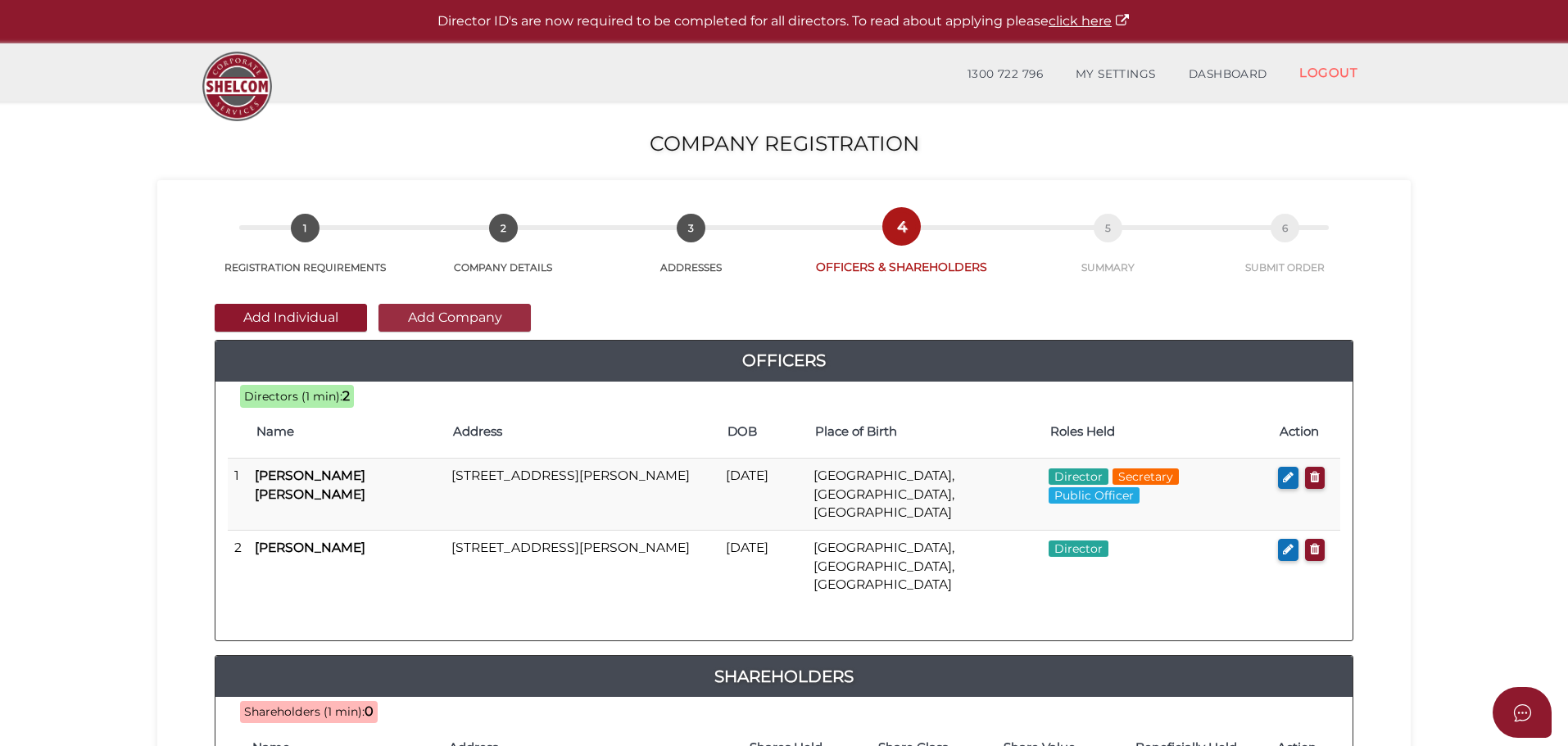
click at [460, 321] on button "Add Company" at bounding box center [454, 318] width 153 height 28
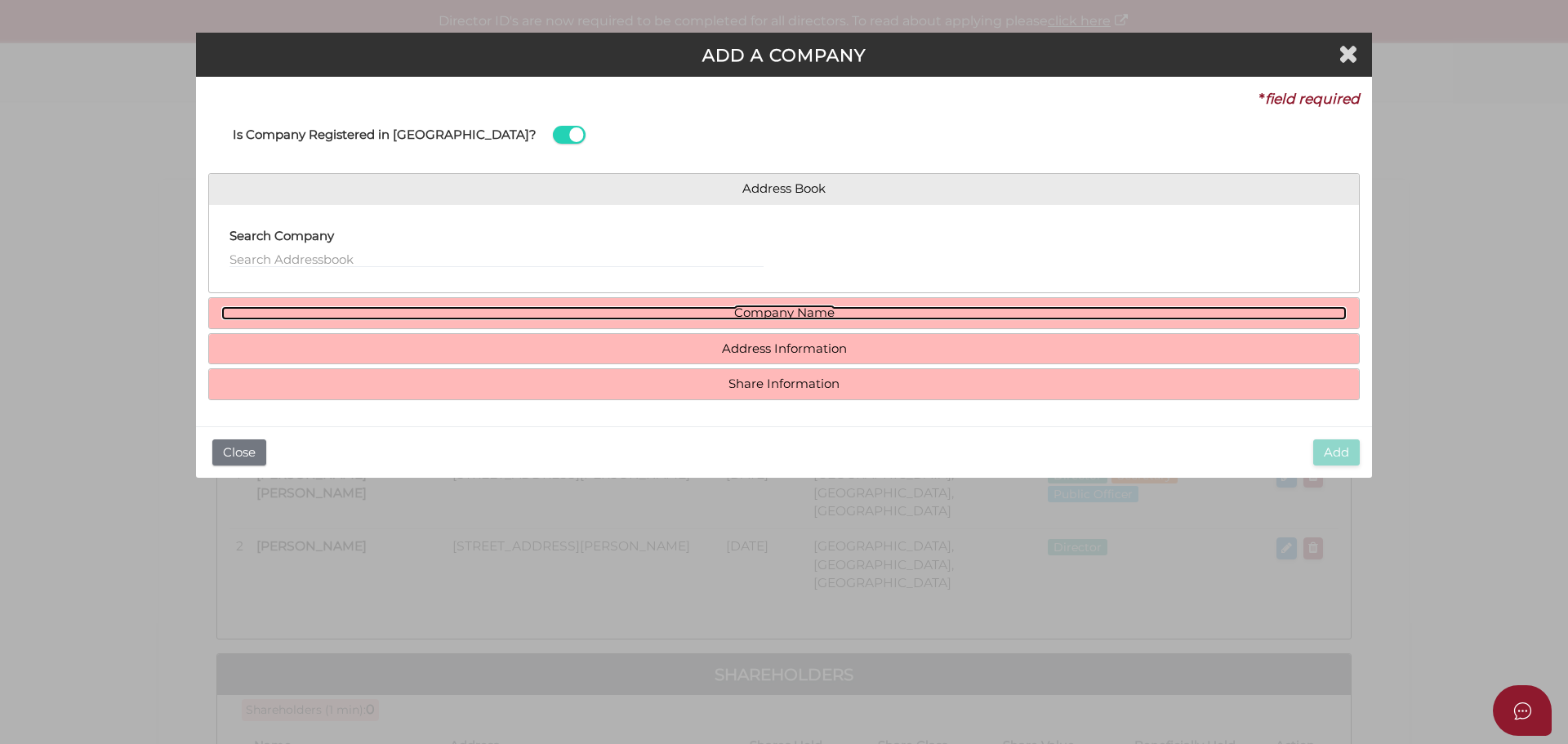
click at [764, 308] on link "Company Name" at bounding box center [784, 313] width 1125 height 14
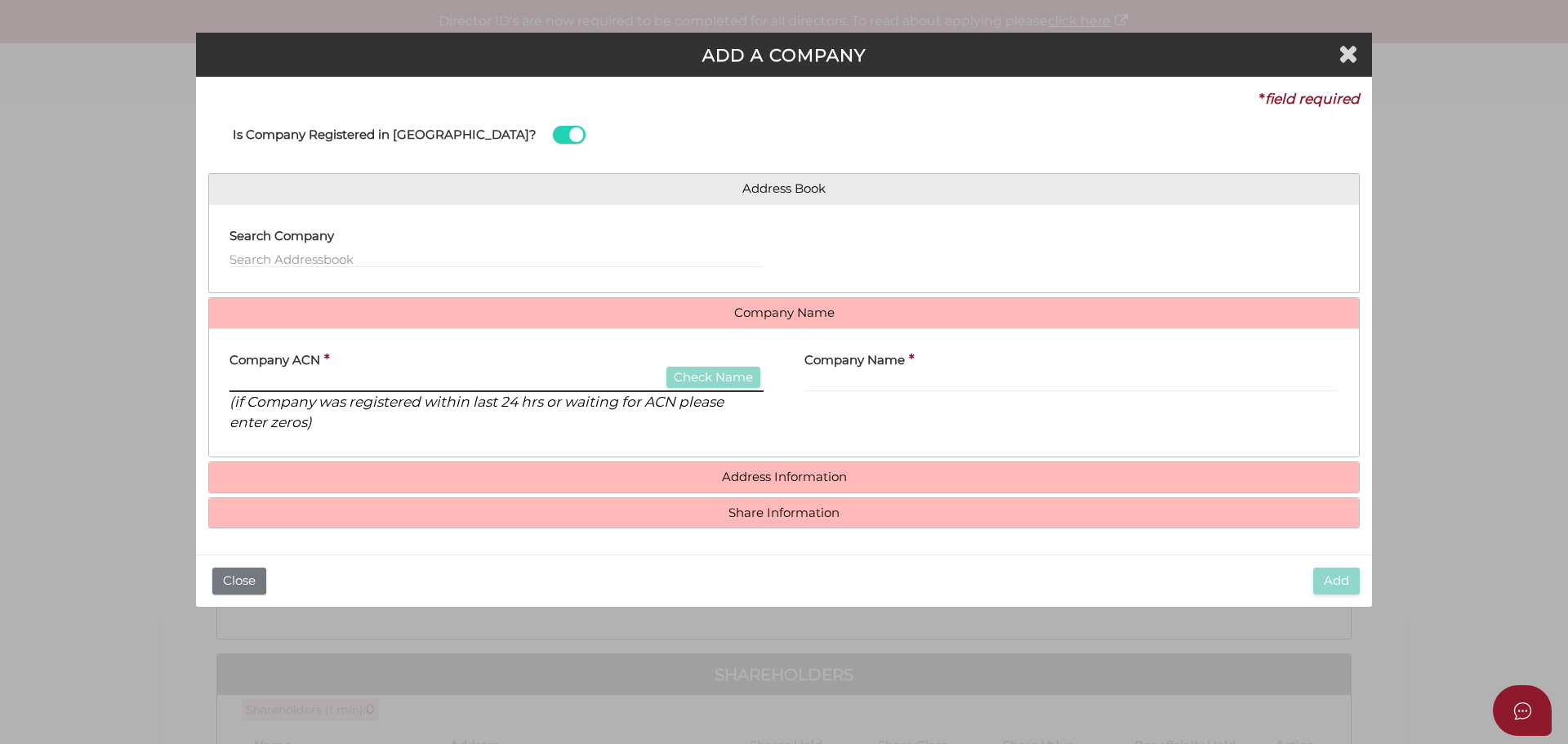
click at [292, 383] on input "text" at bounding box center [496, 383] width 534 height 18
type input "673021460"
click at [705, 375] on button "Check Name" at bounding box center [713, 377] width 94 height 22
type input "SALE ASBESTOS SERVICES PTY LTD"
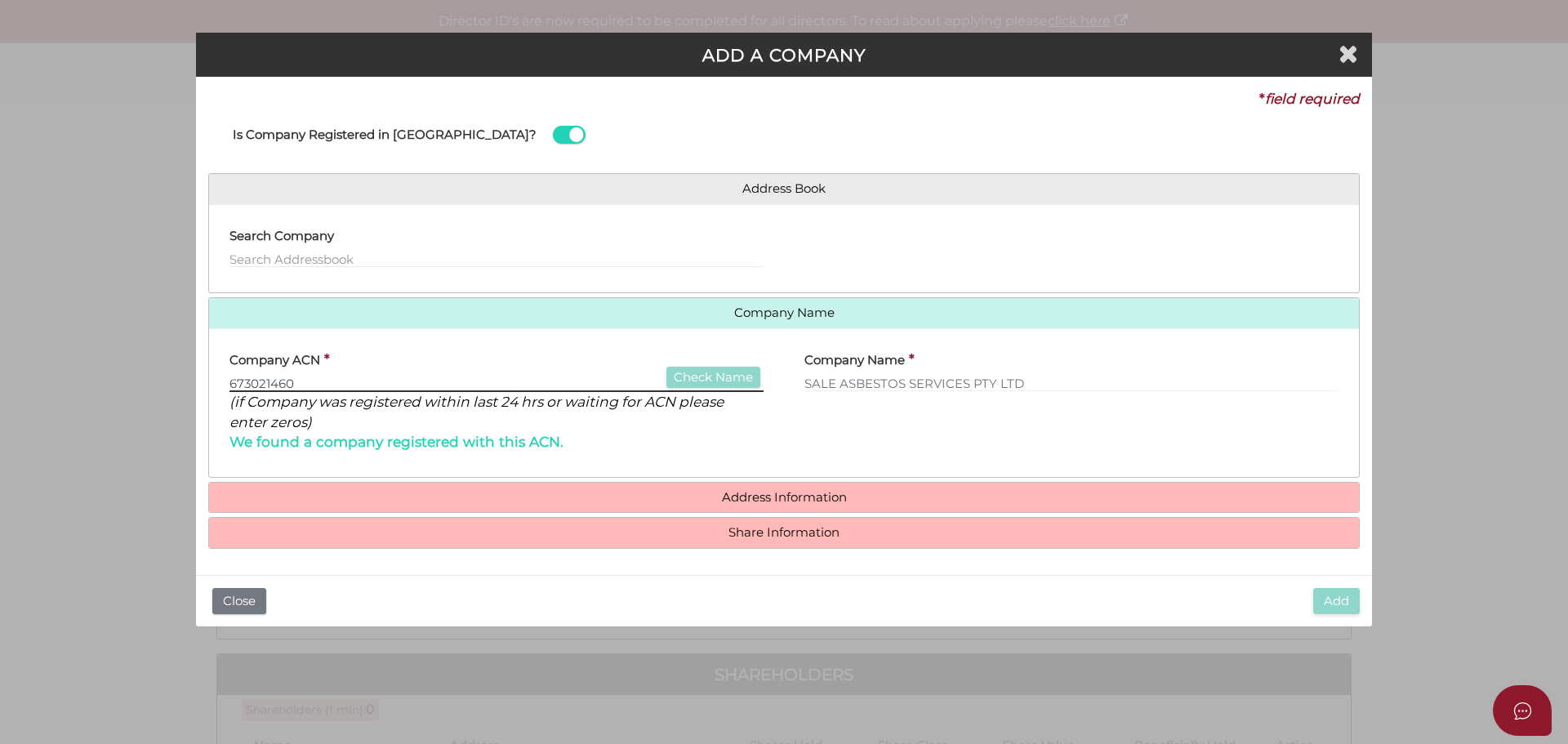
drag, startPoint x: 312, startPoint y: 381, endPoint x: 181, endPoint y: 377, distance: 131.1
click at [183, 378] on div "ADD A COMPANY * field required Is Company Registered in Australia? Address Book…" at bounding box center [784, 372] width 1568 height 744
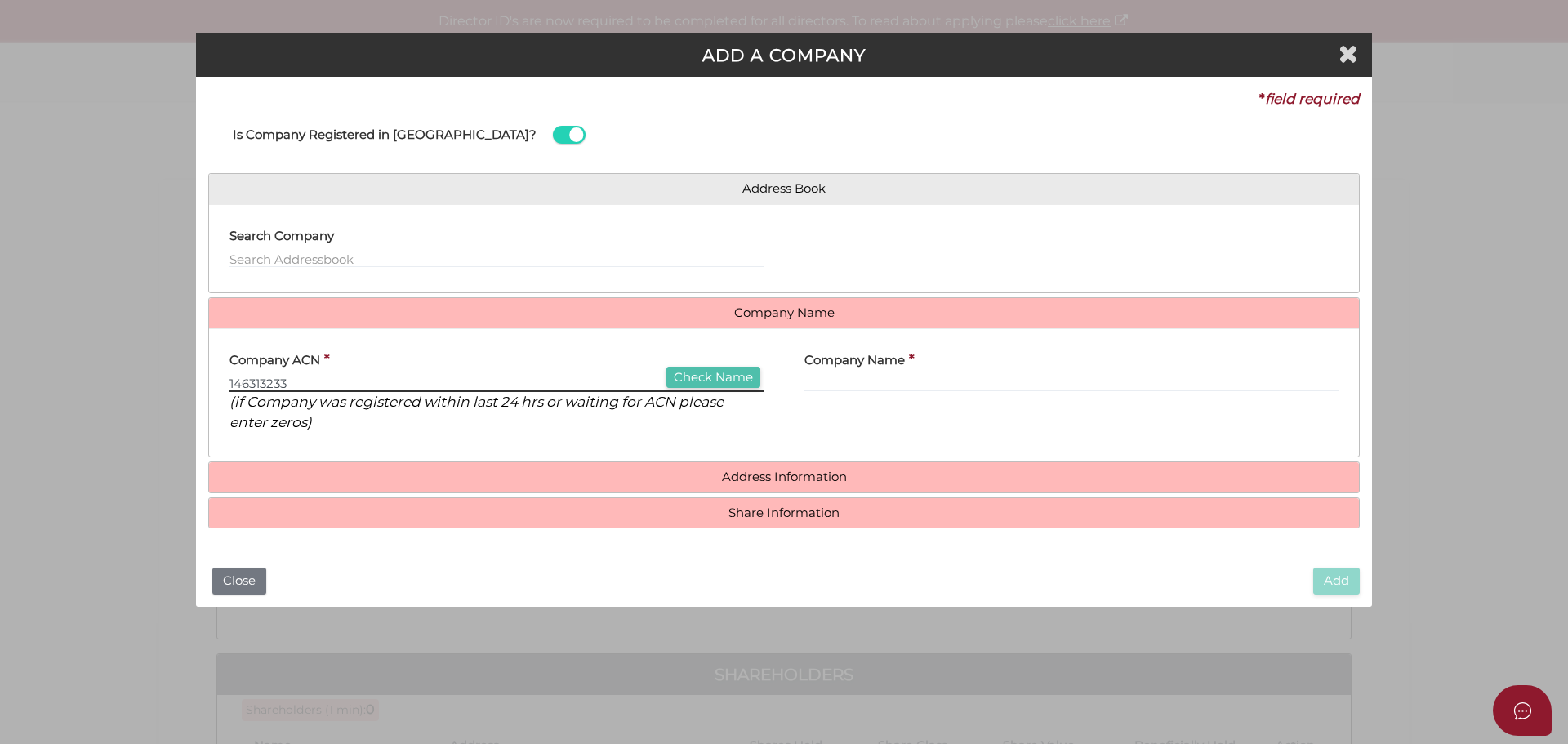
type input "146313233"
click at [700, 369] on button "Check Name" at bounding box center [713, 377] width 94 height 22
type input "MILCON INVESTMENTS PTY LTD"
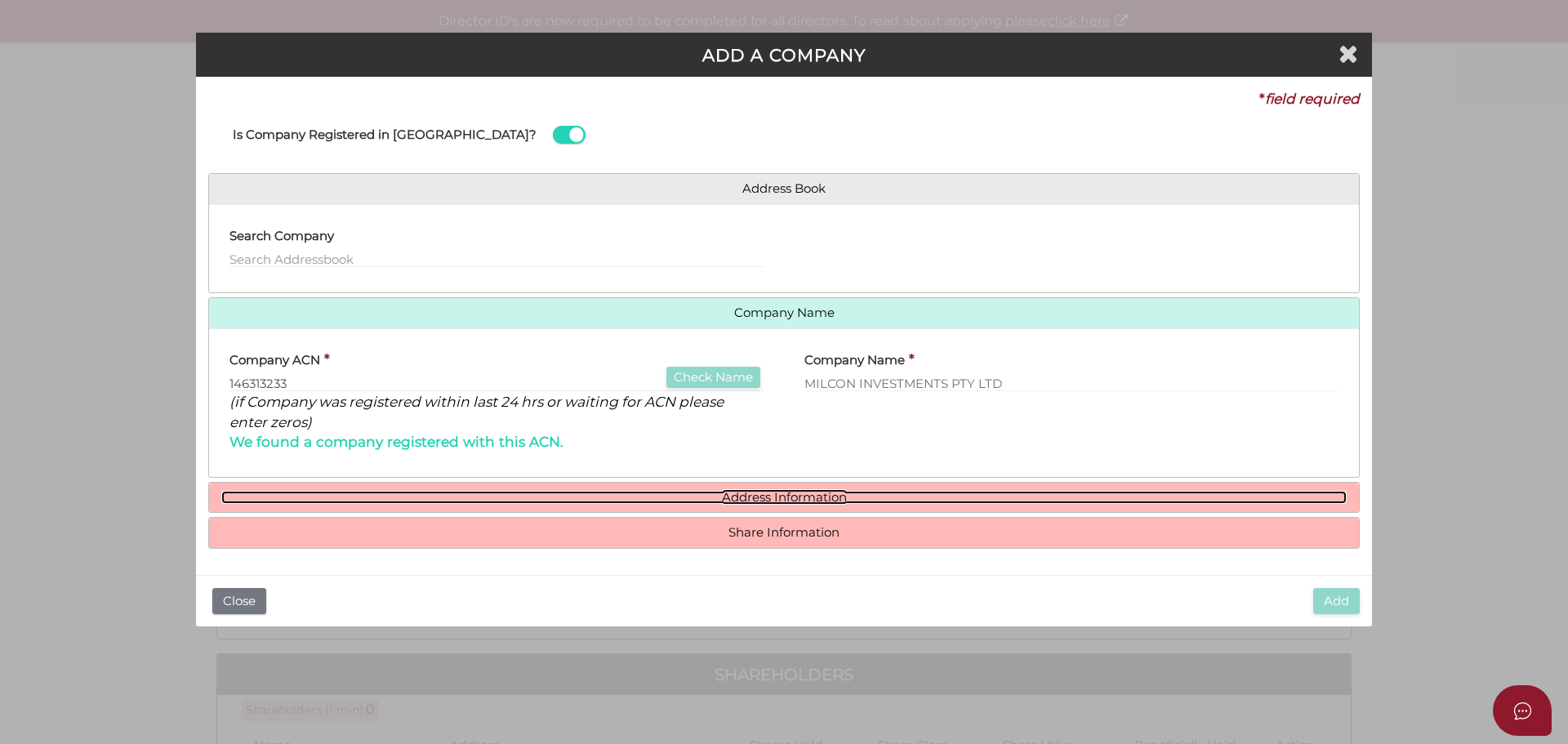
click at [776, 498] on link "Address Information" at bounding box center [784, 498] width 1125 height 14
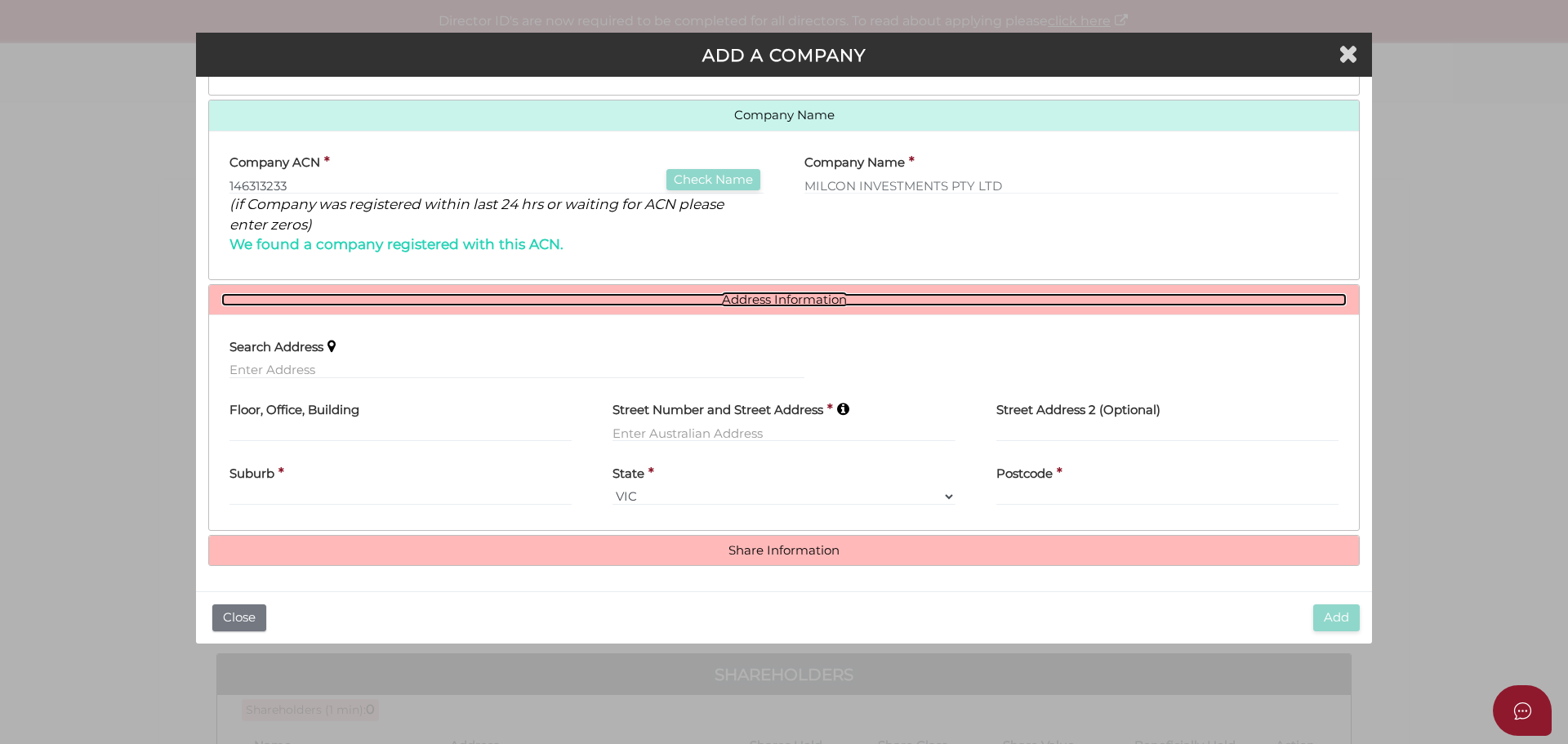
scroll to position [198, 0]
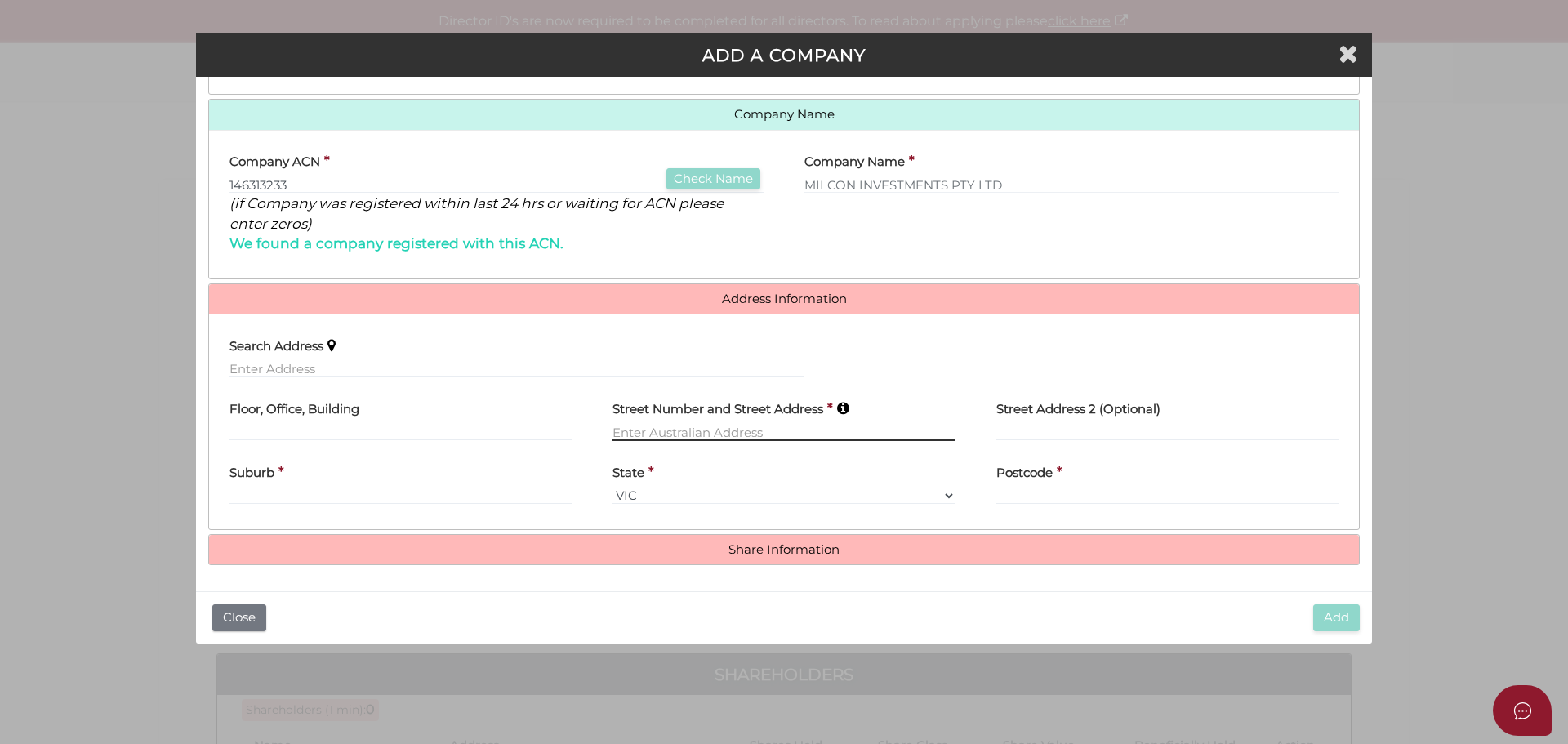
click at [725, 435] on input "text" at bounding box center [784, 432] width 342 height 18
type input "23 Batchelor court"
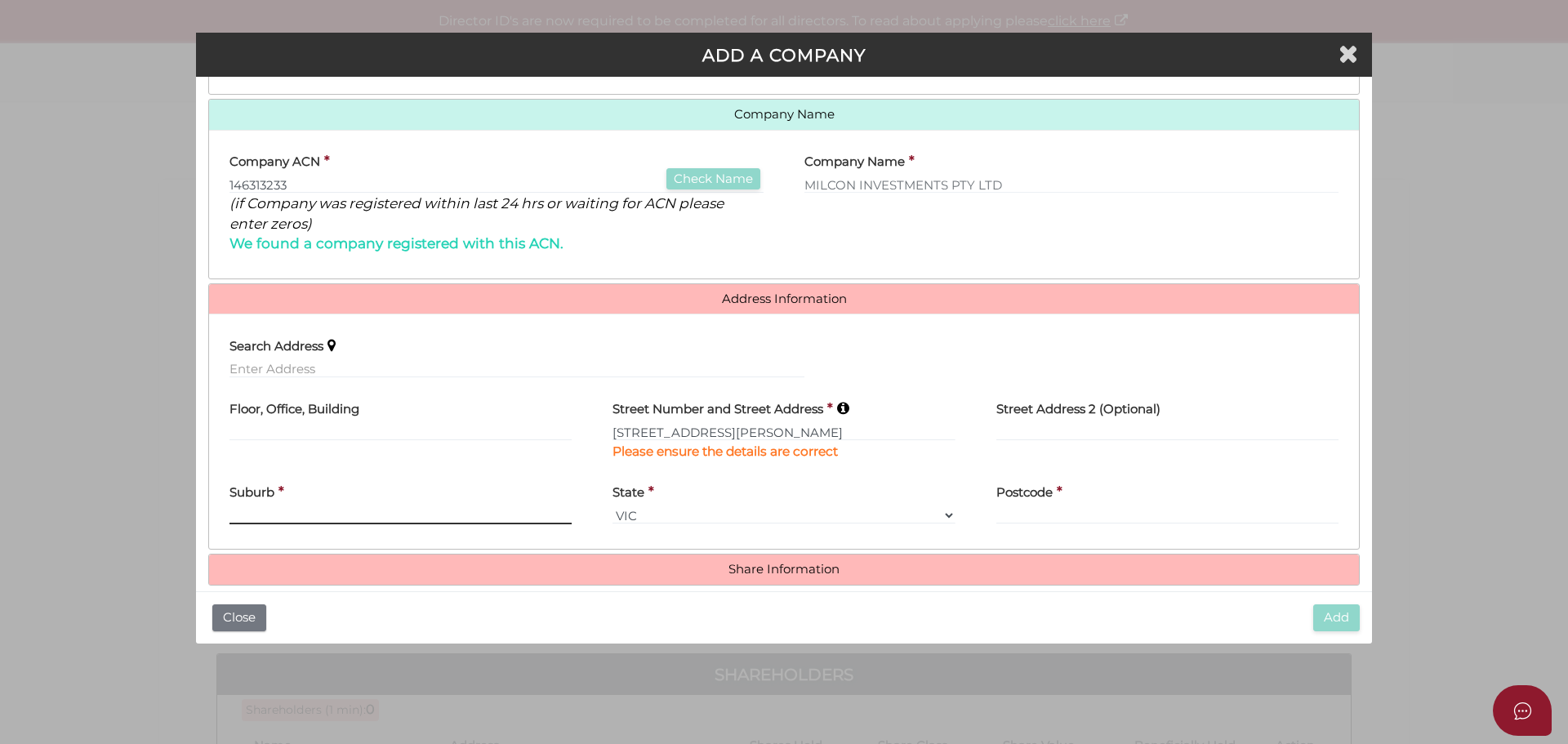
click at [461, 496] on div "Suburb *" at bounding box center [400, 499] width 342 height 51
type input "Maffra"
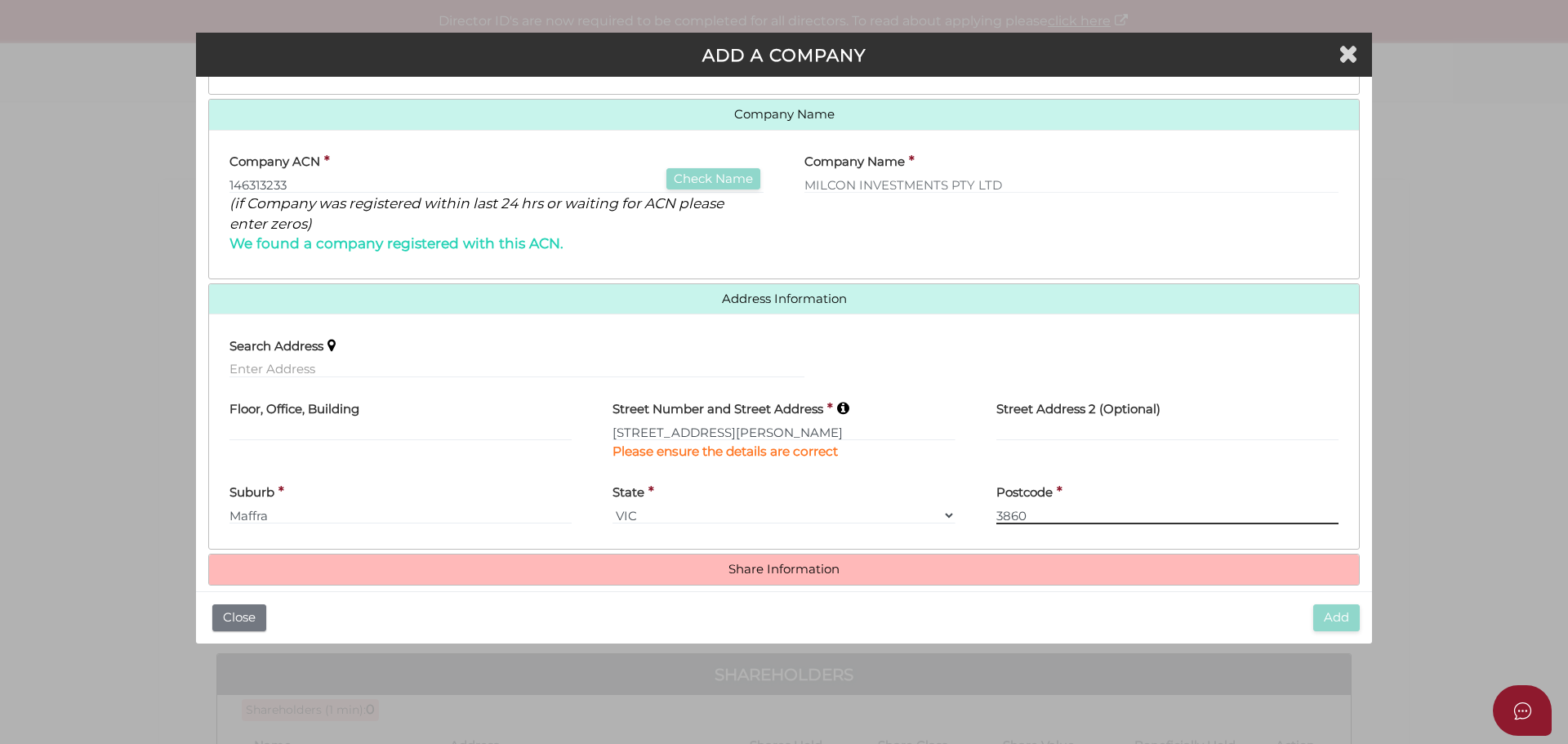
type input "3860"
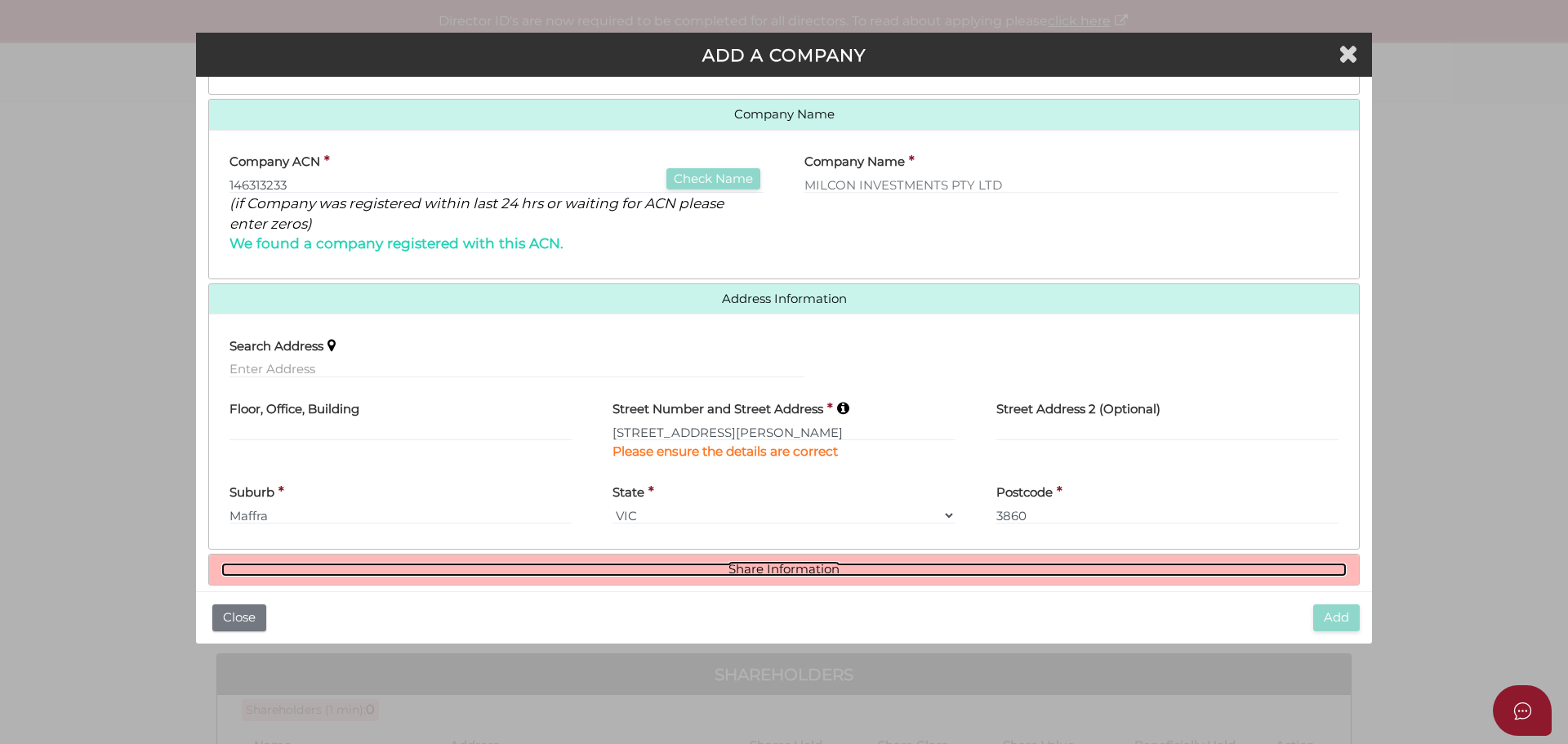
click at [827, 569] on link "Share Information" at bounding box center [784, 570] width 1125 height 14
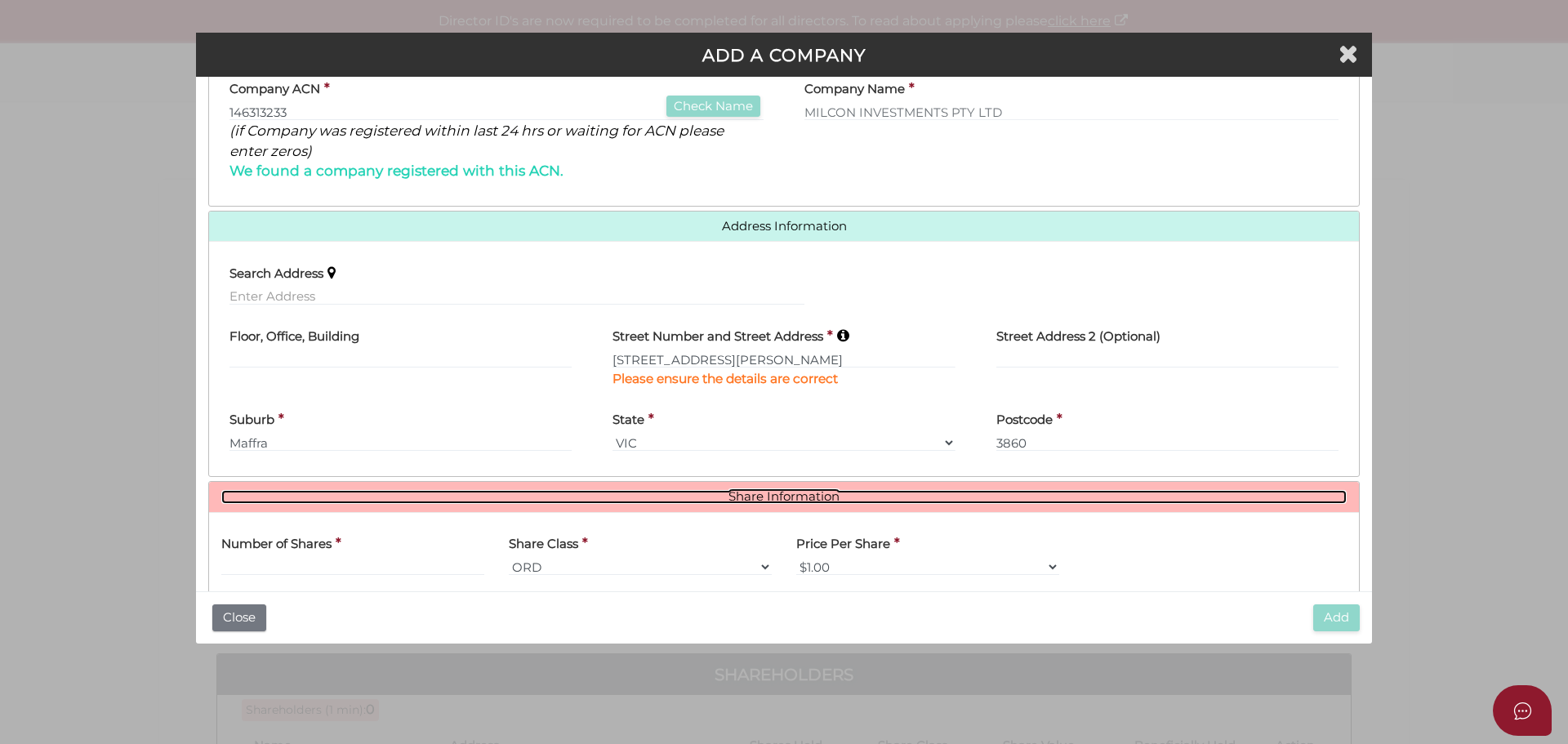
scroll to position [418, 0]
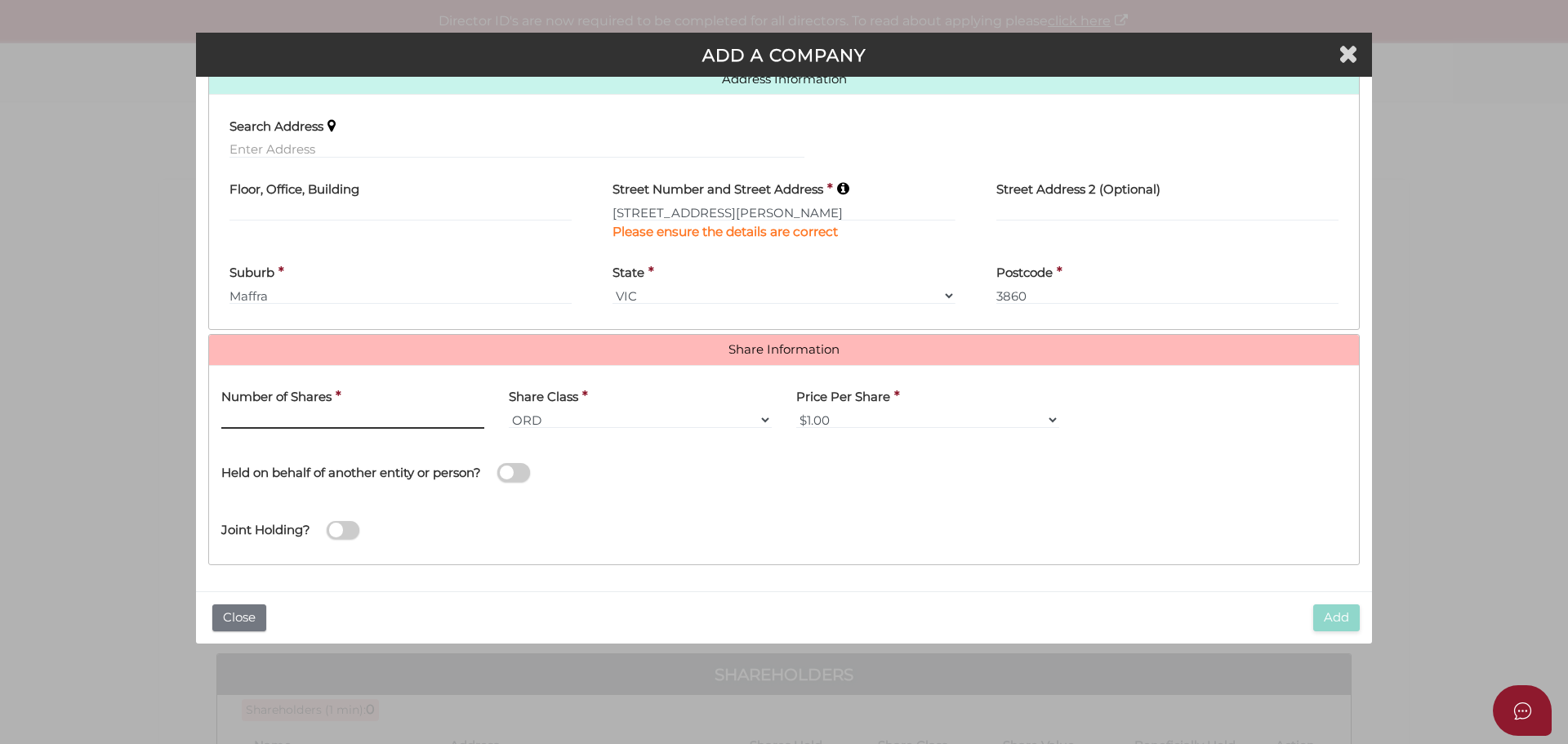
click at [242, 420] on input "text" at bounding box center [353, 420] width 263 height 18
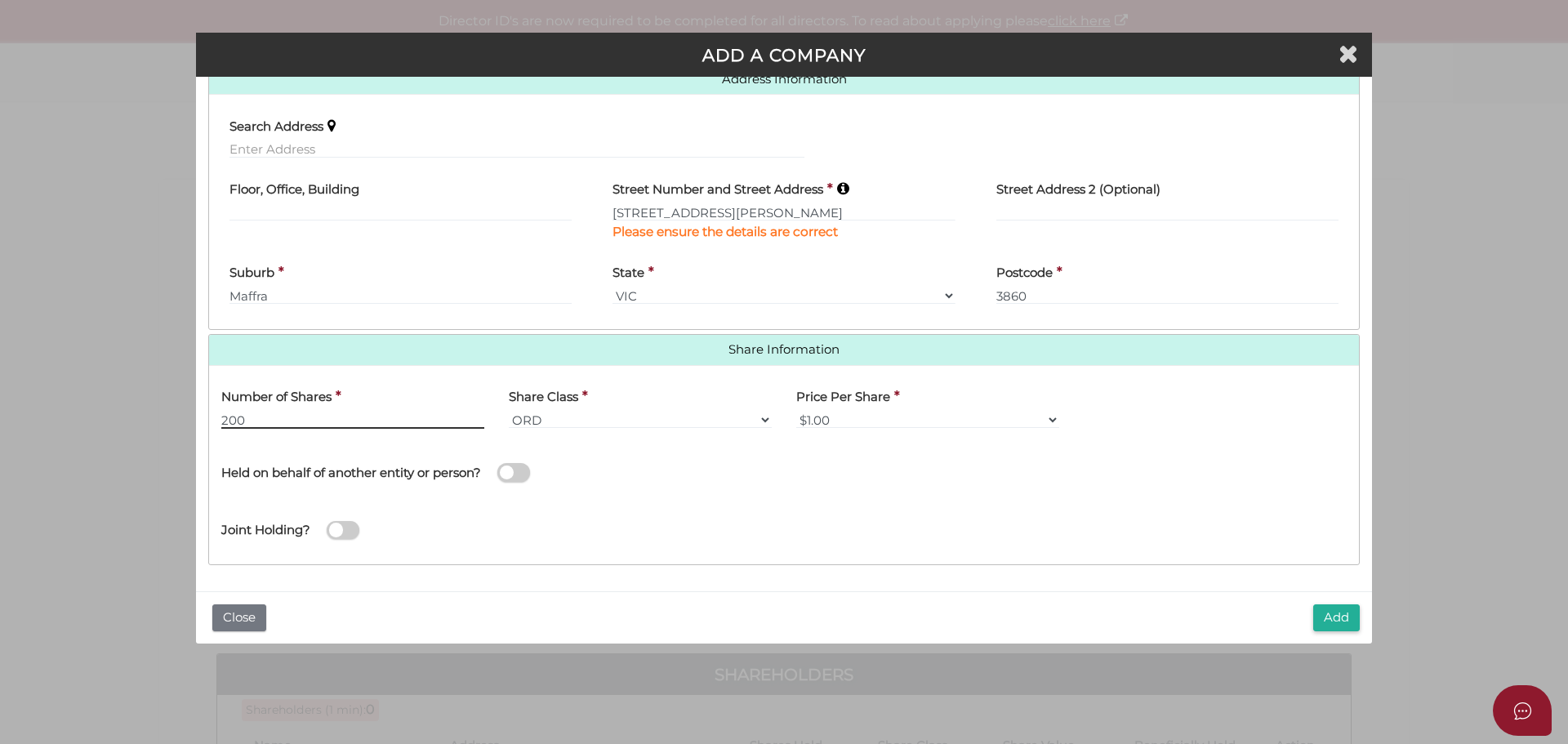
type input "200"
click at [1340, 613] on button "Add" at bounding box center [1336, 618] width 47 height 27
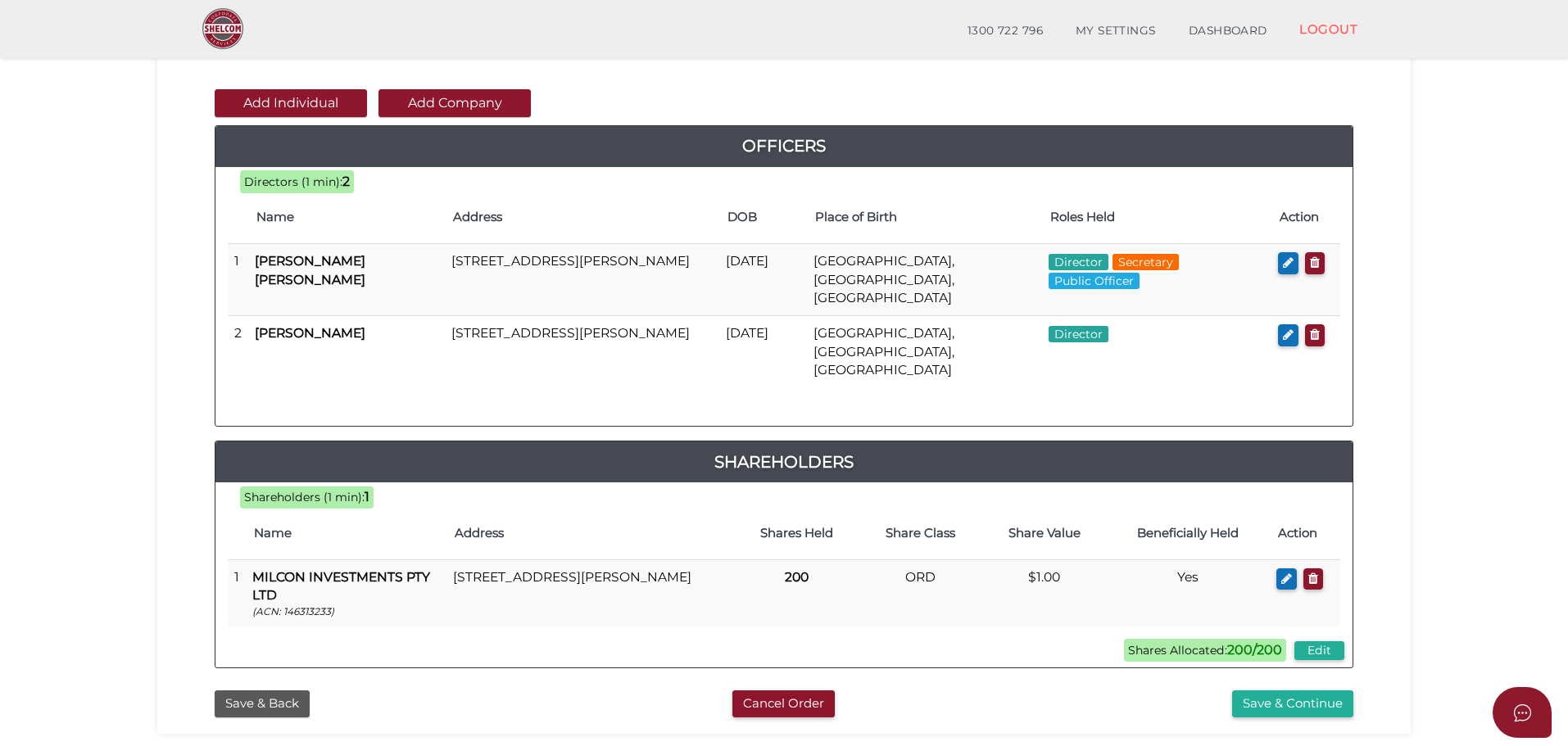
scroll to position [378, 0]
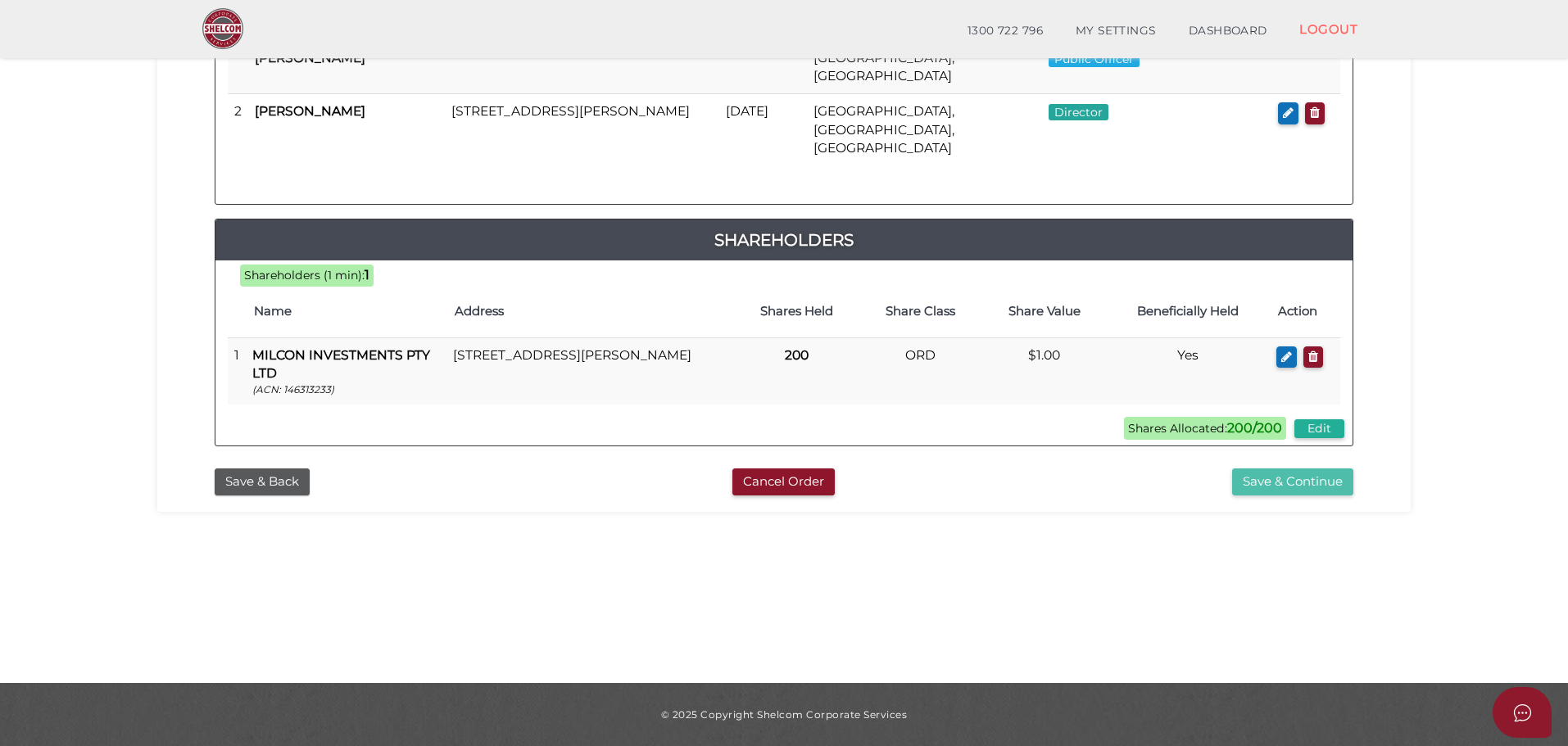
click at [1303, 469] on button "Save & Continue" at bounding box center [1293, 482] width 121 height 27
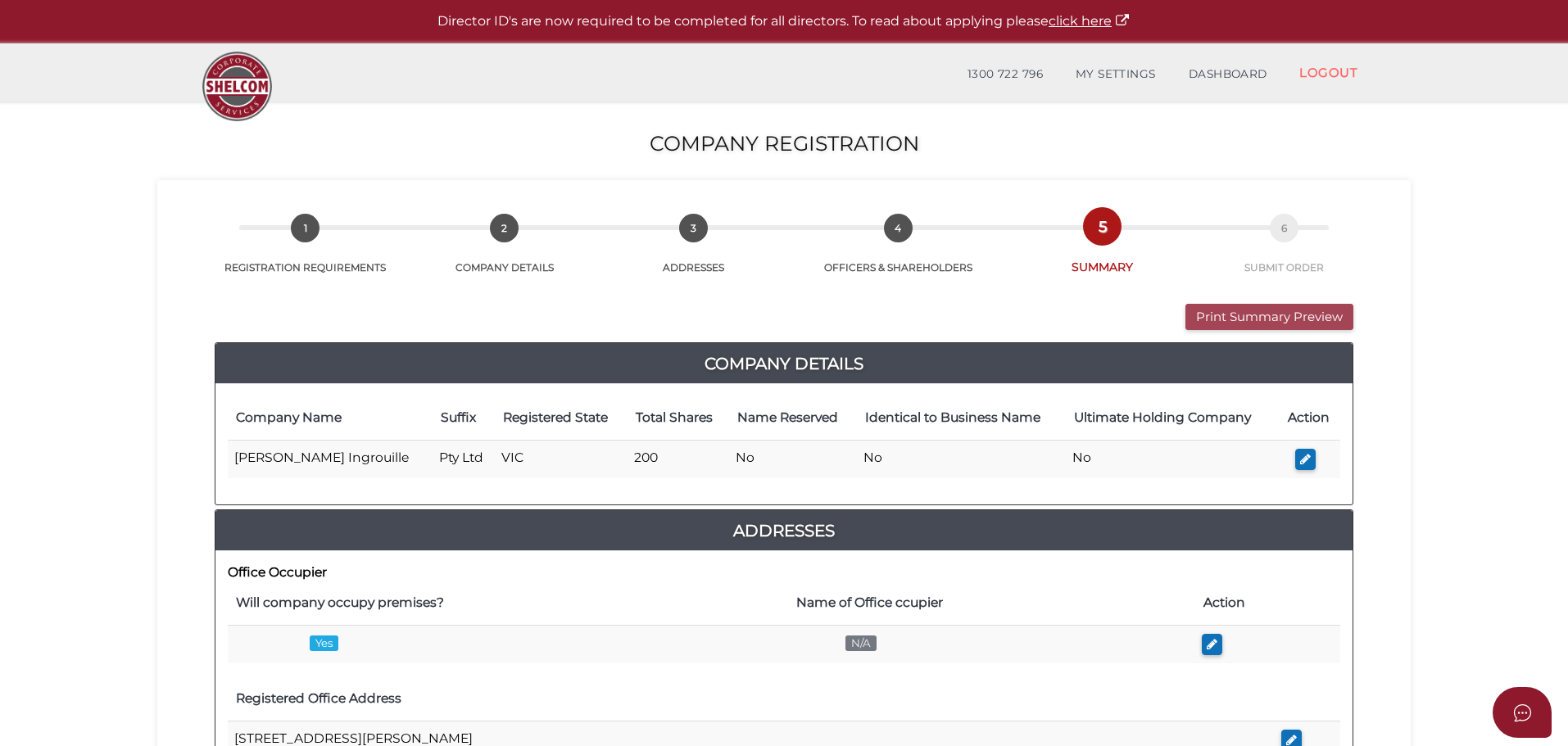
click at [1268, 312] on button "Print Summary Preview" at bounding box center [1269, 317] width 168 height 27
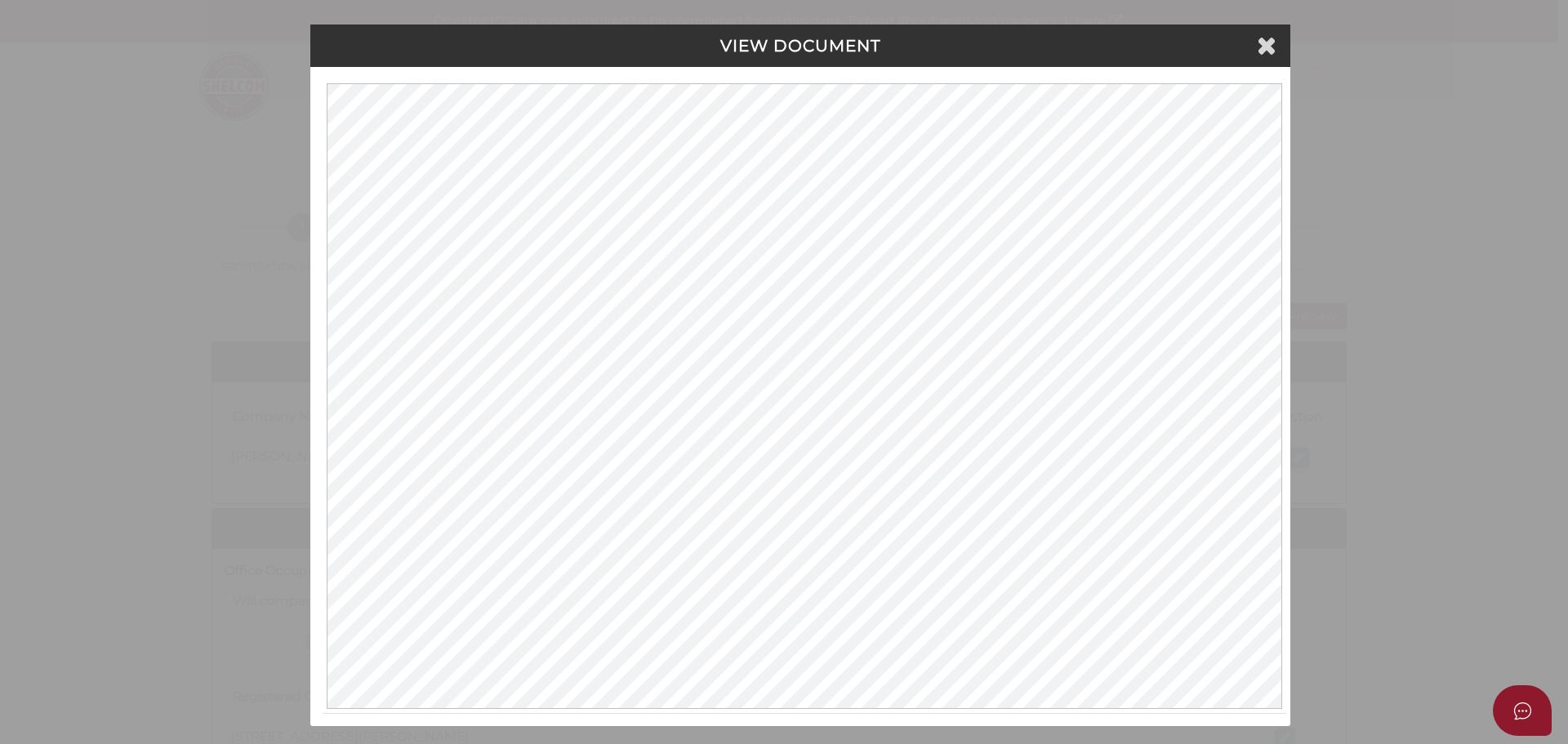
click at [1275, 45] on div "VIEW DOCUMENT" at bounding box center [800, 45] width 980 height 43
click at [1270, 47] on icon at bounding box center [1267, 45] width 20 height 24
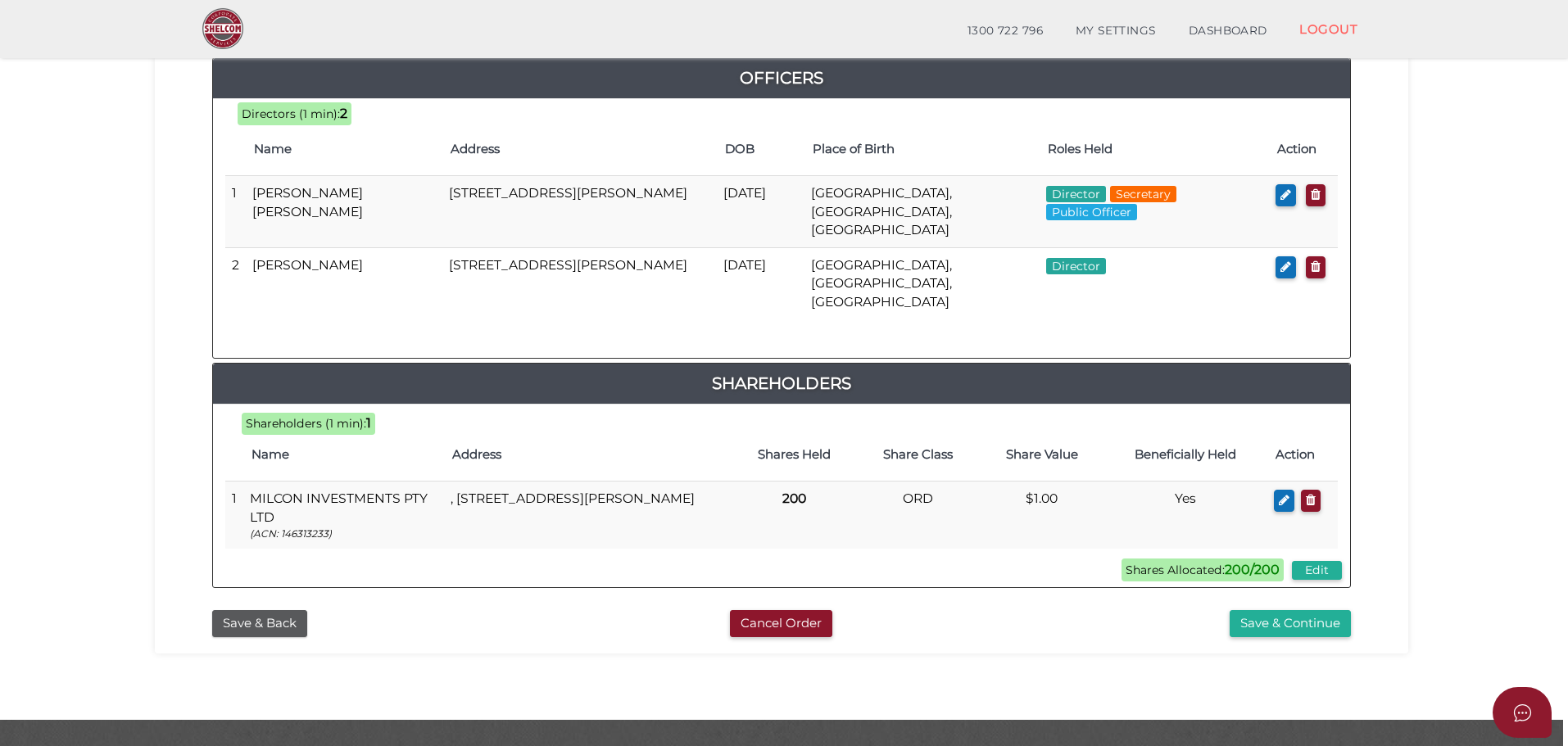
scroll to position [771, 0]
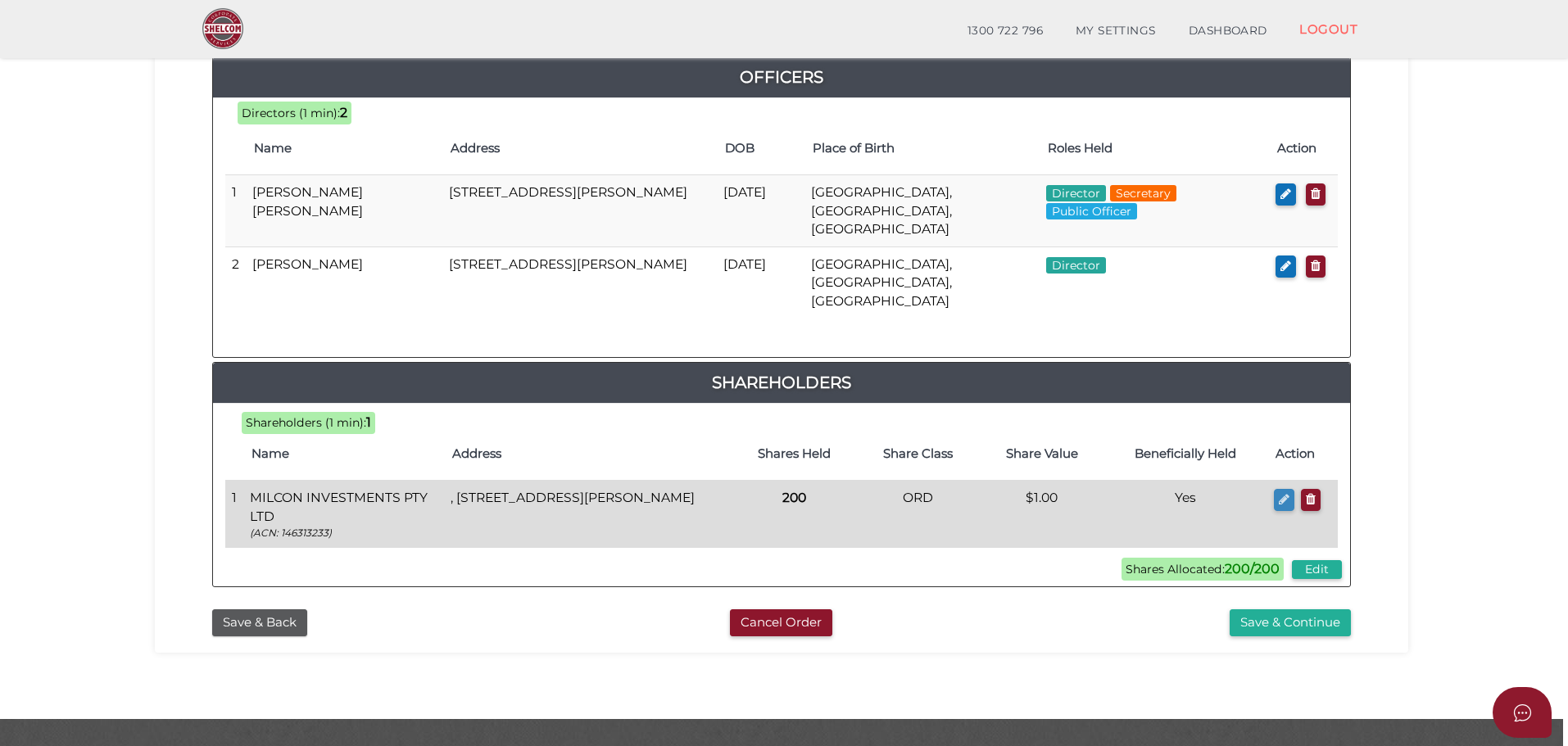
click at [1282, 493] on icon "button" at bounding box center [1284, 499] width 10 height 12
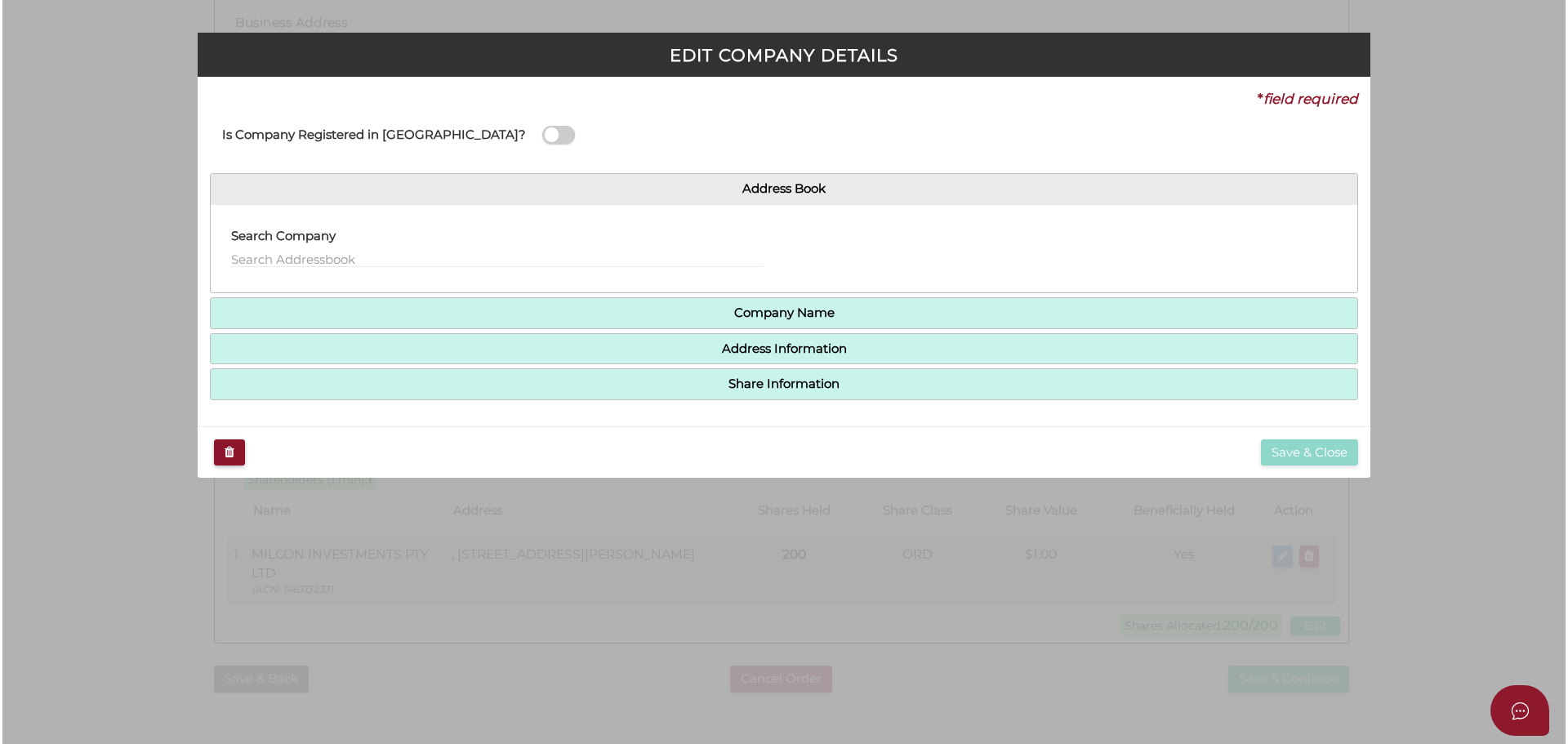
scroll to position [0, 0]
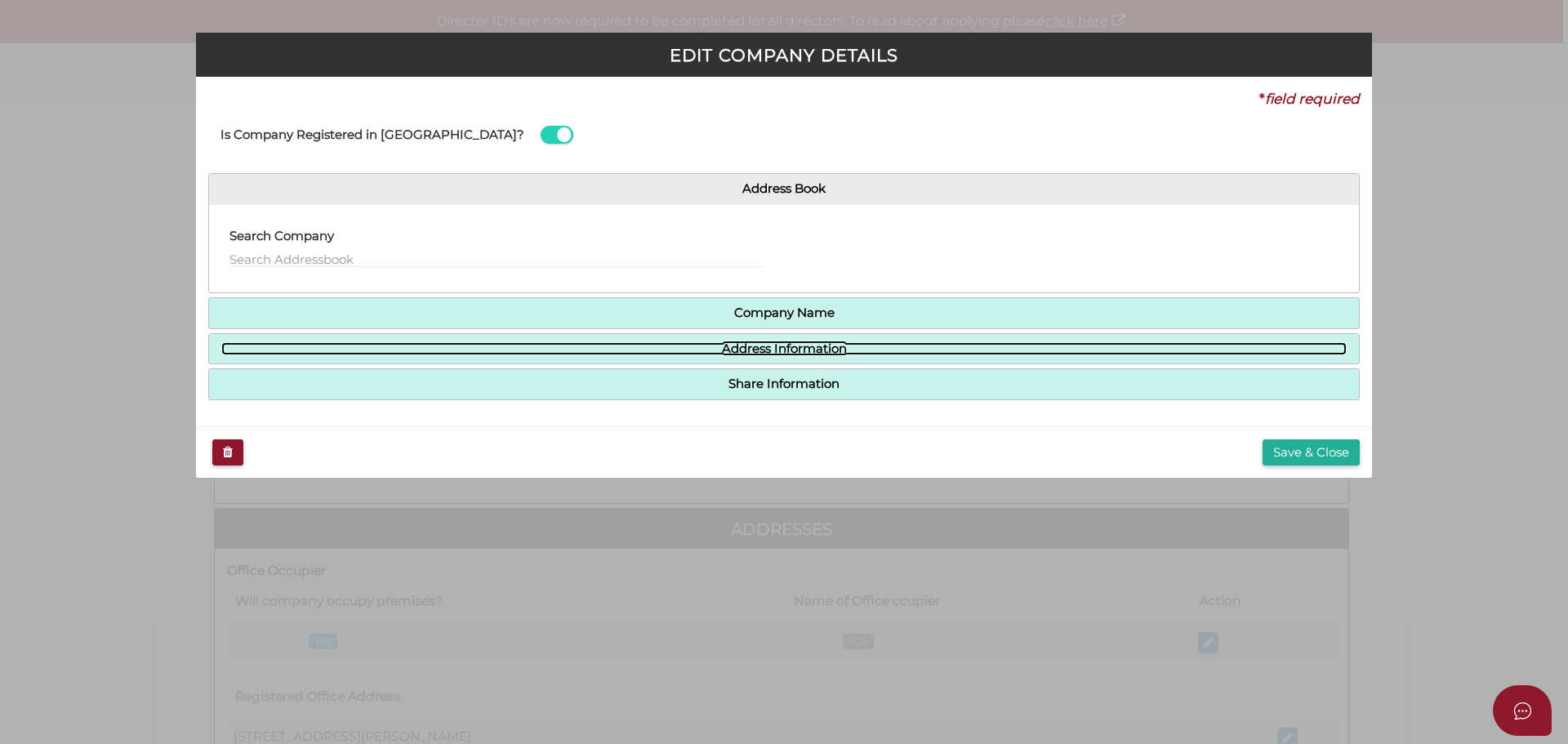
click at [794, 342] on link "Address Information" at bounding box center [784, 349] width 1125 height 14
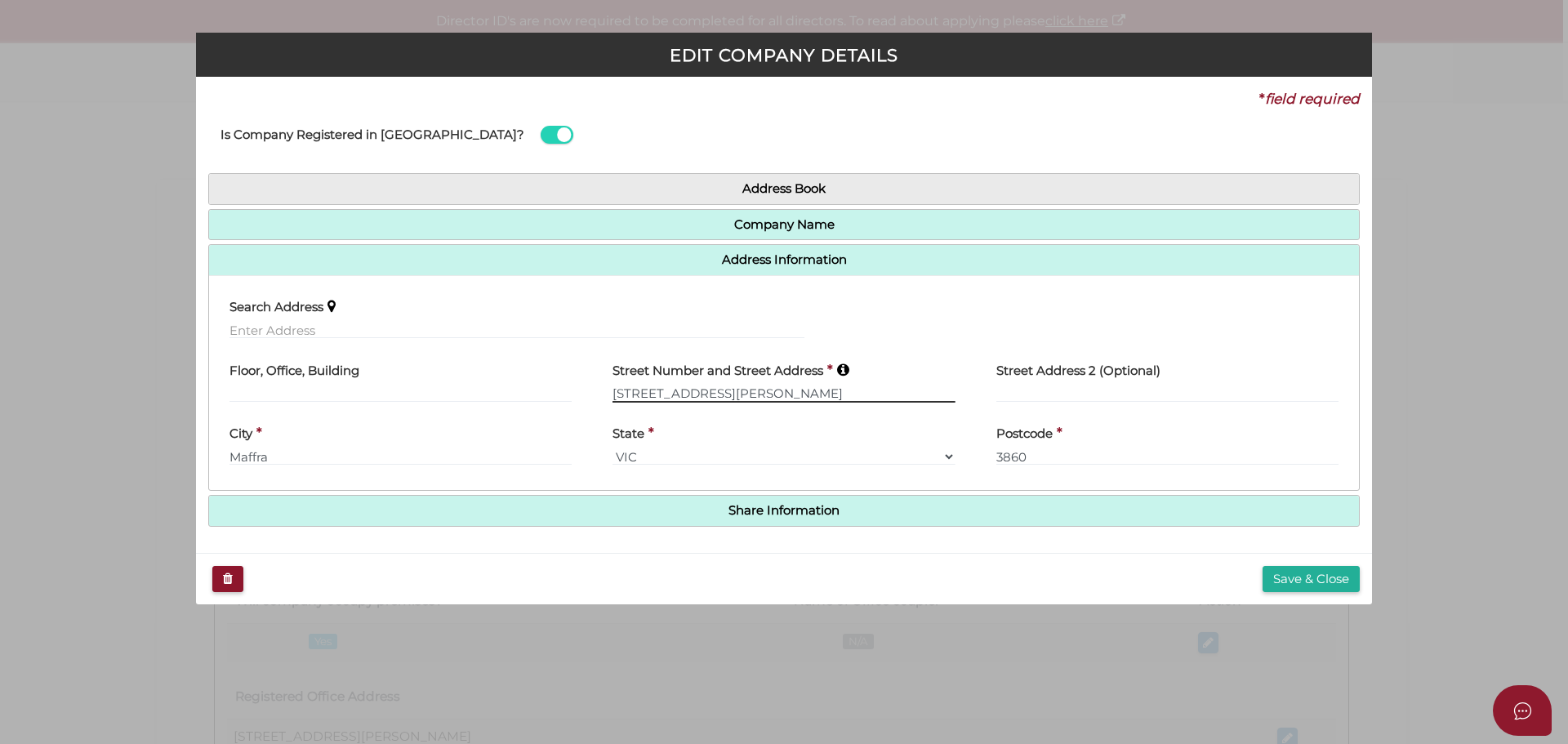
click at [742, 391] on input "[STREET_ADDRESS][PERSON_NAME]" at bounding box center [784, 394] width 342 height 18
click at [1335, 575] on div "Save & Close" at bounding box center [784, 579] width 1176 height 52
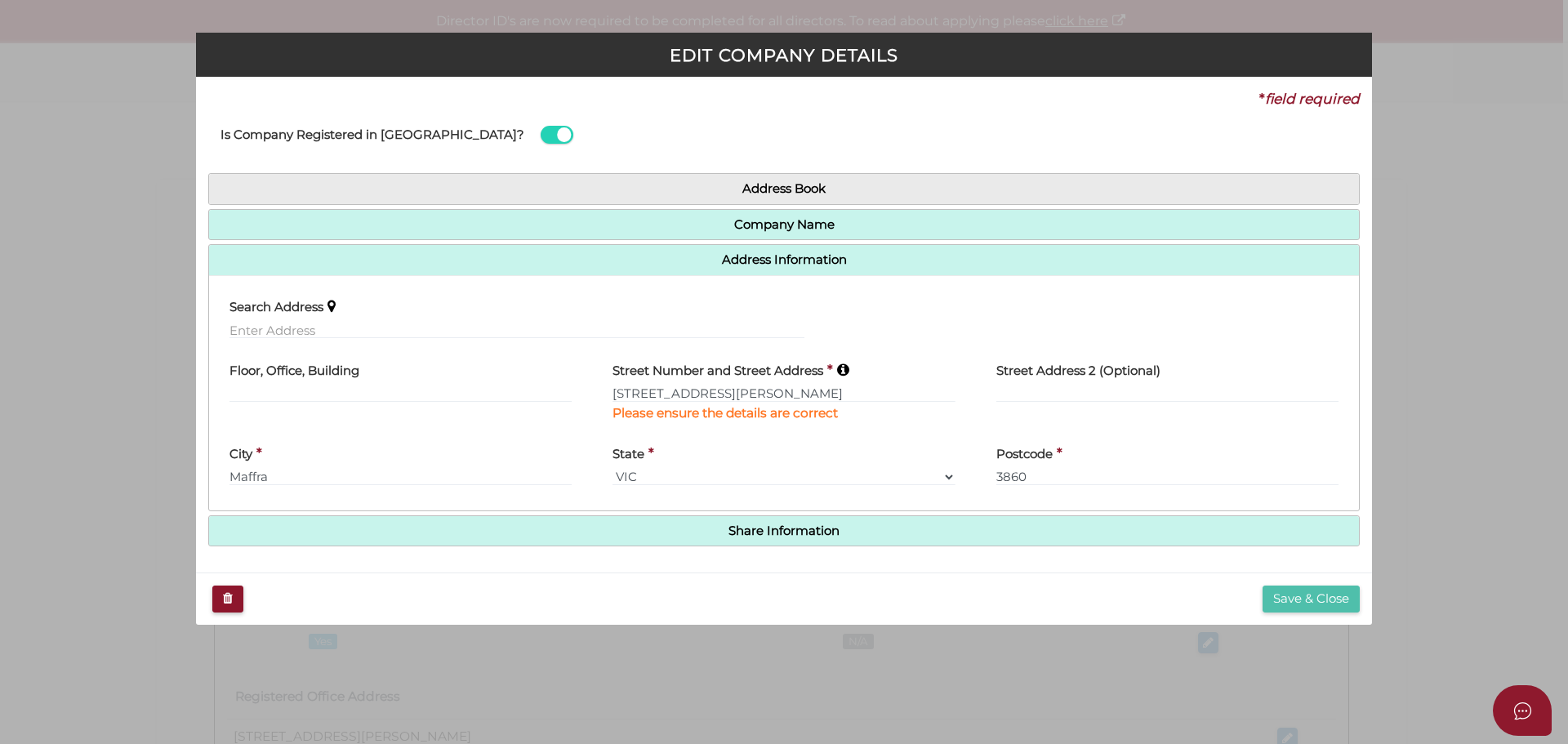
click at [1320, 592] on button "Save & Close" at bounding box center [1311, 599] width 97 height 27
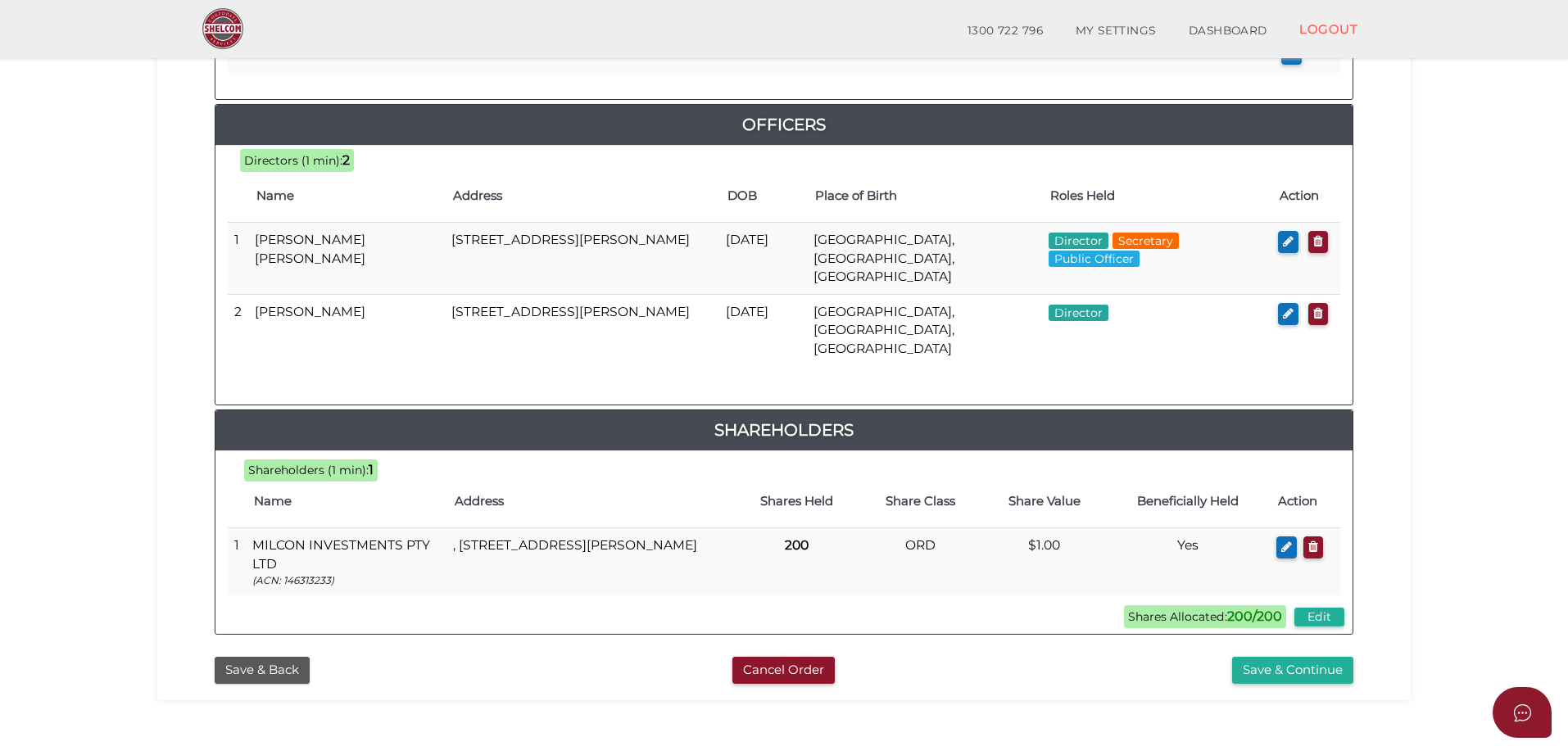
scroll to position [737, 0]
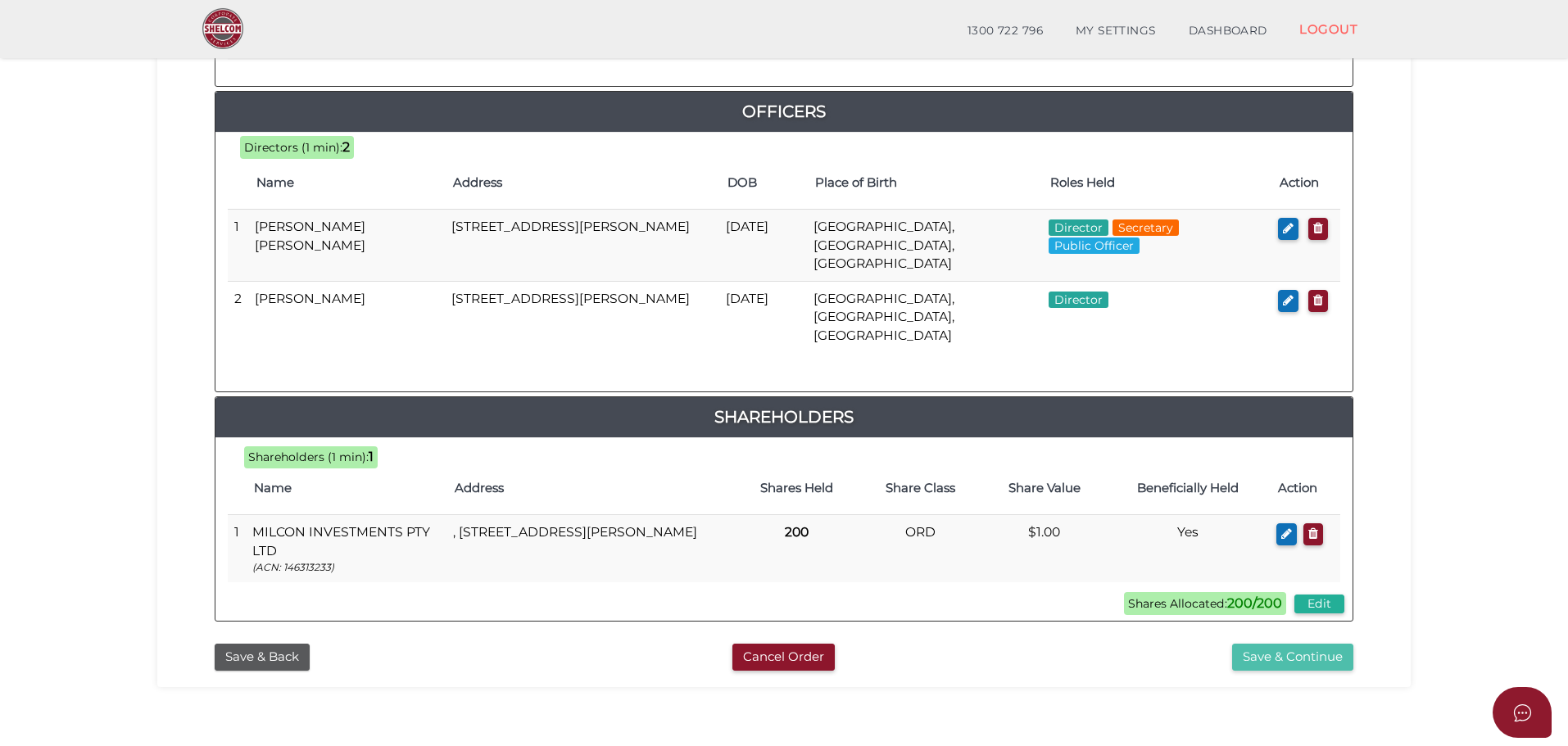
click at [1315, 644] on button "Save & Continue" at bounding box center [1293, 657] width 121 height 27
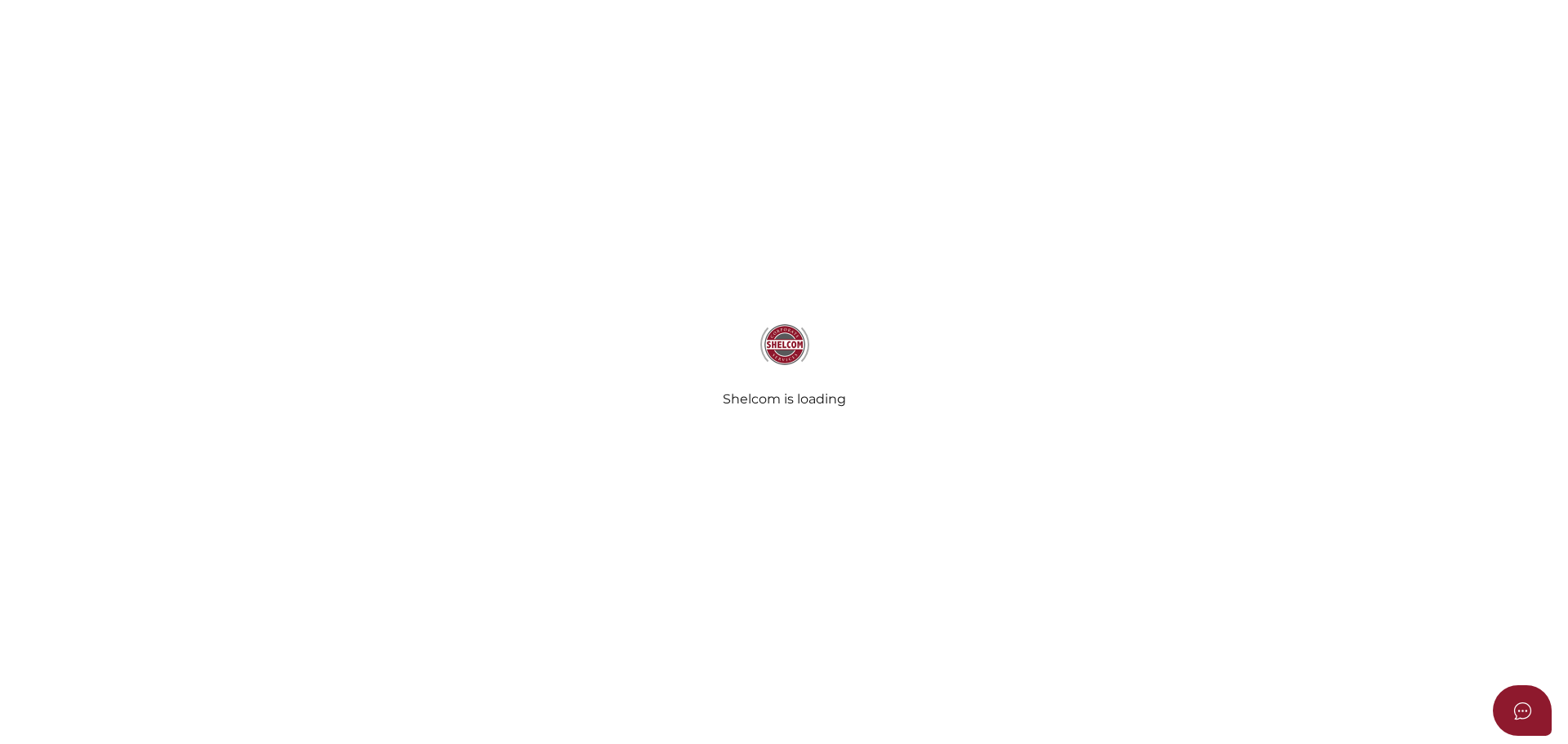
select select "Comb Binding"
select select "No"
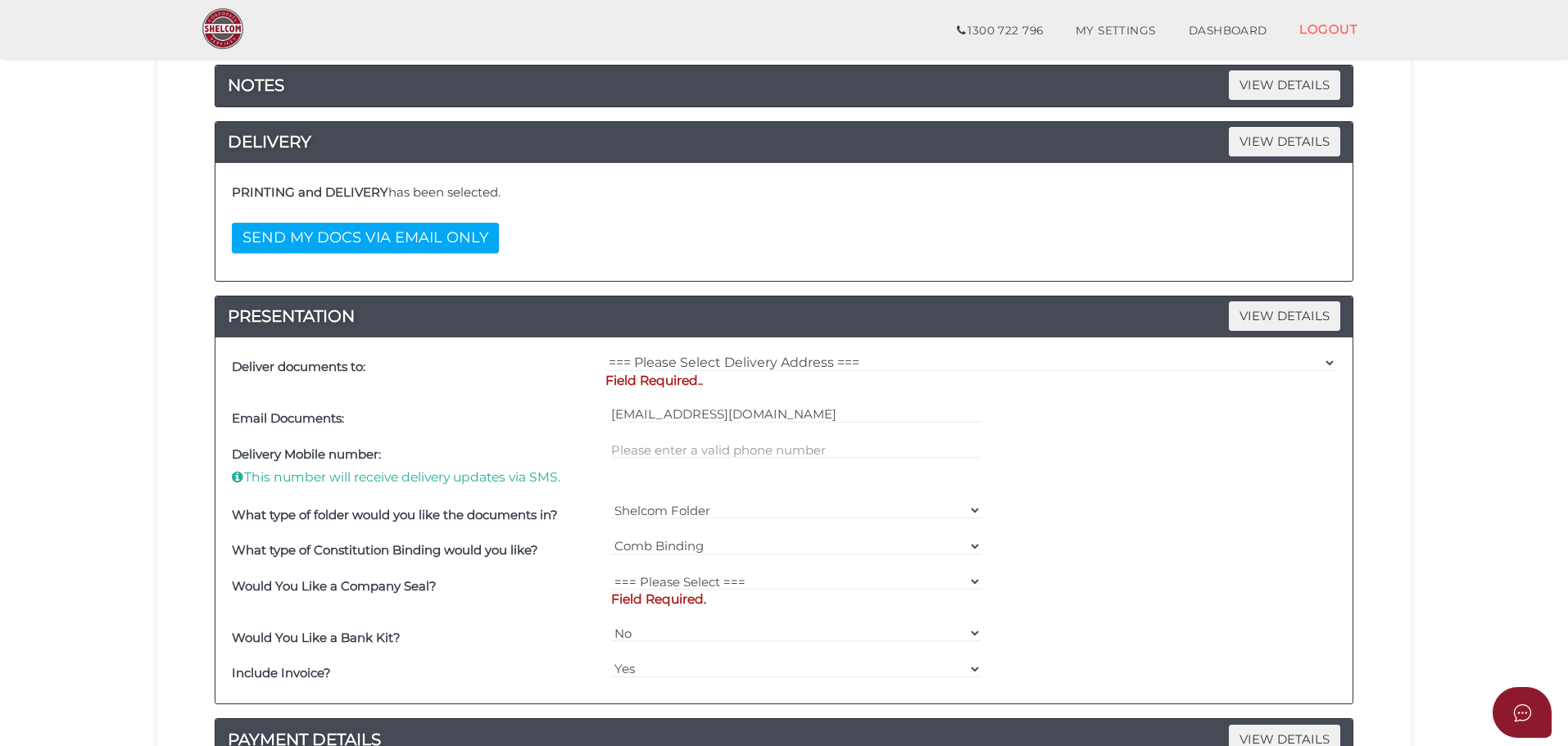
scroll to position [328, 0]
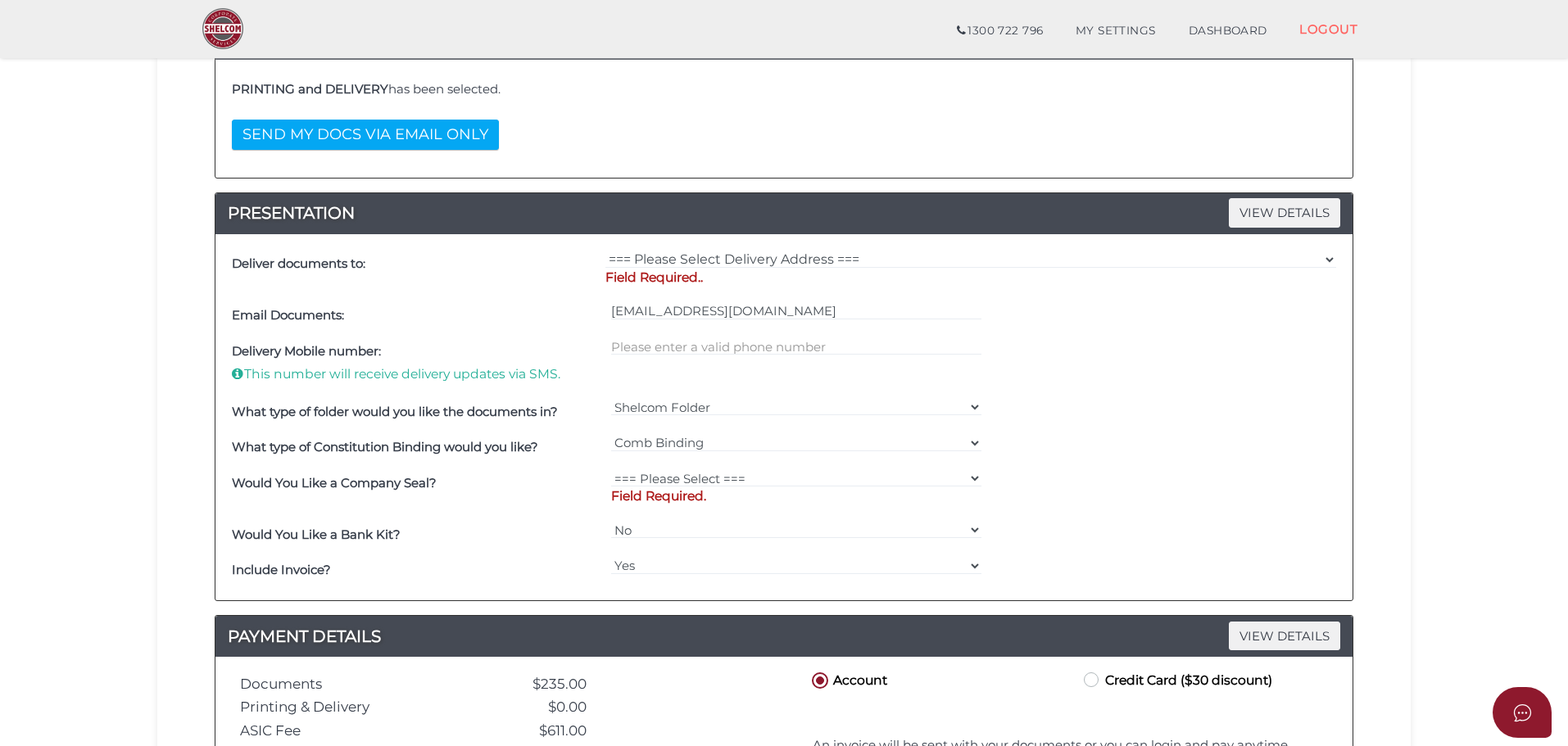
click at [785, 248] on div "=== Please Select Delivery Address === (User Address - Yvonne Hickey) 88 MacArt…" at bounding box center [971, 272] width 739 height 51
click at [726, 261] on select "=== Please Select Delivery Address === (User Address - Yvonne Hickey) 88 MacArt…" at bounding box center [971, 260] width 730 height 18
select select "0"
click at [606, 251] on select "=== Please Select Delivery Address === (User Address - Yvonne Hickey) 88 MacArt…" at bounding box center [971, 260] width 730 height 18
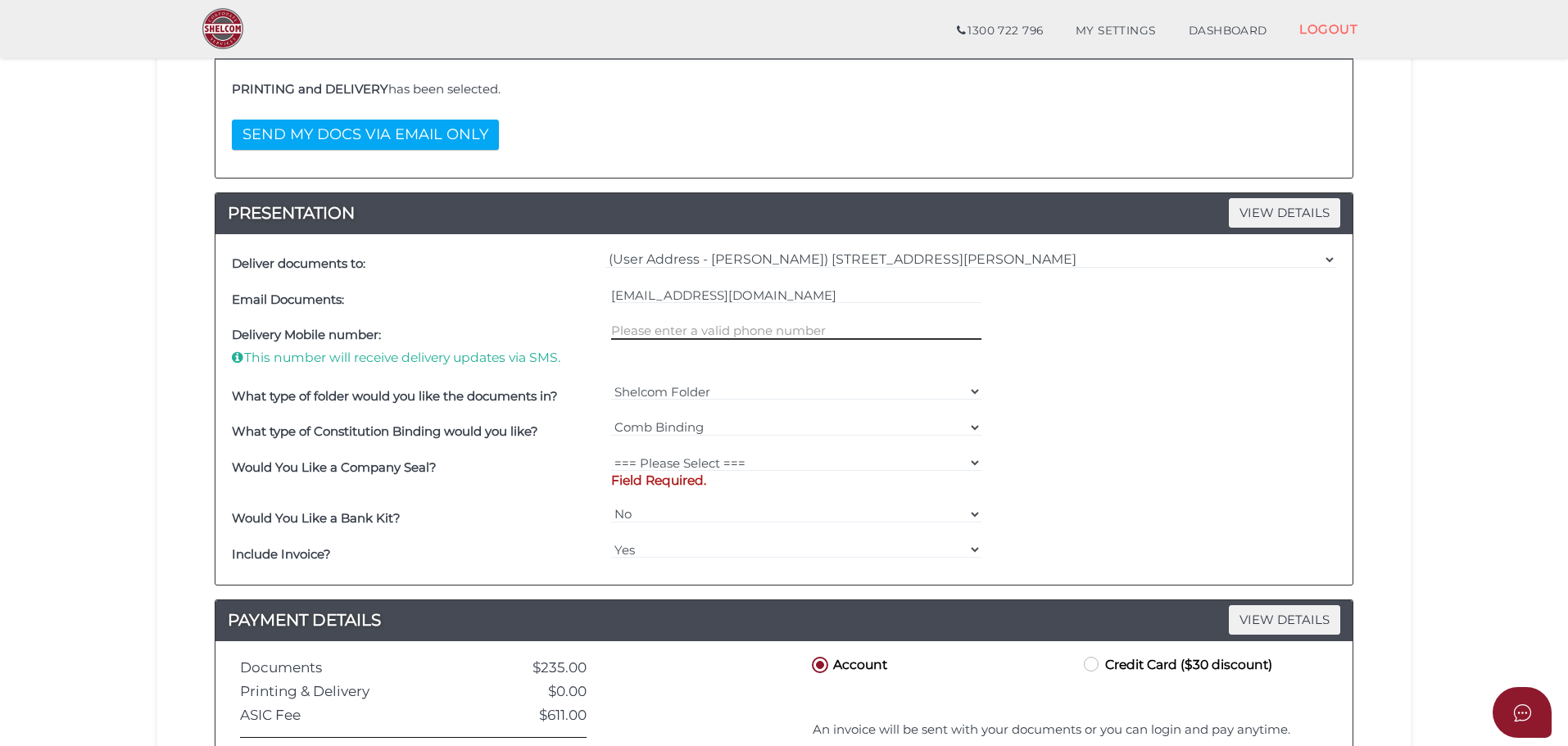
click at [713, 322] on input "text" at bounding box center [797, 330] width 371 height 18
type input "0439355325"
click at [682, 460] on select "=== Please Select === Fold Seal $50 No Seal" at bounding box center [797, 463] width 371 height 18
select select "0"
click at [611, 454] on select "=== Please Select === Fold Seal $50 No Seal" at bounding box center [797, 463] width 371 height 18
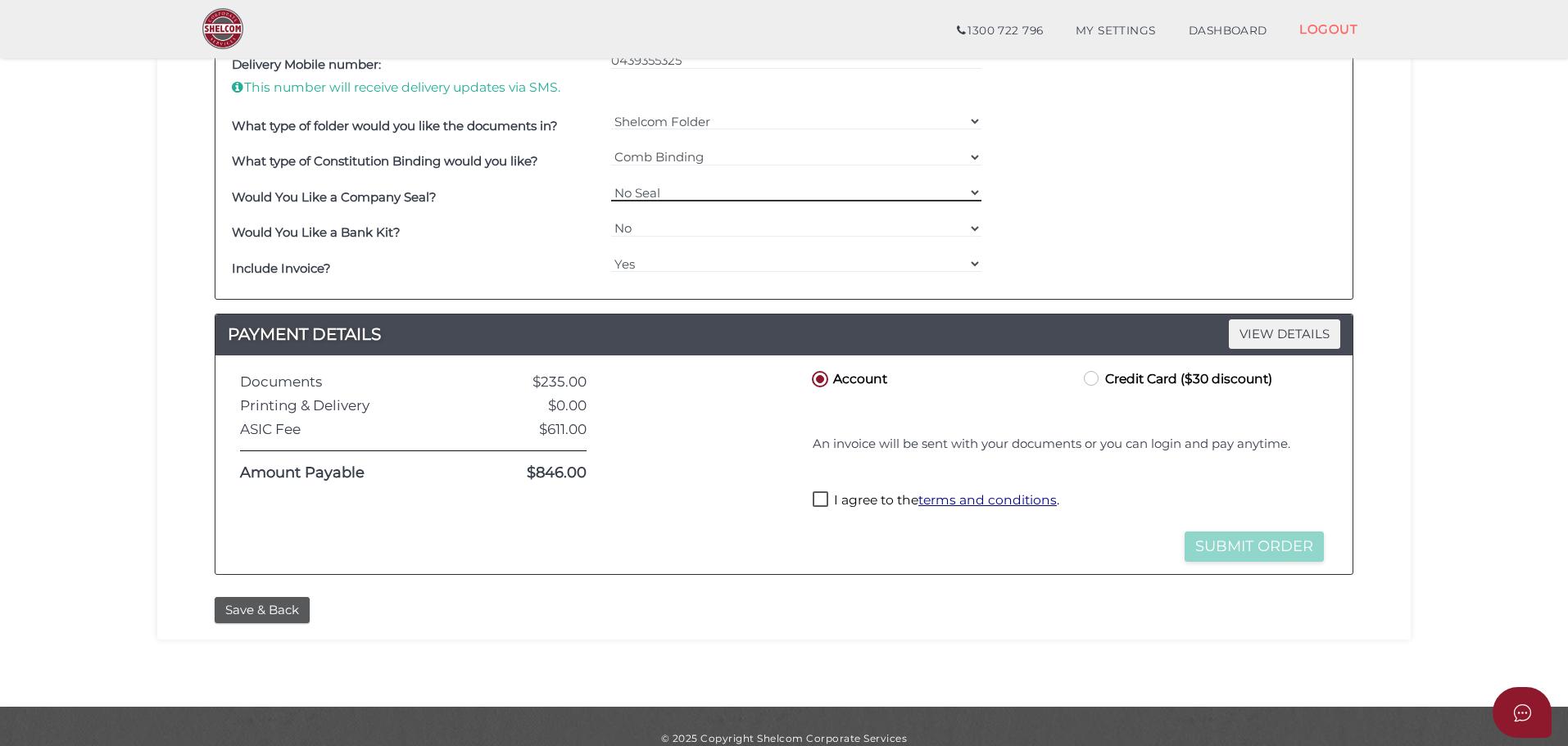
scroll to position [621, 0]
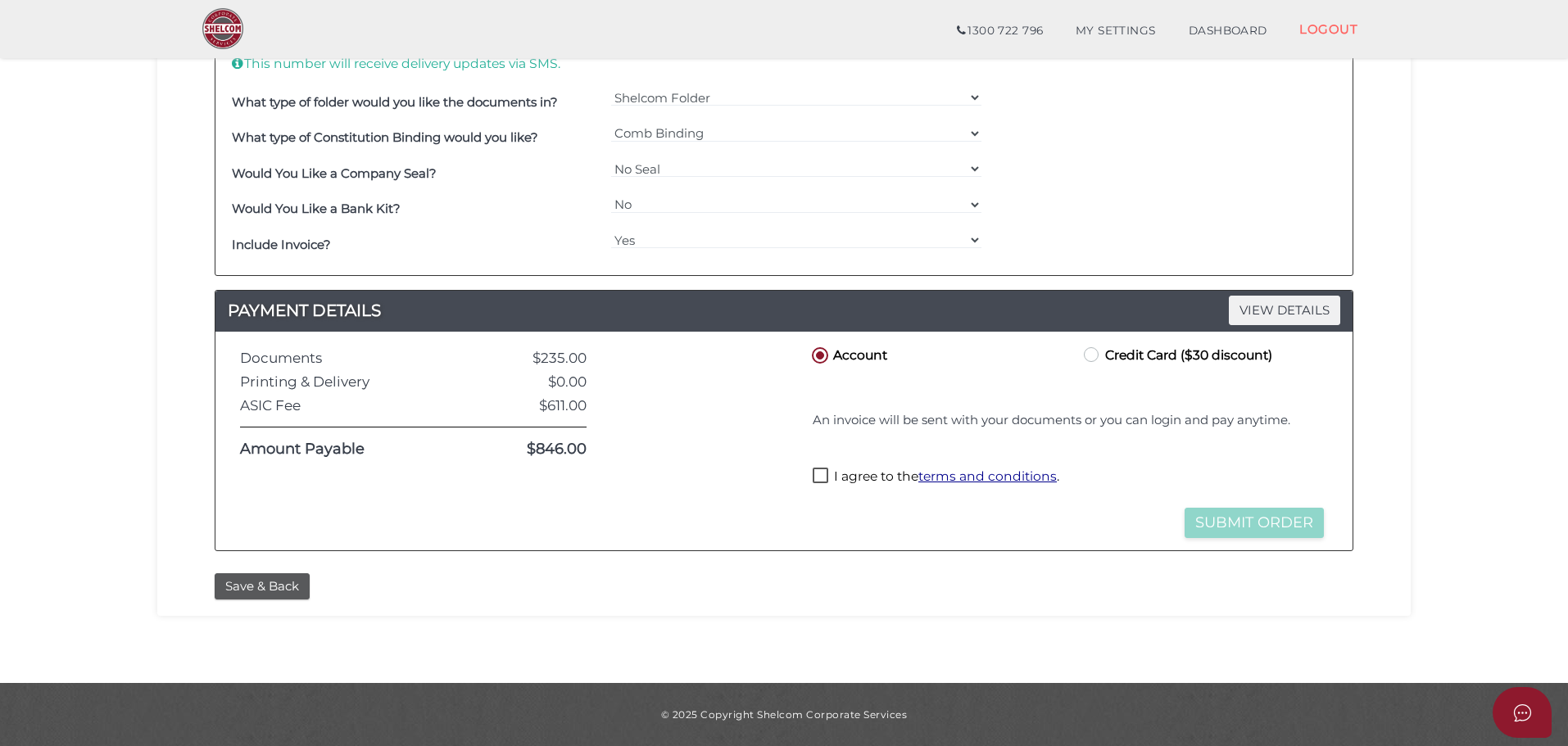
click at [1089, 353] on label "Credit Card ($30 discount)" at bounding box center [1177, 354] width 192 height 20
radio input "true"
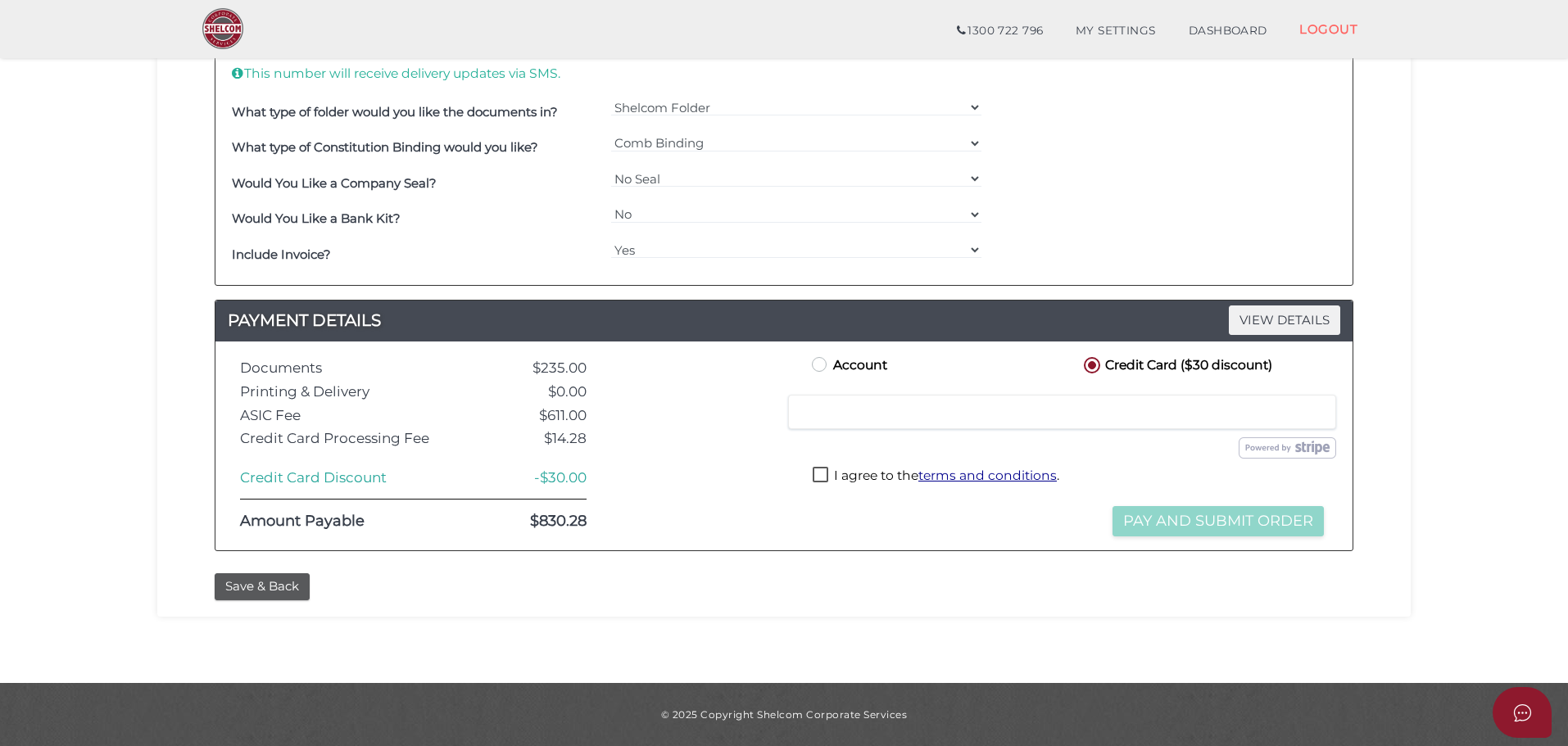
click at [824, 472] on label "I agree to the terms and conditions ." at bounding box center [935, 477] width 247 height 20
checkbox input "true"
click at [1187, 515] on button "Pay and Submit Order" at bounding box center [1218, 521] width 212 height 31
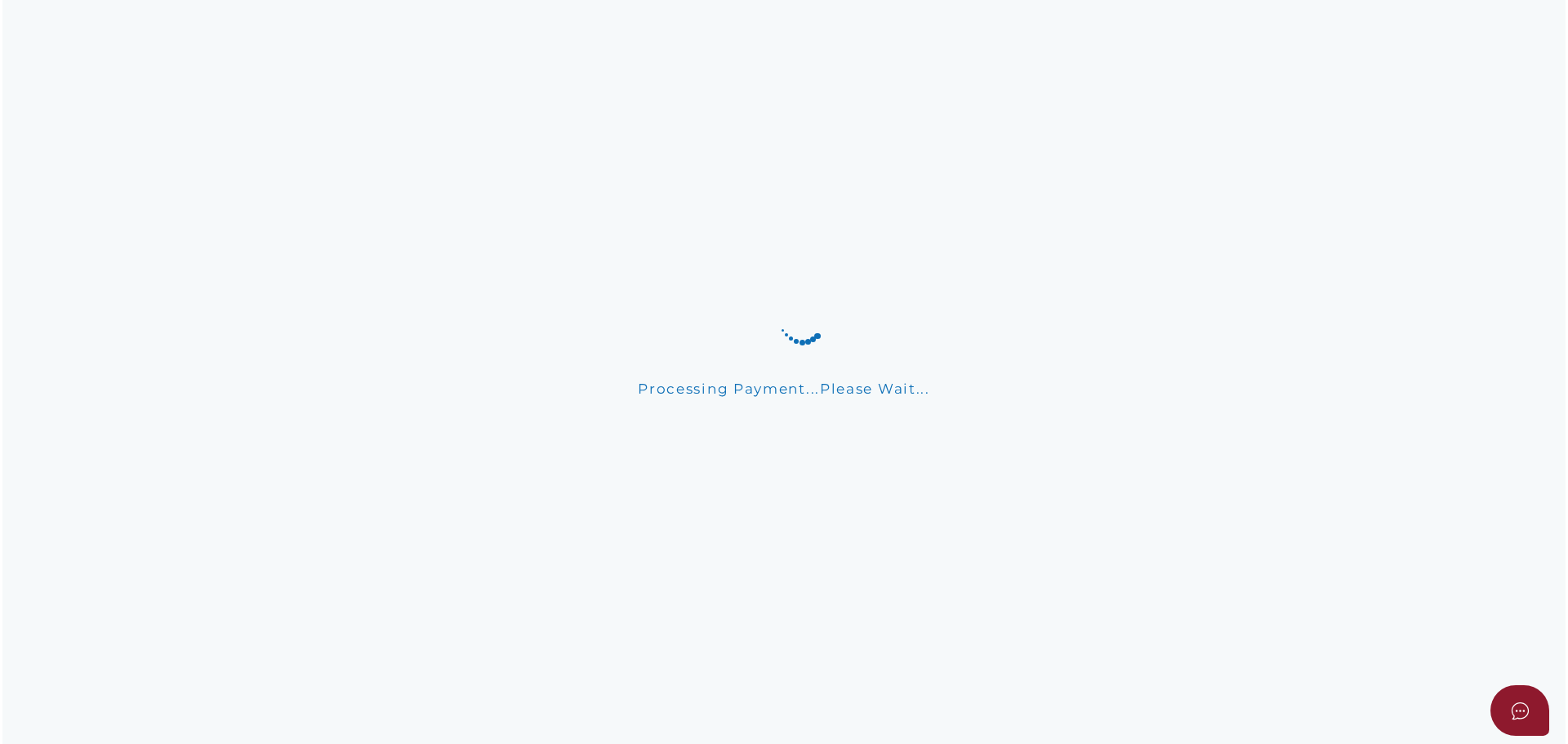
scroll to position [0, 0]
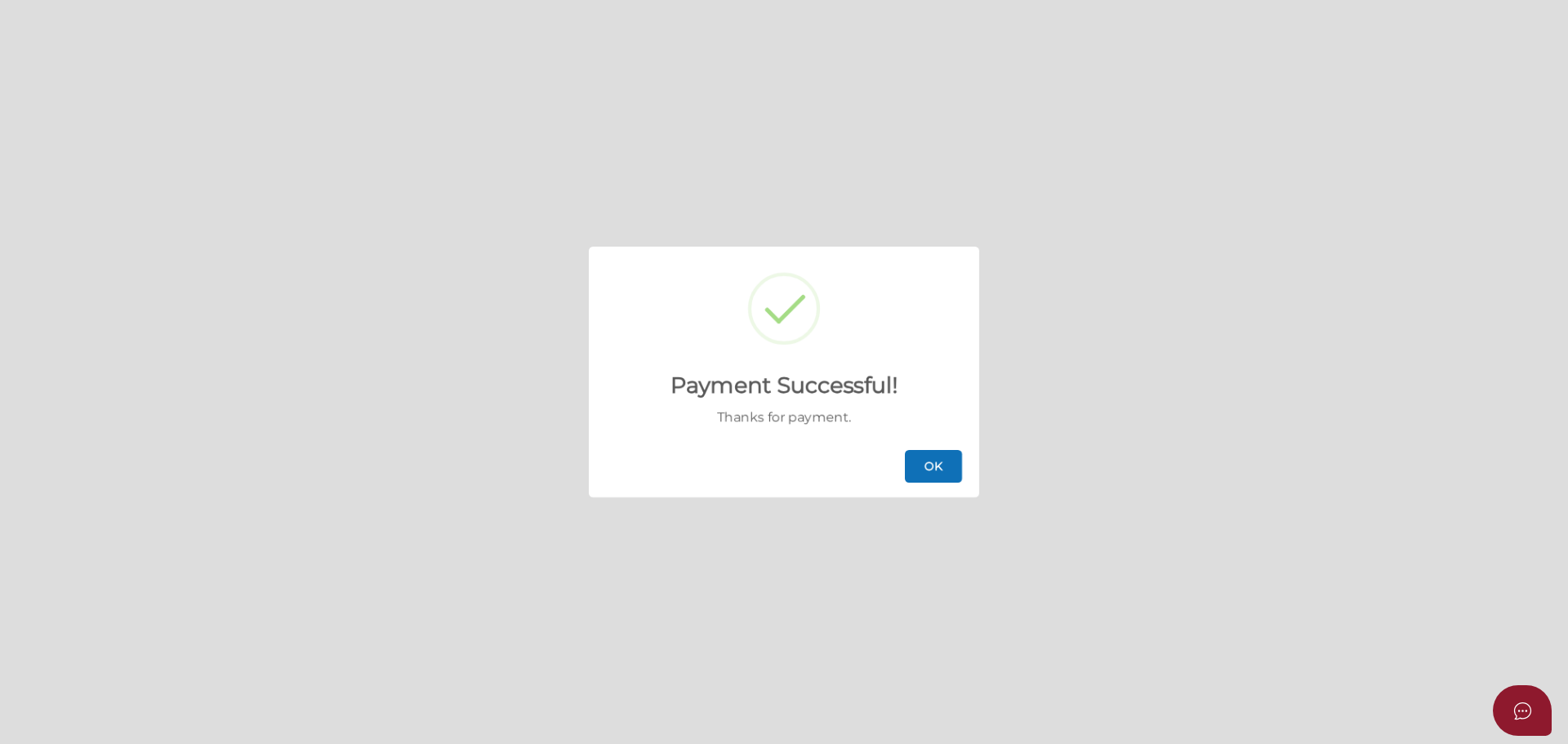
click at [923, 462] on button "OK" at bounding box center [933, 467] width 57 height 33
